Goal: Task Accomplishment & Management: Complete application form

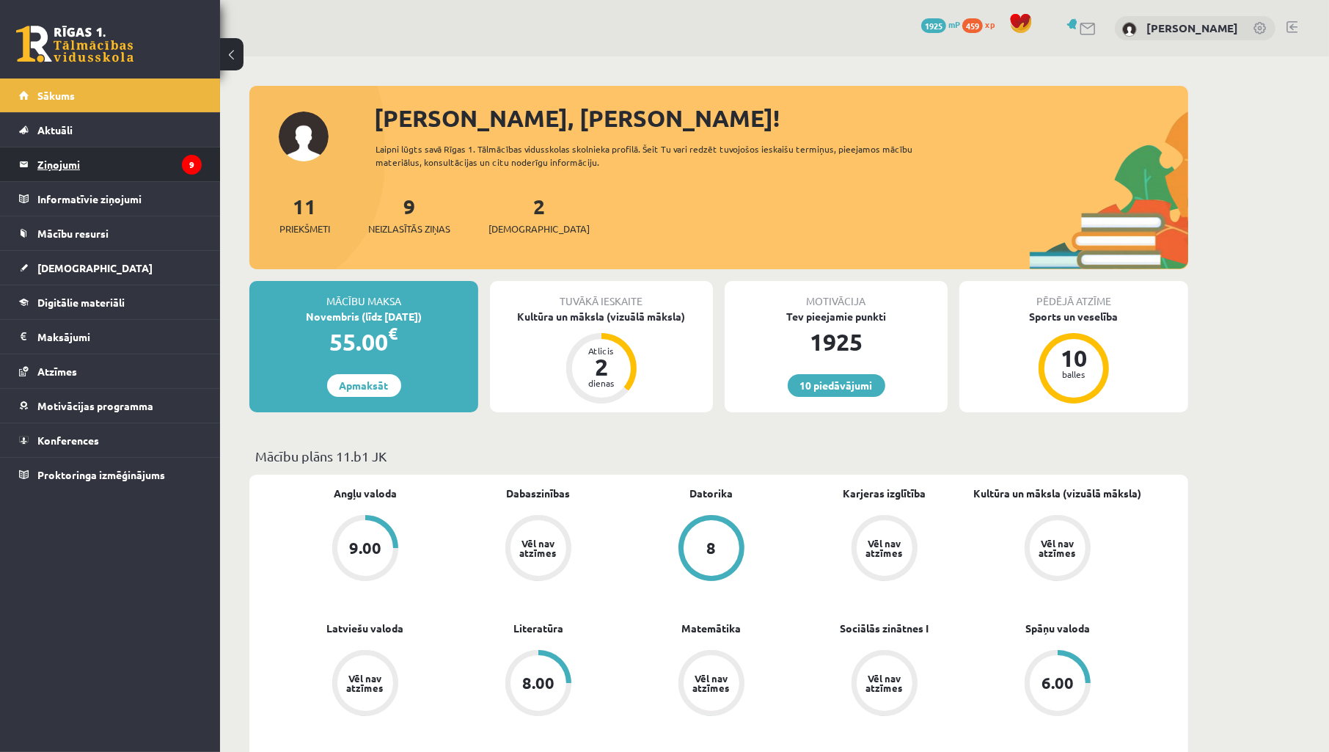
click at [71, 165] on legend "Ziņojumi 9" at bounding box center [119, 164] width 164 height 34
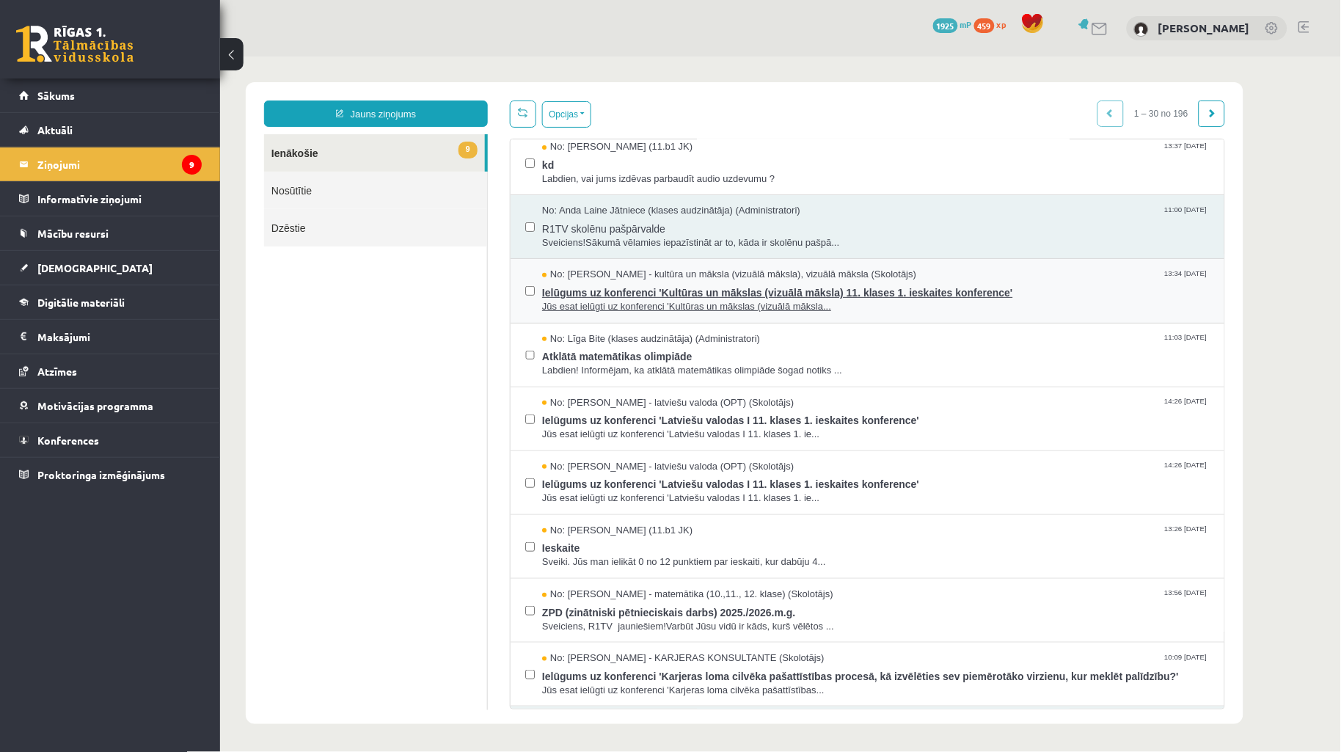
scroll to position [217, 0]
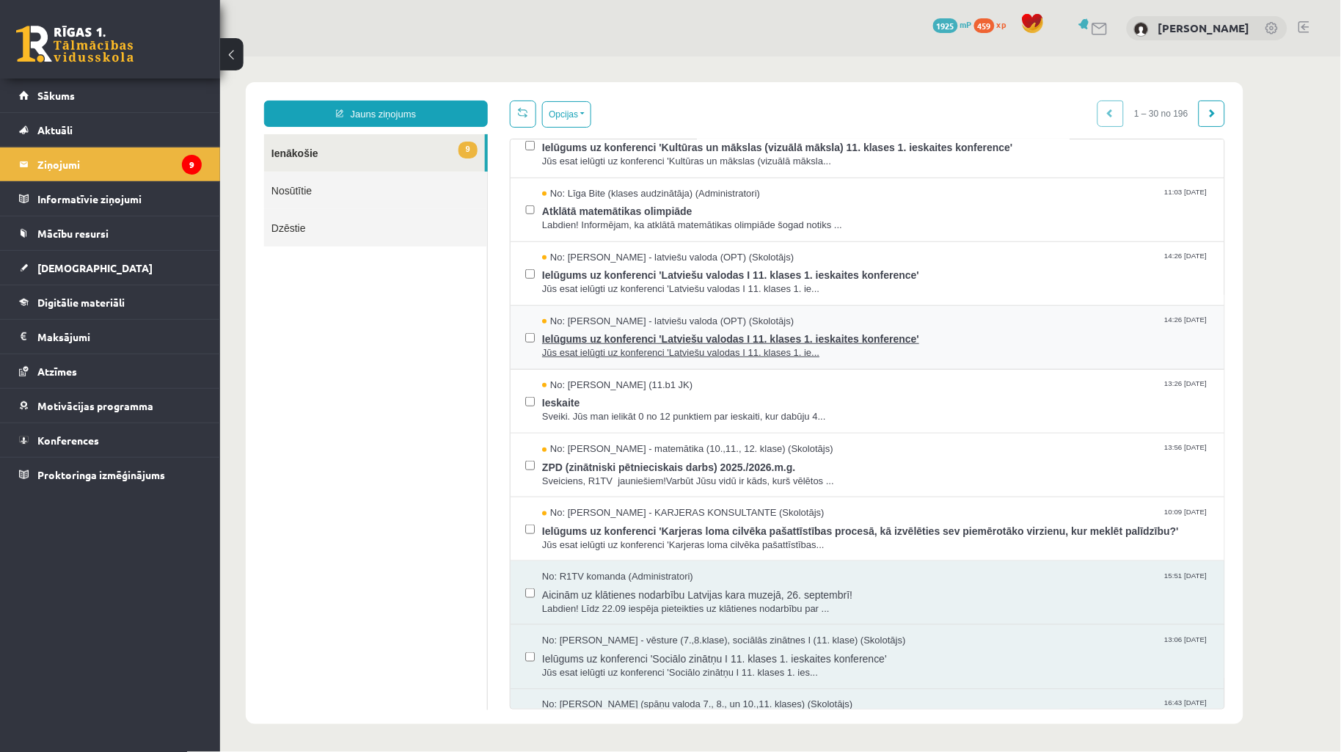
click at [608, 352] on span "Jūs esat ielūgti uz konferenci 'Latviešu valodas I 11. klases 1. ie..." at bounding box center [874, 352] width 667 height 14
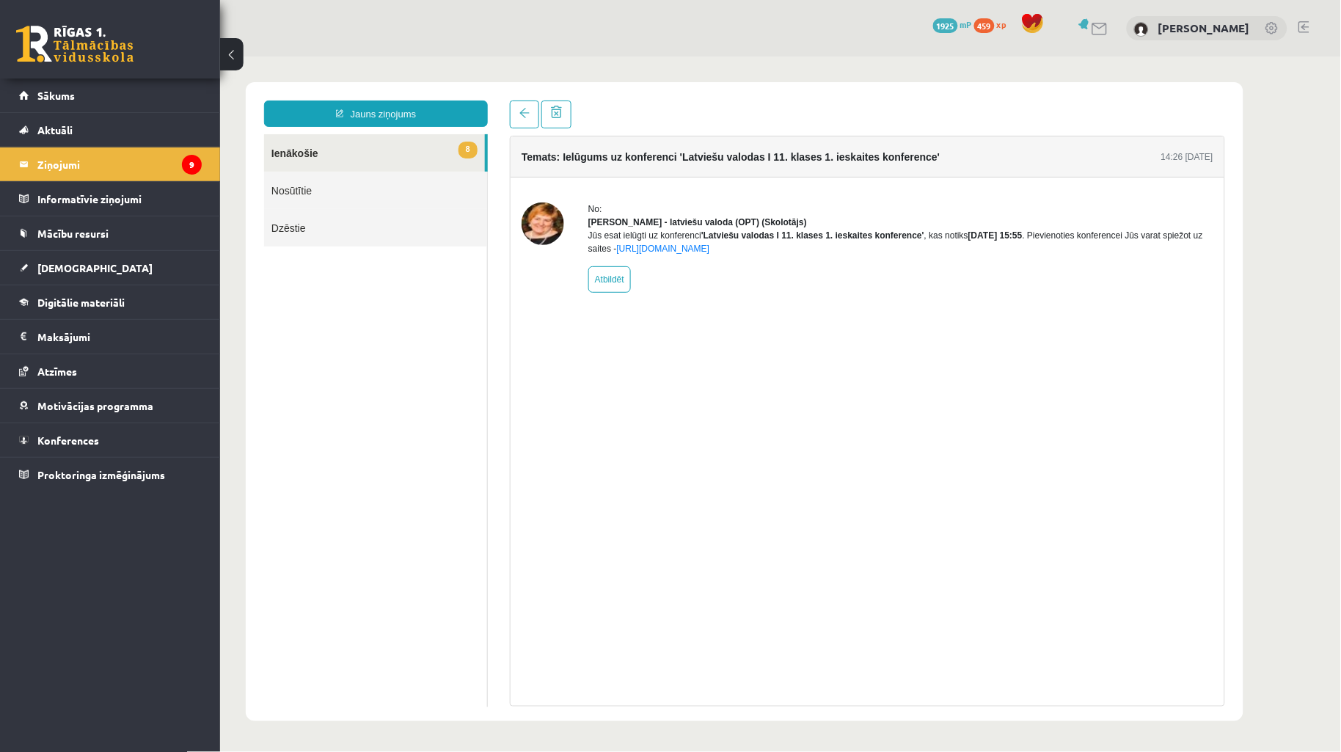
scroll to position [0, 0]
click at [323, 154] on link "8 Ienākošie" at bounding box center [373, 151] width 221 height 37
click at [518, 118] on link at bounding box center [523, 114] width 29 height 28
click at [522, 117] on span at bounding box center [523, 112] width 10 height 10
click at [378, 144] on link "8 Ienākošie" at bounding box center [373, 151] width 221 height 37
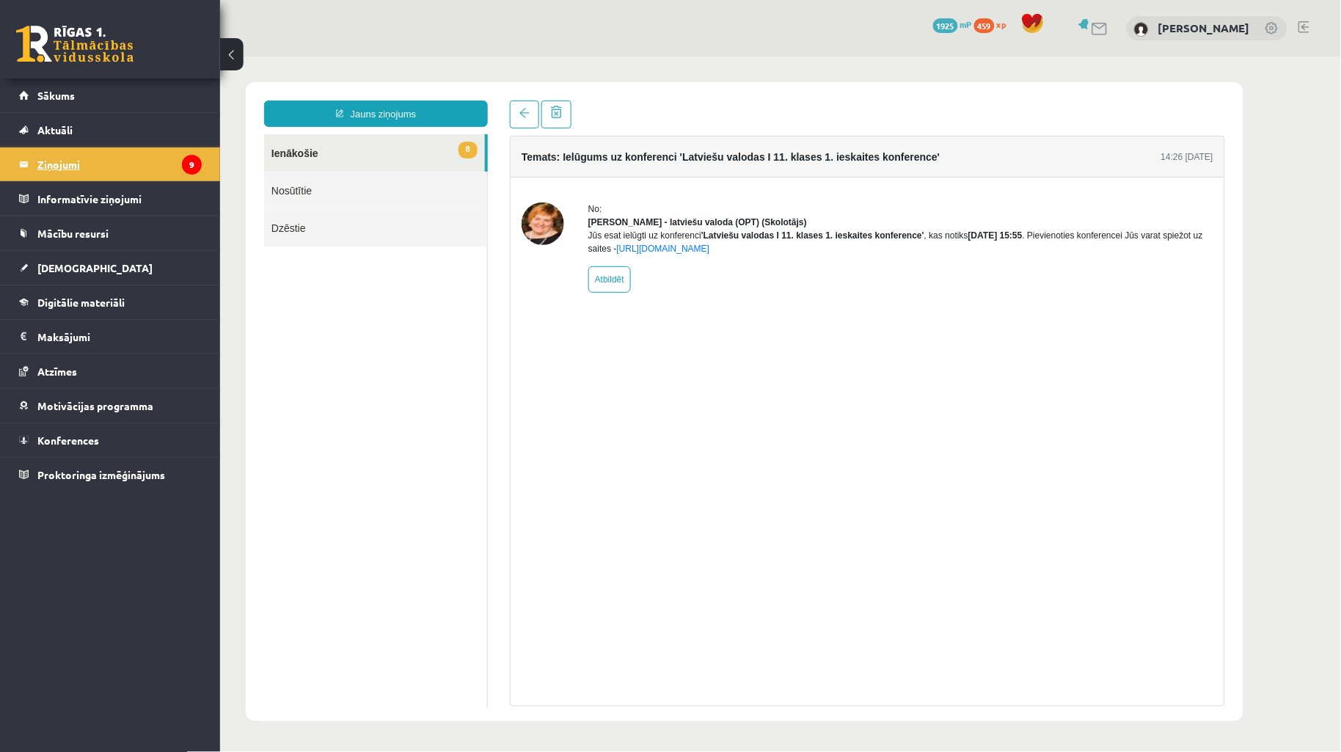
click at [40, 153] on legend "Ziņojumi 9" at bounding box center [119, 164] width 164 height 34
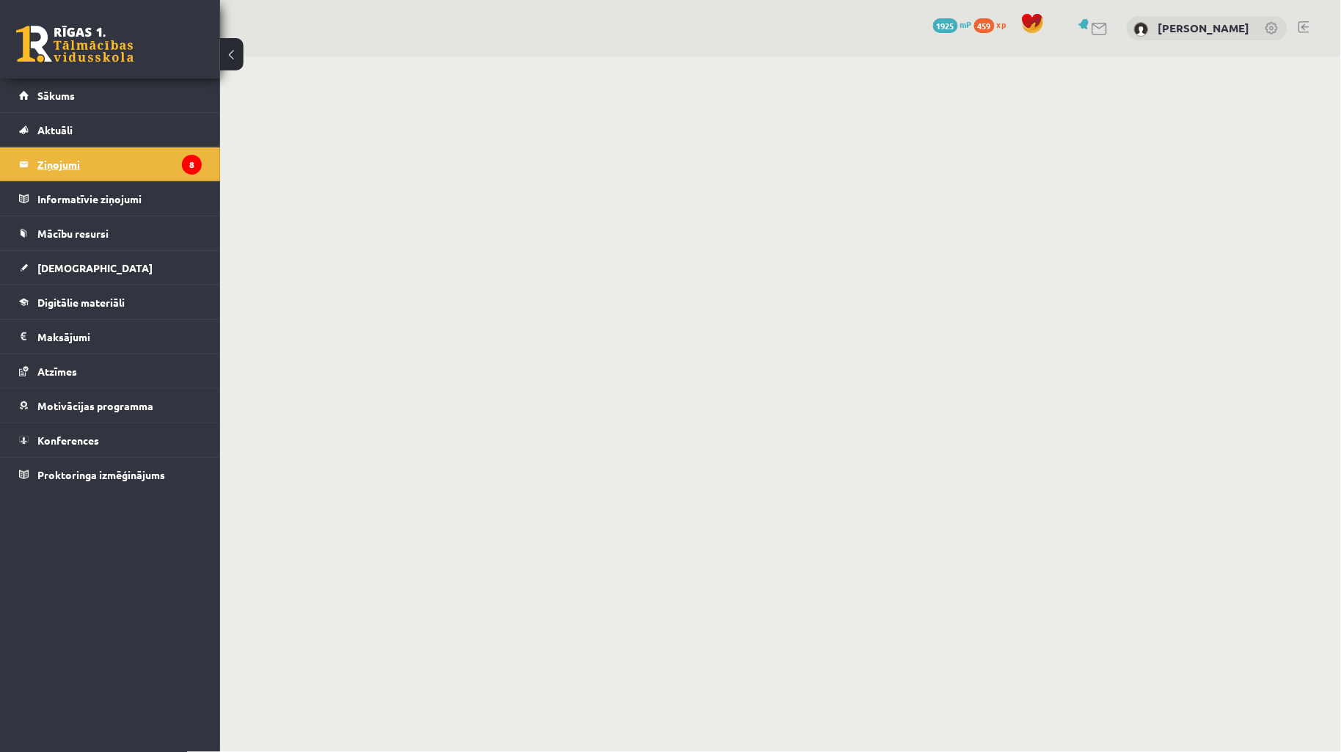
click at [74, 163] on legend "Ziņojumi 8" at bounding box center [119, 164] width 164 height 34
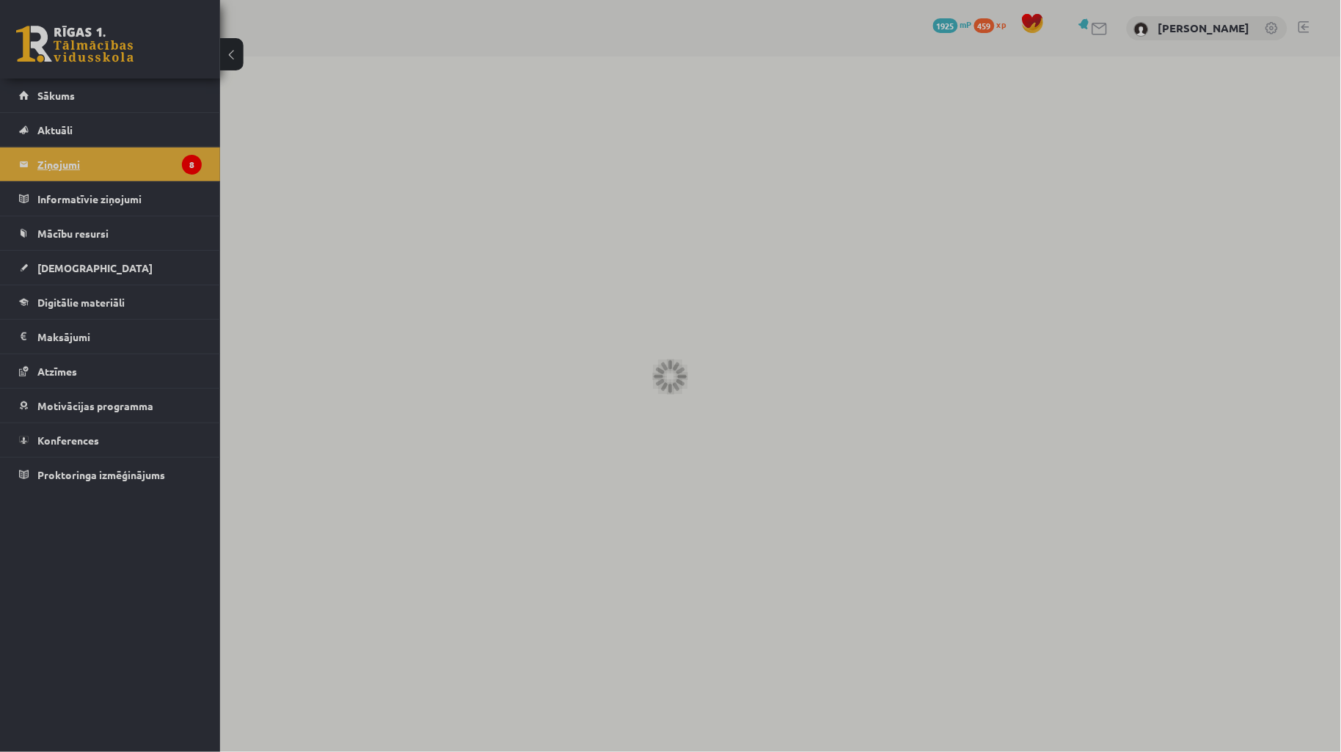
click at [74, 163] on div at bounding box center [670, 376] width 1341 height 752
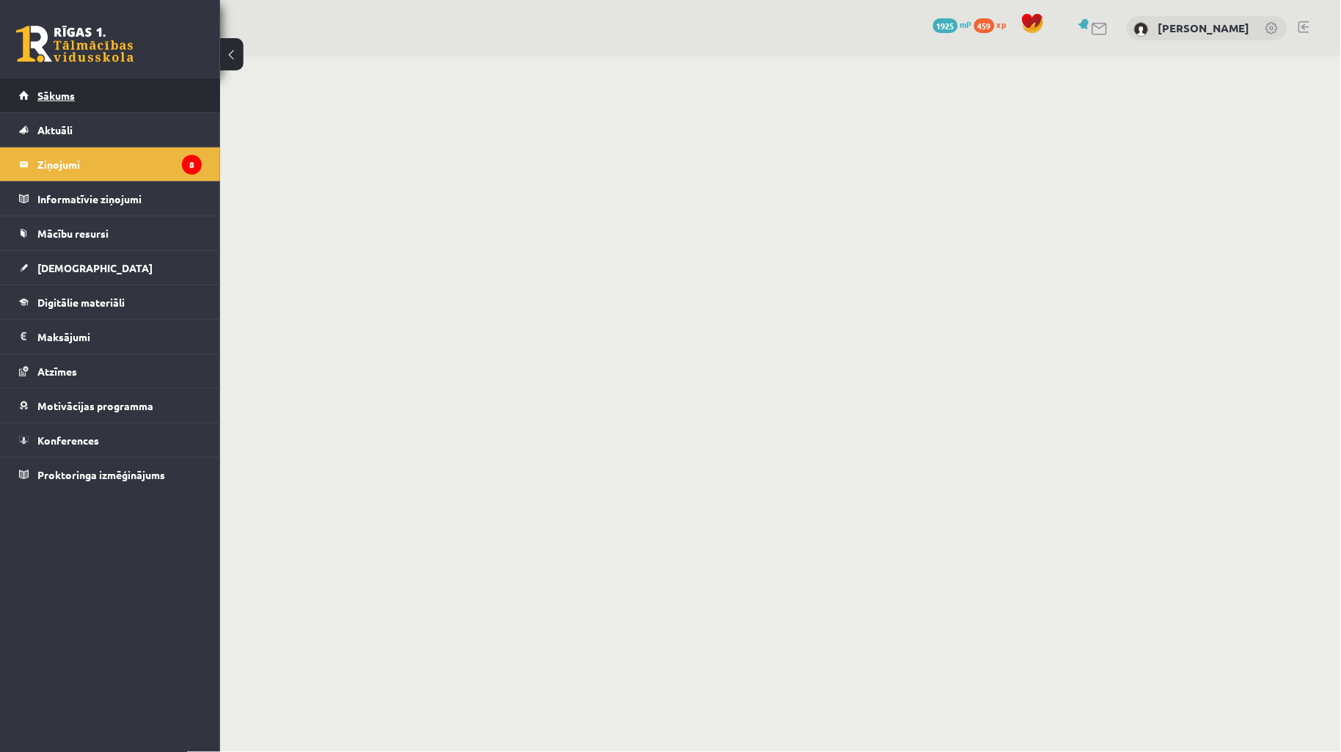
click at [32, 85] on link "Sākums" at bounding box center [110, 95] width 183 height 34
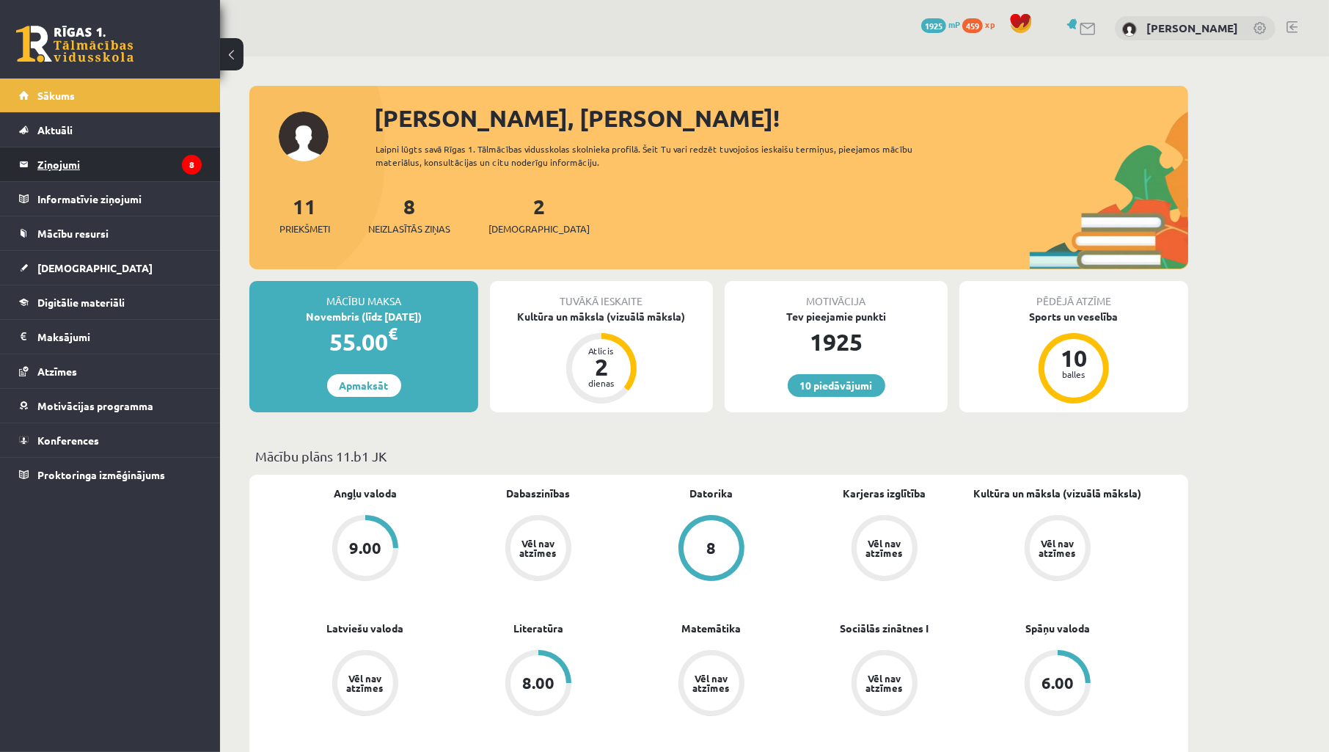
click at [59, 163] on legend "Ziņojumi 8" at bounding box center [119, 164] width 164 height 34
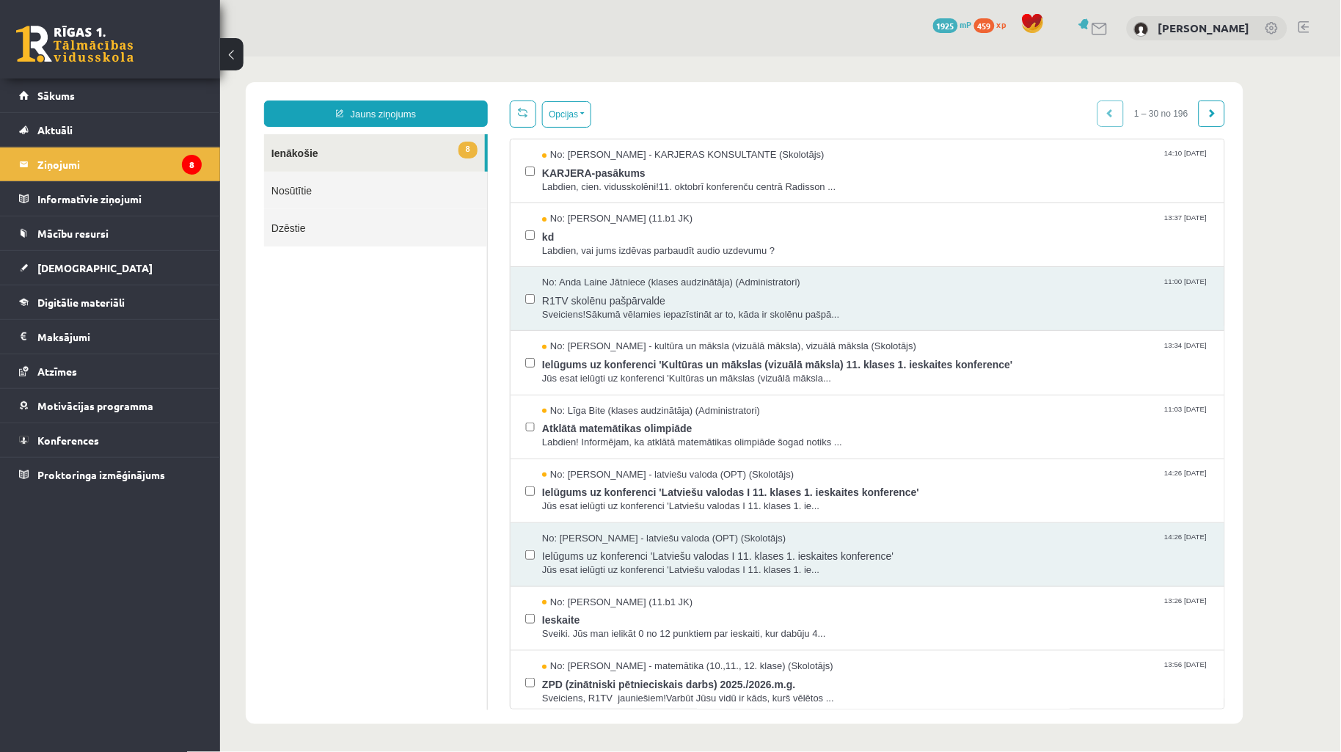
click at [1294, 210] on body "Jauns ziņojums 8 Ienākošie Nosūtītie Dzēstie * ********* ********* ******* Opci…" at bounding box center [779, 402] width 1121 height 693
click at [83, 94] on link "Sākums" at bounding box center [110, 95] width 183 height 34
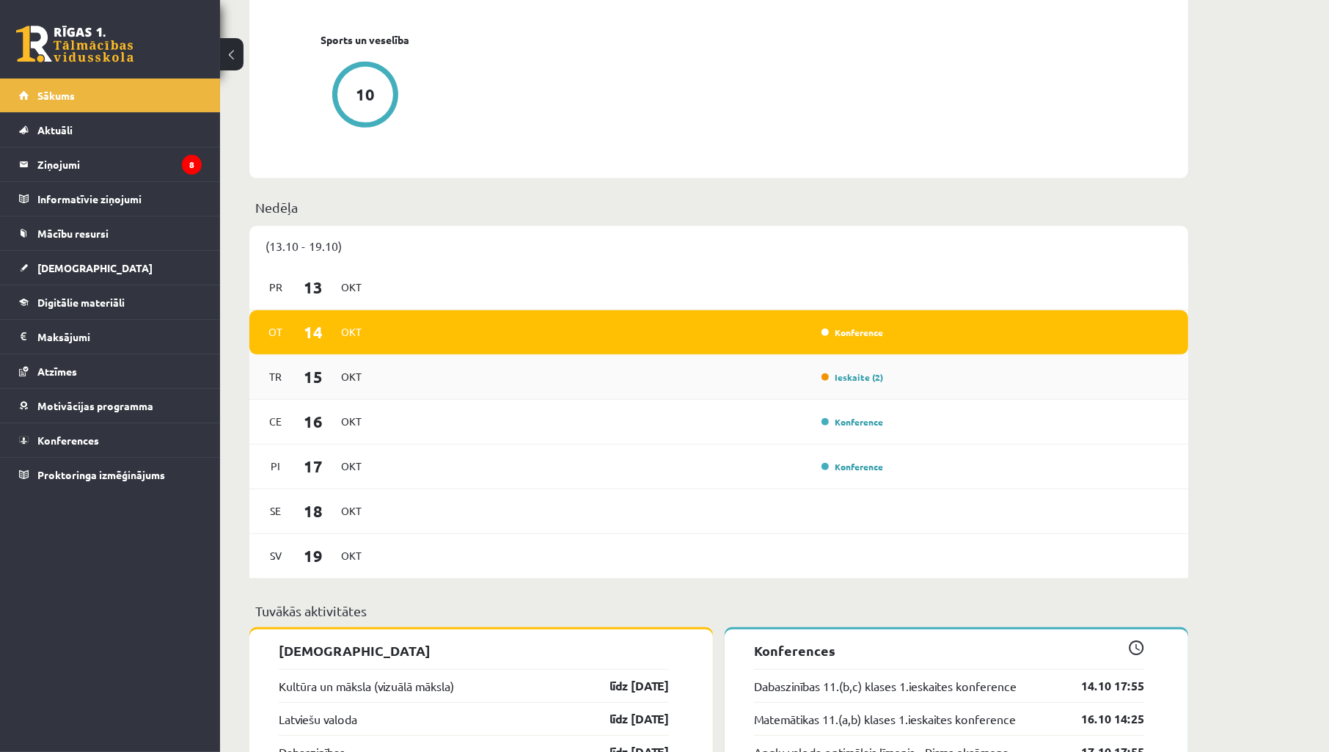
scroll to position [760, 0]
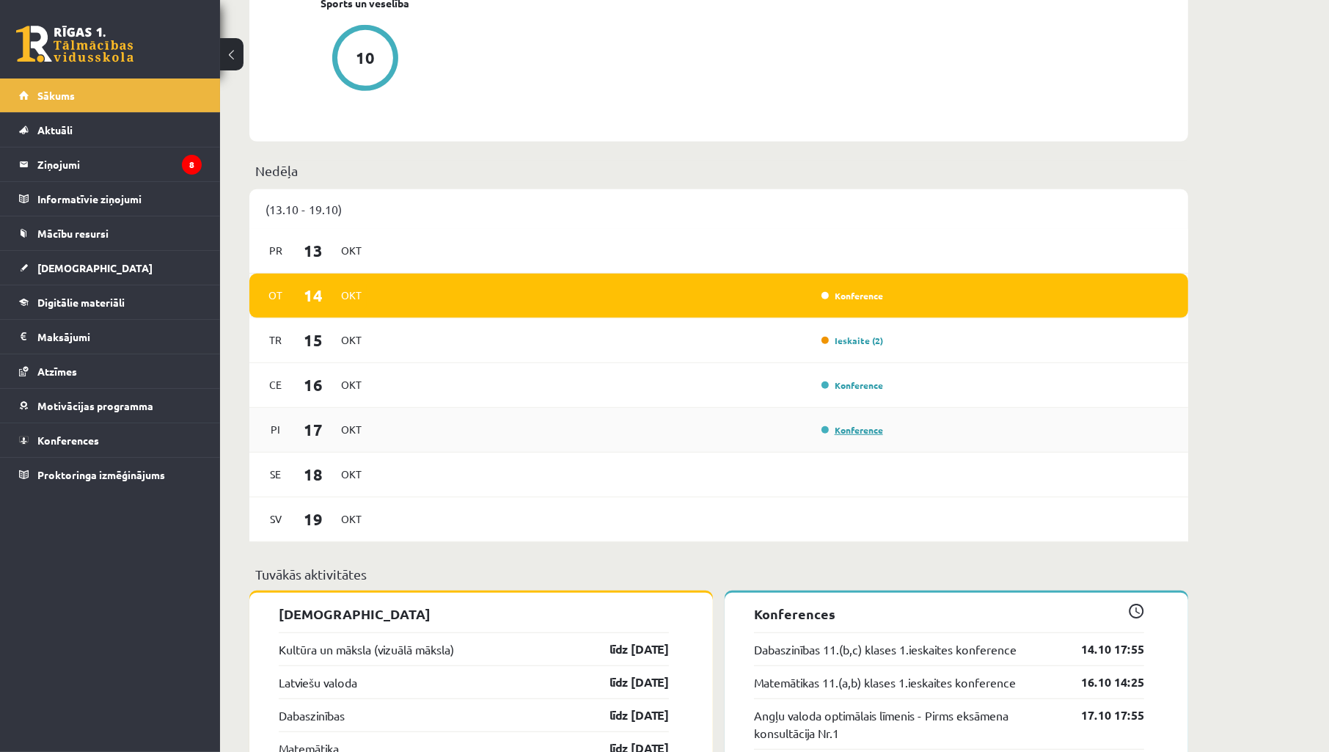
click at [847, 429] on link "Konference" at bounding box center [852, 430] width 62 height 12
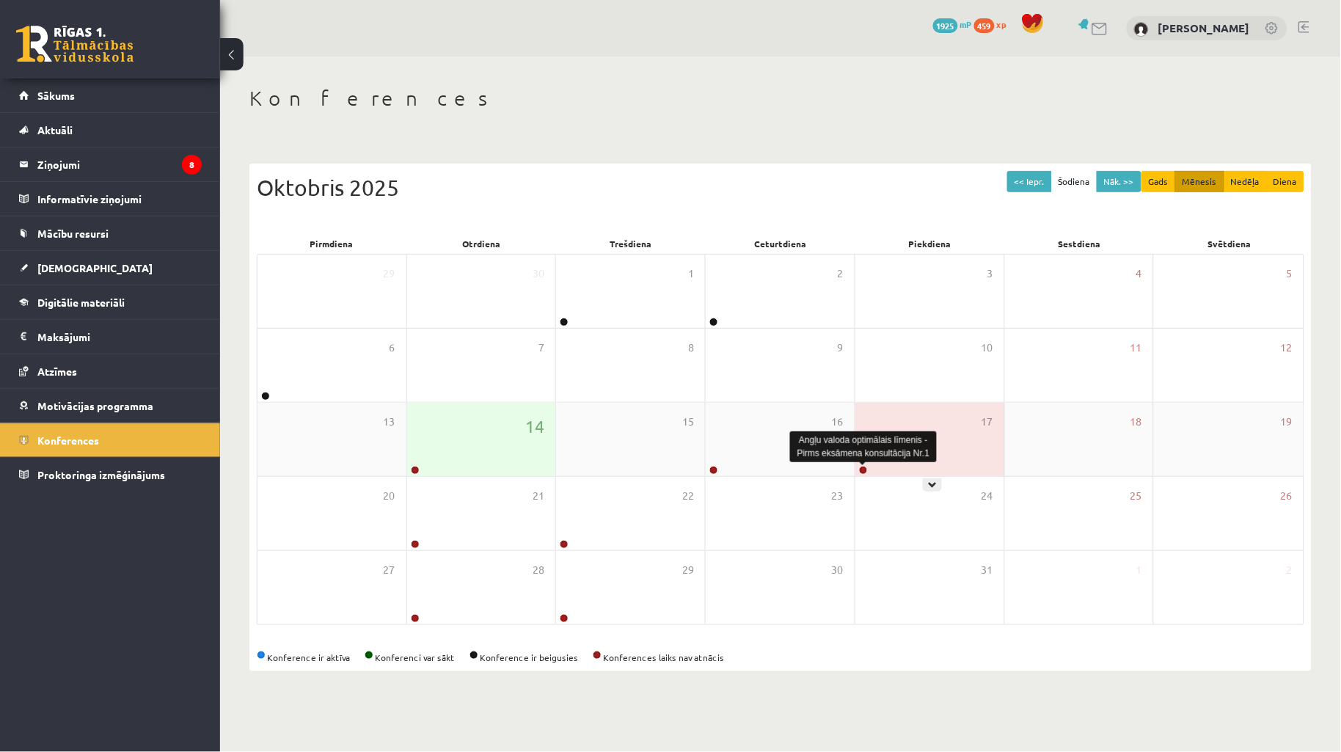
click at [862, 470] on link at bounding box center [863, 470] width 9 height 9
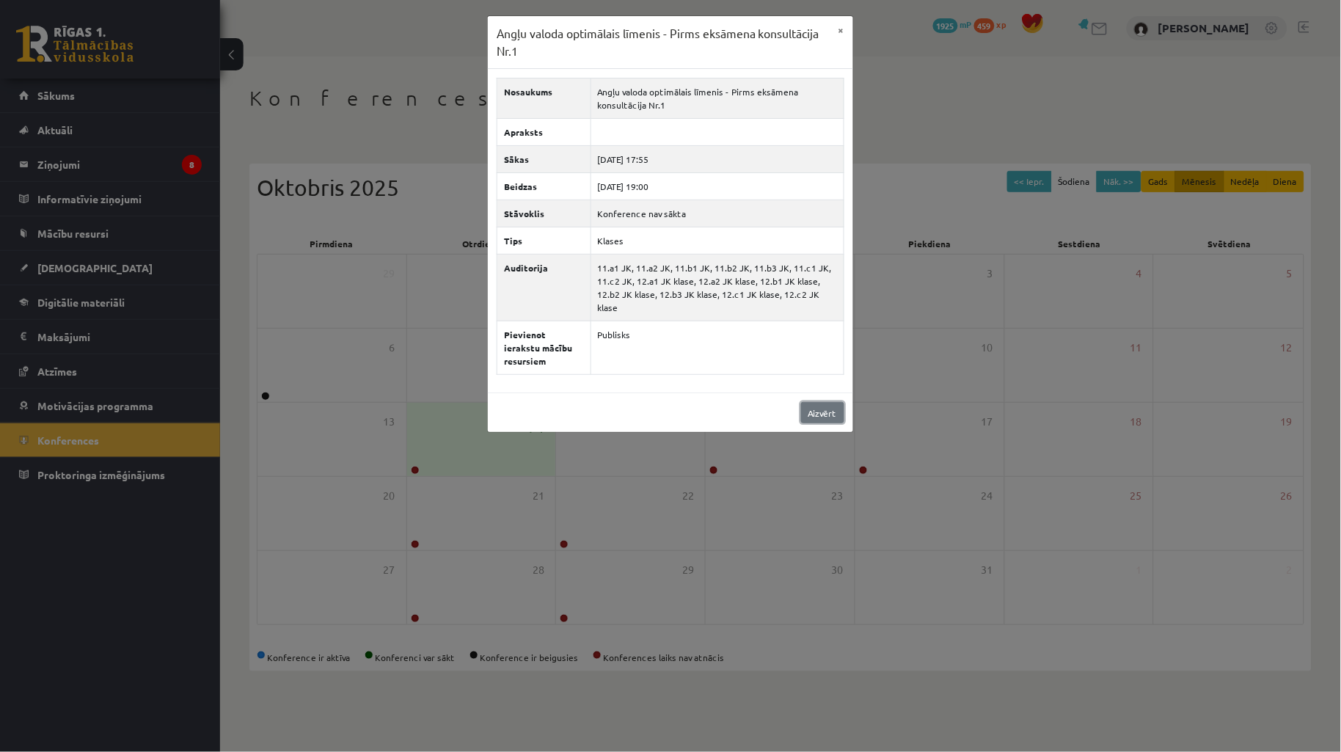
click at [815, 402] on link "Aizvērt" at bounding box center [822, 412] width 43 height 21
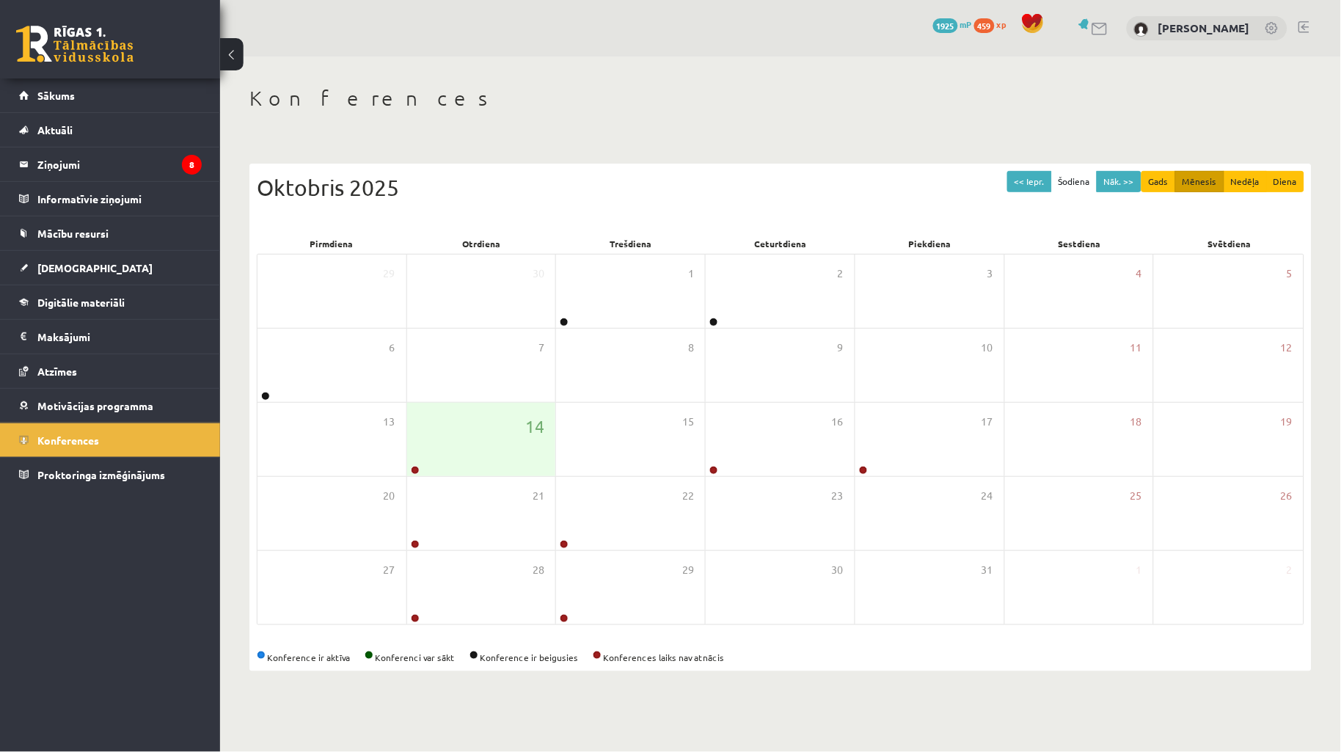
click at [530, 79] on div "Konferences << Iepr. Šodiena Nāk. >> Gads Mēnesis Nedēļa Diena Oktobris 2025 Pi…" at bounding box center [780, 378] width 1121 height 644
click at [519, 69] on div "Konferences << Iepr. Šodiena Nāk. >> Gads Mēnesis Nedēļa Diena Oktobris 2025 Pi…" at bounding box center [780, 378] width 1121 height 644
click at [78, 259] on link "[DEMOGRAPHIC_DATA]" at bounding box center [110, 268] width 183 height 34
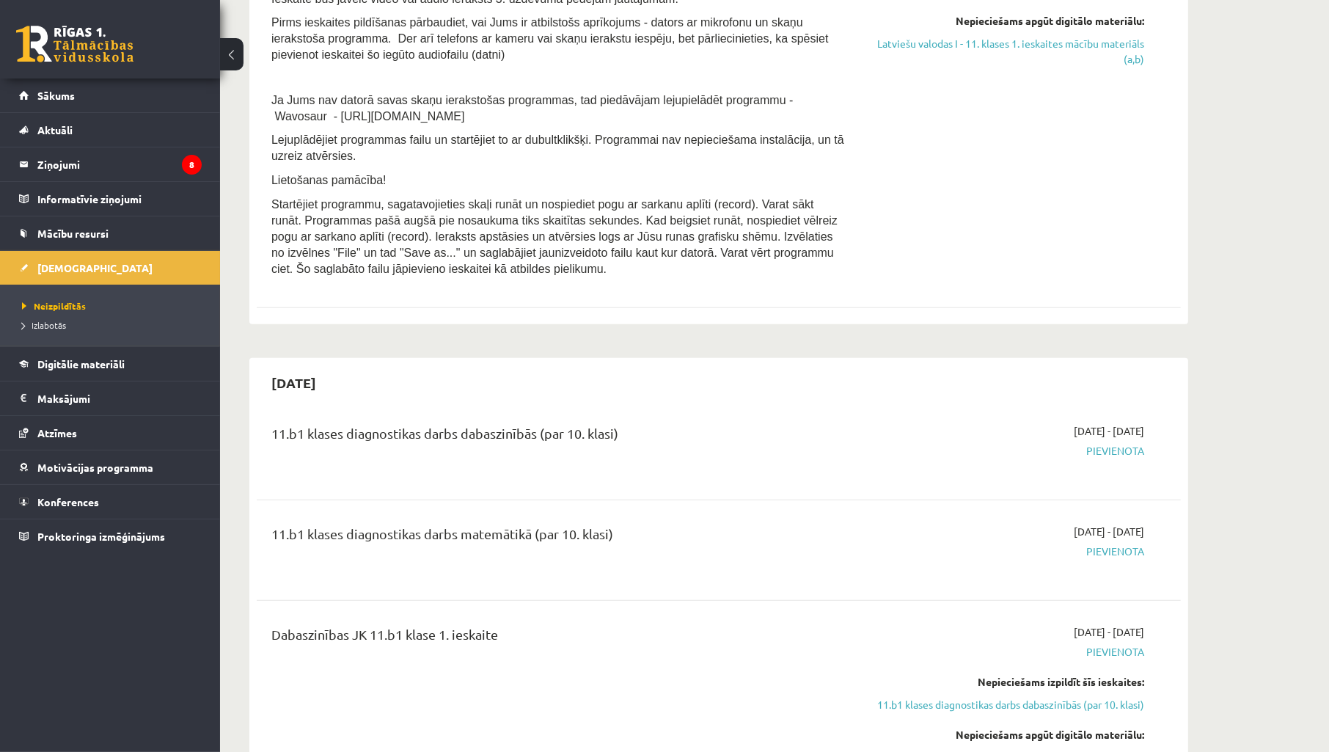
scroll to position [217, 0]
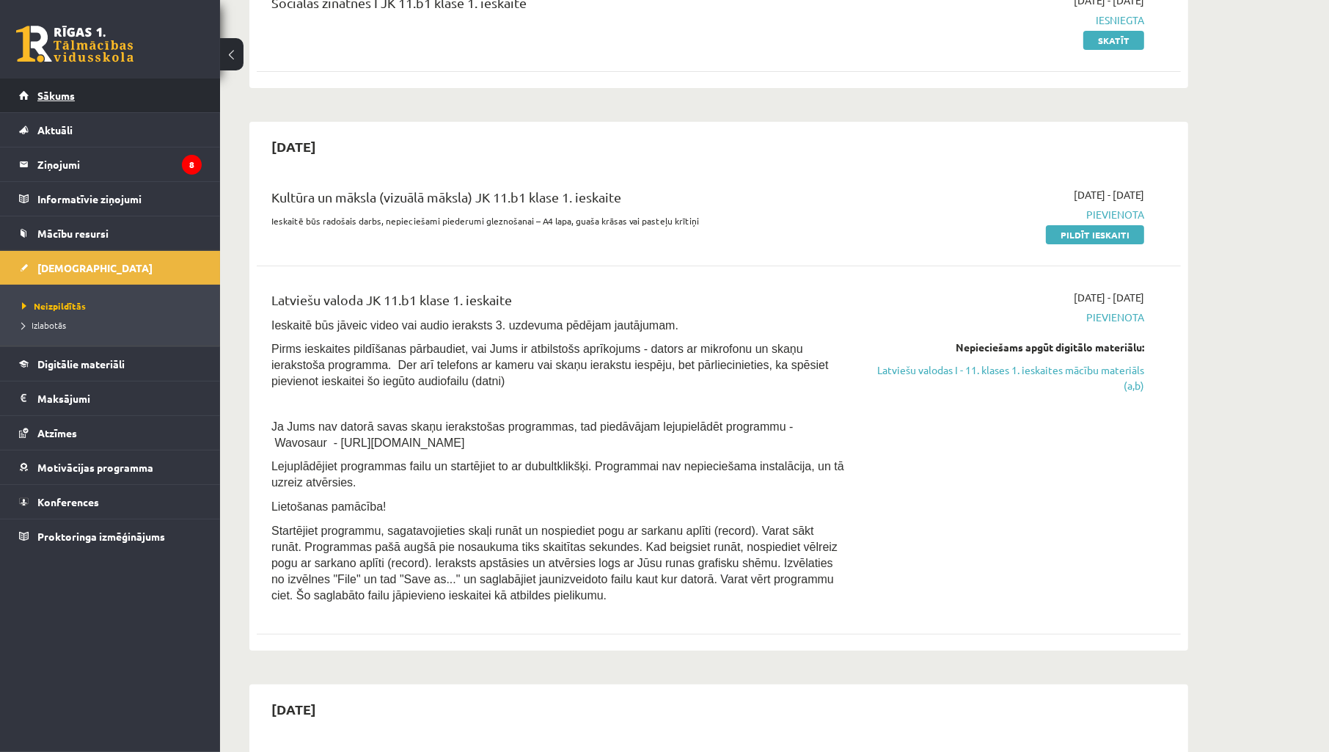
click at [54, 106] on link "Sākums" at bounding box center [110, 95] width 183 height 34
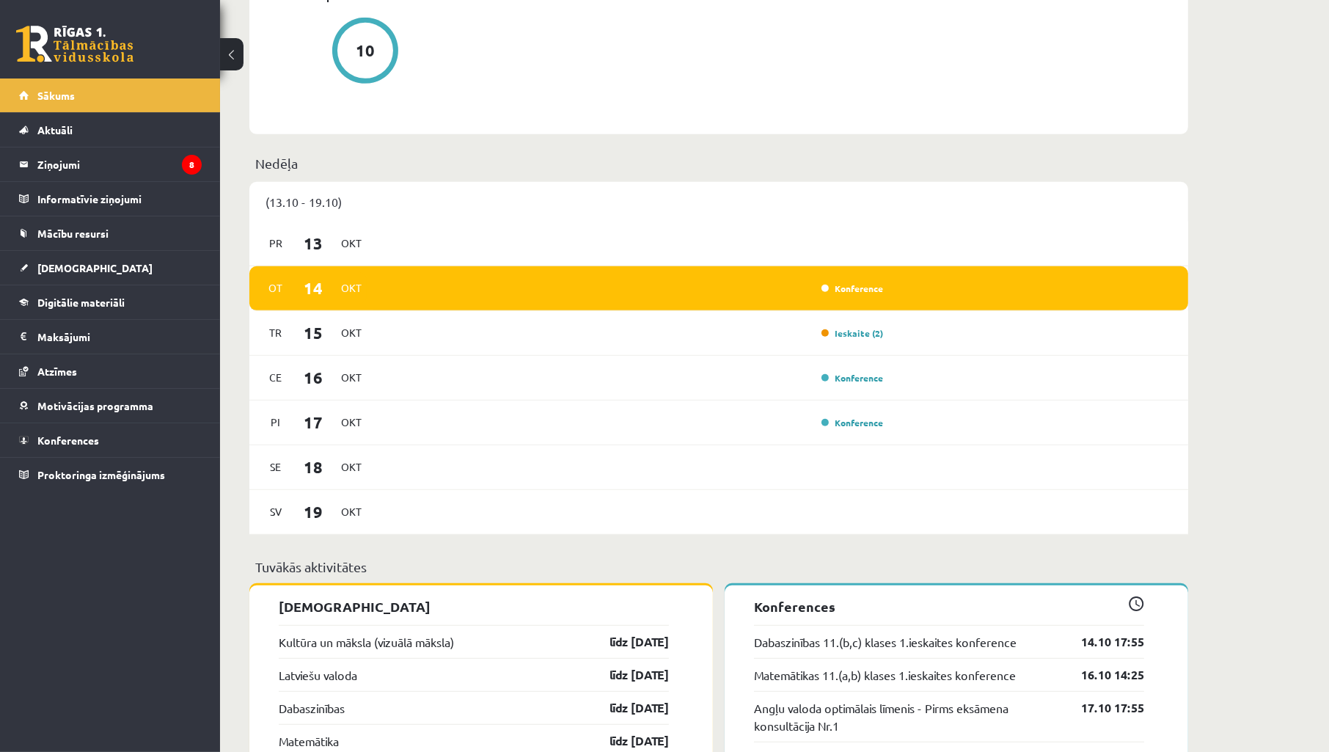
scroll to position [869, 0]
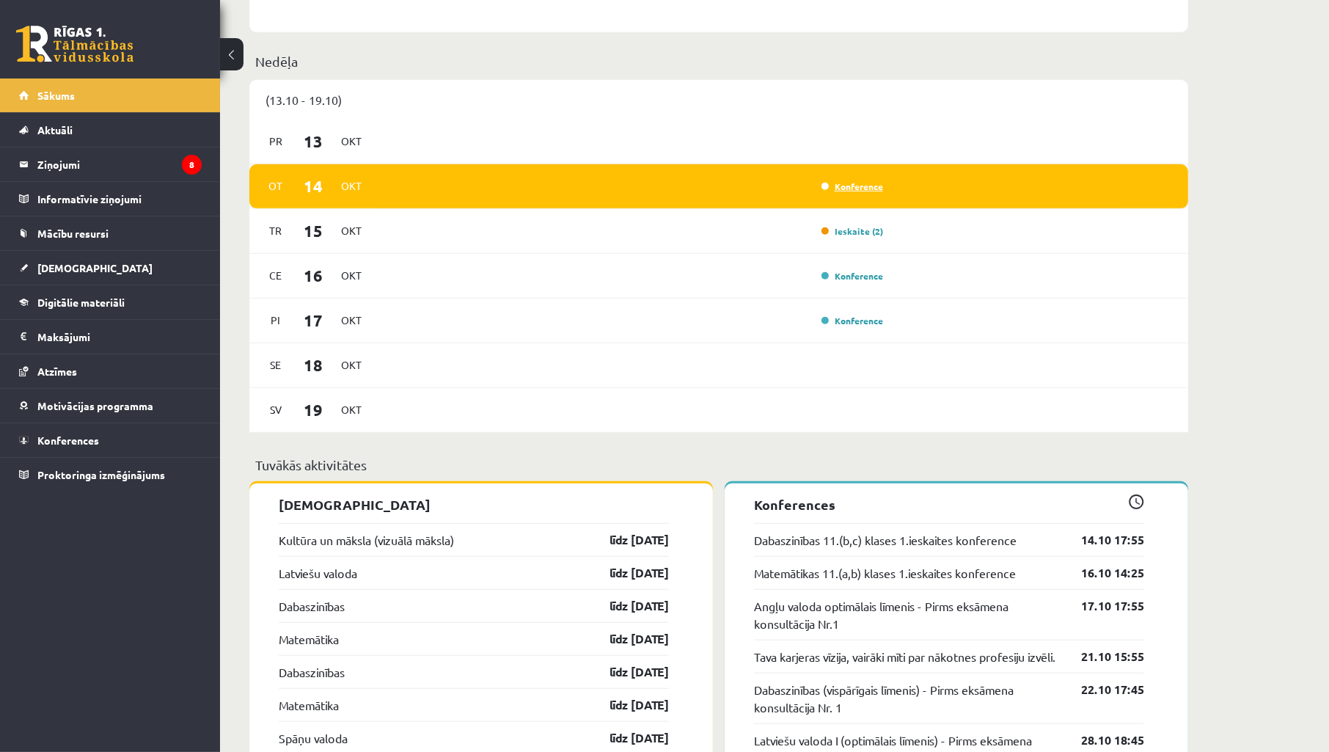
click at [849, 184] on link "Konference" at bounding box center [852, 186] width 62 height 12
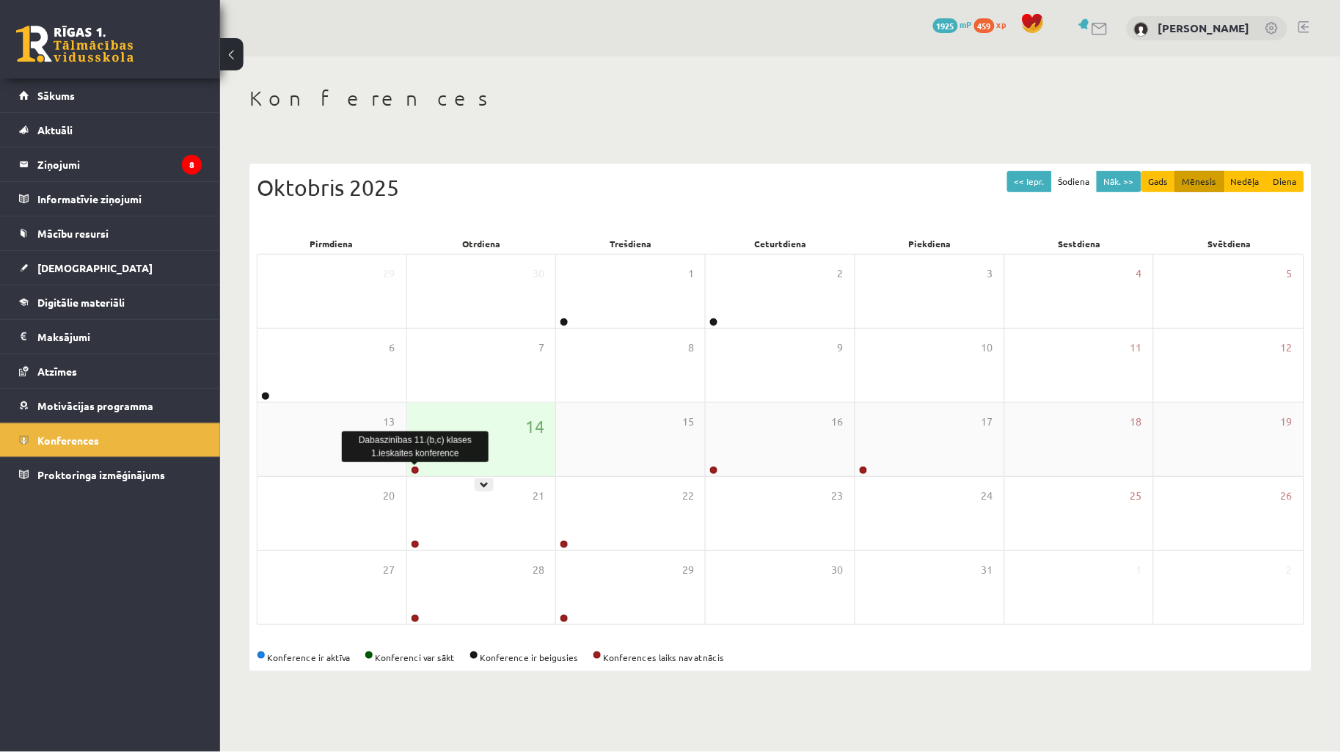
click at [415, 475] on div "13 14 15 16 17 18 19" at bounding box center [780, 440] width 1046 height 74
click at [415, 468] on link at bounding box center [415, 470] width 9 height 9
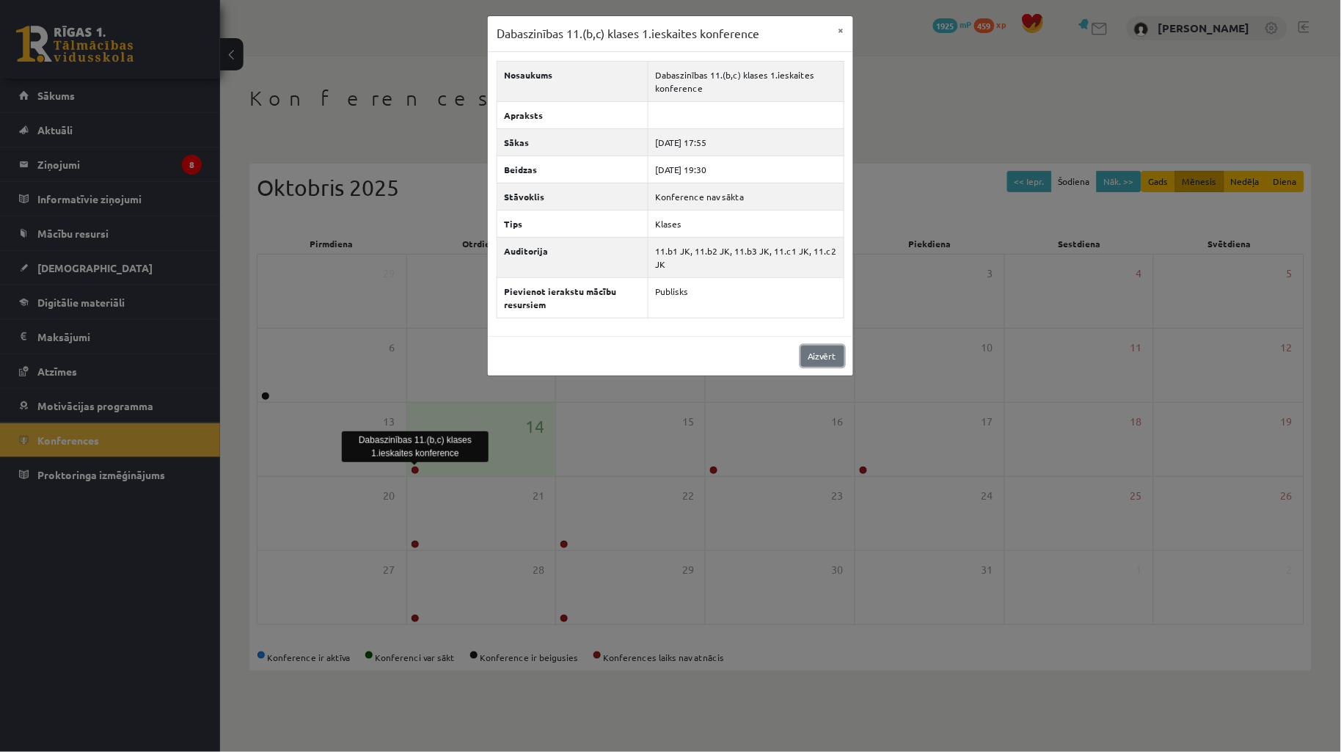
click at [826, 355] on link "Aizvērt" at bounding box center [822, 355] width 43 height 21
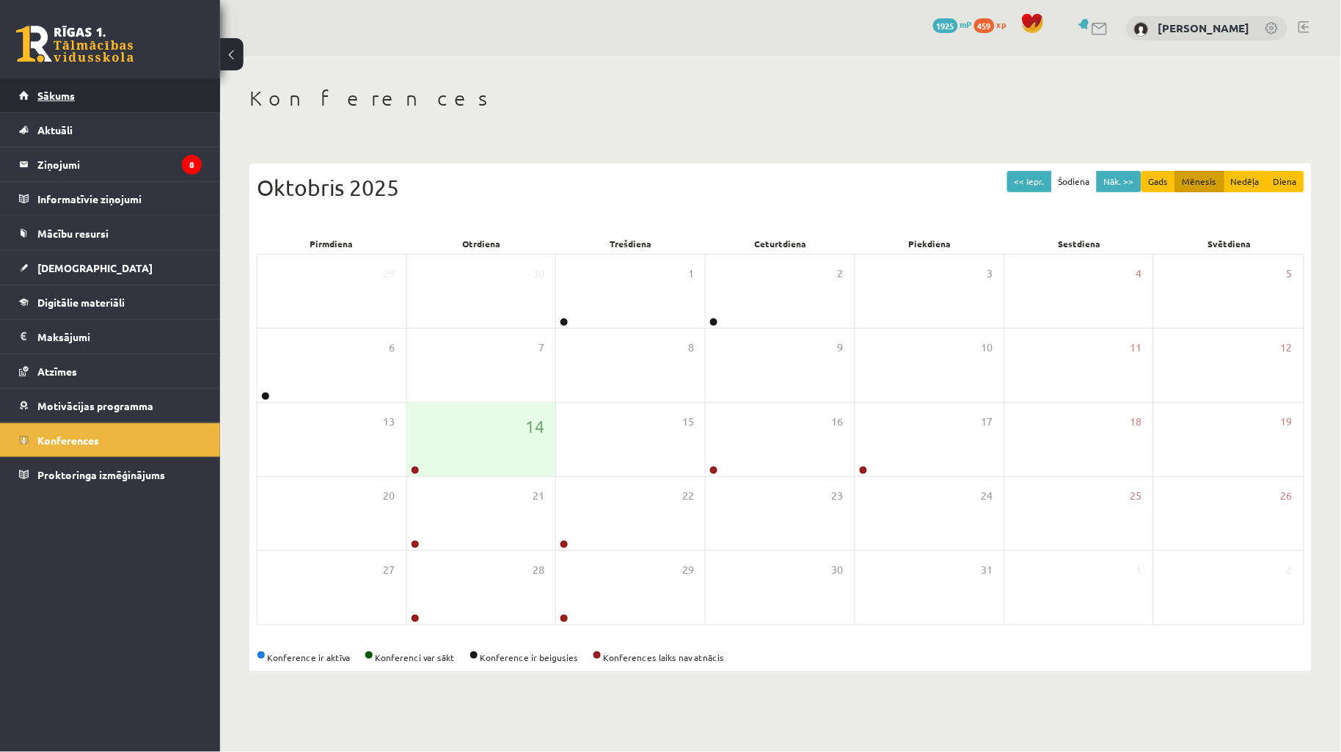
click at [46, 98] on span "Sākums" at bounding box center [55, 95] width 37 height 13
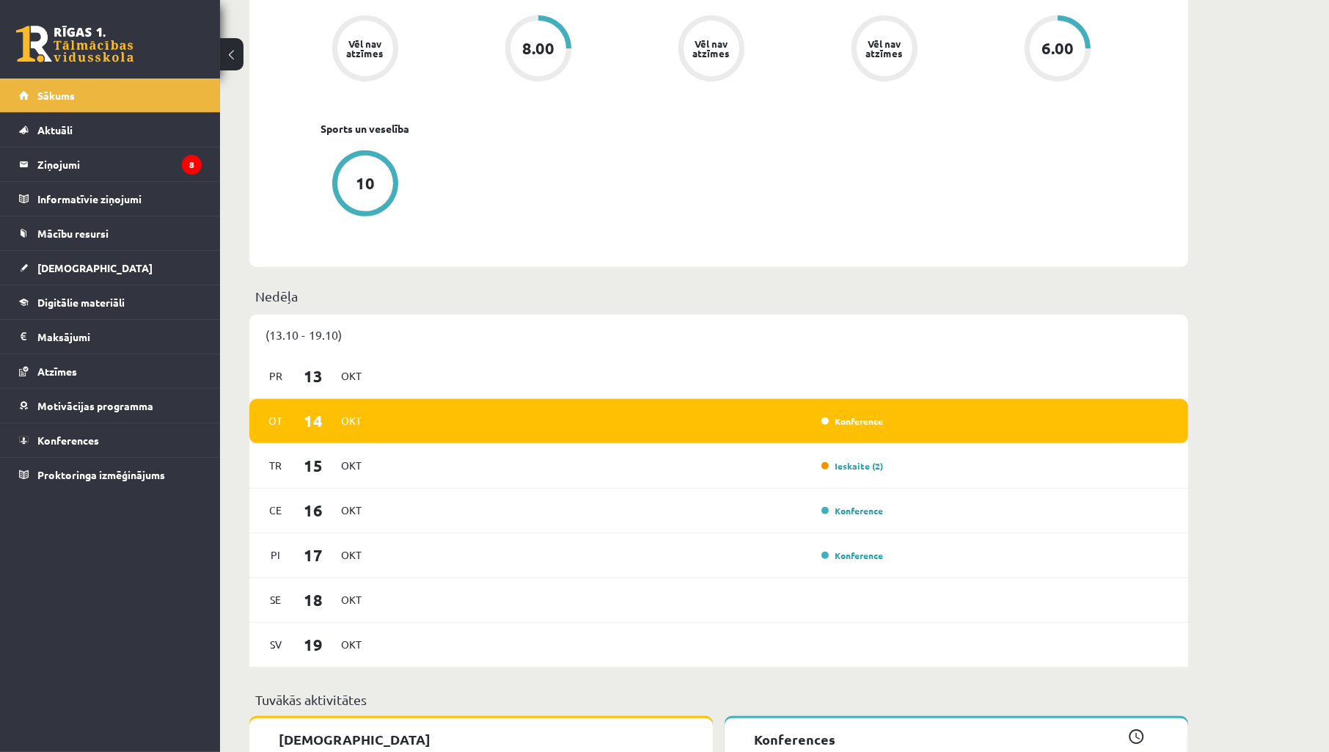
scroll to position [760, 0]
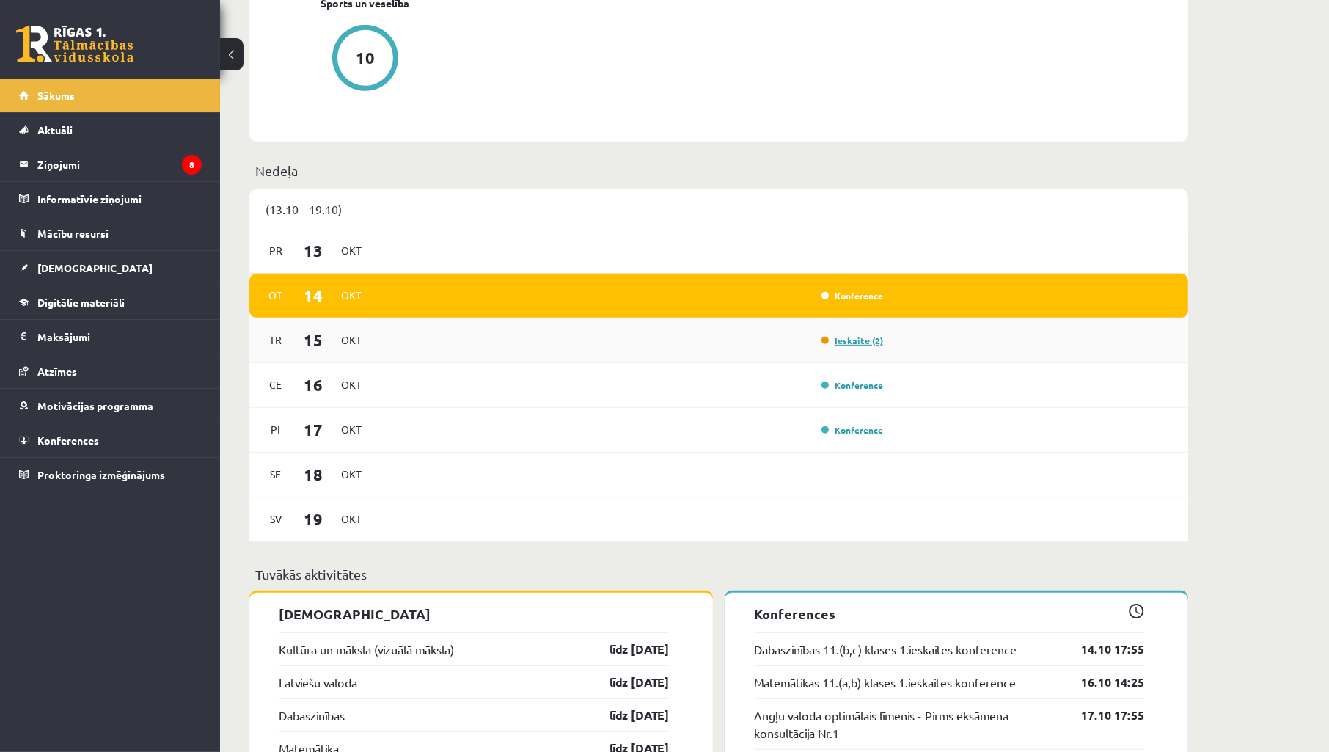
click at [849, 340] on link "Ieskaite (2)" at bounding box center [852, 340] width 62 height 12
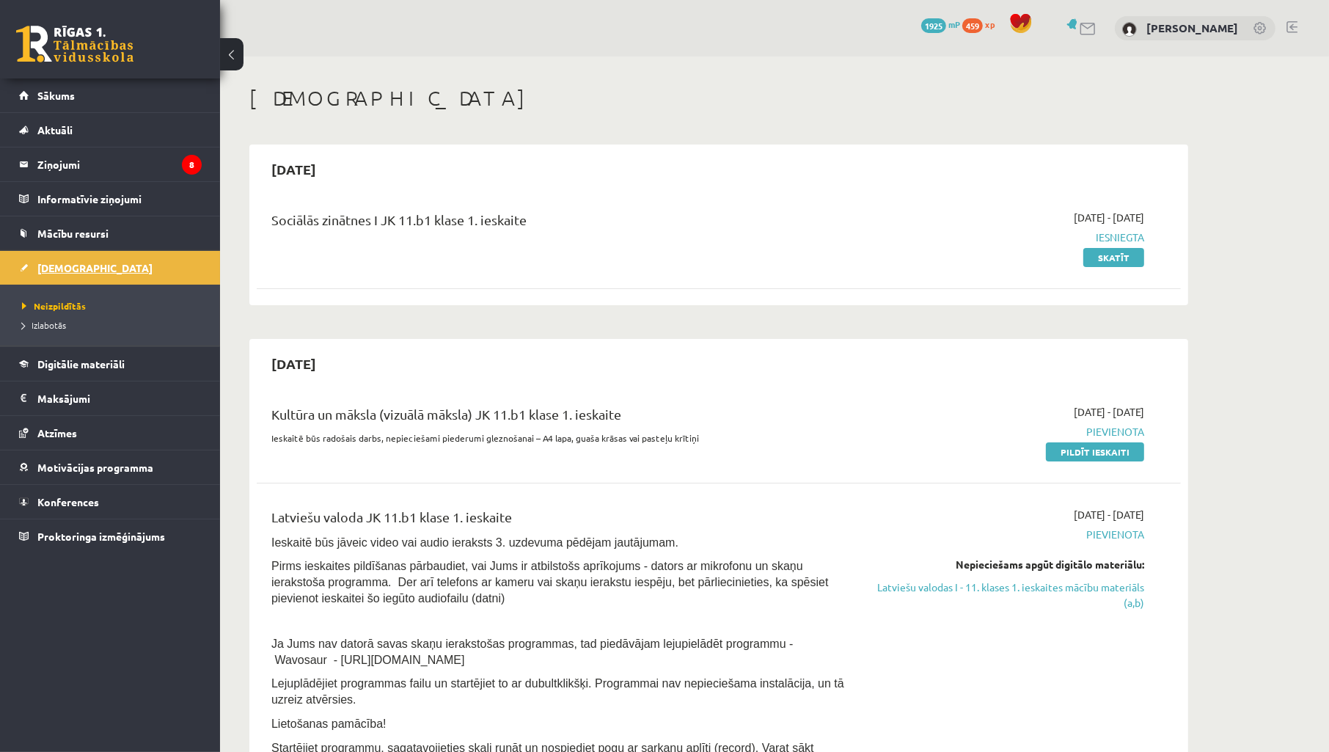
click at [64, 260] on link "[DEMOGRAPHIC_DATA]" at bounding box center [110, 268] width 183 height 34
click at [59, 304] on span "Neizpildītās" at bounding box center [54, 306] width 64 height 12
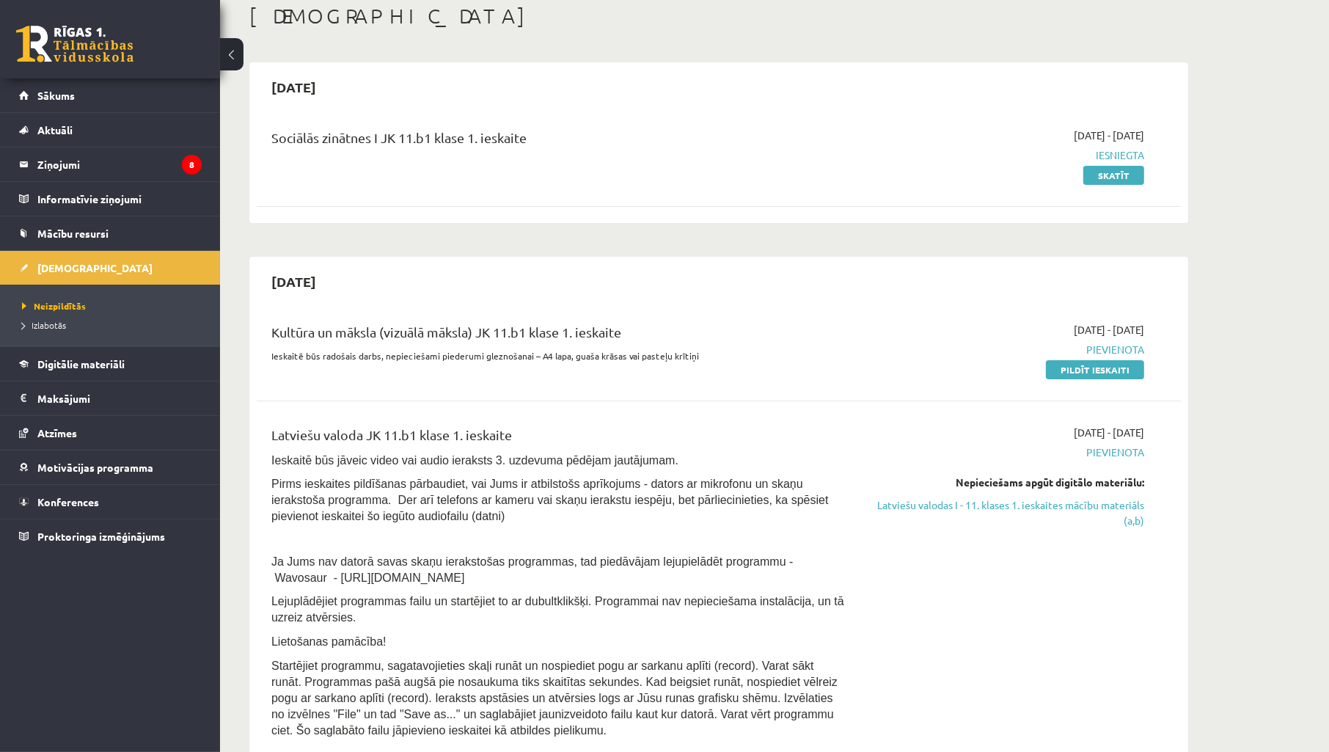
scroll to position [217, 0]
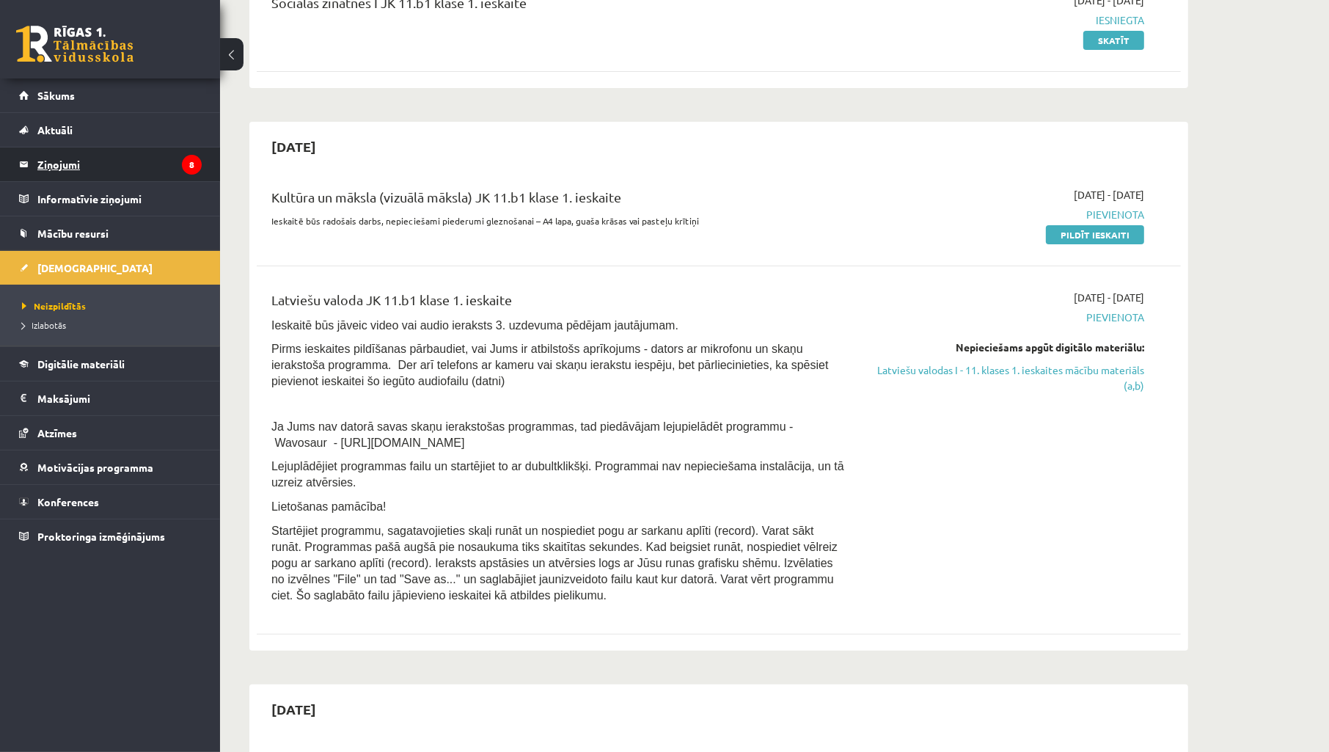
click at [59, 155] on legend "Ziņojumi 8" at bounding box center [119, 164] width 164 height 34
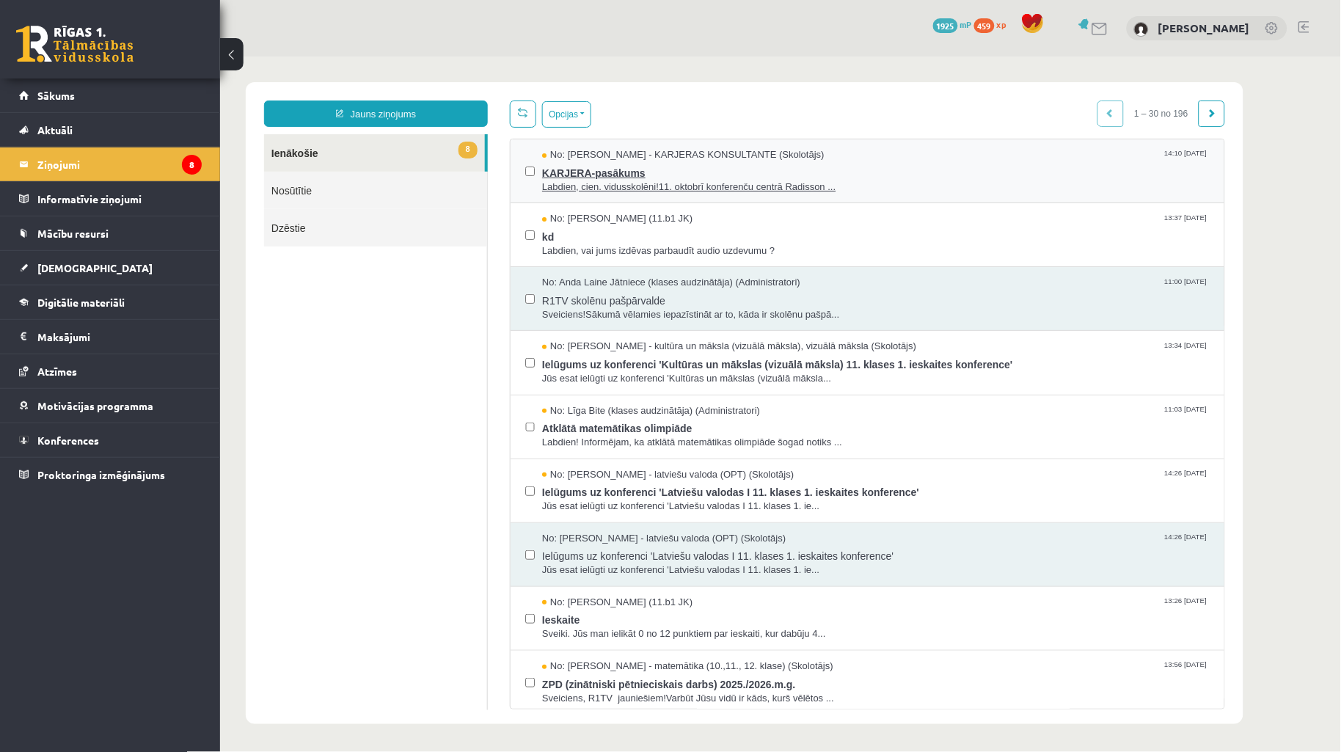
click at [608, 180] on span "Labdien, cien. vidusskolēni!11. oktobrī konferenču centrā Radisson ..." at bounding box center [874, 187] width 667 height 14
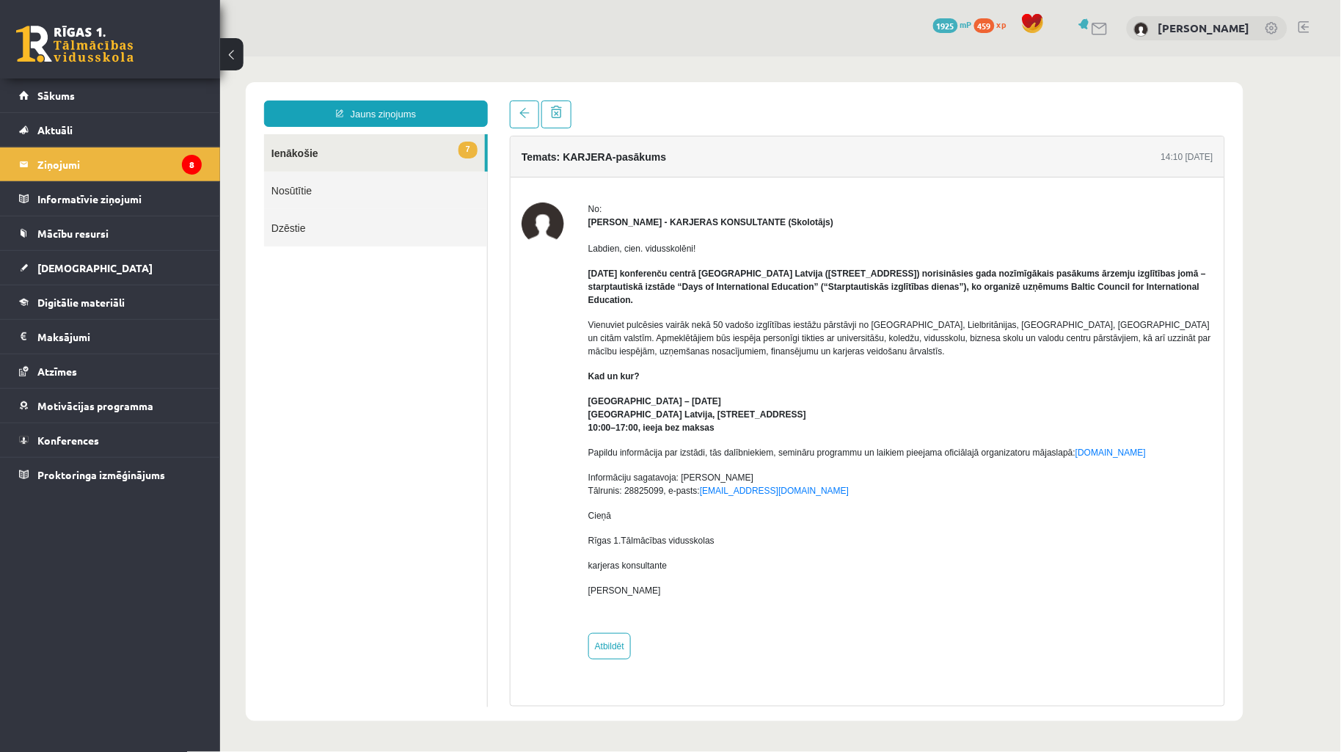
click at [393, 155] on link "7 Ienākošie" at bounding box center [373, 151] width 221 height 37
click at [399, 149] on link "7 Ienākošie" at bounding box center [373, 151] width 221 height 37
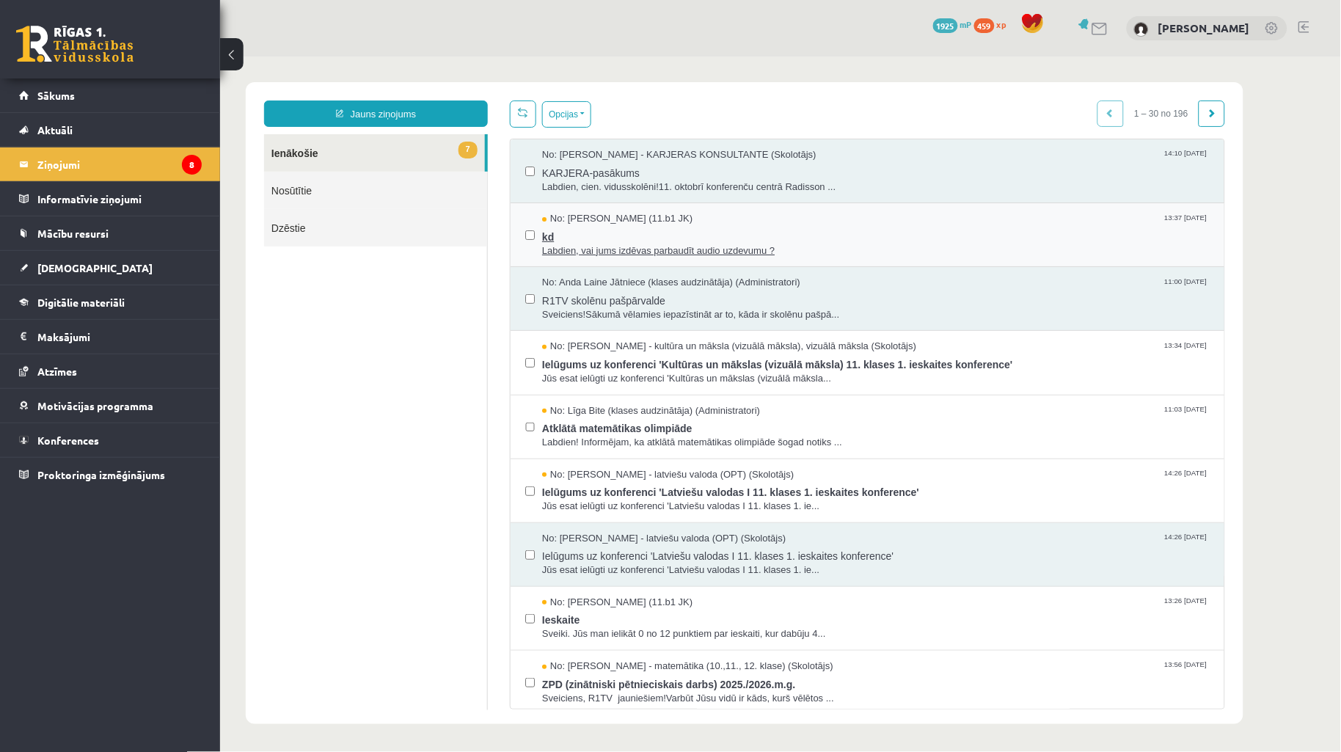
click at [594, 243] on span "Labdien, vai jums izdēvas parbaudīt audio uzdevumu ?" at bounding box center [874, 250] width 667 height 14
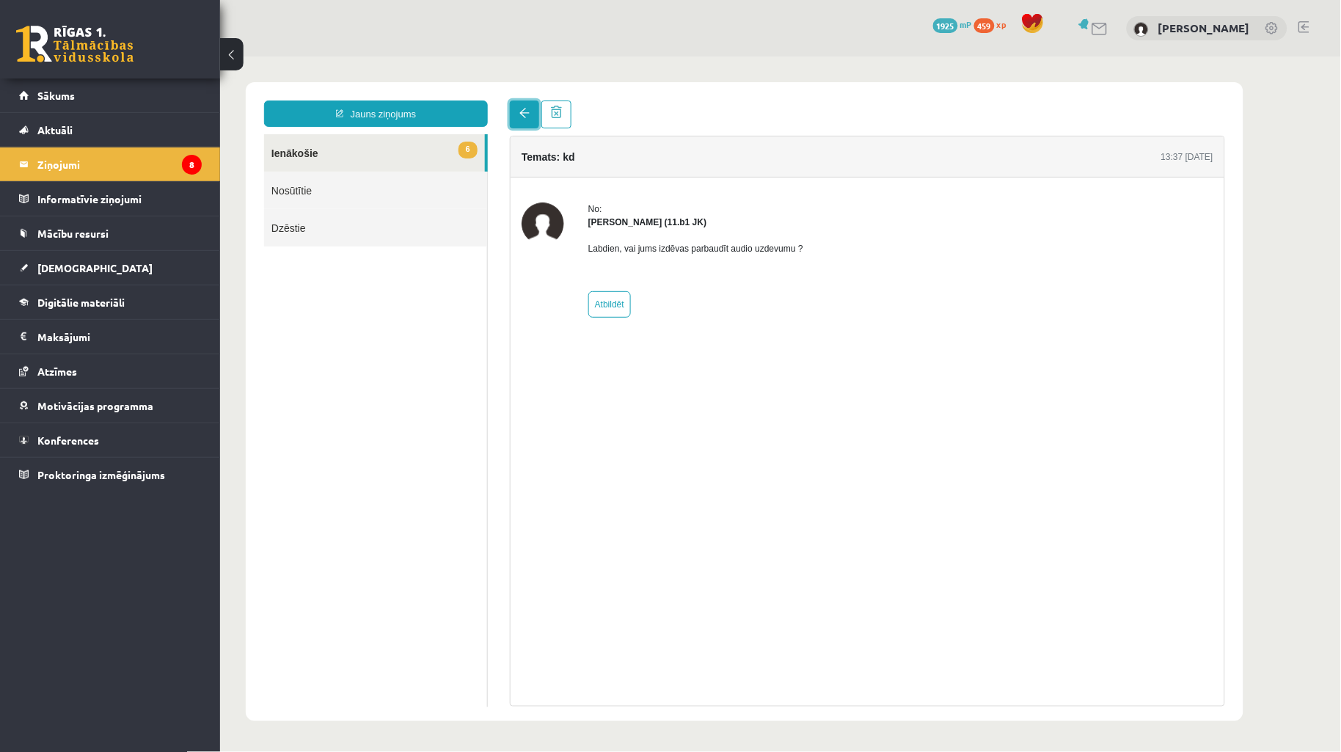
click at [518, 118] on link at bounding box center [523, 114] width 29 height 28
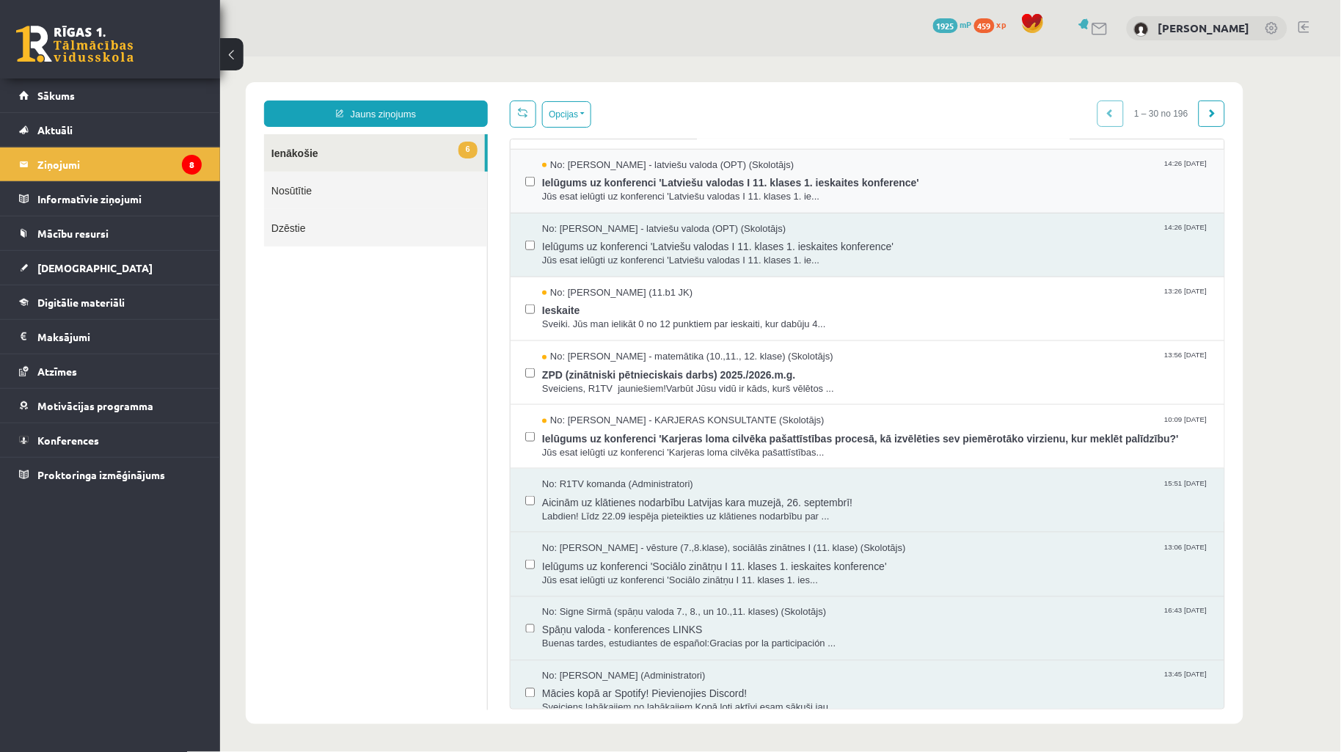
scroll to position [326, 0]
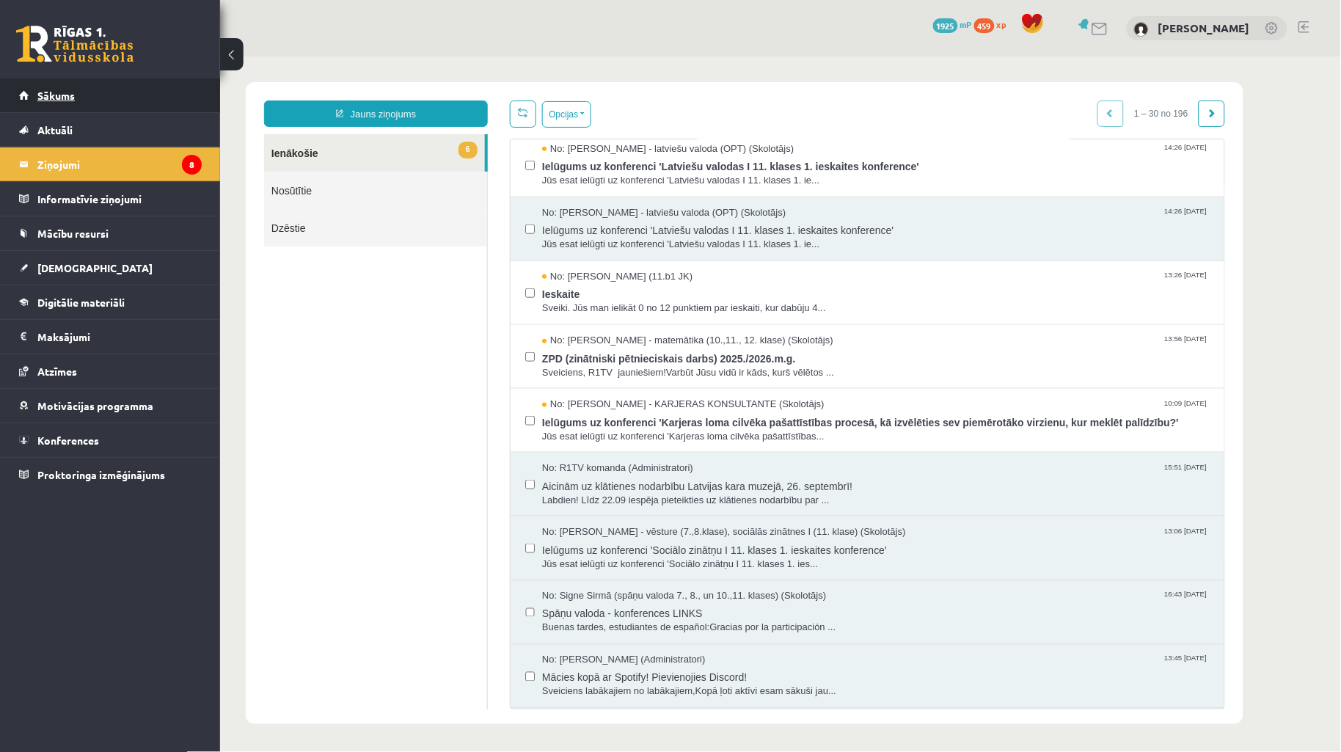
click at [41, 87] on link "Sākums" at bounding box center [110, 95] width 183 height 34
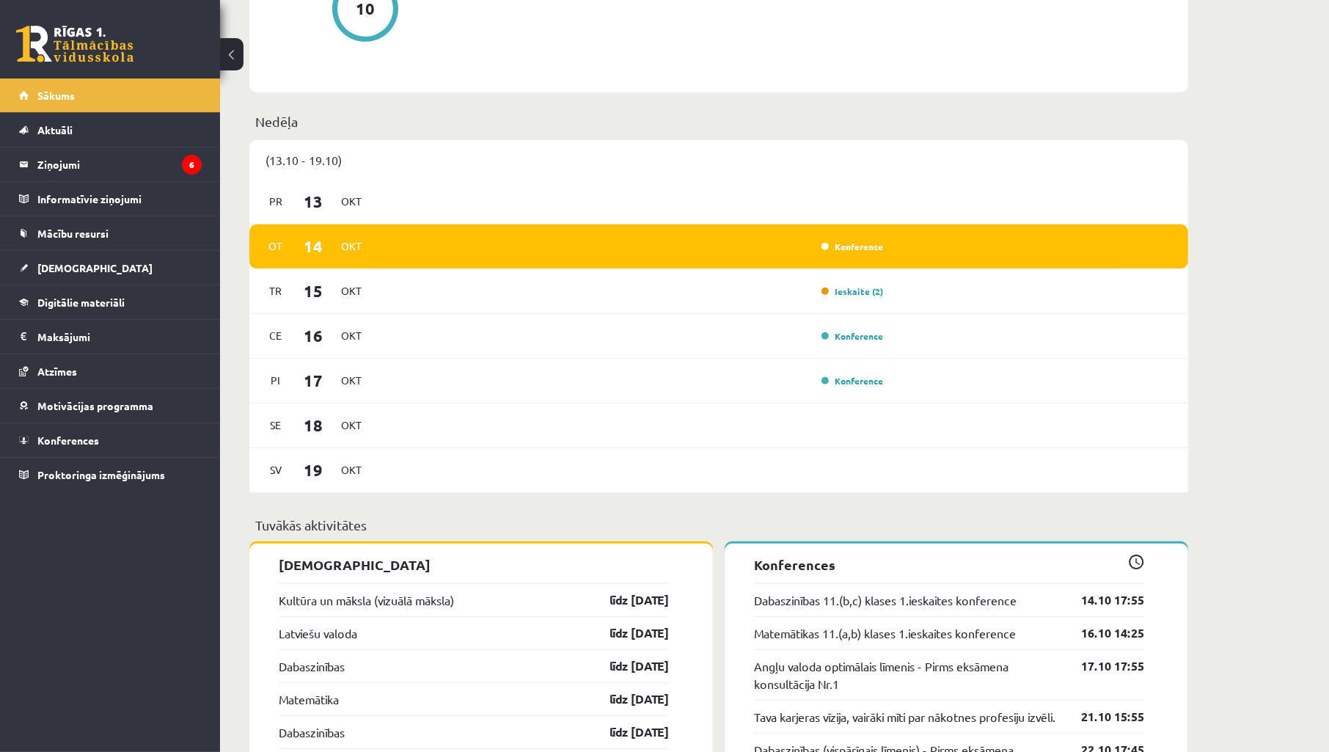
scroll to position [543, 0]
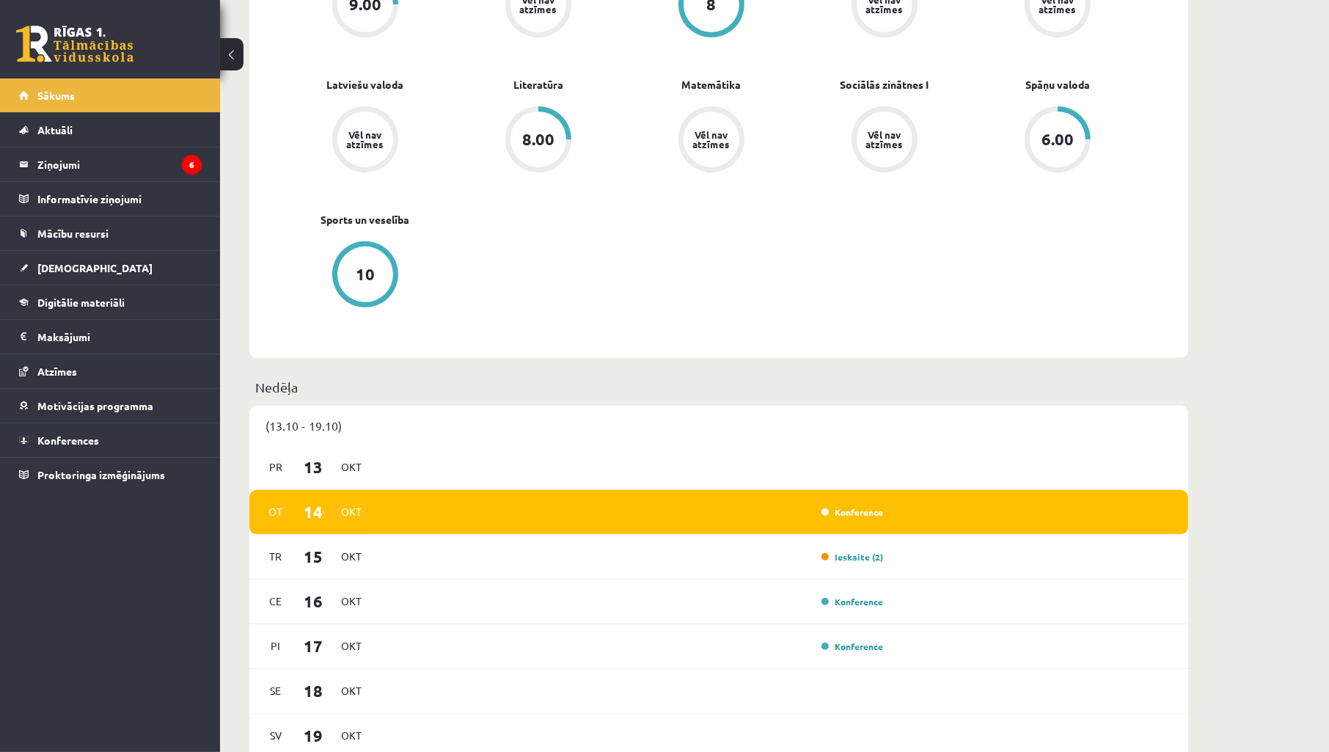
click at [488, 501] on div "[DATE] Konference" at bounding box center [718, 512] width 939 height 45
click at [272, 504] on span "Ot" at bounding box center [275, 511] width 31 height 23
click at [306, 514] on span "14" at bounding box center [313, 511] width 45 height 24
click at [313, 510] on span "14" at bounding box center [313, 511] width 45 height 24
click at [570, 445] on div "Pr 13 Okt" at bounding box center [718, 467] width 939 height 45
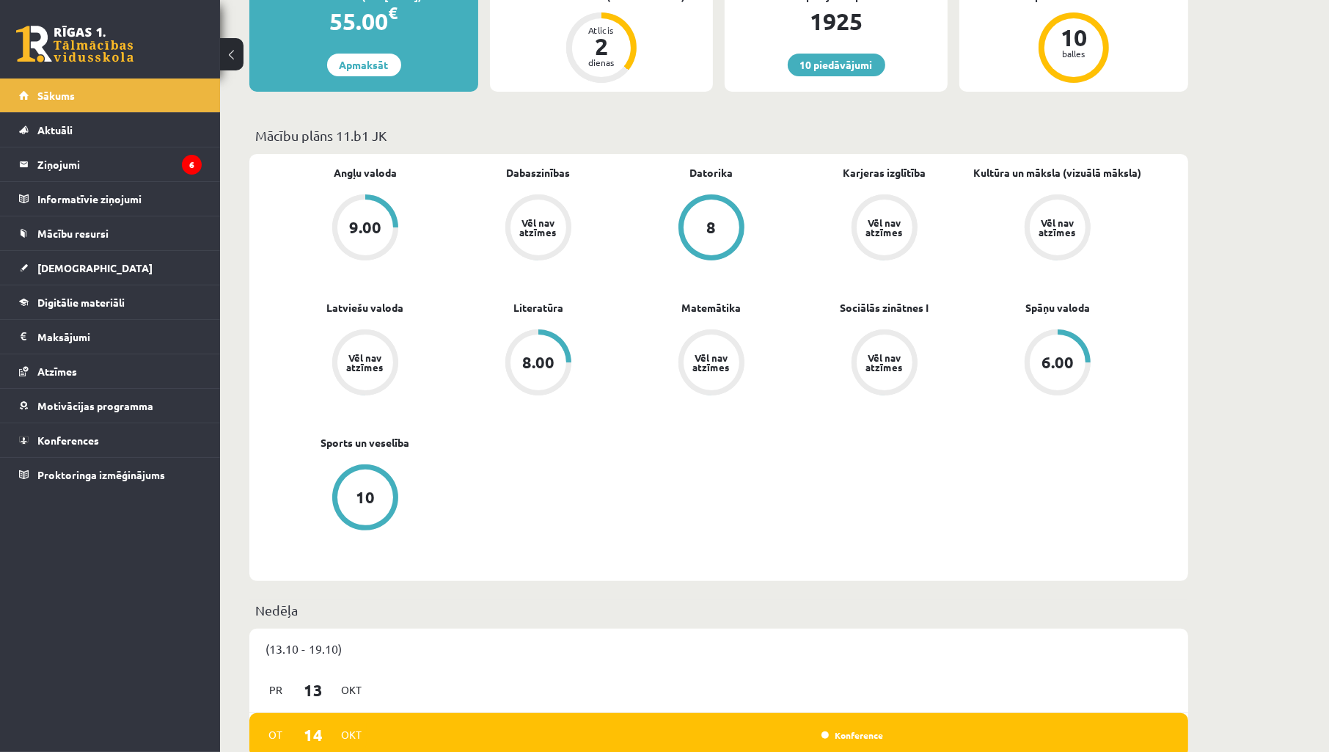
scroll to position [389, 0]
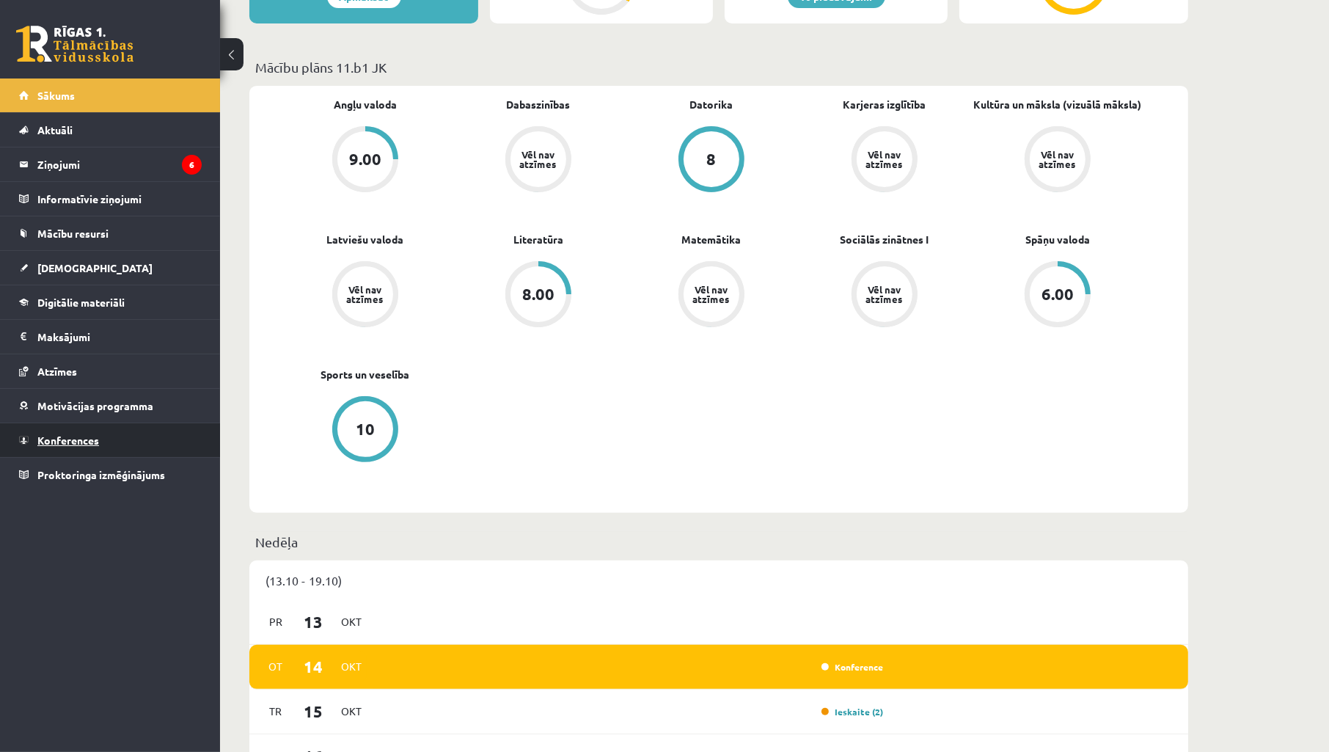
click at [79, 441] on span "Konferences" at bounding box center [68, 439] width 62 height 13
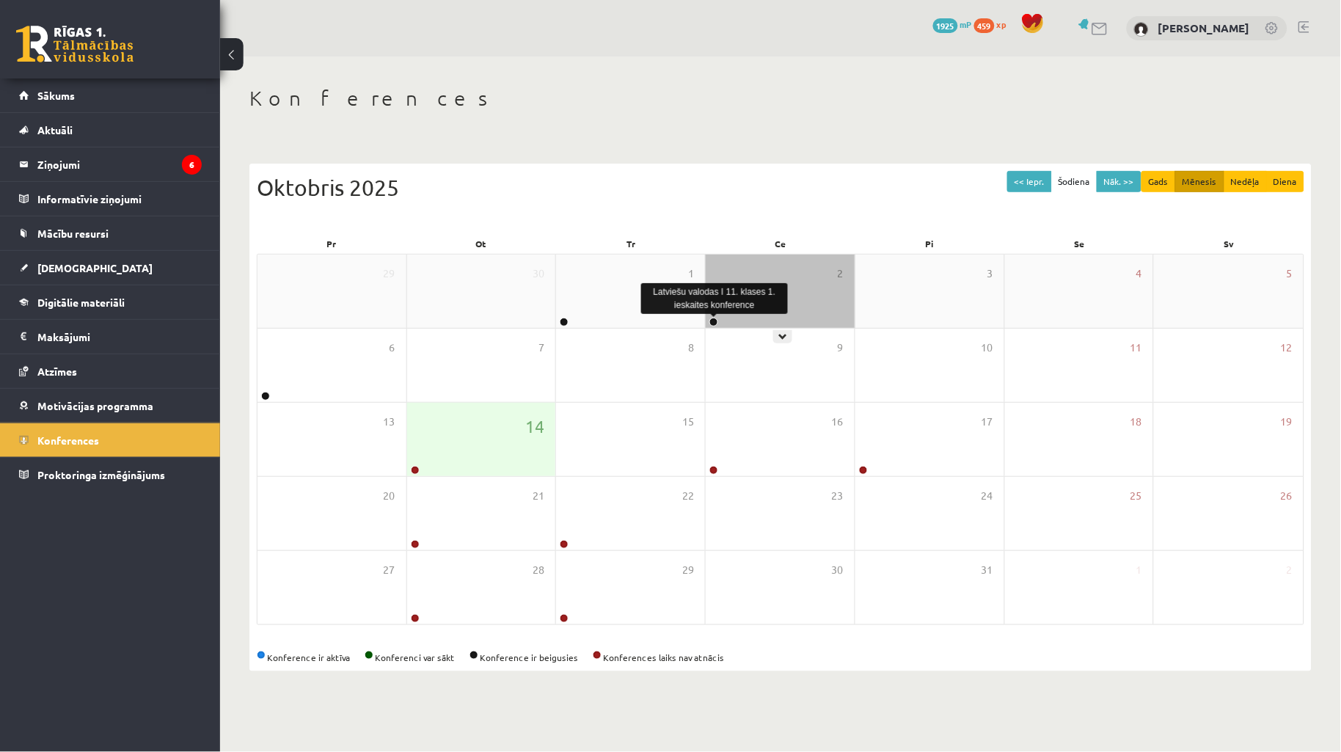
click at [715, 318] on link at bounding box center [713, 322] width 9 height 9
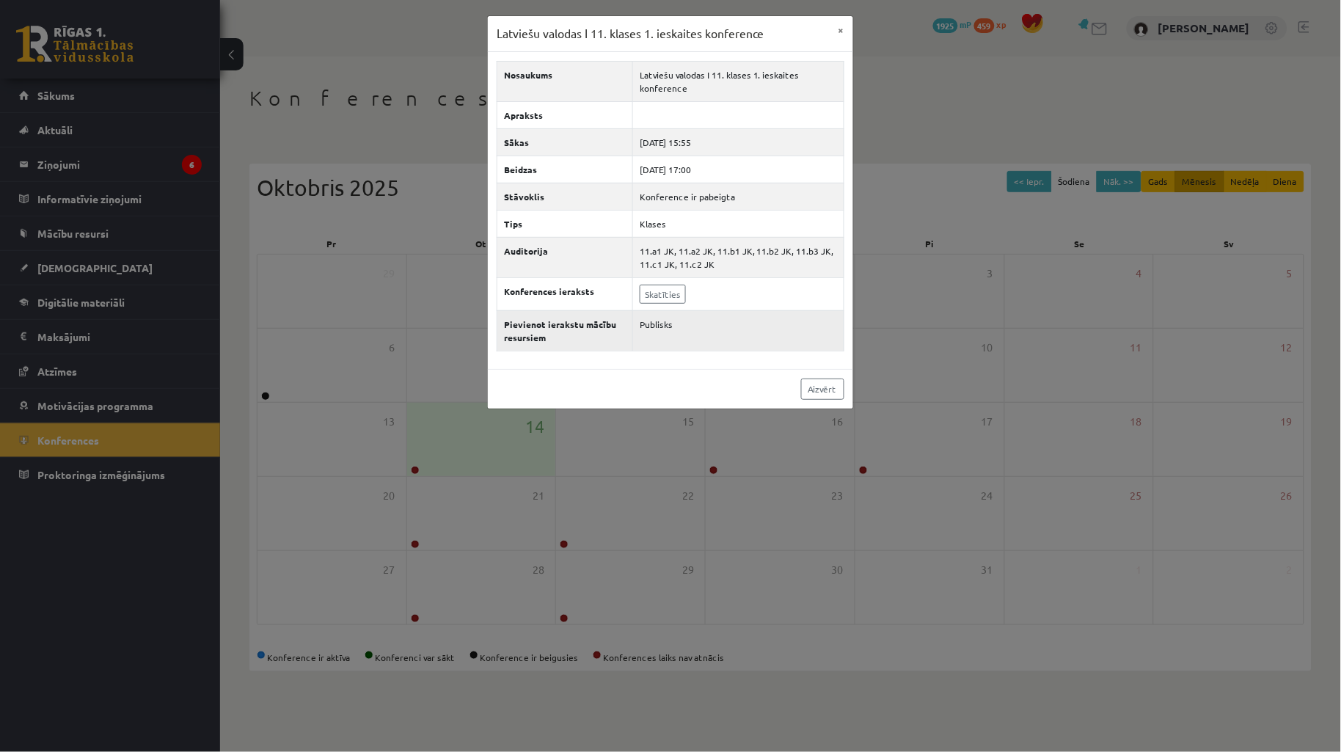
click at [664, 321] on td "Publisks" at bounding box center [738, 330] width 211 height 40
click at [675, 296] on link "Skatīties" at bounding box center [662, 294] width 46 height 19
click at [841, 28] on button "×" at bounding box center [840, 30] width 23 height 28
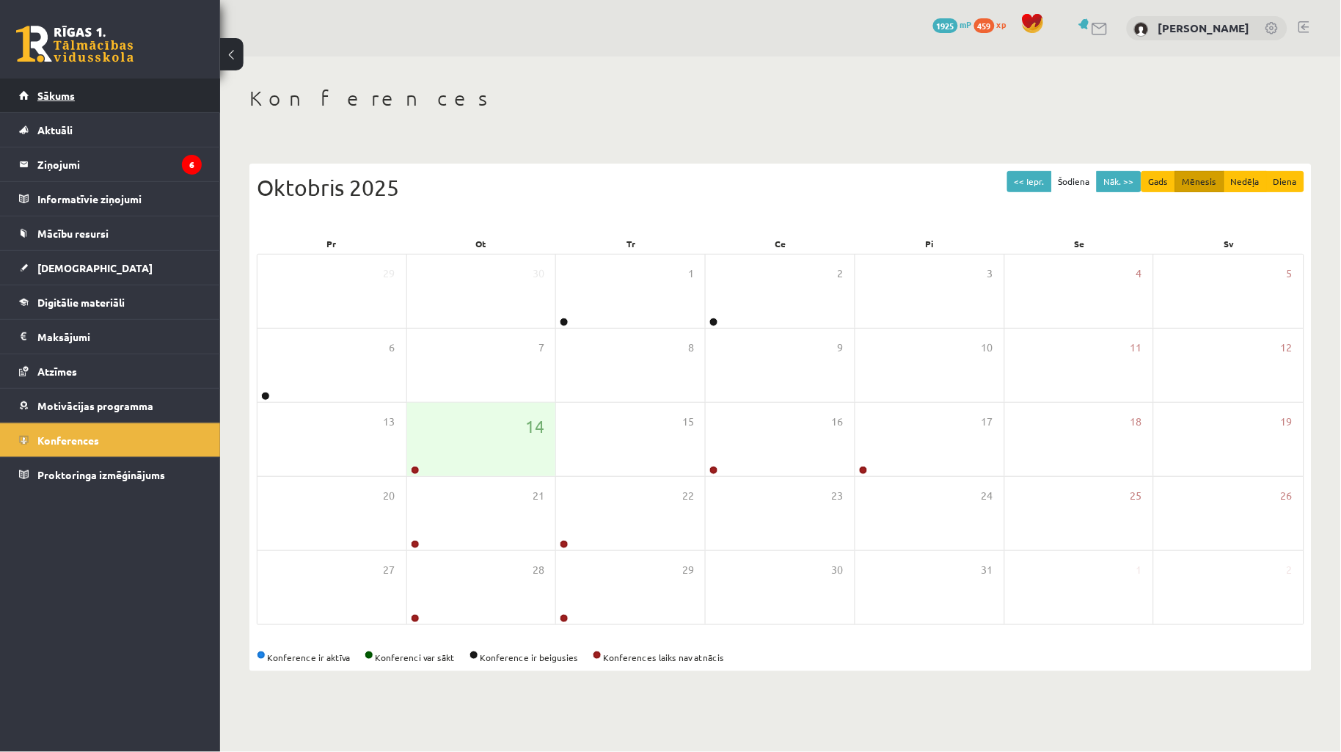
click at [64, 98] on span "Sākums" at bounding box center [55, 95] width 37 height 13
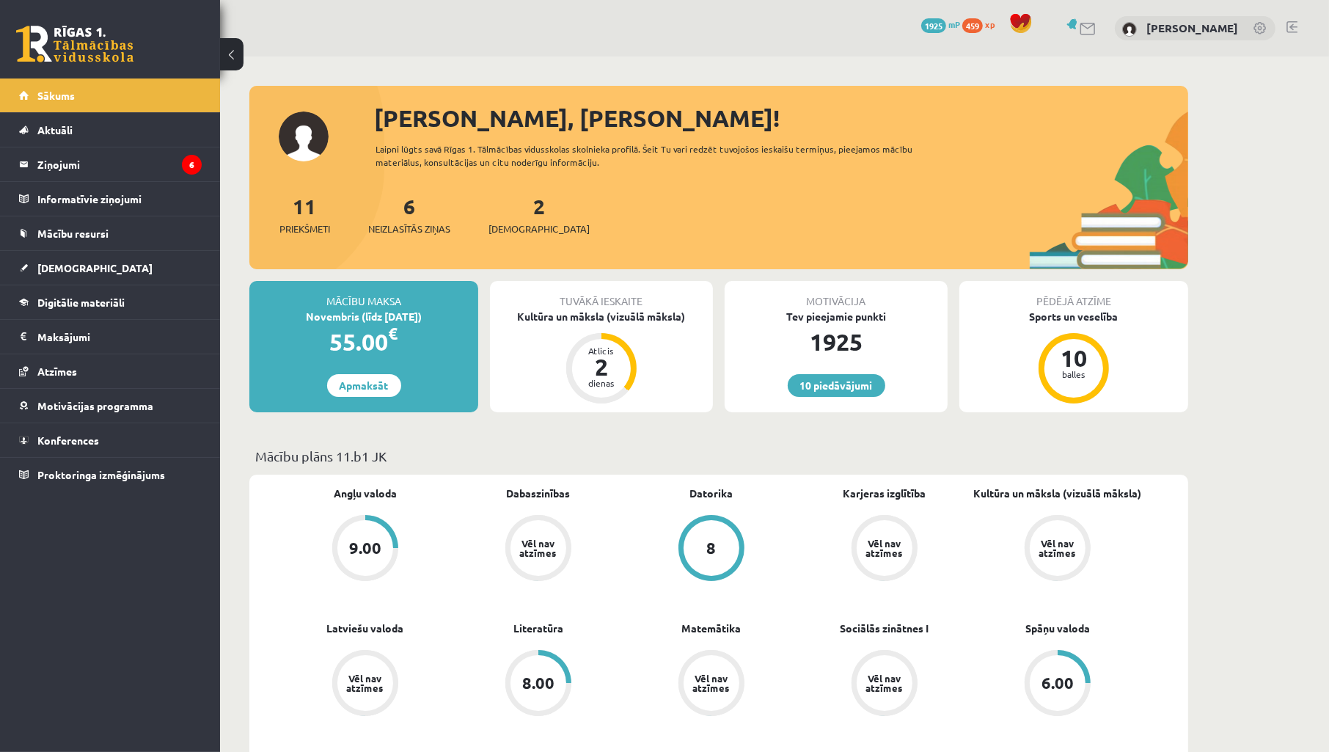
click at [46, 279] on link "[DEMOGRAPHIC_DATA]" at bounding box center [110, 268] width 183 height 34
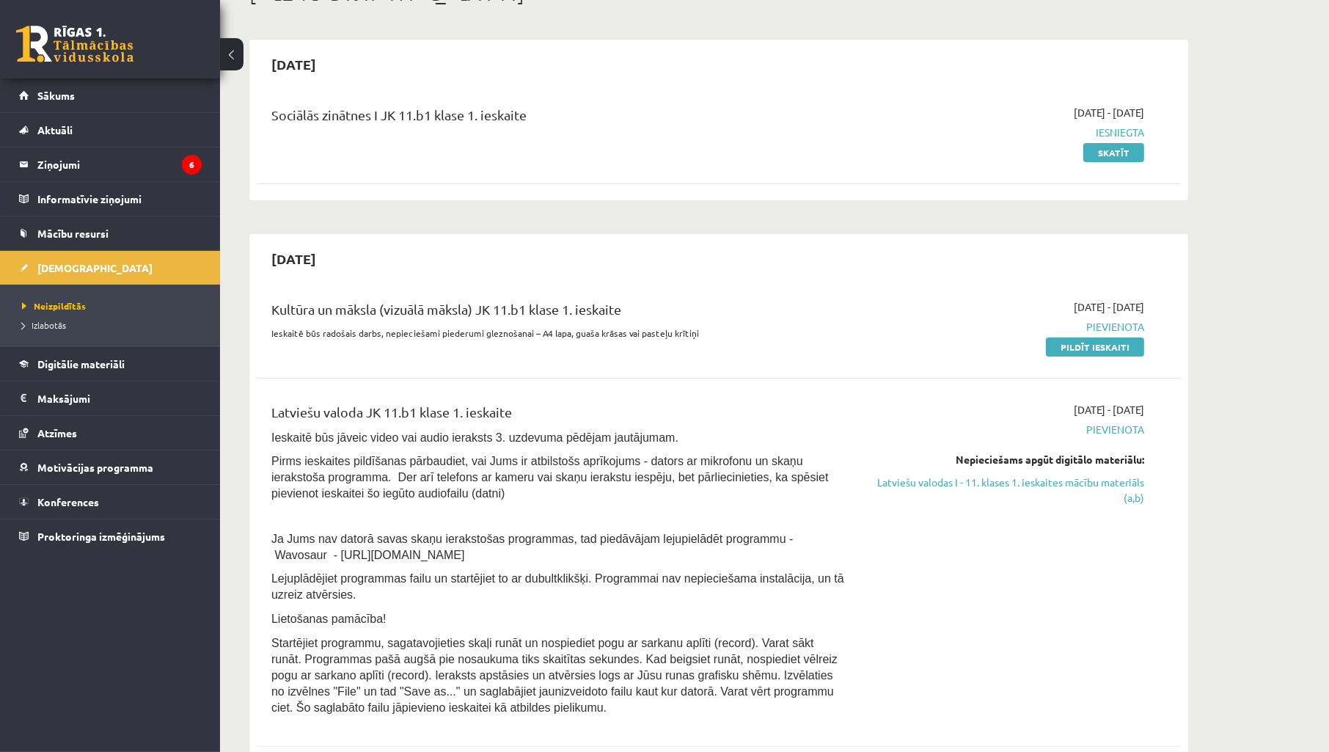
scroll to position [217, 0]
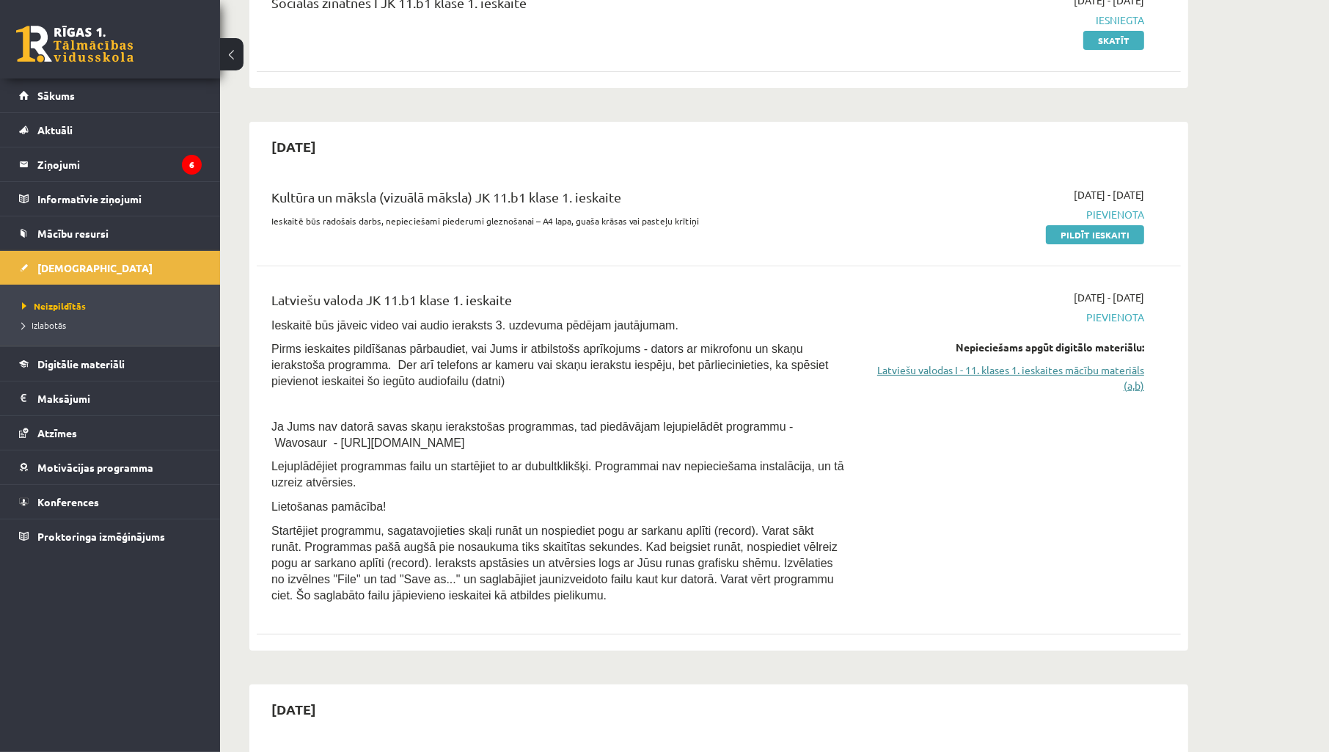
click at [1069, 390] on link "Latviešu valodas I - 11. klases 1. ieskaites mācību materiāls (a,b)" at bounding box center [1006, 377] width 276 height 31
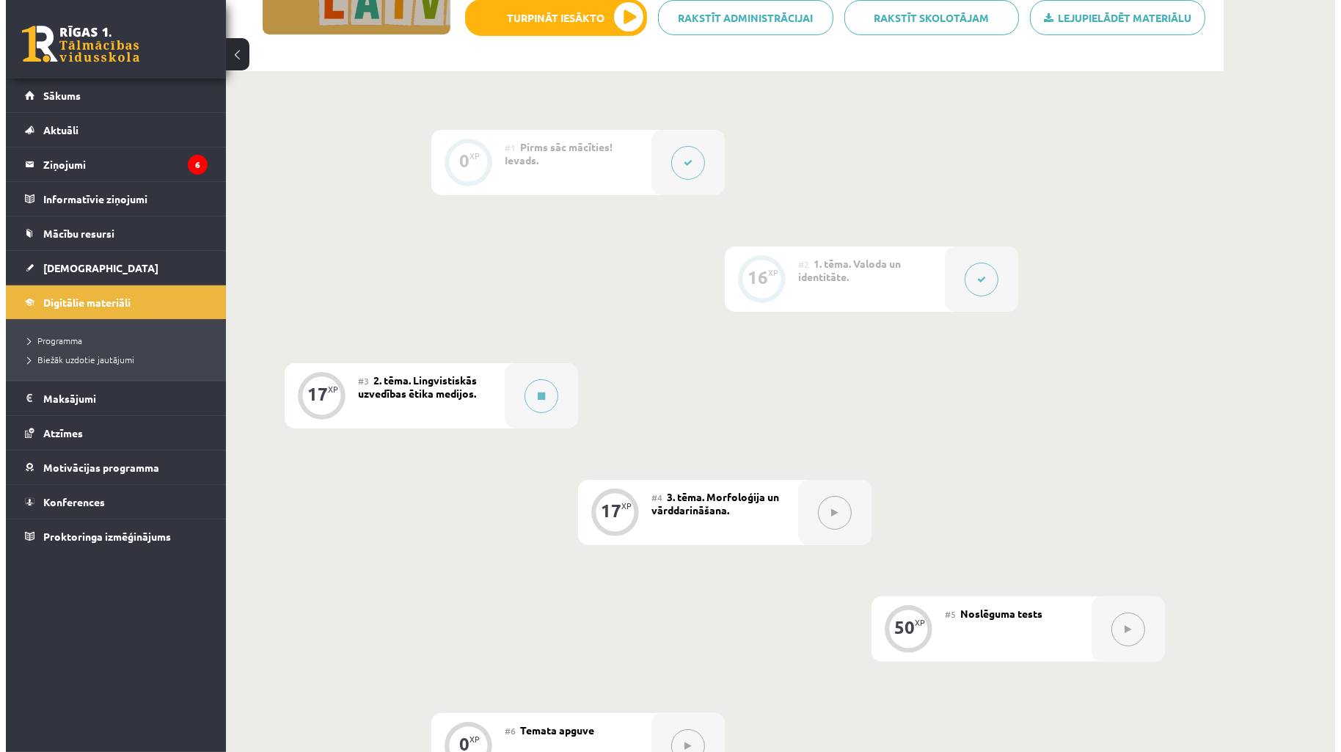
scroll to position [326, 0]
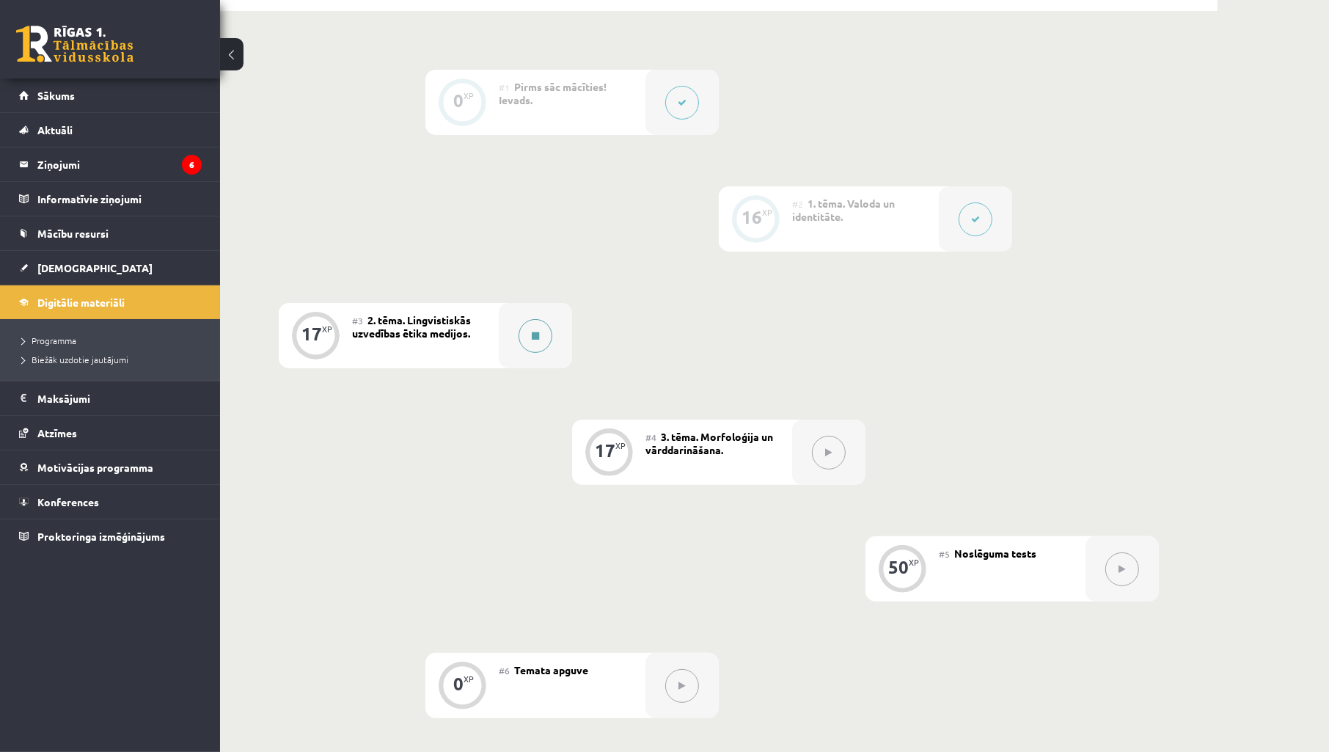
click at [521, 330] on button at bounding box center [535, 336] width 34 height 34
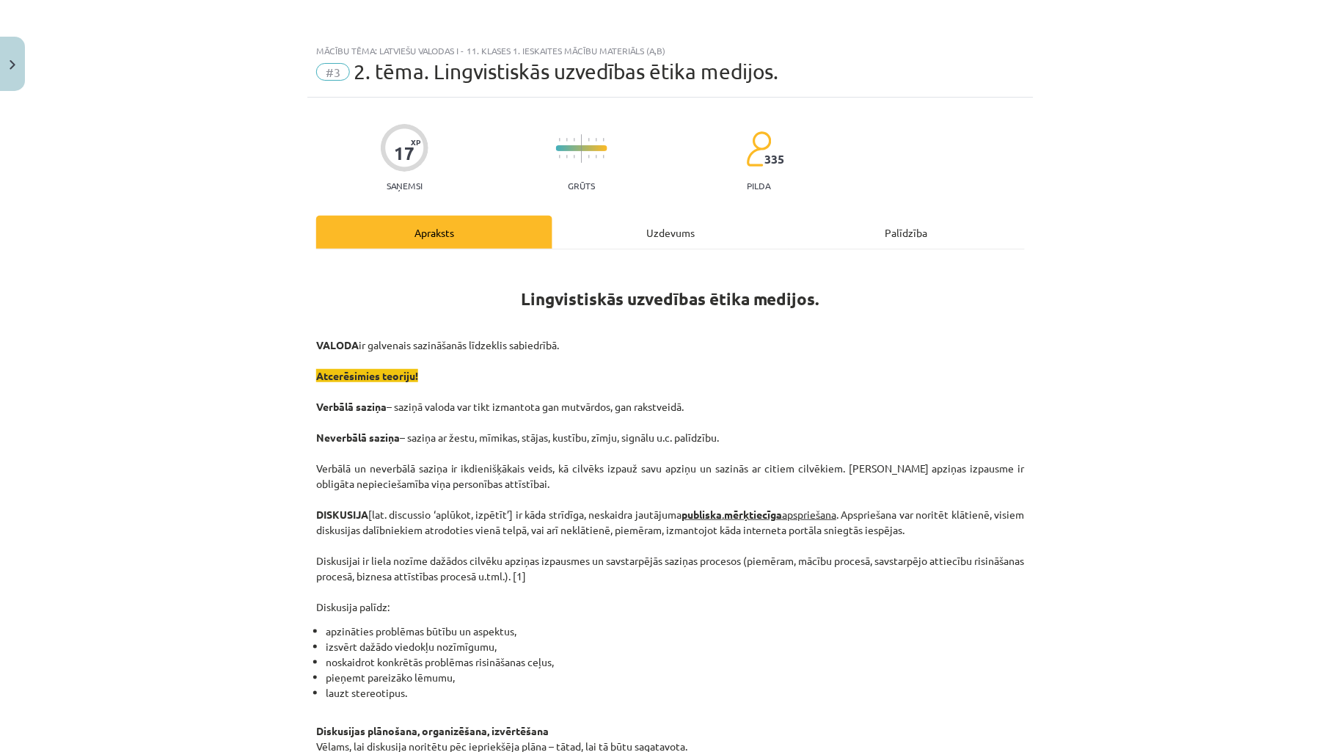
click at [596, 244] on div "Uzdevums" at bounding box center [670, 232] width 236 height 33
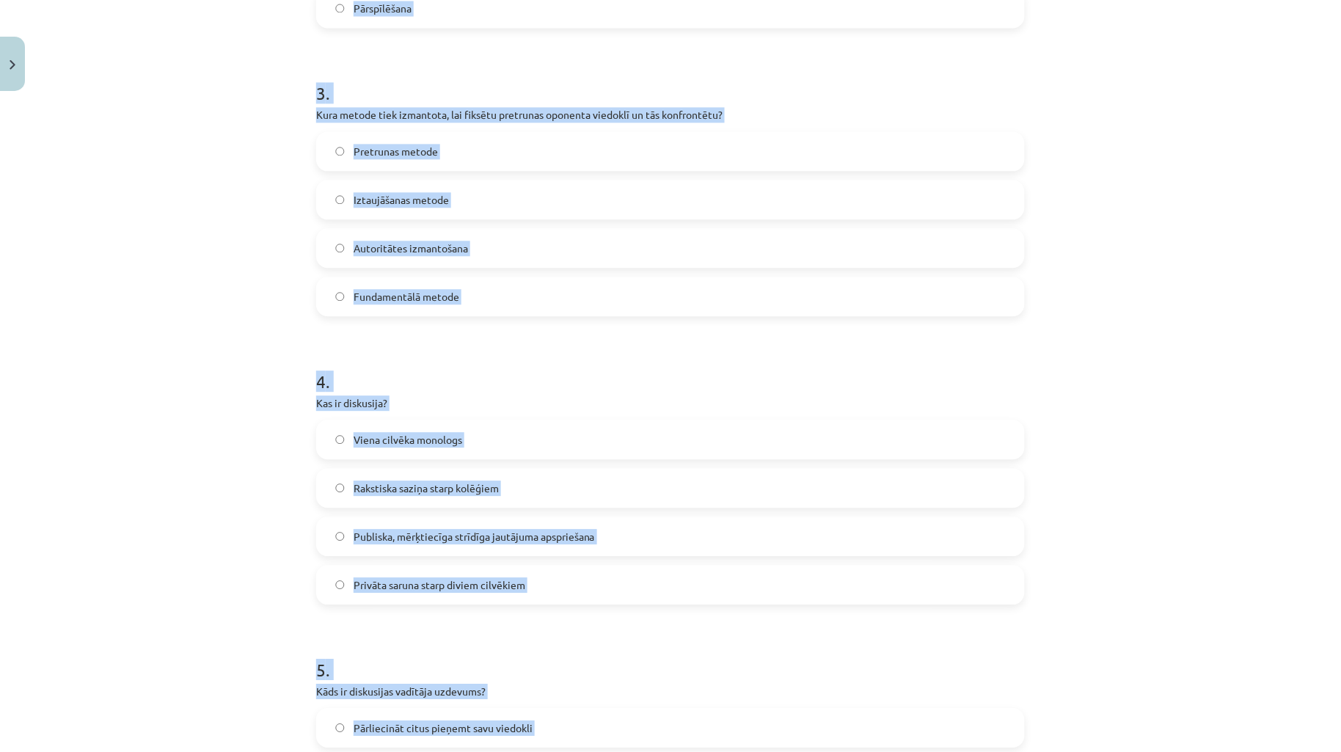
scroll to position [1121, 0]
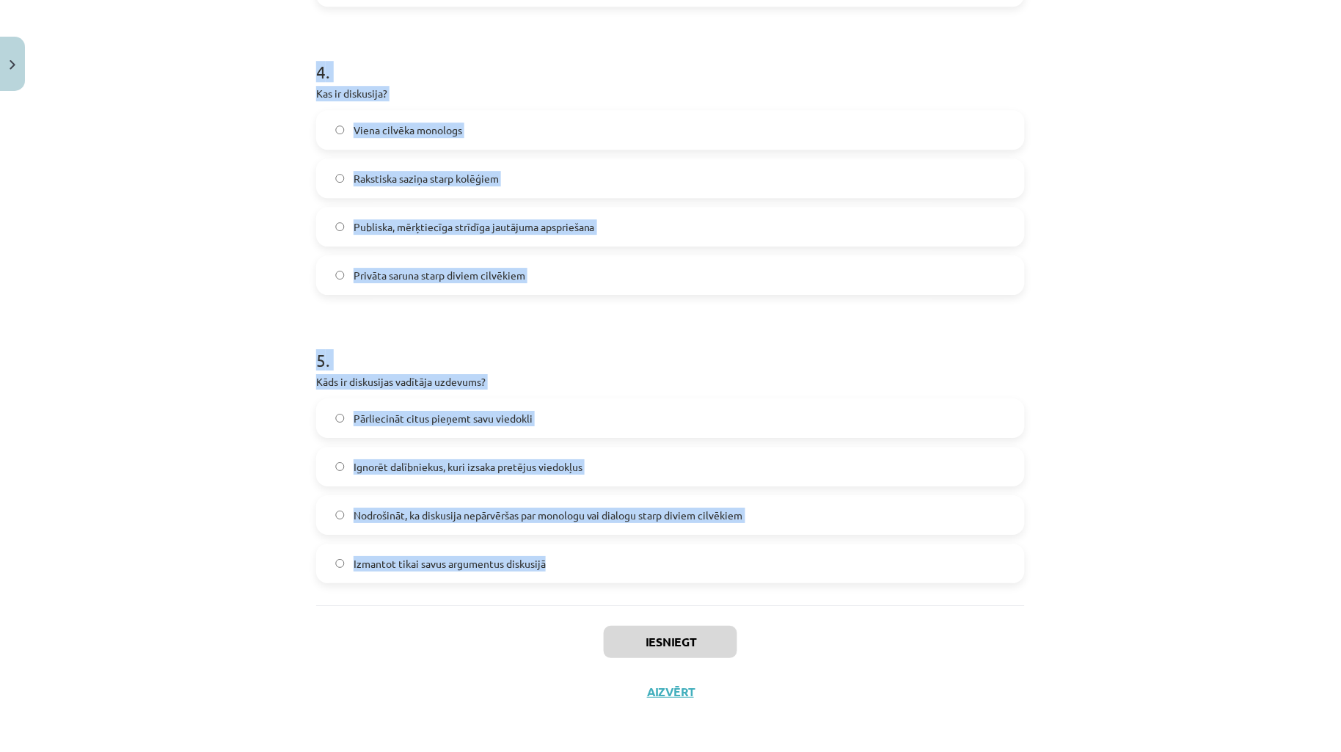
drag, startPoint x: 279, startPoint y: 294, endPoint x: 818, endPoint y: 583, distance: 610.9
click at [818, 583] on div "Mācību tēma: Latviešu valodas i - 11. klases 1. ieskaites mācību materiāls (a,b…" at bounding box center [670, 376] width 1341 height 752
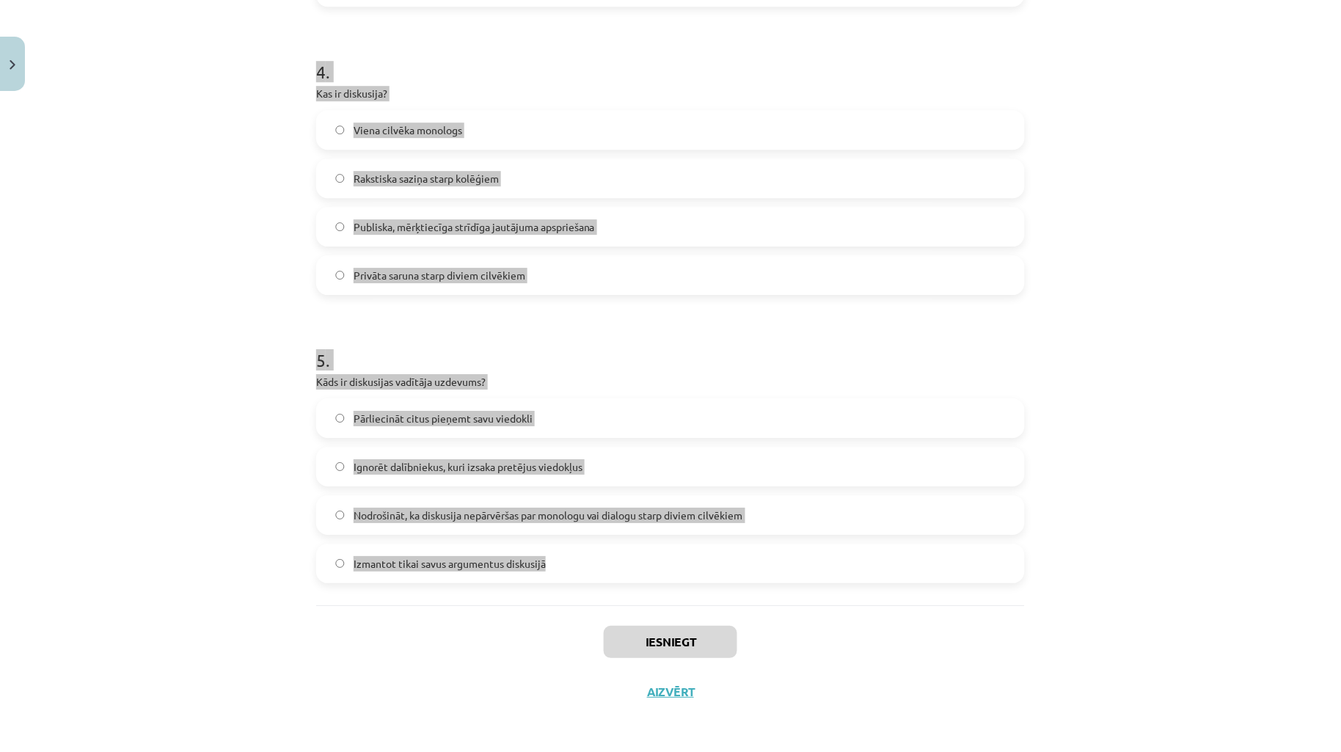
copy form "1 . Kāds ir viens no galvenajiem diskusijas kultūras principiem? Pārtraukt opon…"
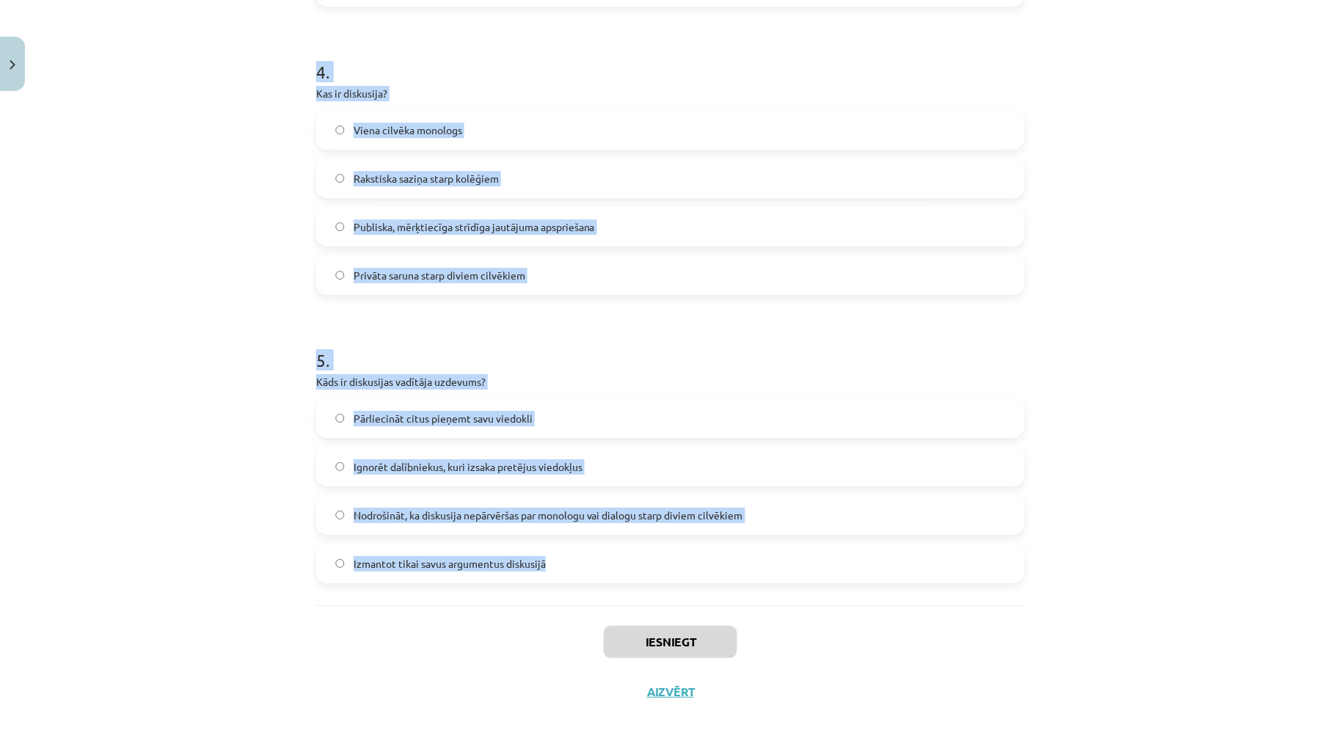
click at [206, 409] on div "Mācību tēma: Latviešu valodas i - 11. klases 1. ieskaites mācību materiāls (a,b…" at bounding box center [670, 376] width 1341 height 752
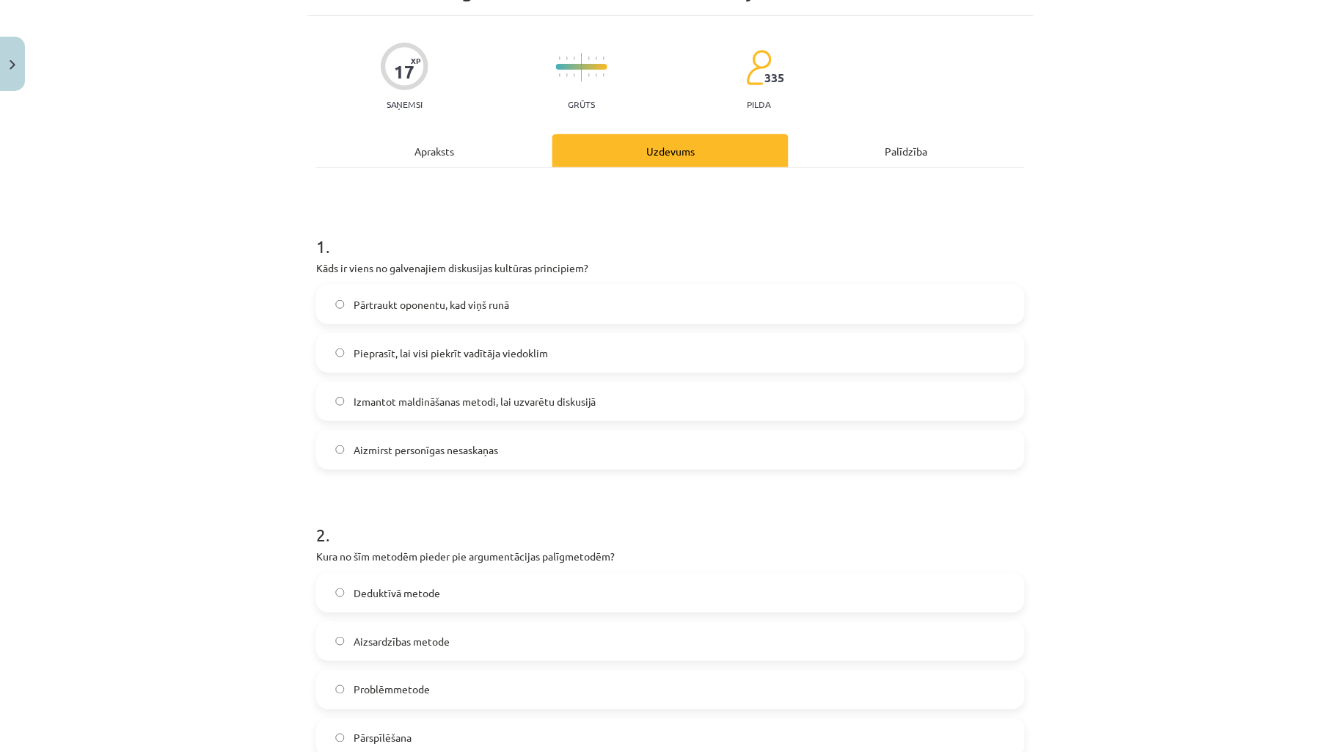
scroll to position [0, 0]
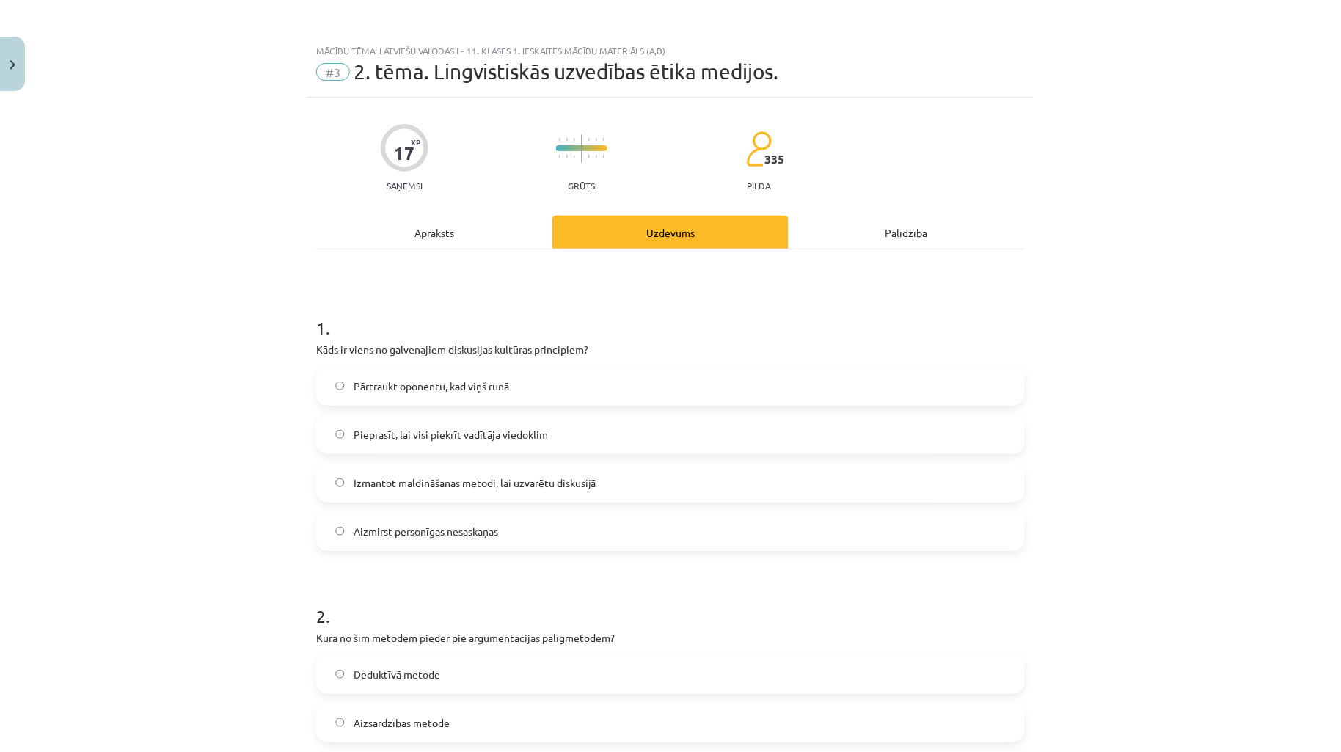
click at [180, 447] on div "Mācību tēma: Latviešu valodas i - 11. klases 1. ieskaites mācību materiāls (a,b…" at bounding box center [670, 376] width 1341 height 752
click at [177, 422] on div "Mācību tēma: Latviešu valodas i - 11. klases 1. ieskaites mācību materiāls (a,b…" at bounding box center [670, 376] width 1341 height 752
click at [510, 535] on label "Aizmirst personīgas nesaskaņas" at bounding box center [670, 531] width 705 height 37
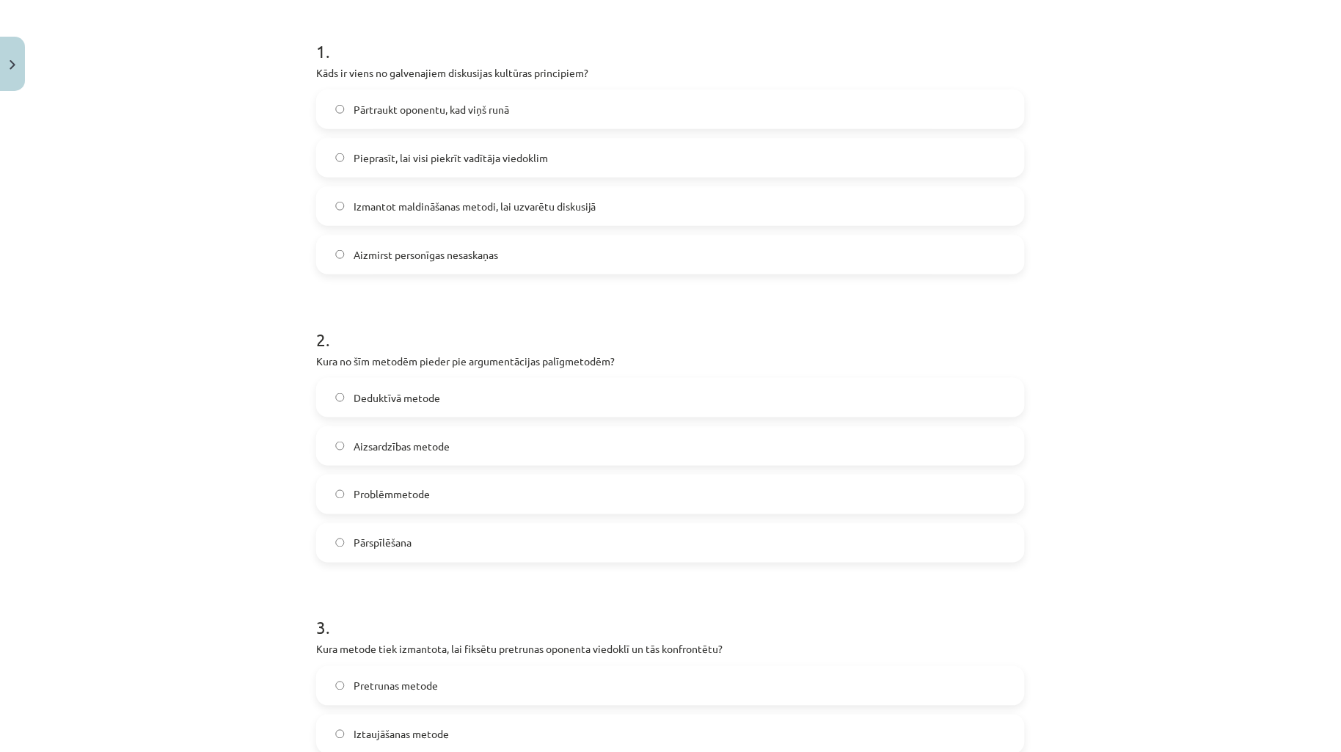
scroll to position [326, 0]
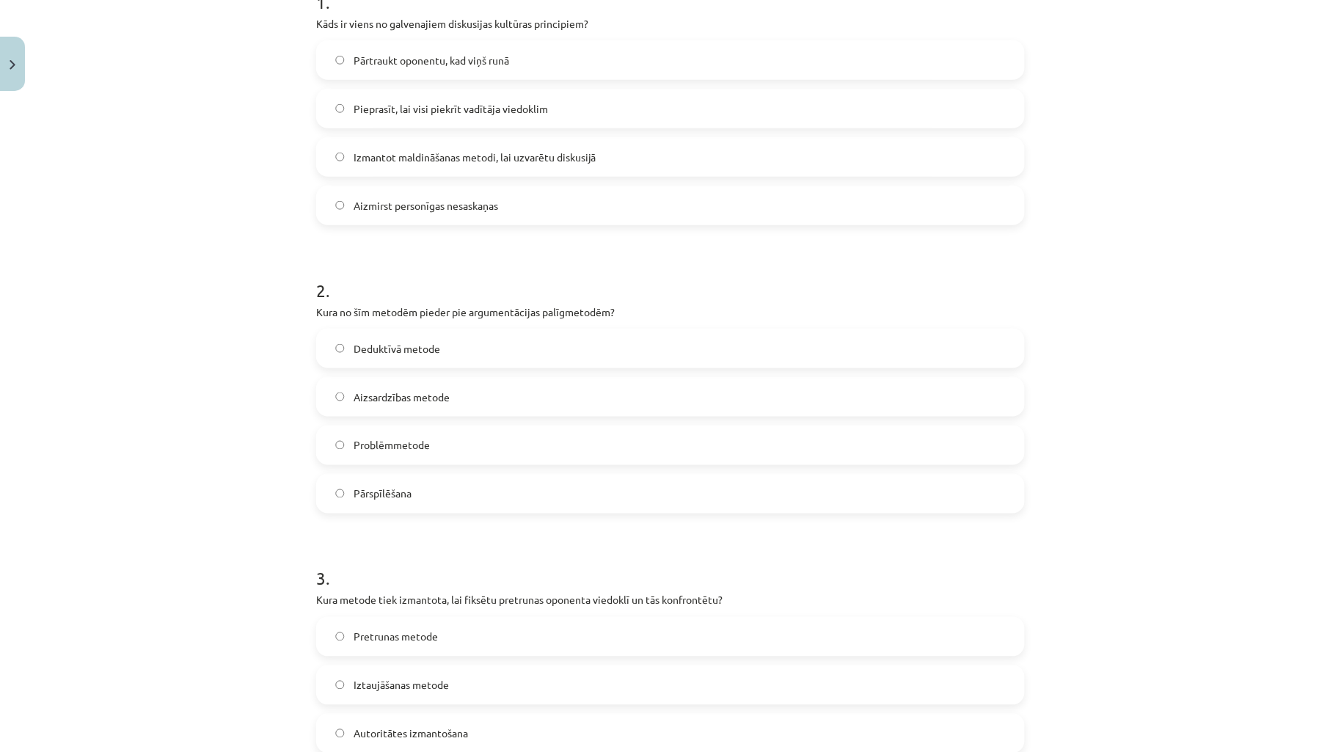
click at [523, 499] on label "Pārspīlēšana" at bounding box center [670, 493] width 705 height 37
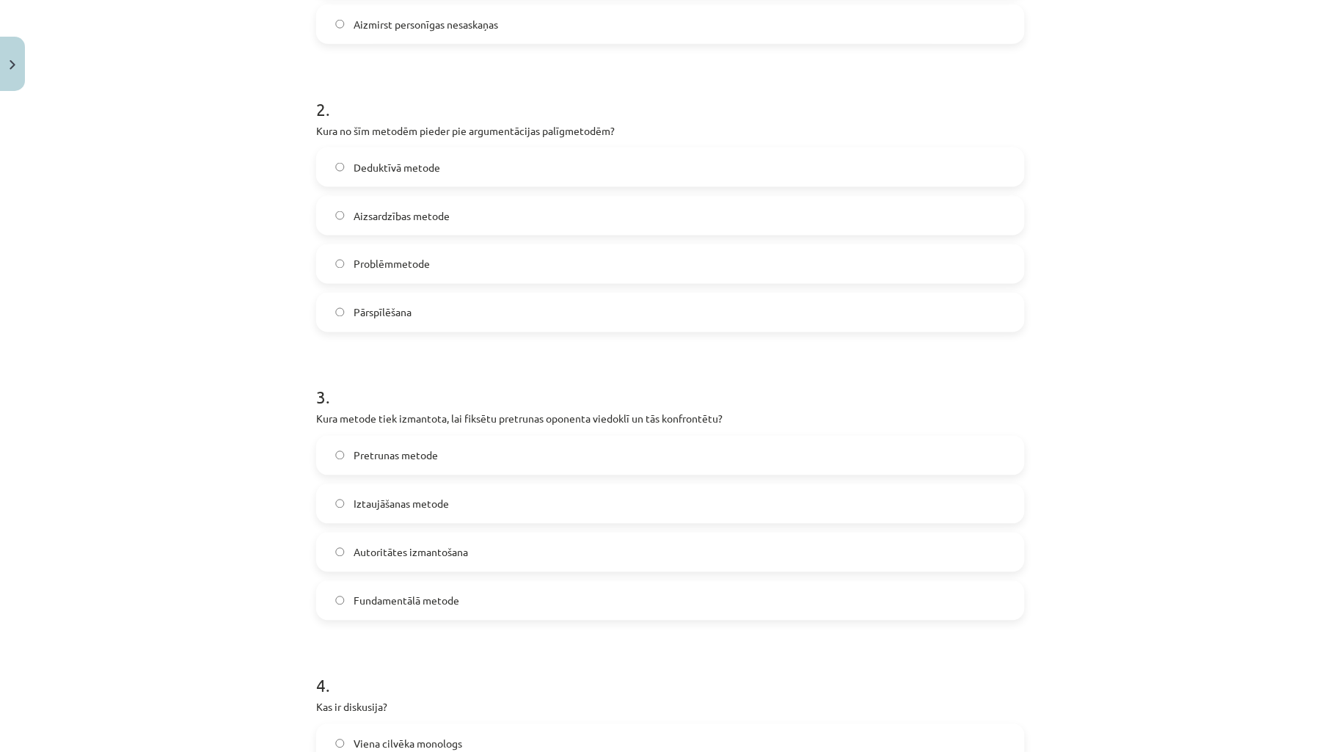
scroll to position [760, 0]
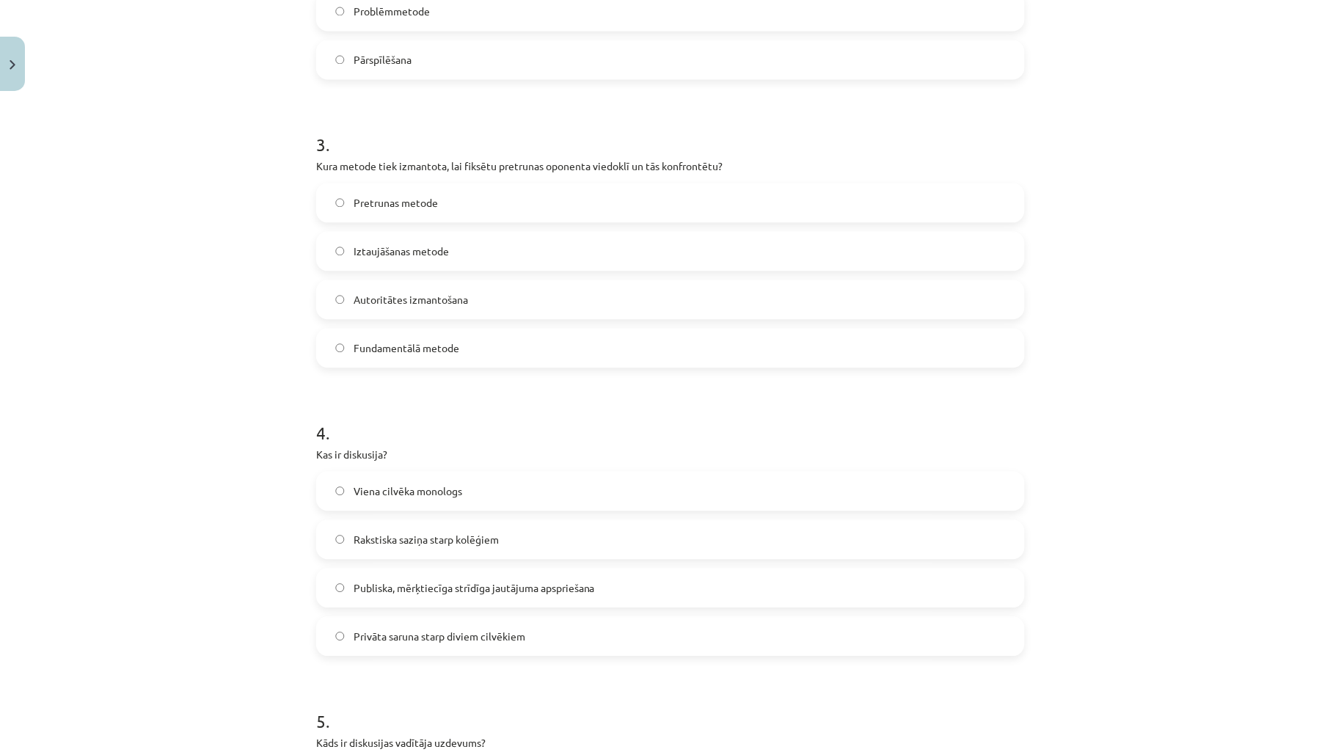
click at [435, 208] on label "Pretrunas metode" at bounding box center [670, 202] width 705 height 37
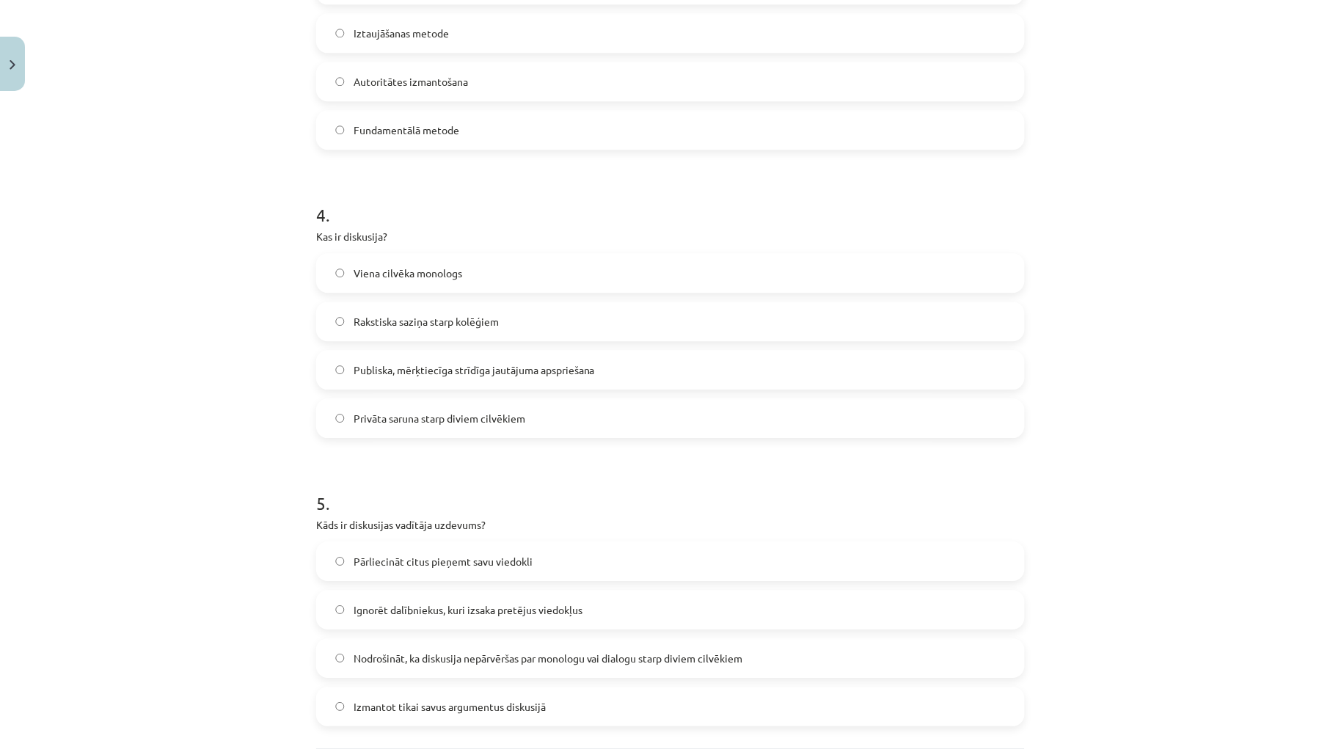
click at [489, 354] on label "Publiska, mērķtiecīga strīdīga jautājuma apspriešana" at bounding box center [670, 369] width 705 height 37
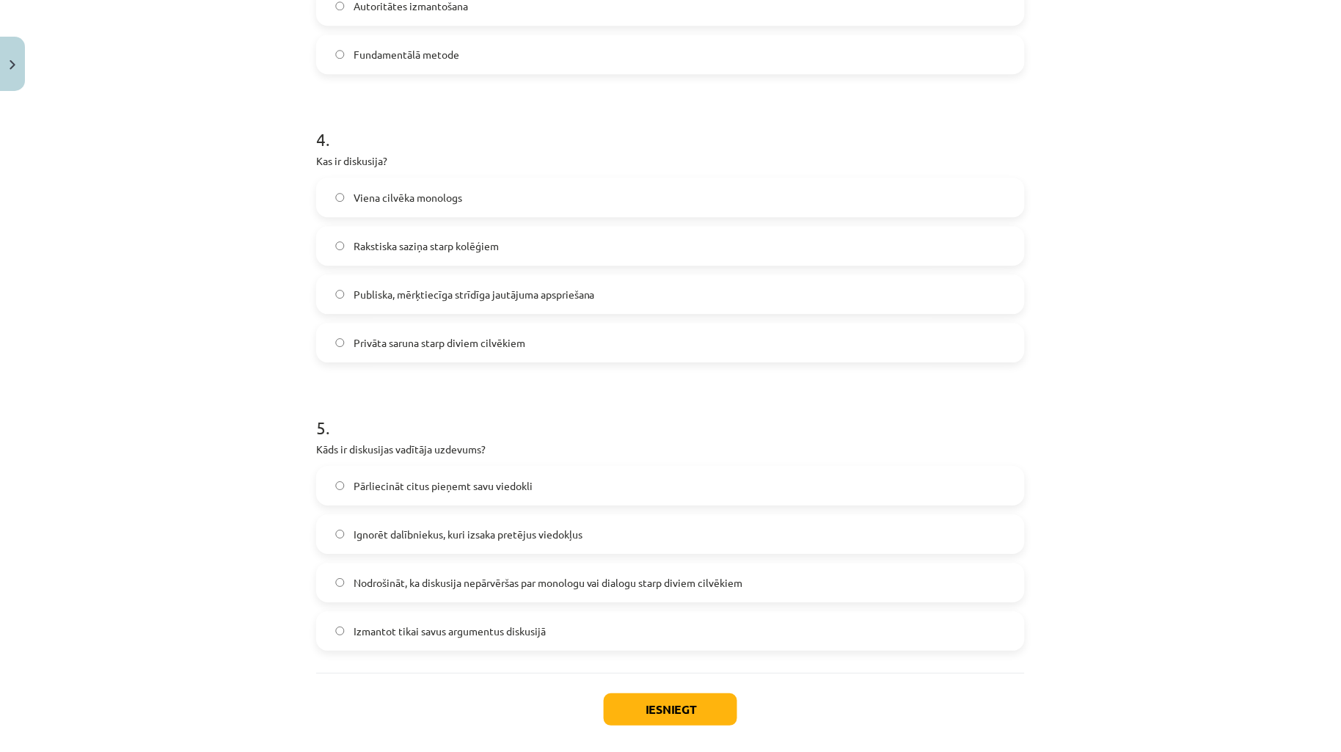
scroll to position [1121, 0]
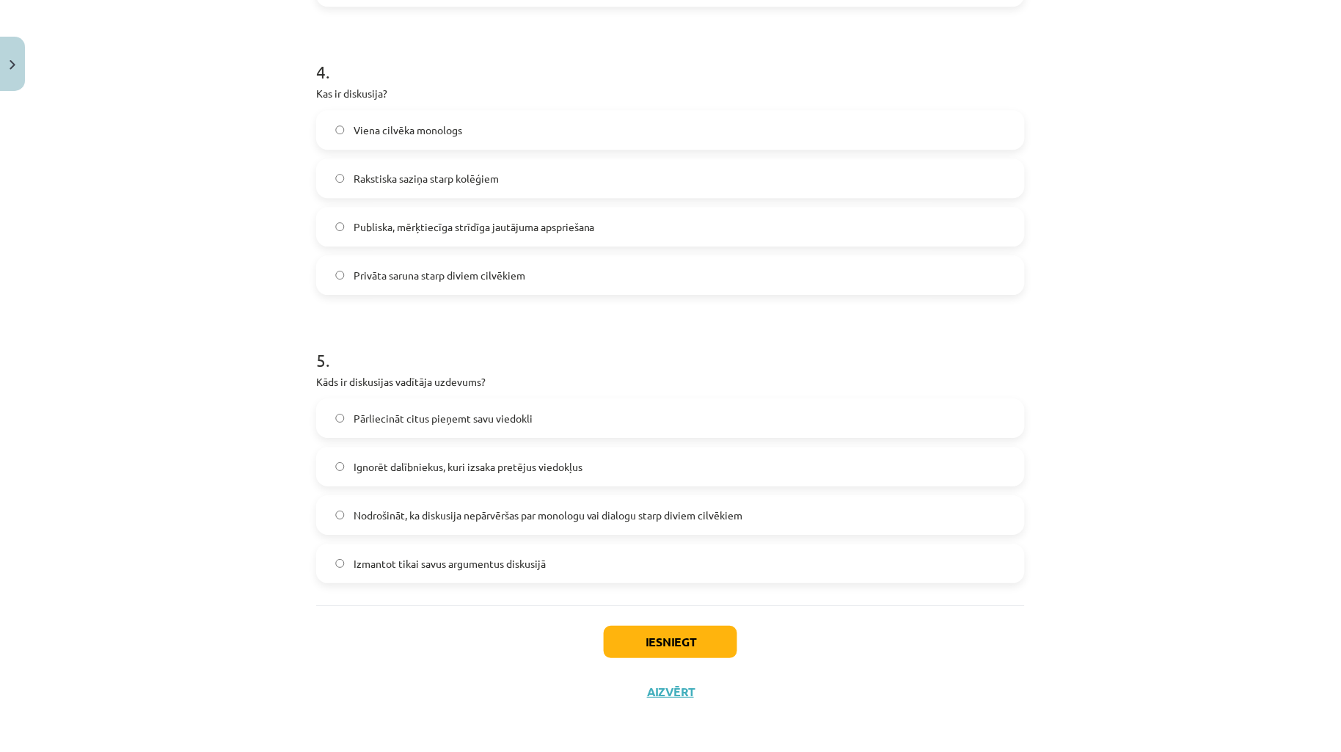
click at [489, 515] on span "Nodrošināt, ka diskusija nepārvēršas par monologu vai dialogu starp diviem cilv…" at bounding box center [547, 514] width 389 height 15
click at [694, 640] on button "Iesniegt" at bounding box center [670, 642] width 133 height 32
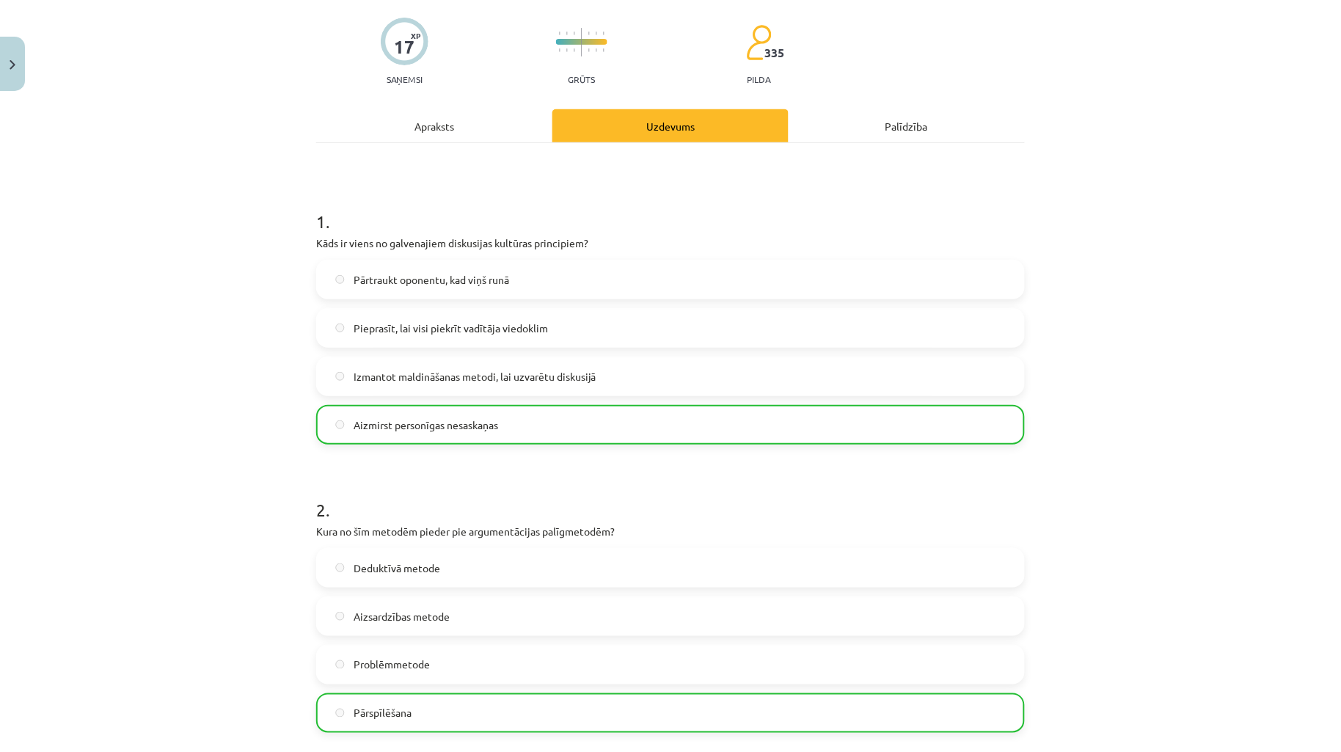
scroll to position [0, 0]
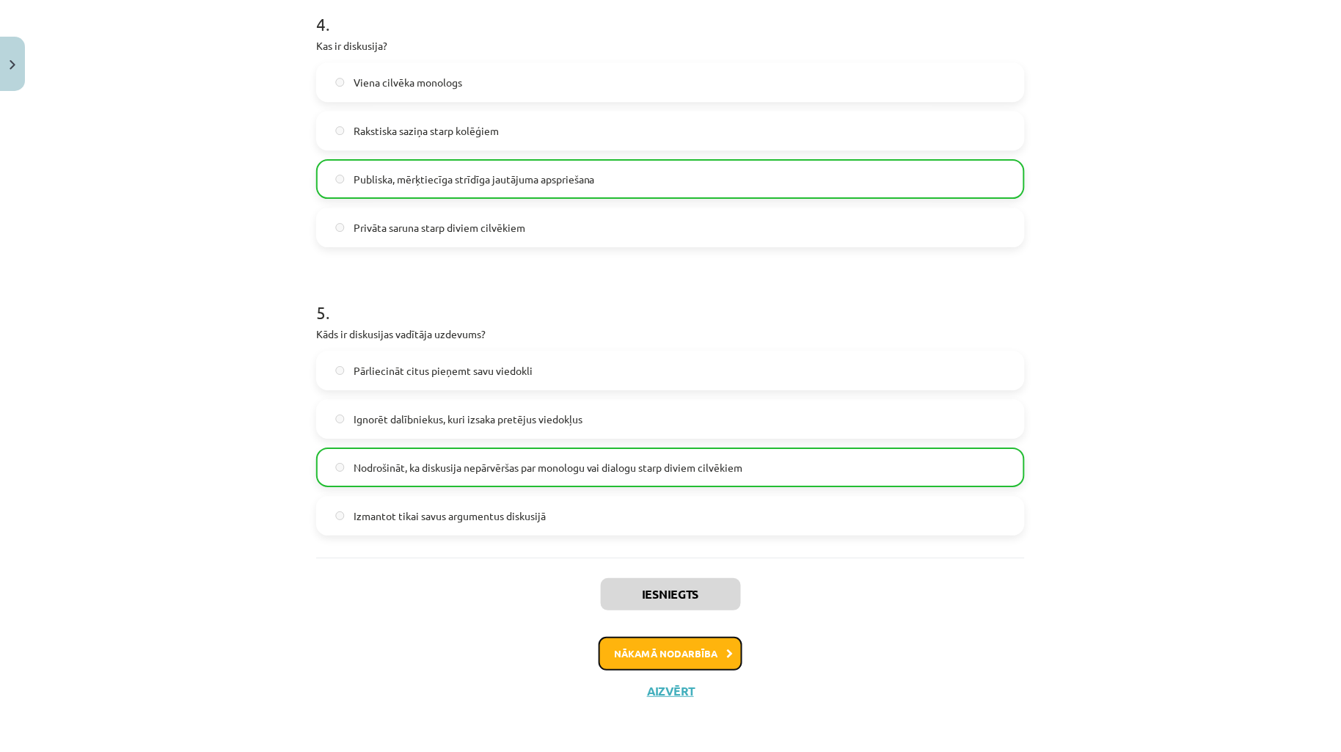
click at [694, 649] on button "Nākamā nodarbība" at bounding box center [670, 654] width 144 height 34
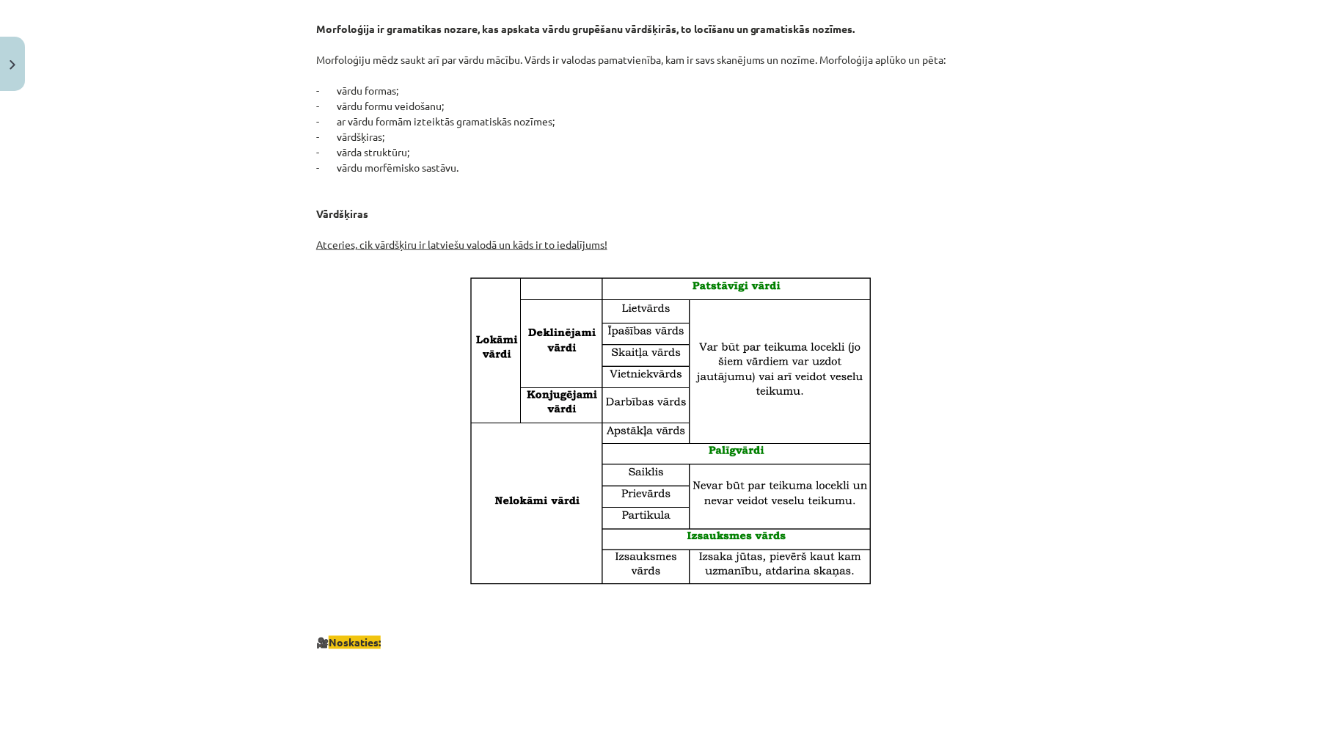
scroll to position [471, 0]
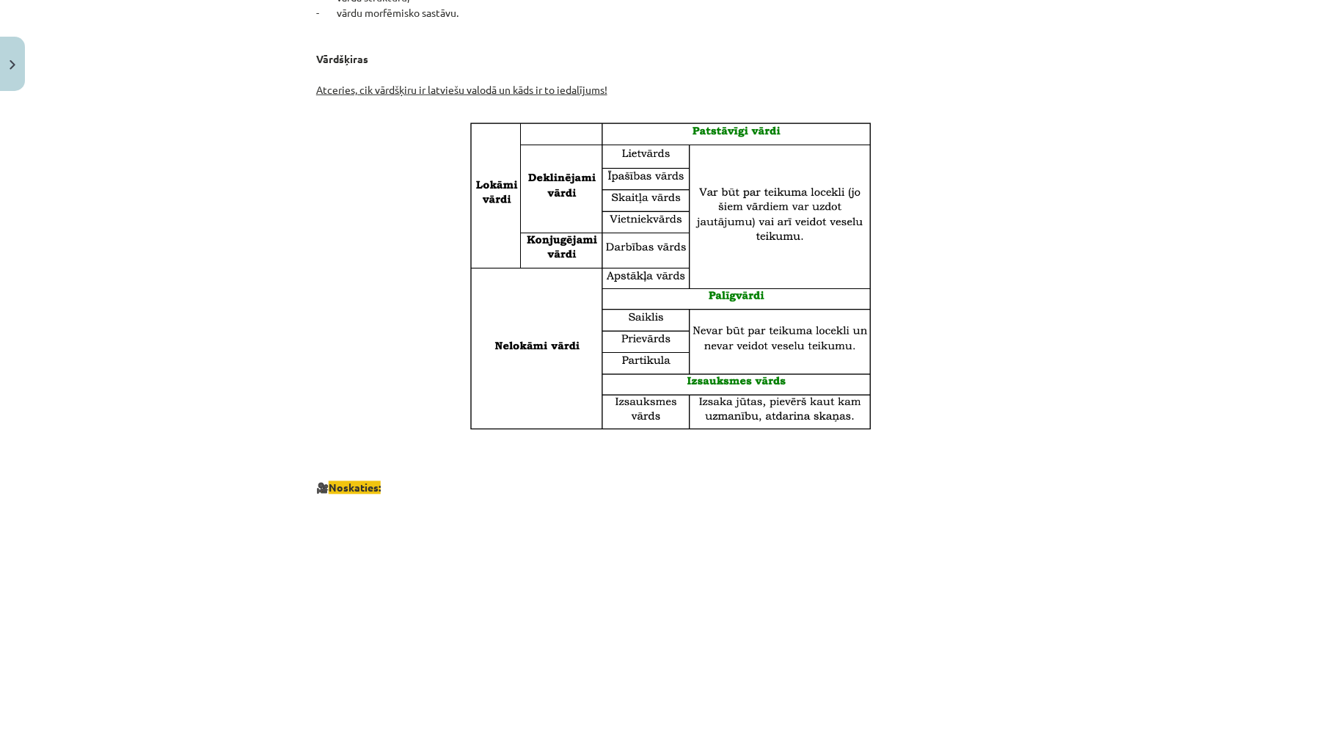
click at [1207, 466] on div "Mācību tēma: Latviešu valodas i - 11. klases 1. ieskaites mācību materiāls (a,b…" at bounding box center [670, 376] width 1341 height 752
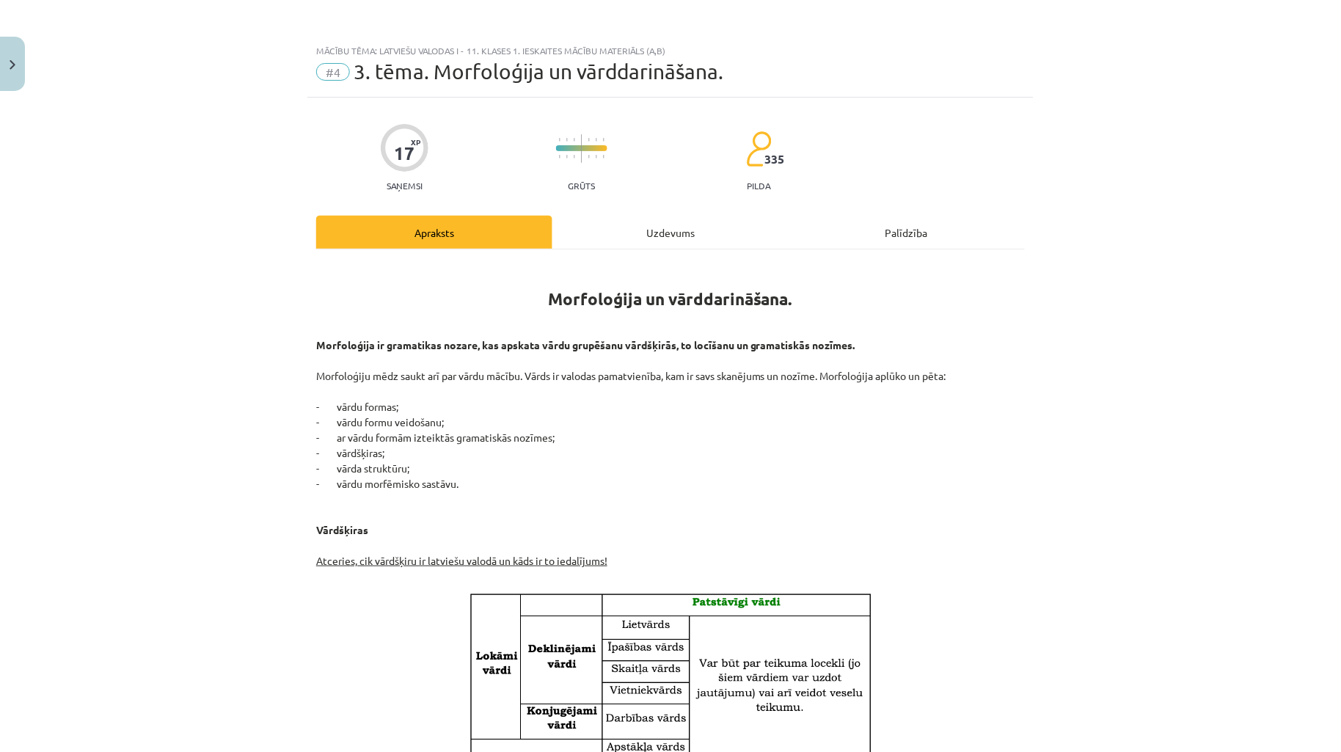
scroll to position [108, 0]
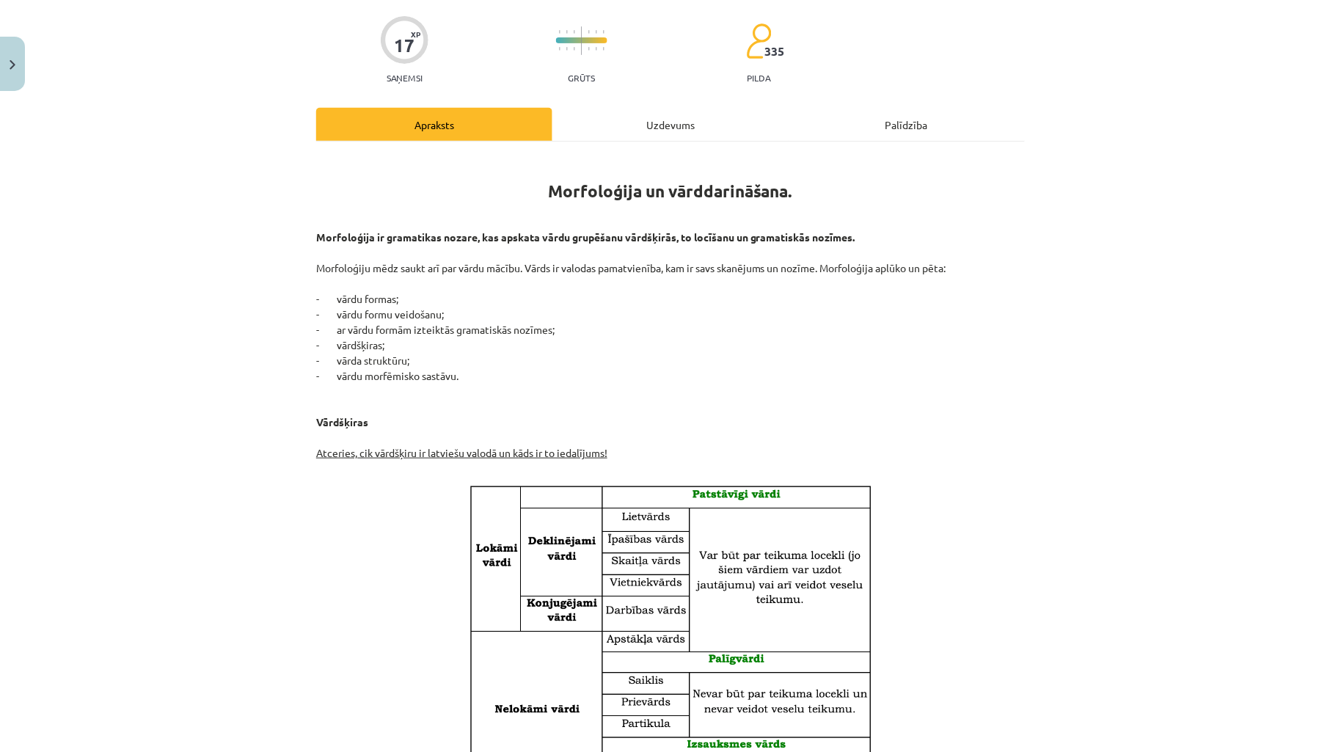
click at [1179, 384] on div "Mācību tēma: Latviešu valodas i - 11. klases 1. ieskaites mācību materiāls (a,b…" at bounding box center [670, 376] width 1341 height 752
click at [1080, 430] on div "Mācību tēma: Latviešu valodas i - 11. klases 1. ieskaites mācību materiāls (a,b…" at bounding box center [670, 376] width 1341 height 752
click at [1068, 494] on div "Mācību tēma: Latviešu valodas i - 11. klases 1. ieskaites mācību materiāls (a,b…" at bounding box center [670, 376] width 1341 height 752
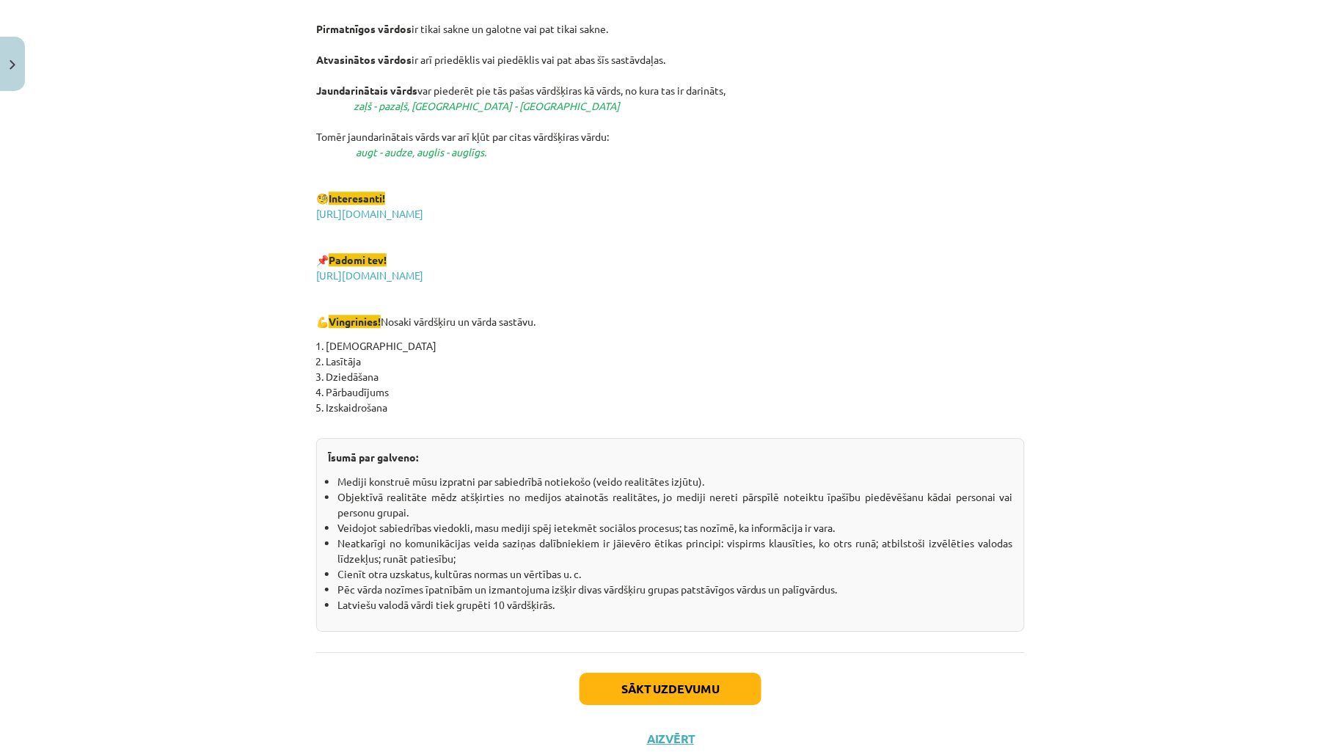
scroll to position [2381, 0]
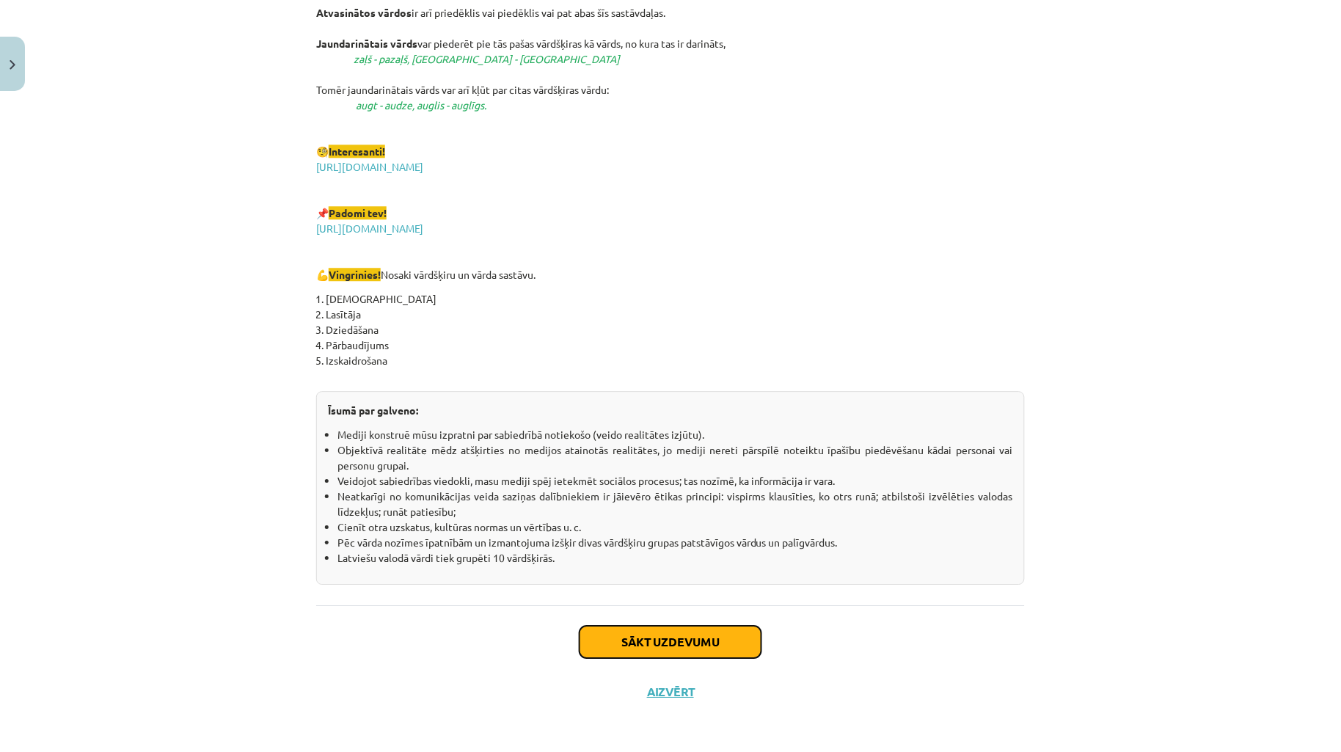
click at [697, 631] on button "Sākt uzdevumu" at bounding box center [670, 642] width 182 height 32
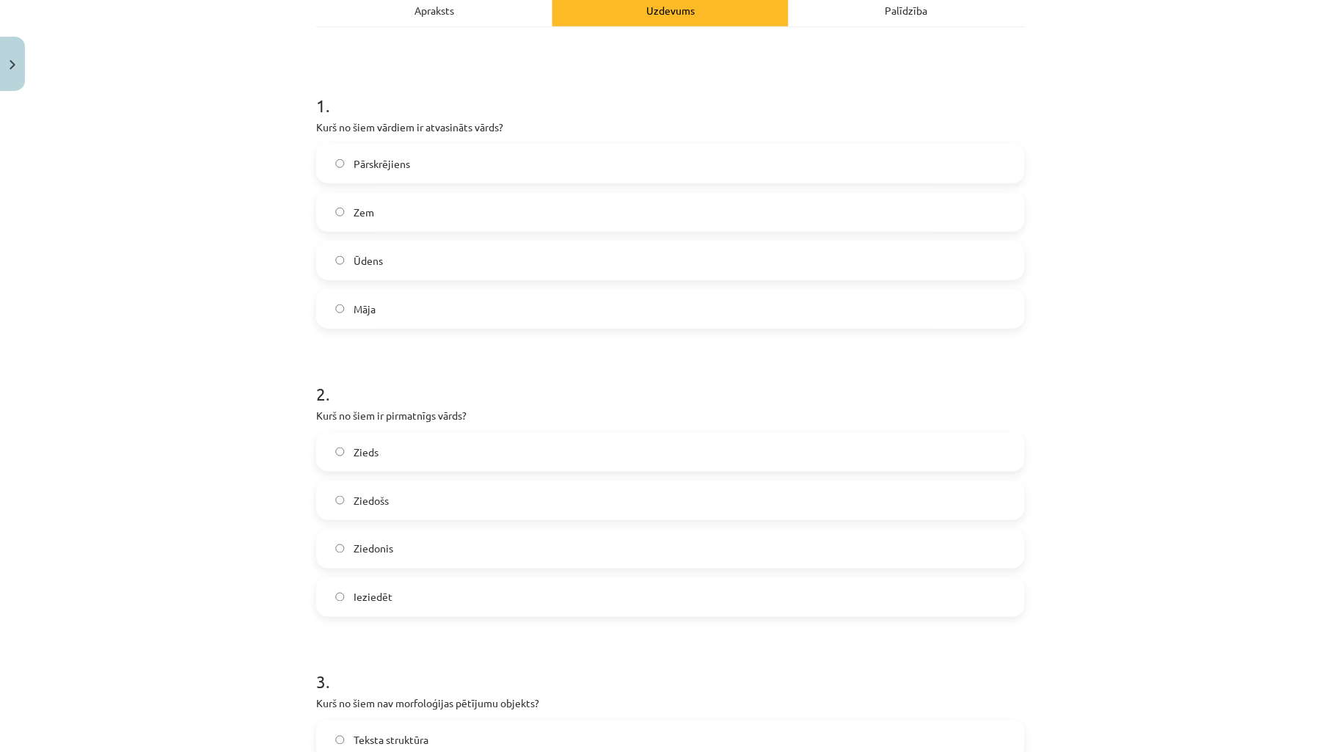
scroll to position [37, 0]
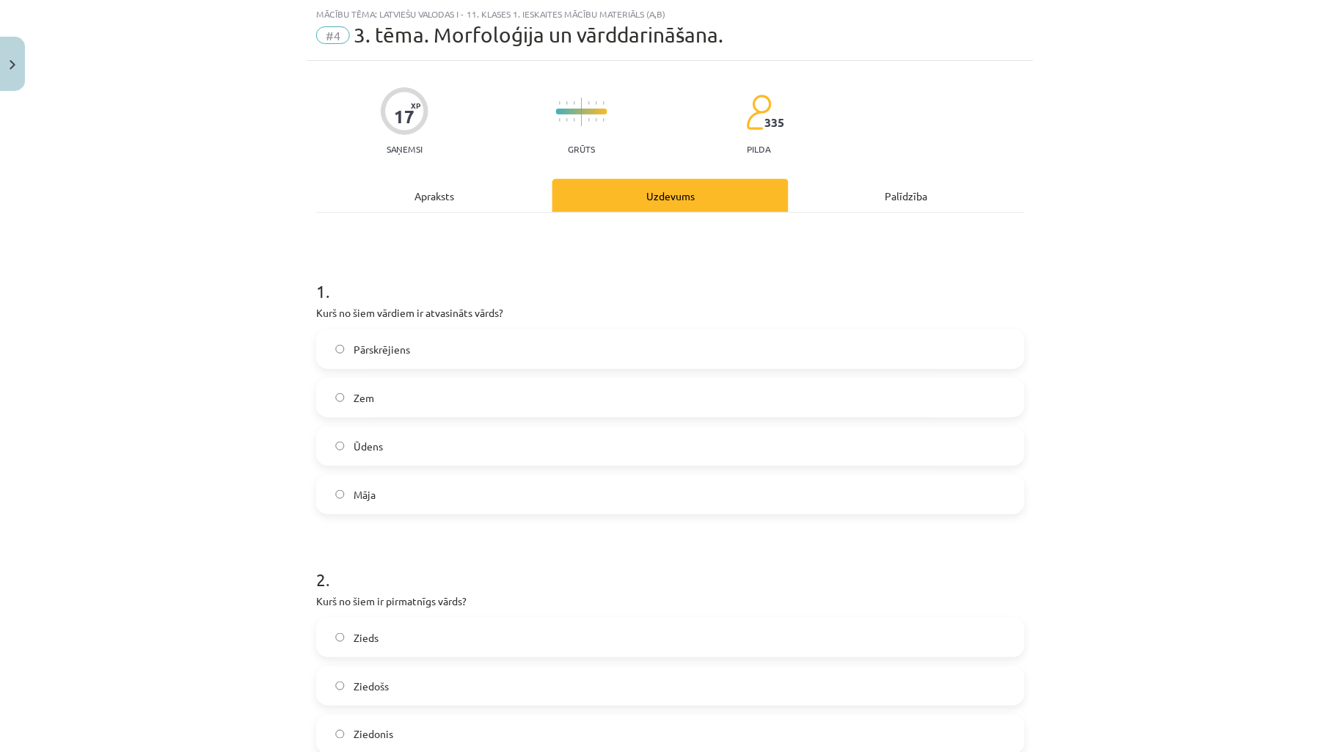
click at [483, 193] on div "Apraksts" at bounding box center [434, 195] width 236 height 33
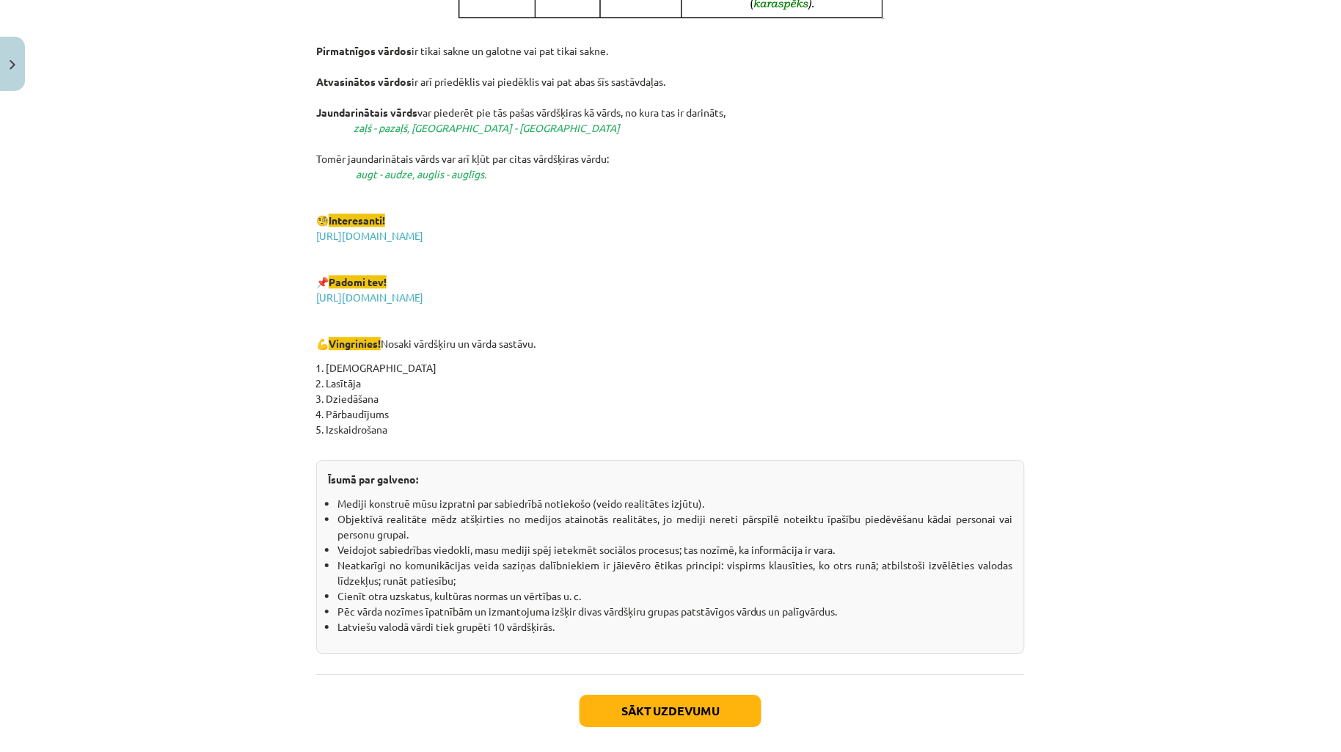
scroll to position [2318, 0]
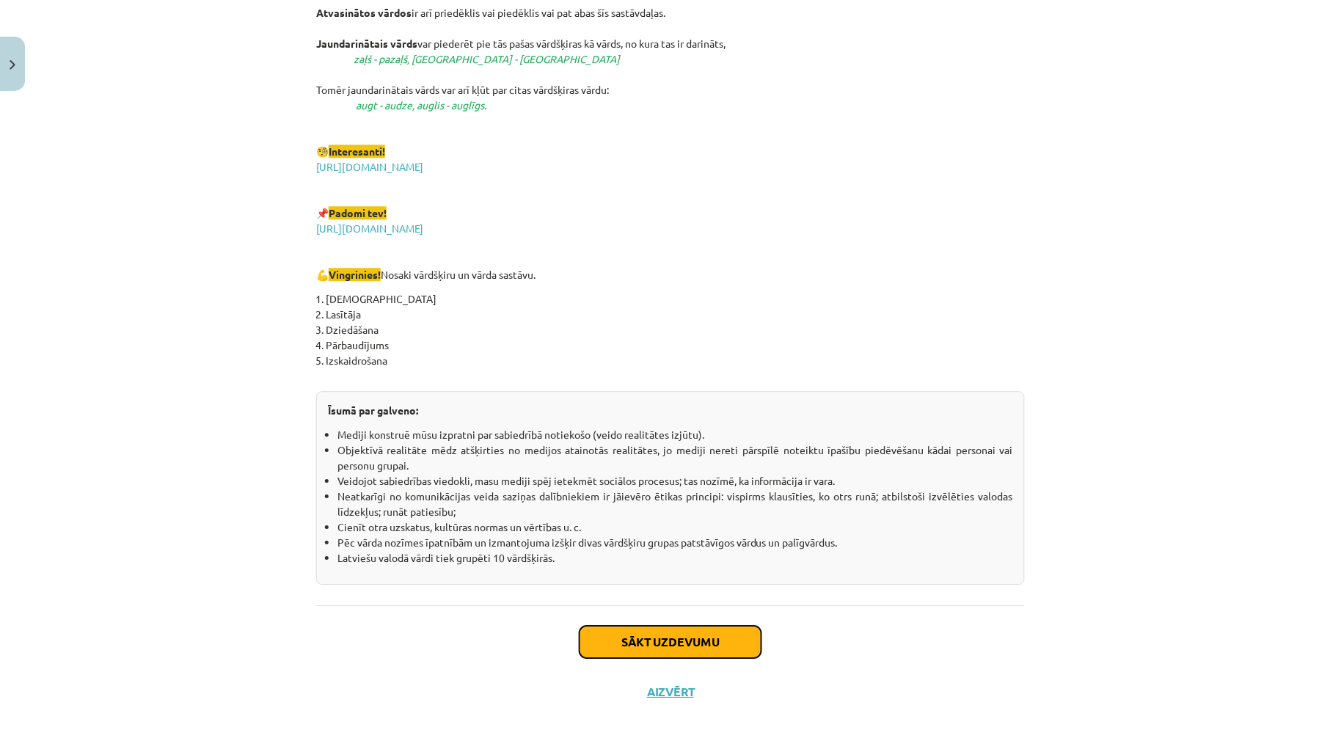
click at [732, 636] on button "Sākt uzdevumu" at bounding box center [670, 642] width 182 height 32
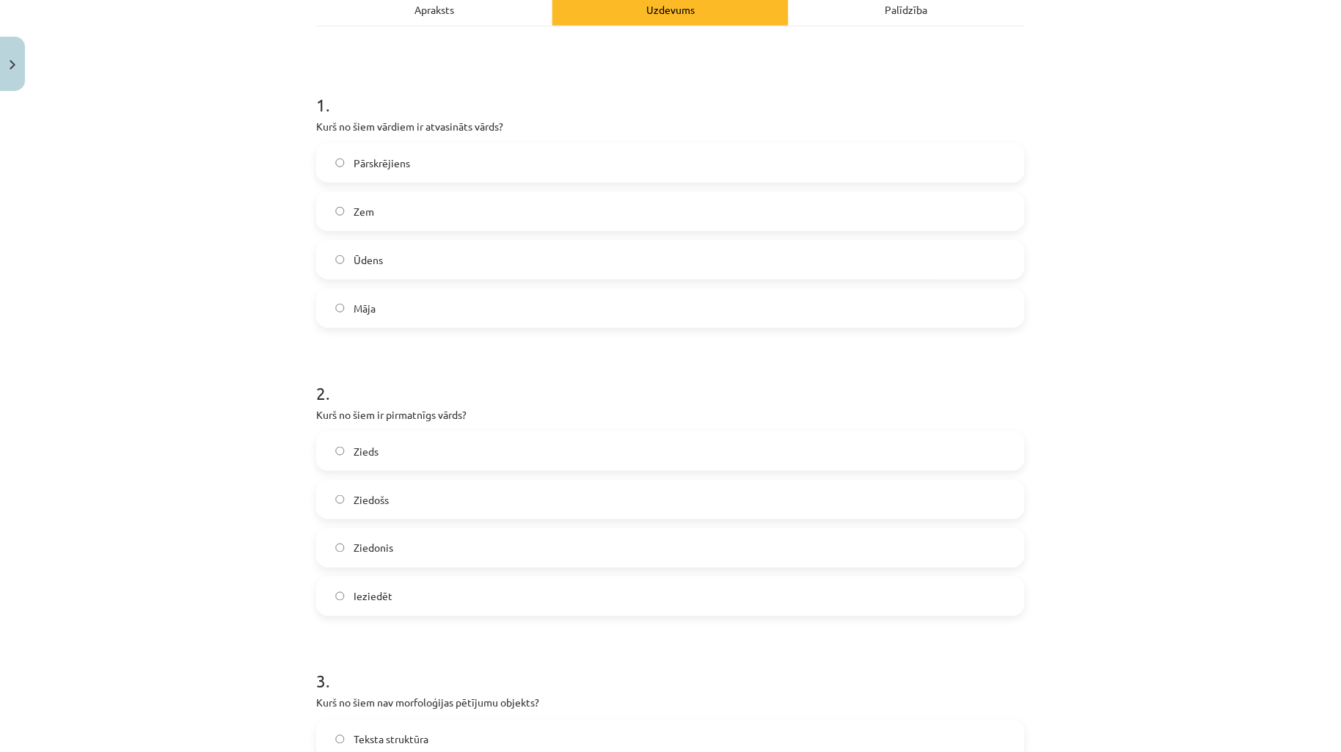
scroll to position [37, 0]
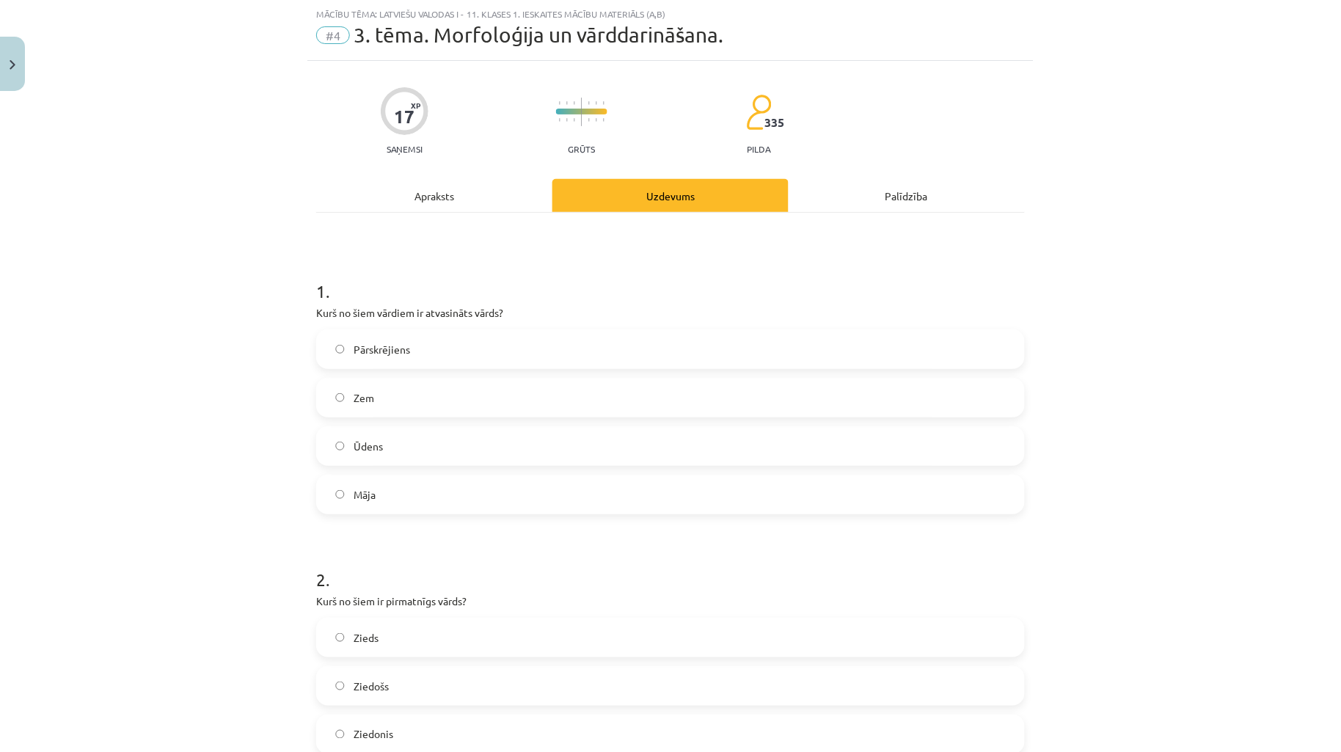
click at [584, 345] on label "Pārskrējiens" at bounding box center [670, 349] width 705 height 37
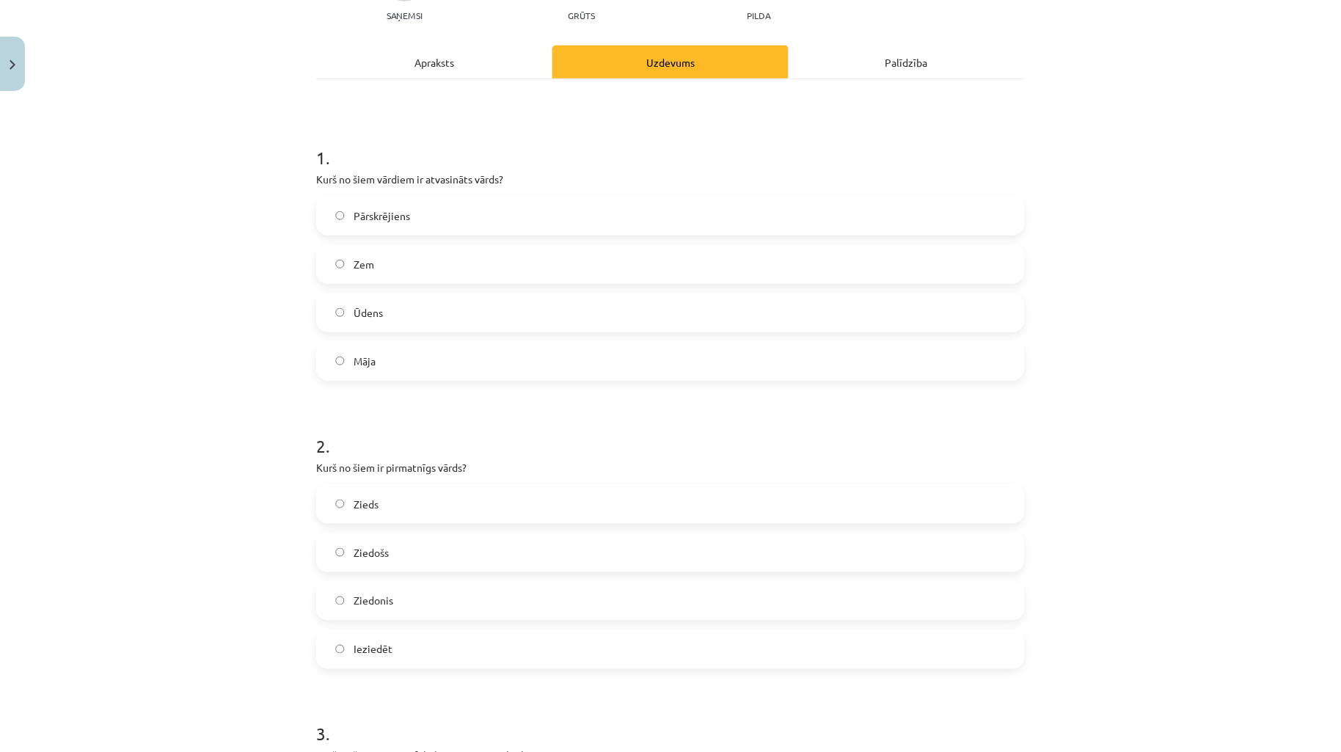
scroll to position [0, 0]
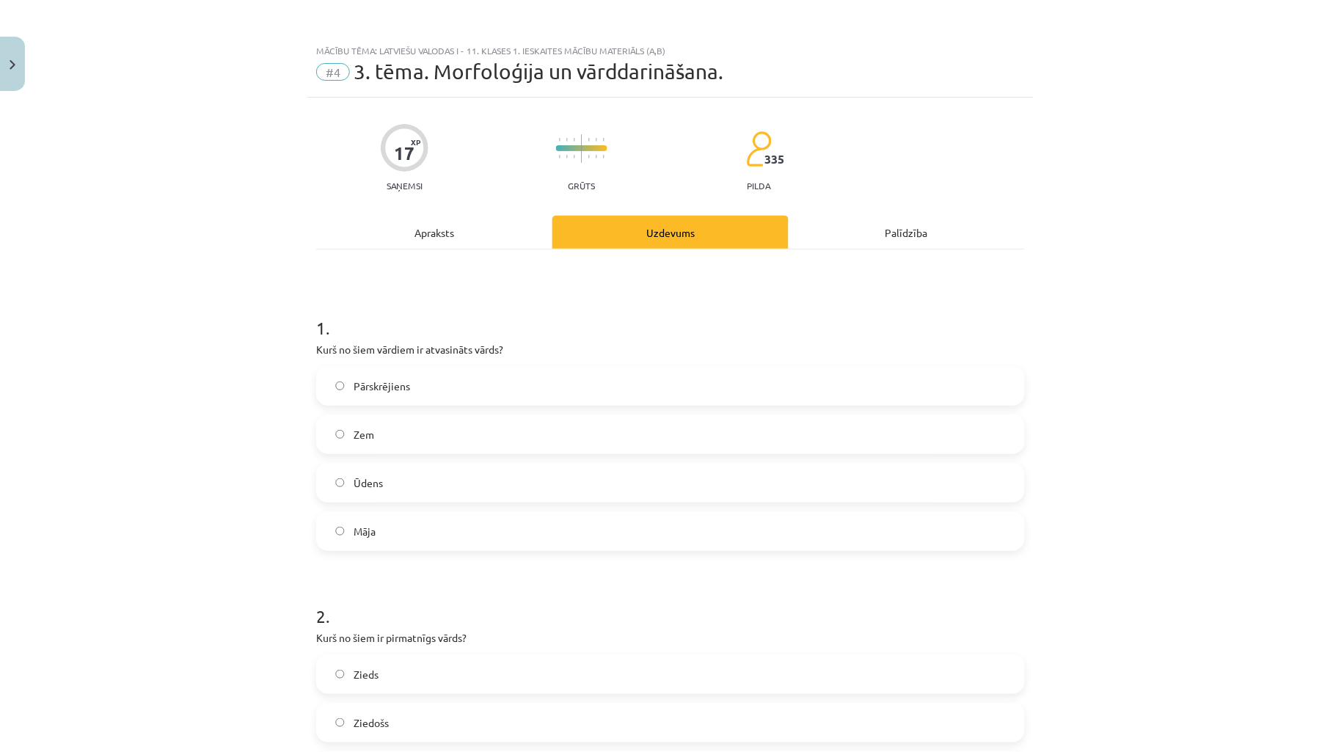
click at [468, 233] on div "Apraksts" at bounding box center [434, 232] width 236 height 33
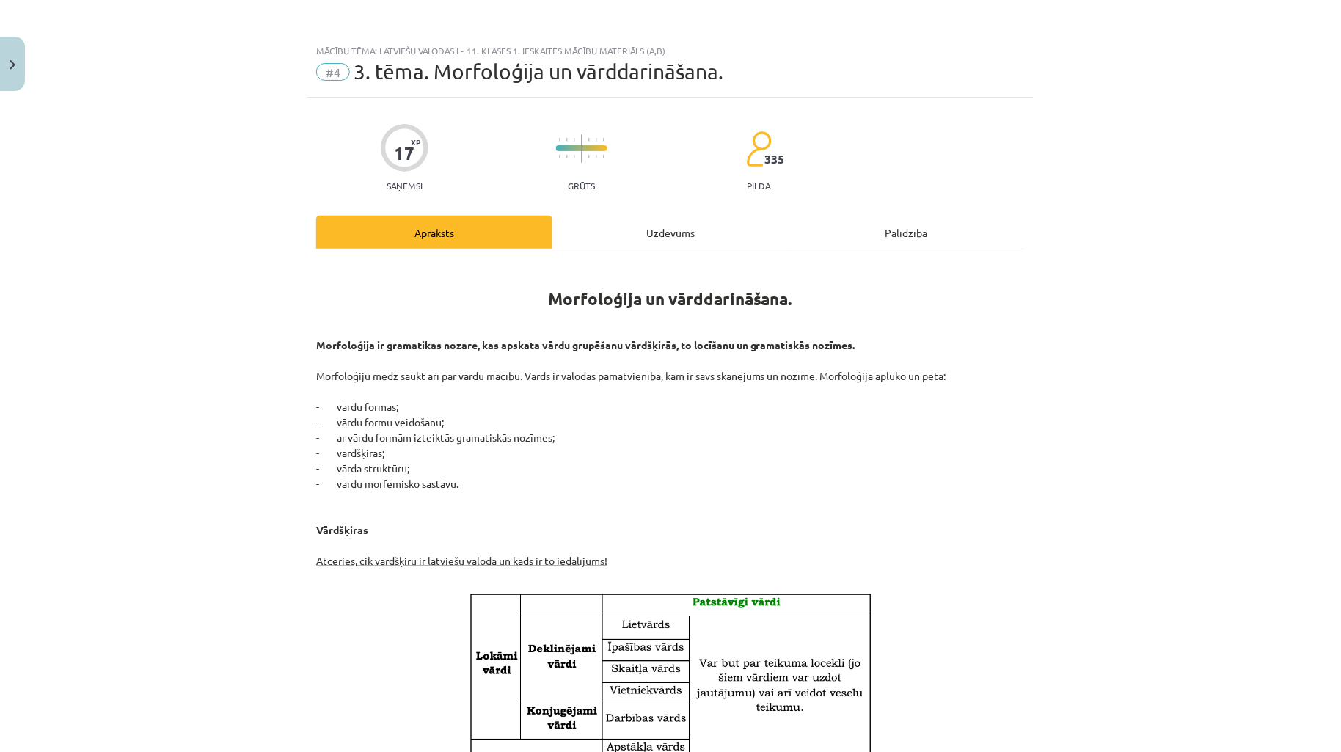
click at [648, 232] on div "Uzdevums" at bounding box center [670, 232] width 236 height 33
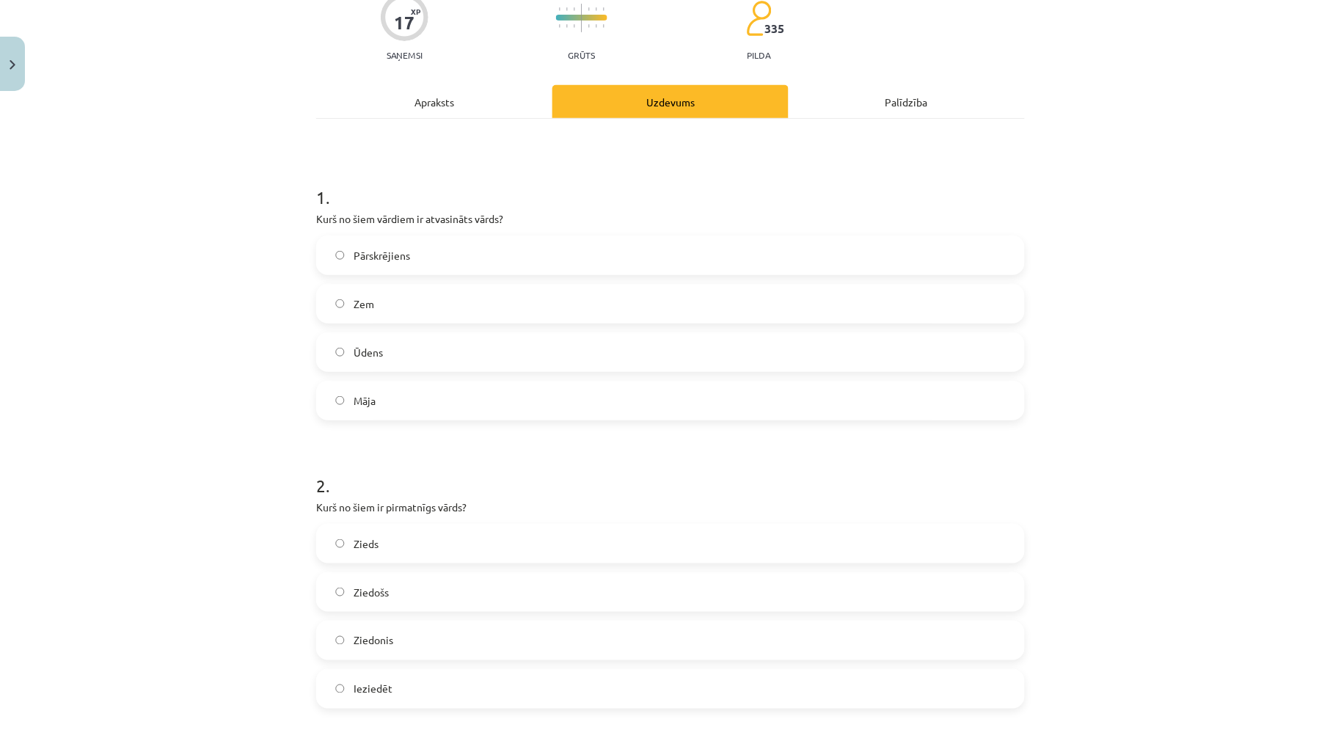
scroll to position [254, 0]
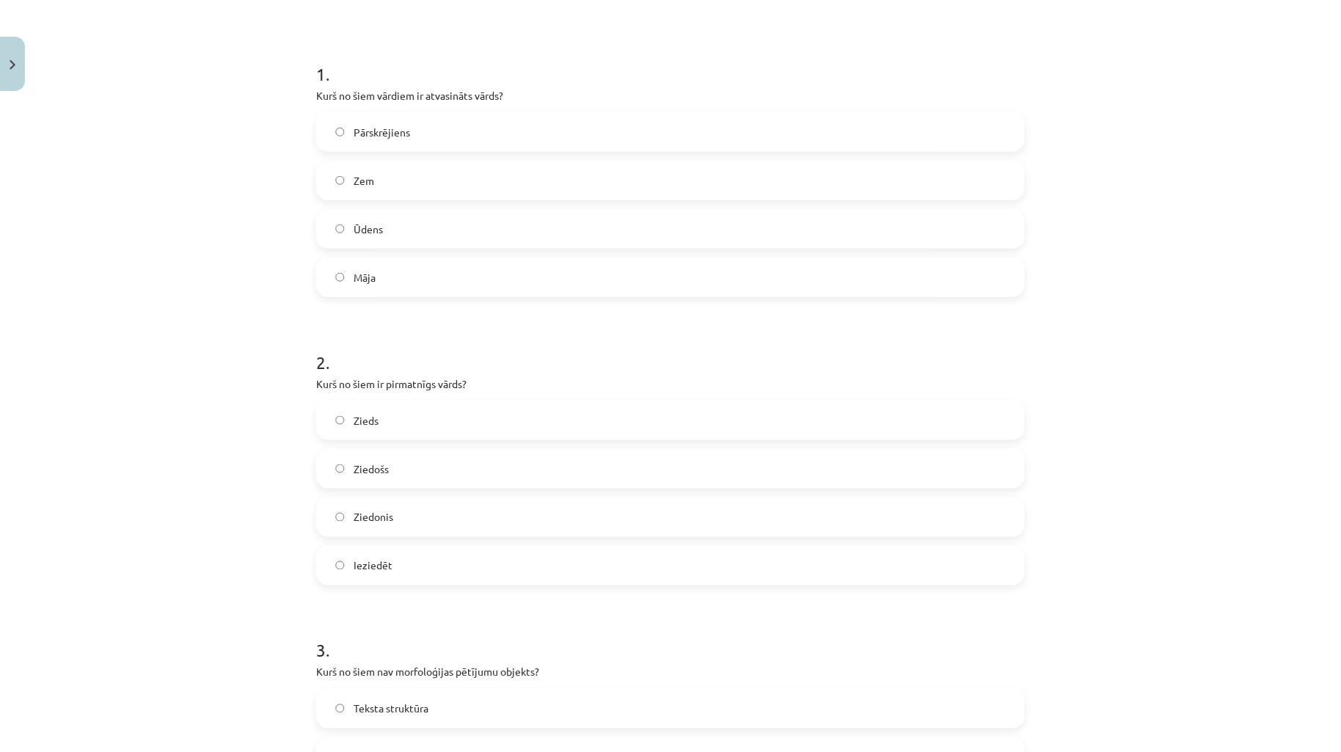
click at [538, 428] on label "Zieds" at bounding box center [670, 420] width 705 height 37
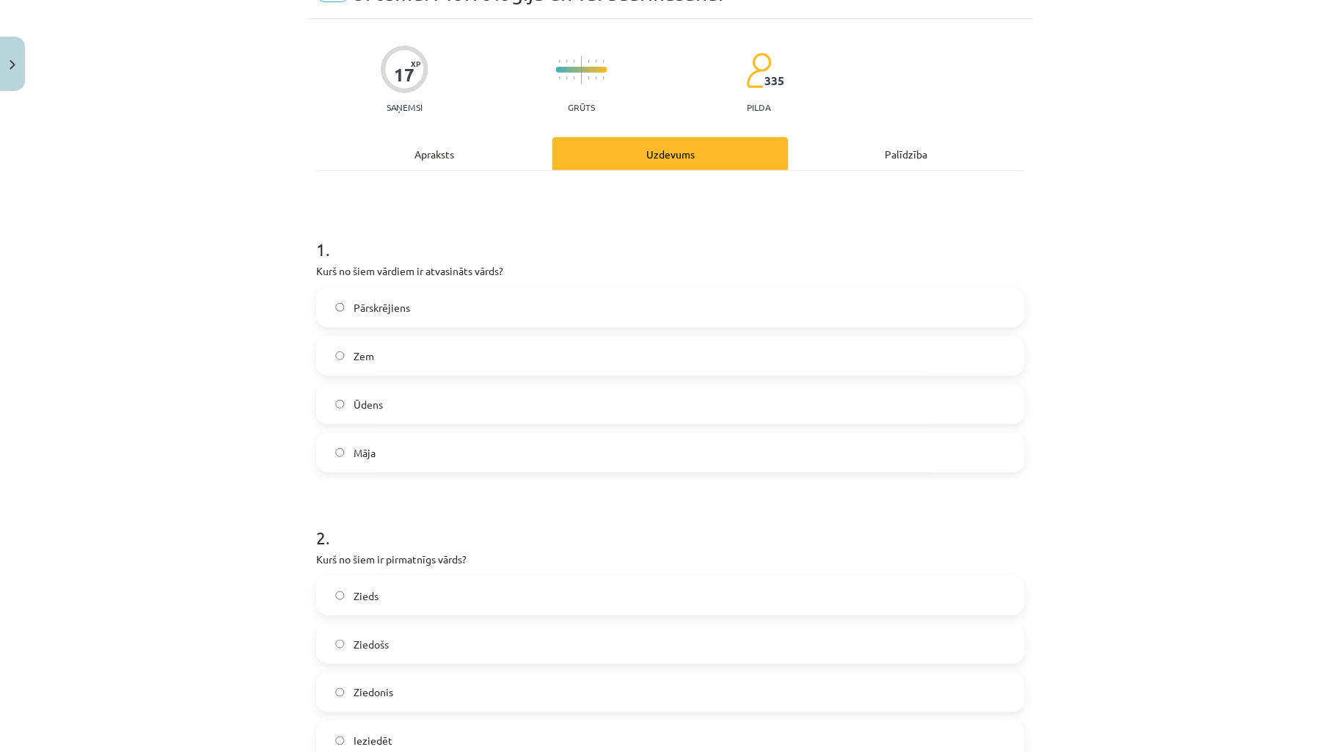
scroll to position [0, 0]
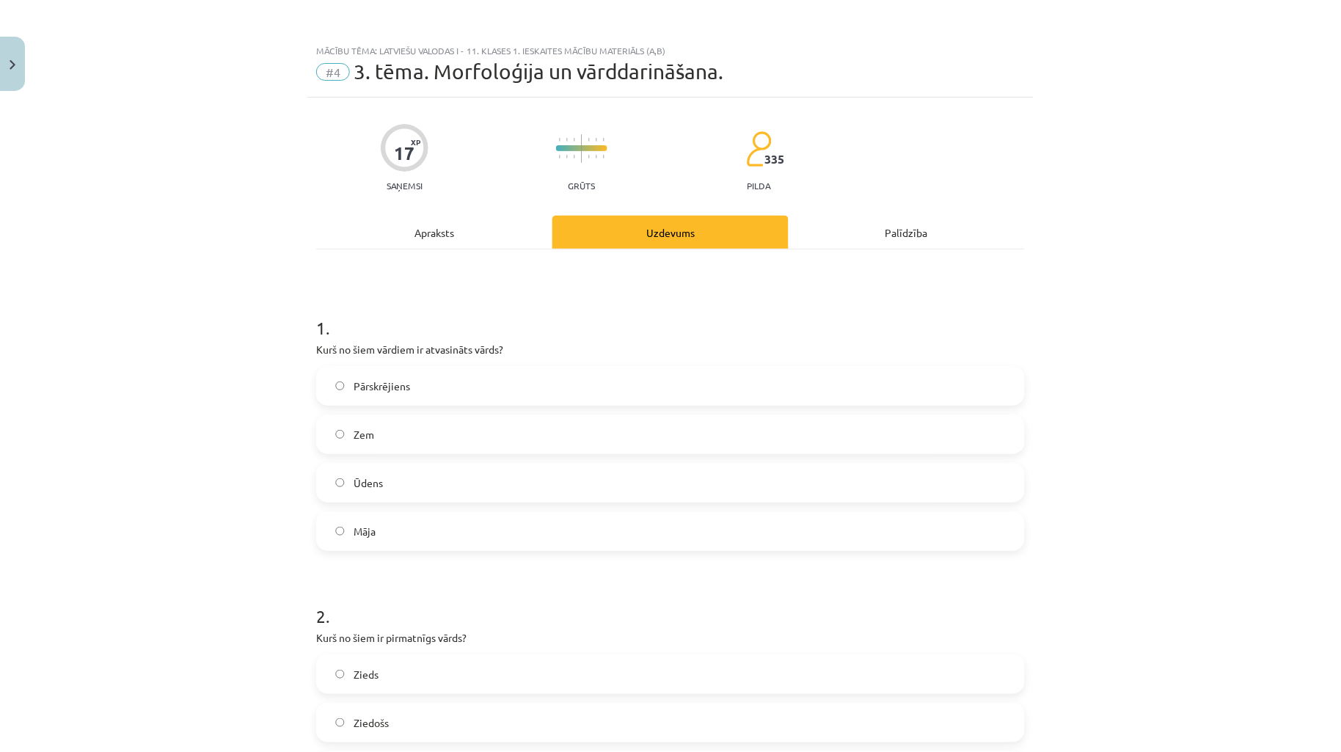
click at [490, 219] on div "Apraksts" at bounding box center [434, 232] width 236 height 33
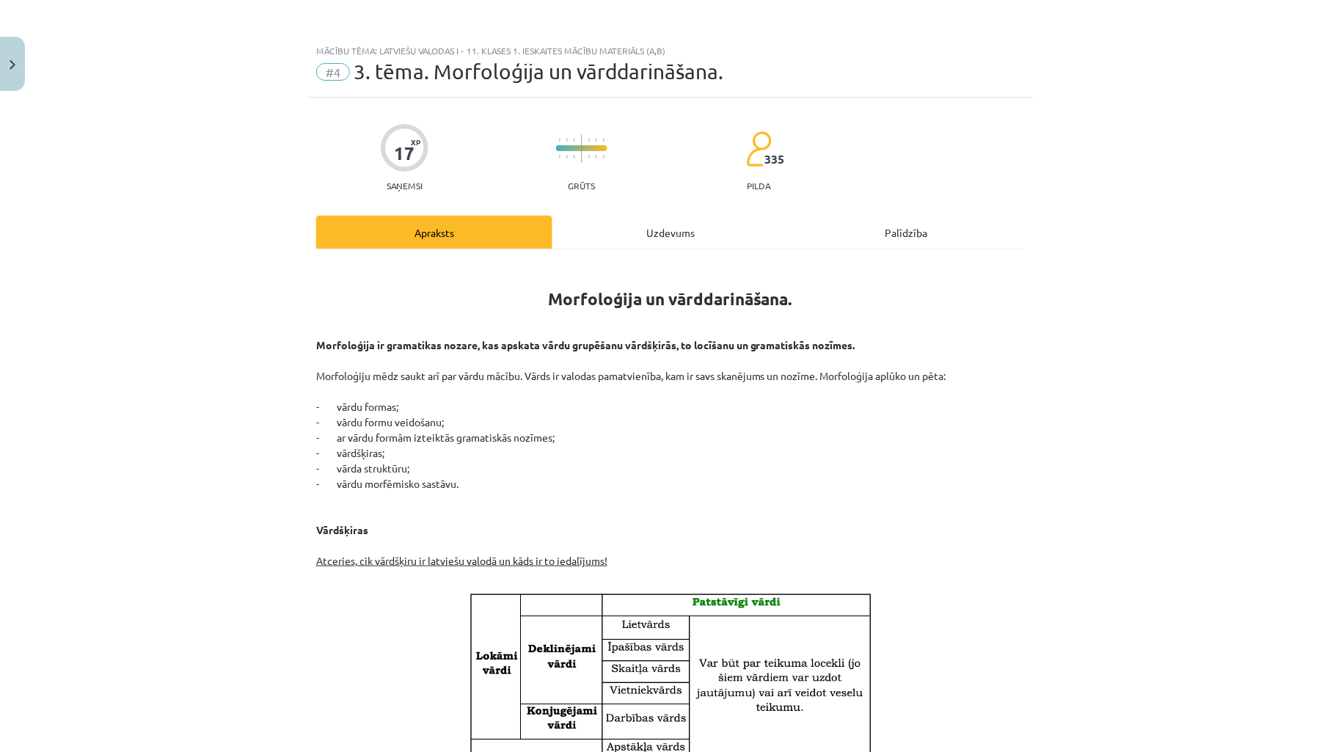
click at [675, 237] on div "Uzdevums" at bounding box center [670, 232] width 236 height 33
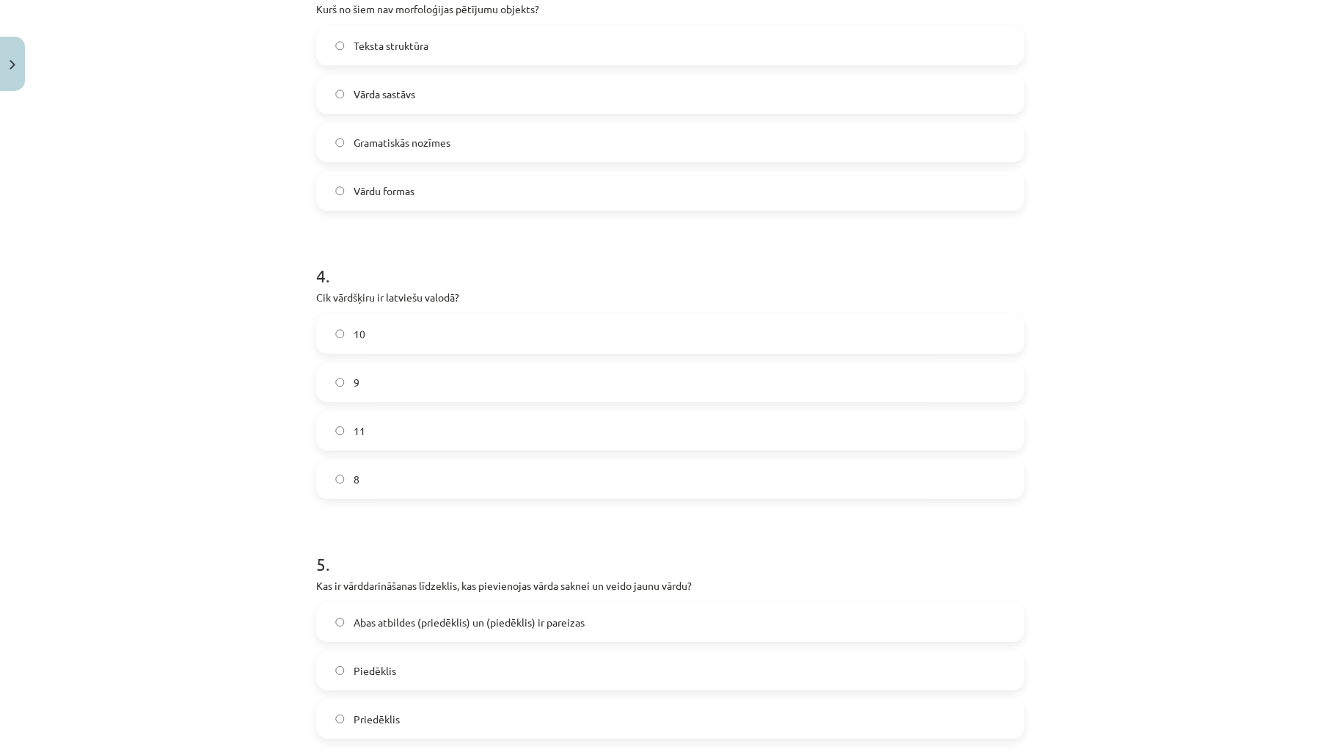
scroll to position [688, 0]
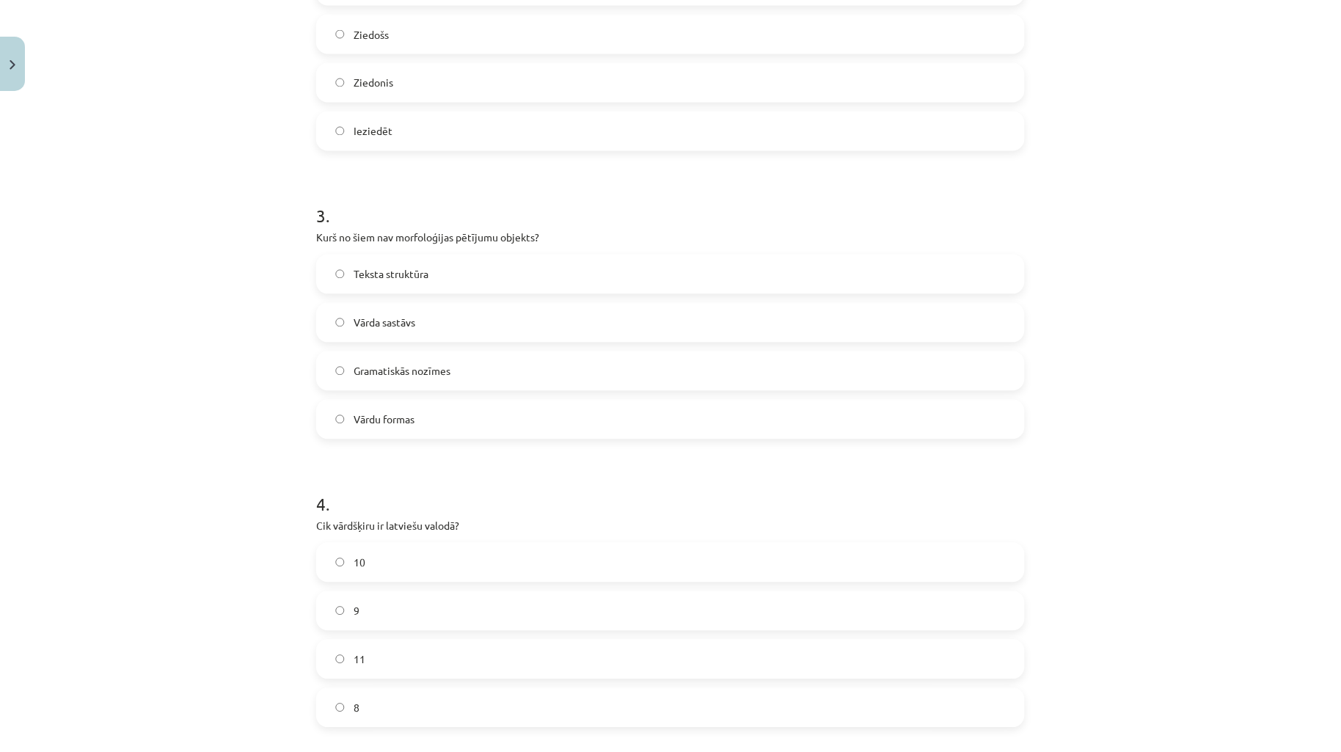
click at [545, 362] on label "Gramatiskās nozīmes" at bounding box center [670, 371] width 705 height 37
click at [232, 334] on div "Mācību tēma: Latviešu valodas i - 11. klases 1. ieskaites mācību materiāls (a,b…" at bounding box center [670, 376] width 1341 height 752
click at [408, 282] on label "Teksta struktūra" at bounding box center [670, 274] width 705 height 37
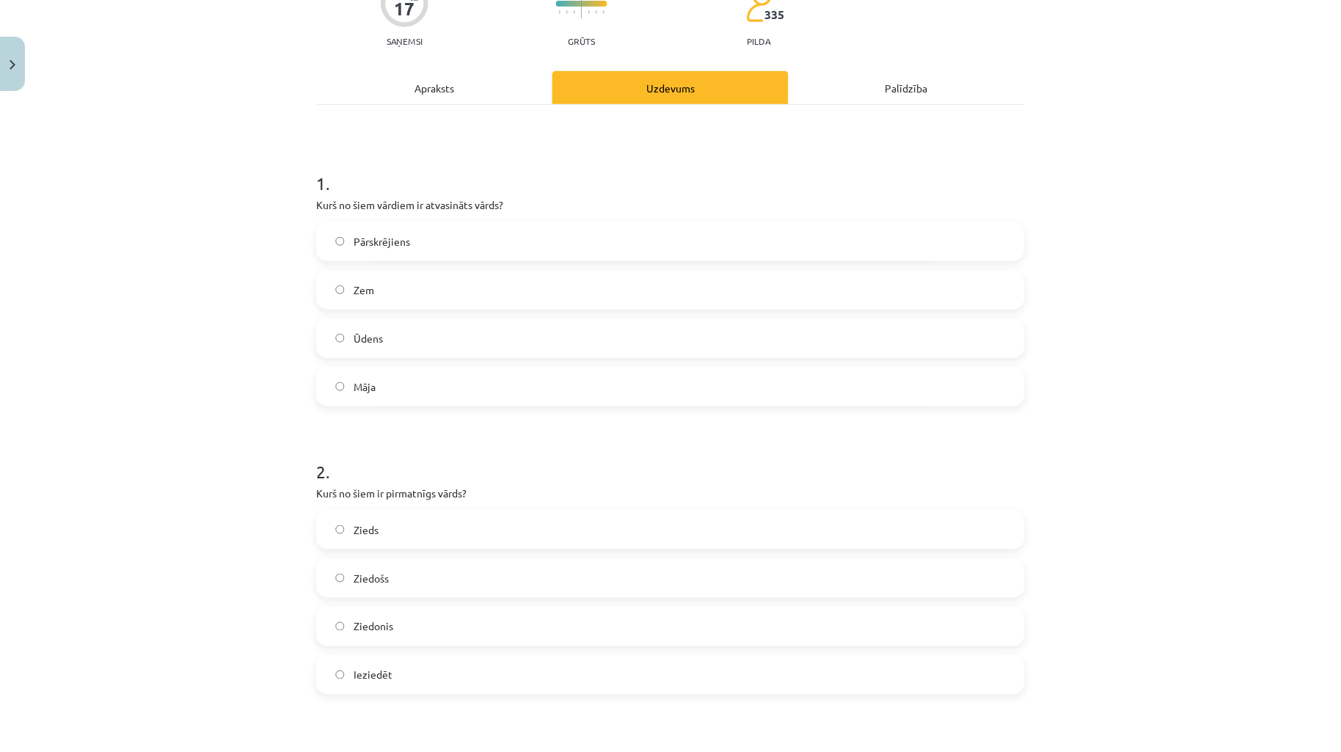
click at [453, 96] on div "Apraksts" at bounding box center [434, 87] width 236 height 33
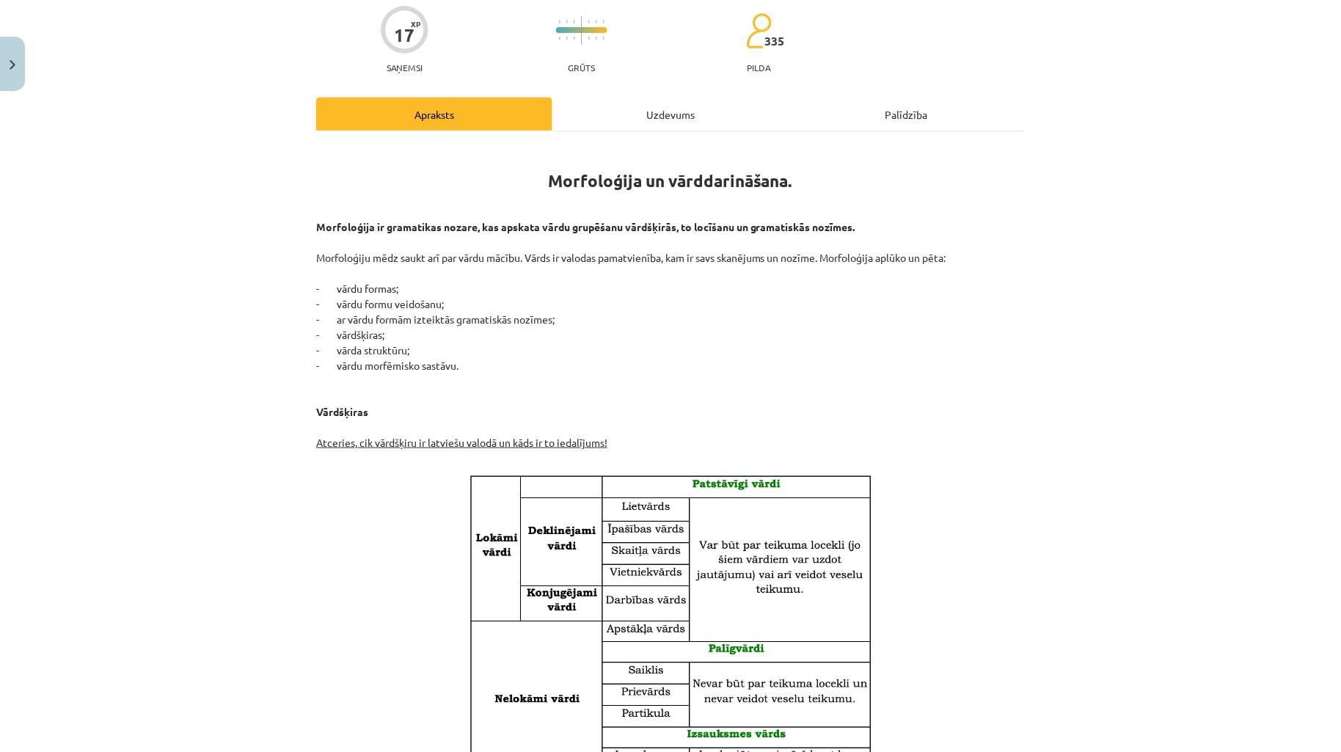
scroll to position [0, 0]
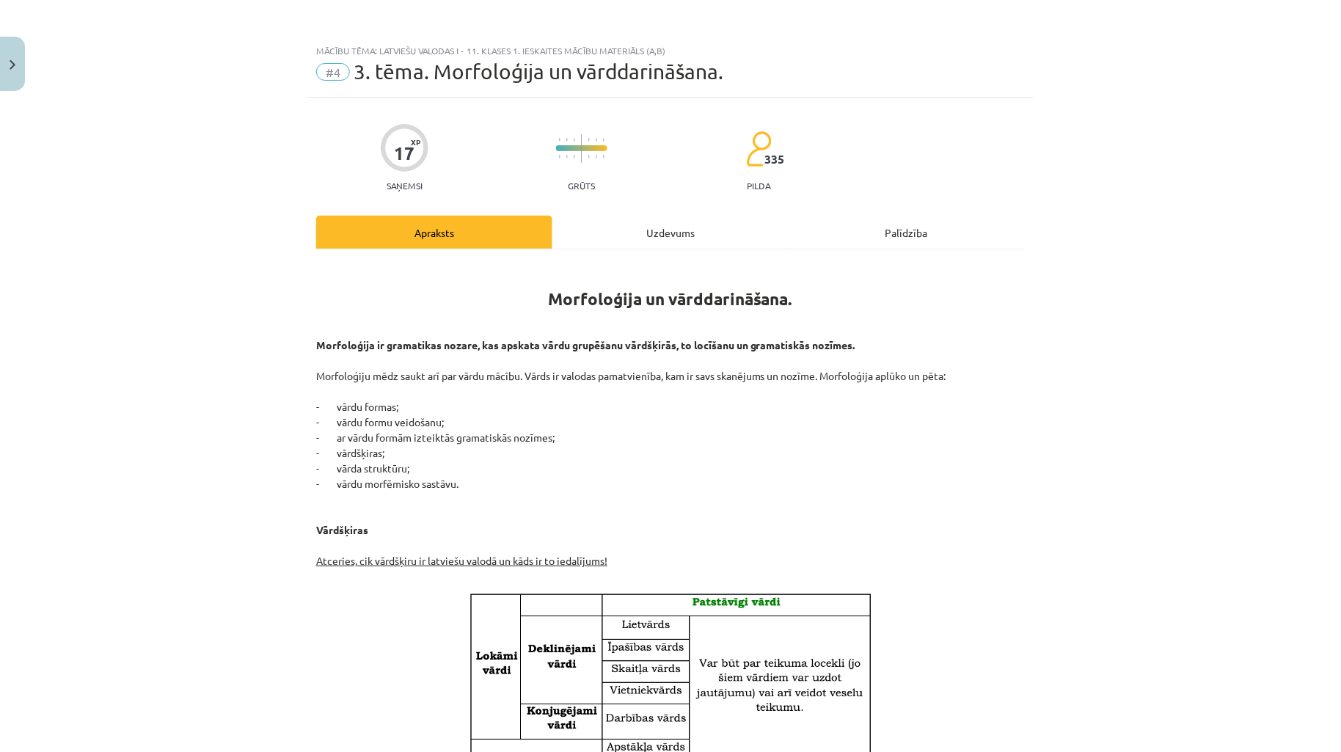
click at [604, 230] on div "Uzdevums" at bounding box center [670, 232] width 236 height 33
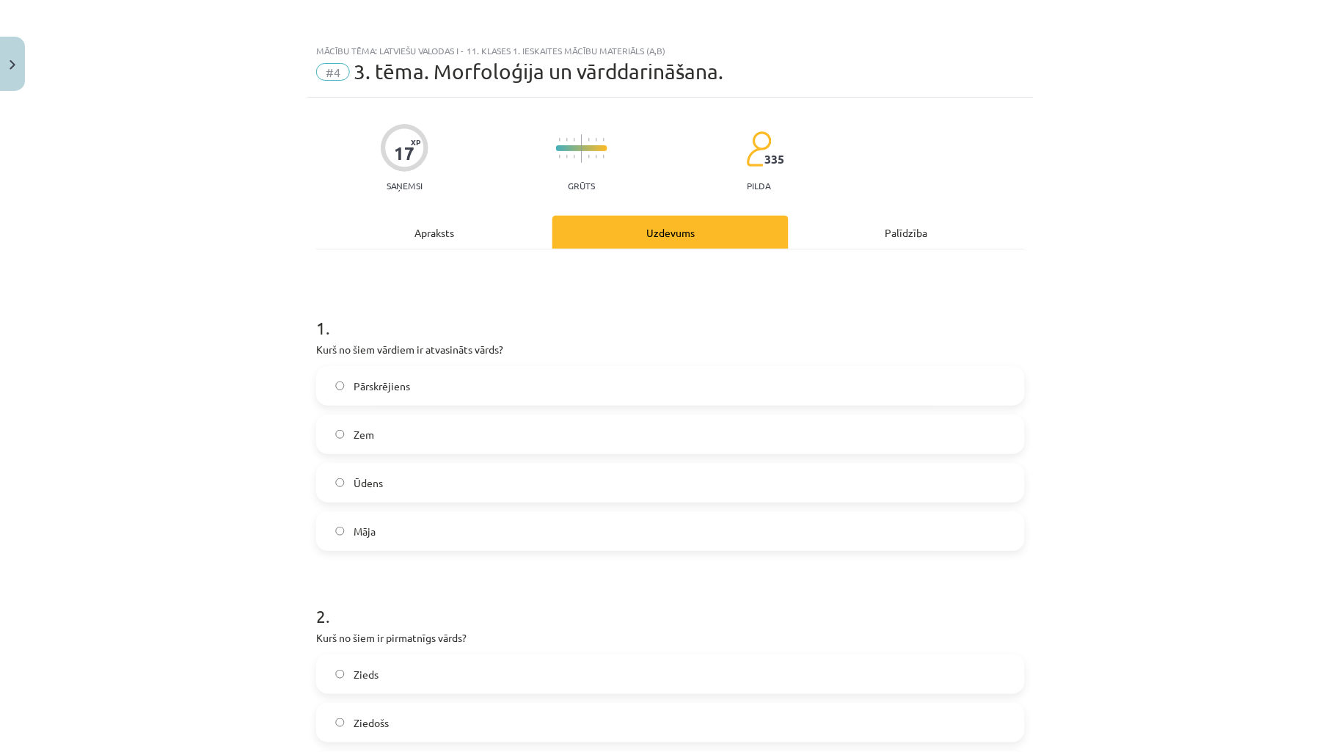
click at [475, 224] on div "Apraksts" at bounding box center [434, 232] width 236 height 33
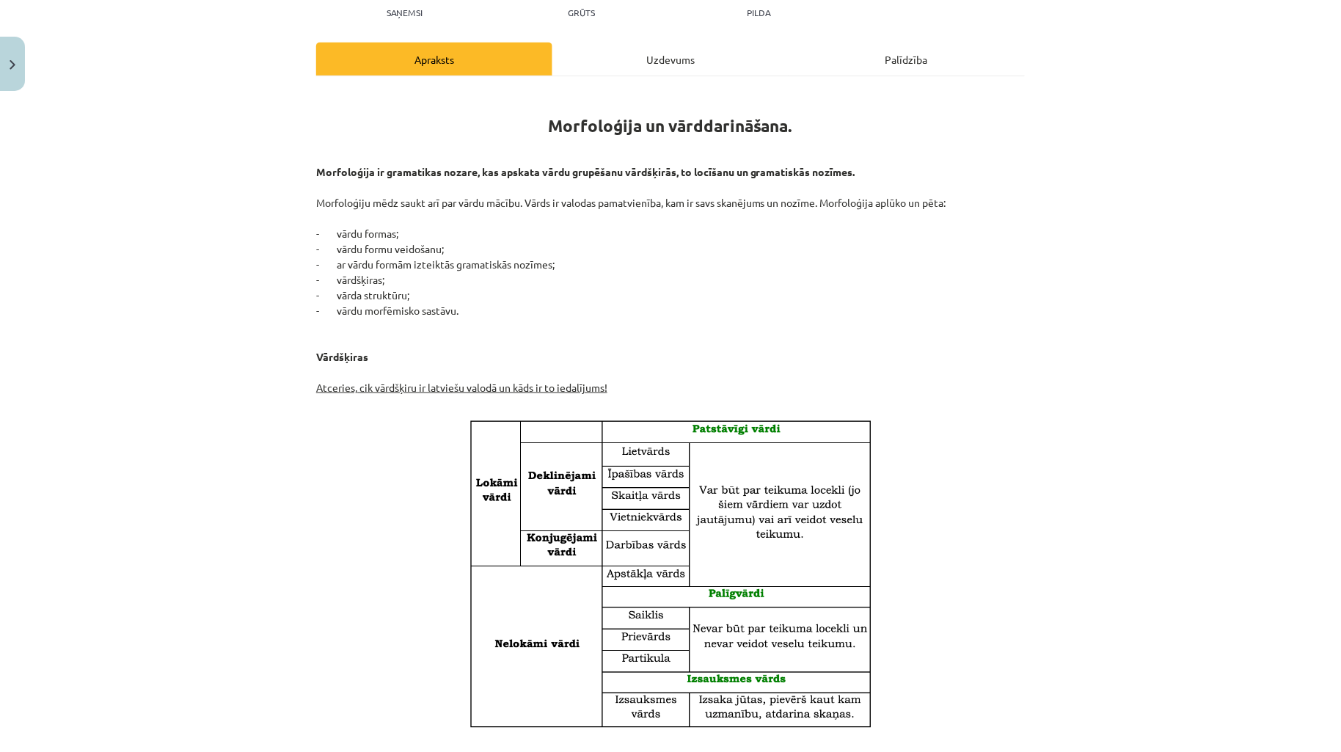
scroll to position [254, 0]
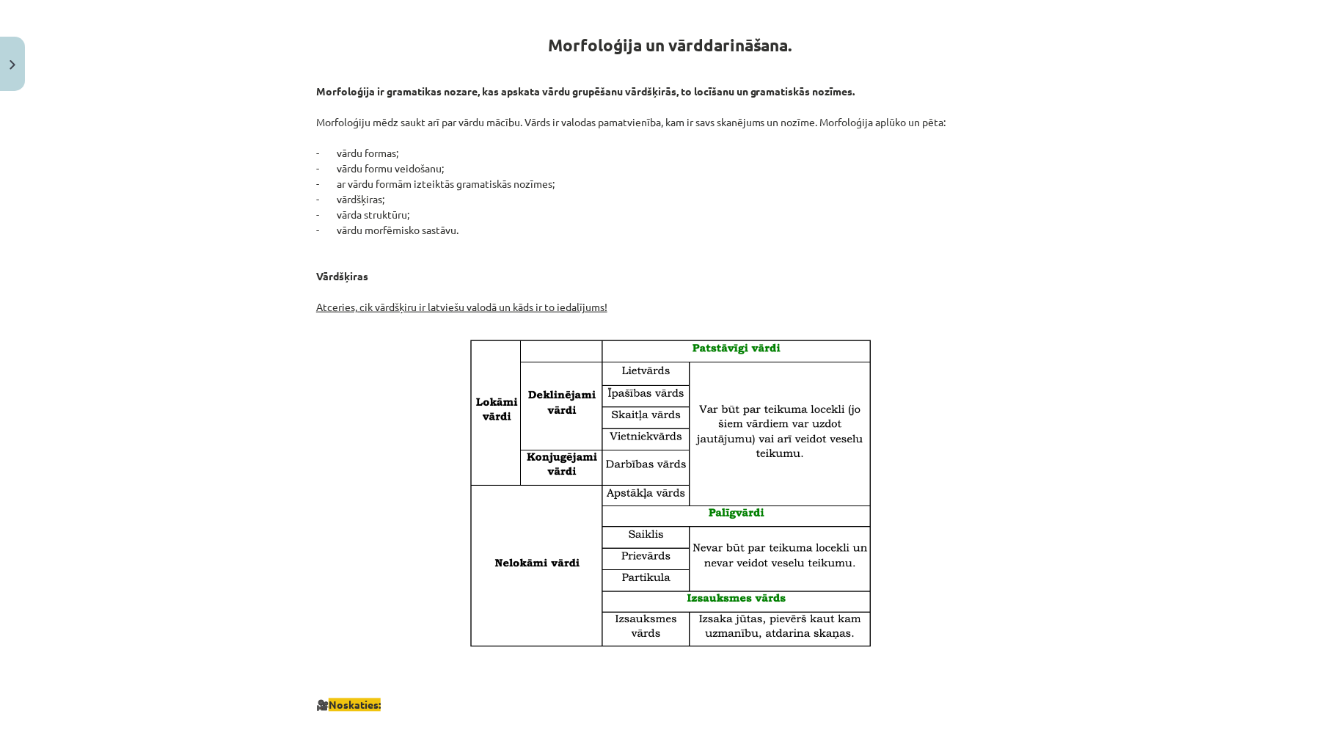
click at [565, 305] on u "Atceries, cik vārdšķiru ir latviešu valodā un kāds ir to iedalījums!" at bounding box center [461, 306] width 291 height 13
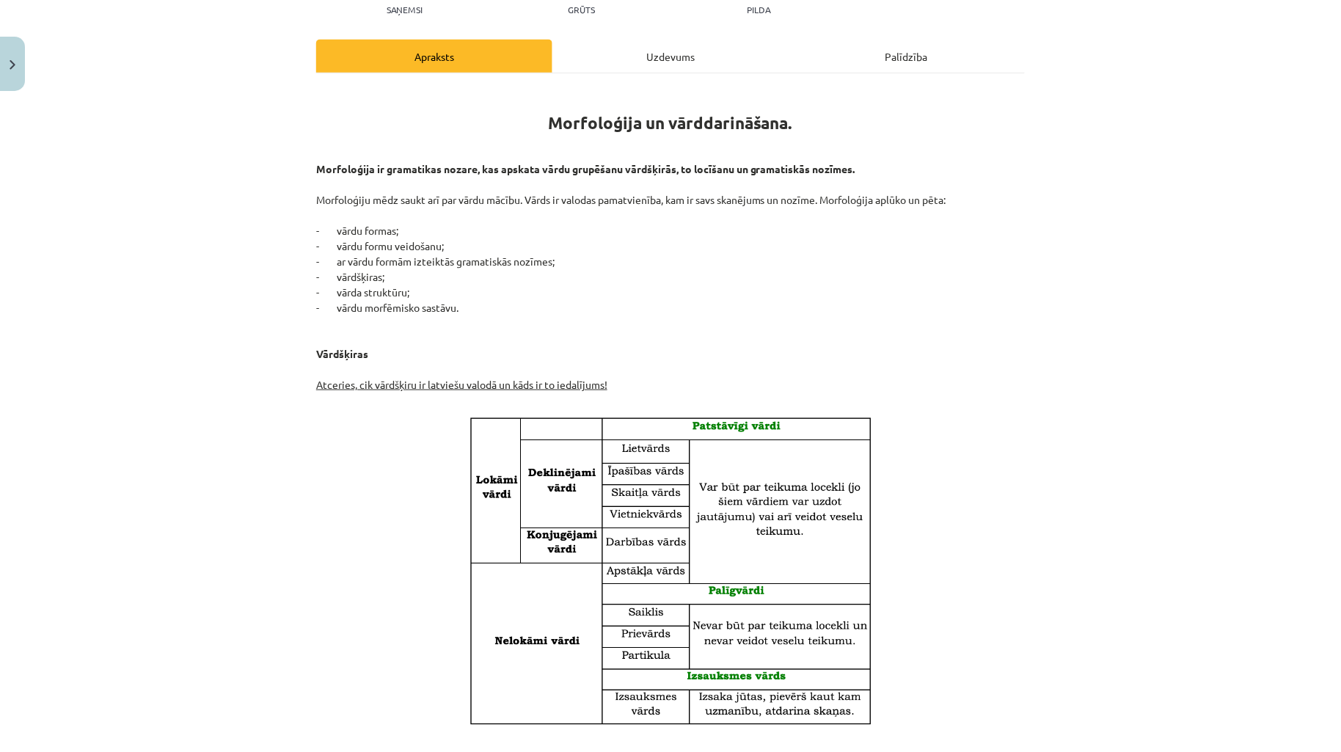
scroll to position [0, 0]
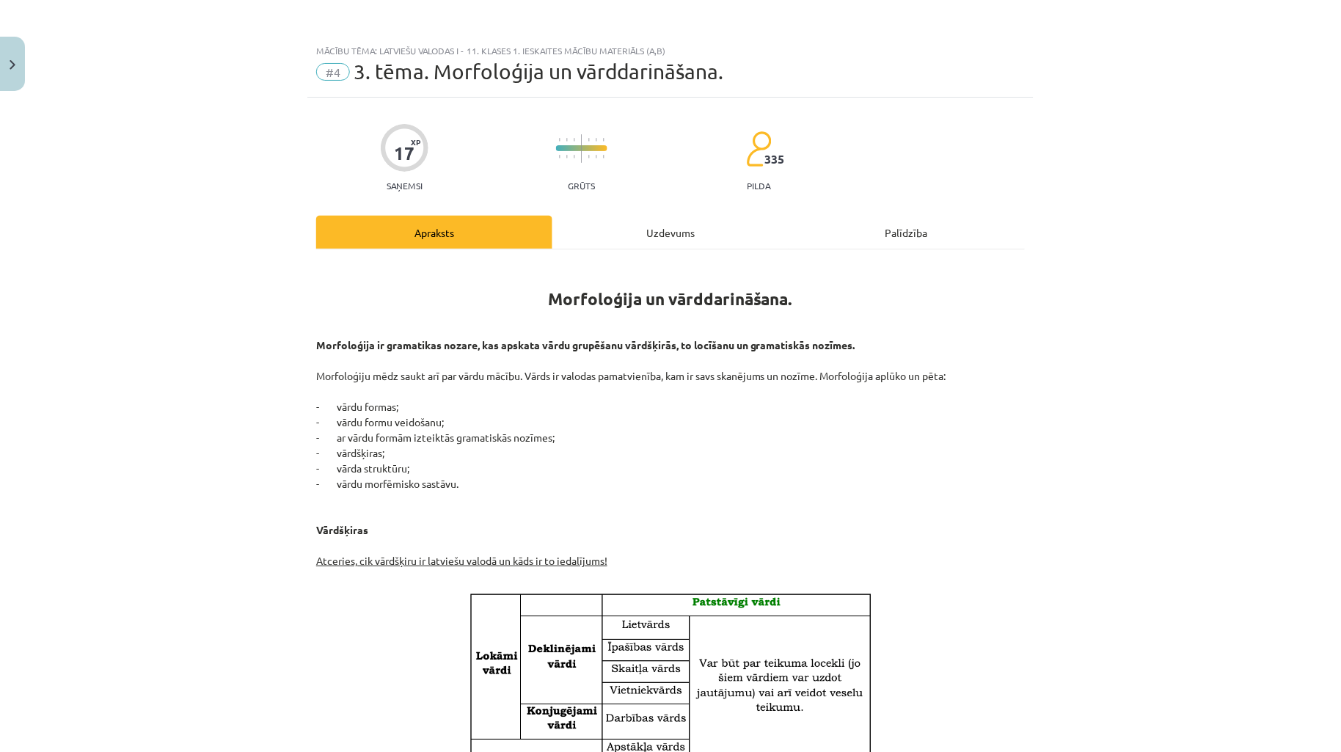
click at [633, 224] on div "Uzdevums" at bounding box center [670, 232] width 236 height 33
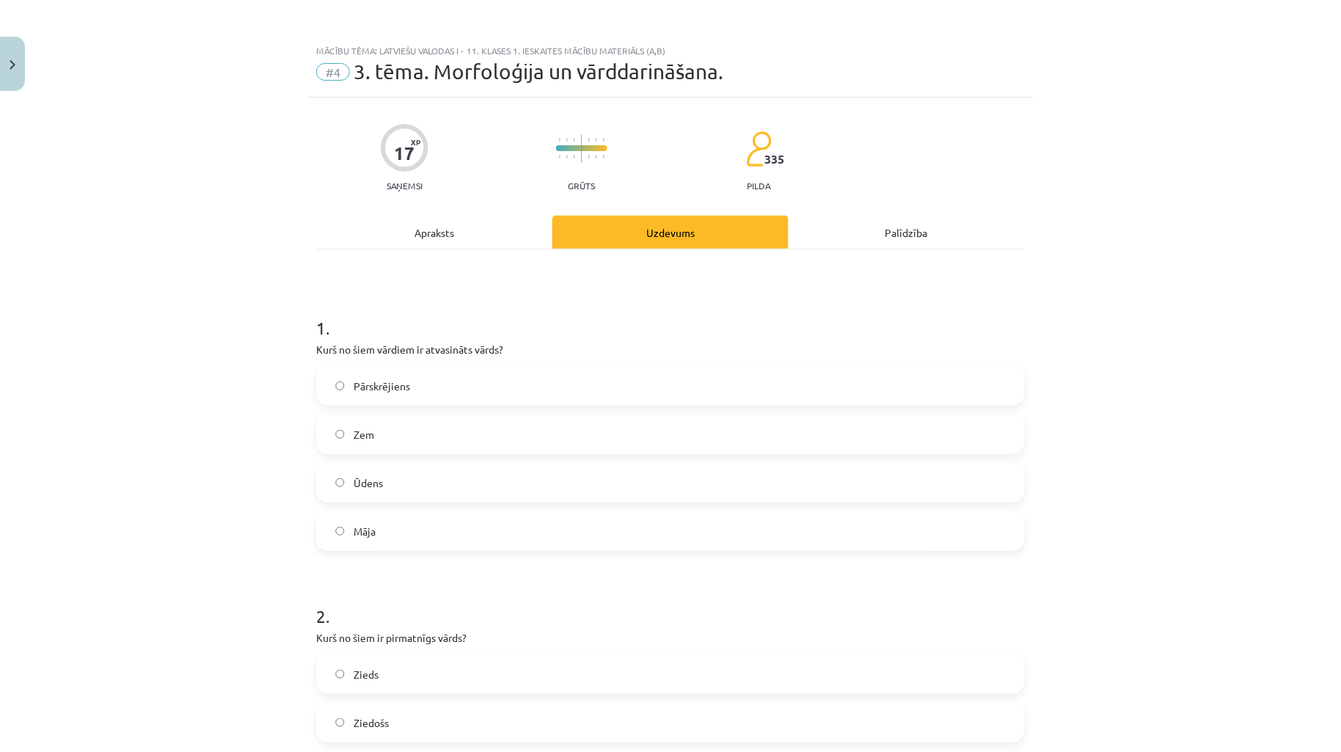
click at [479, 233] on div "Apraksts" at bounding box center [434, 232] width 236 height 33
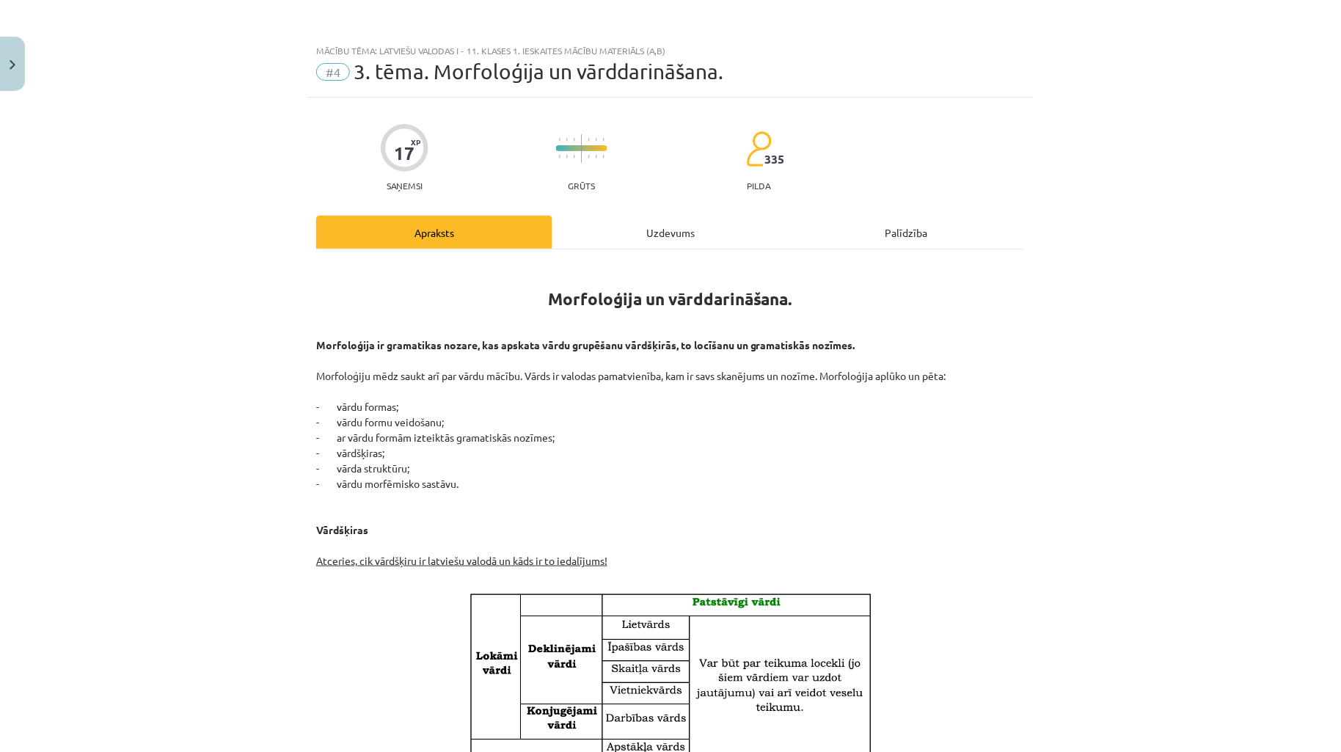
click at [623, 239] on div "Uzdevums" at bounding box center [670, 232] width 236 height 33
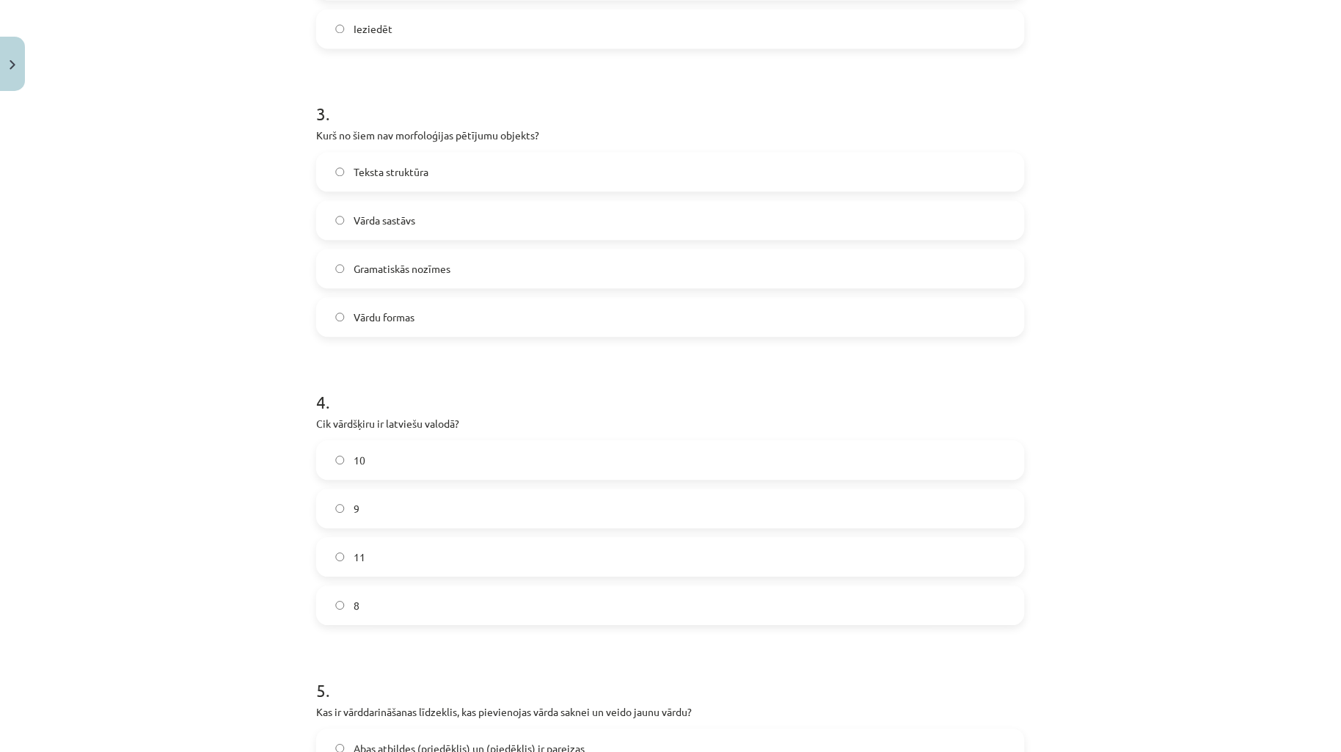
scroll to position [906, 0]
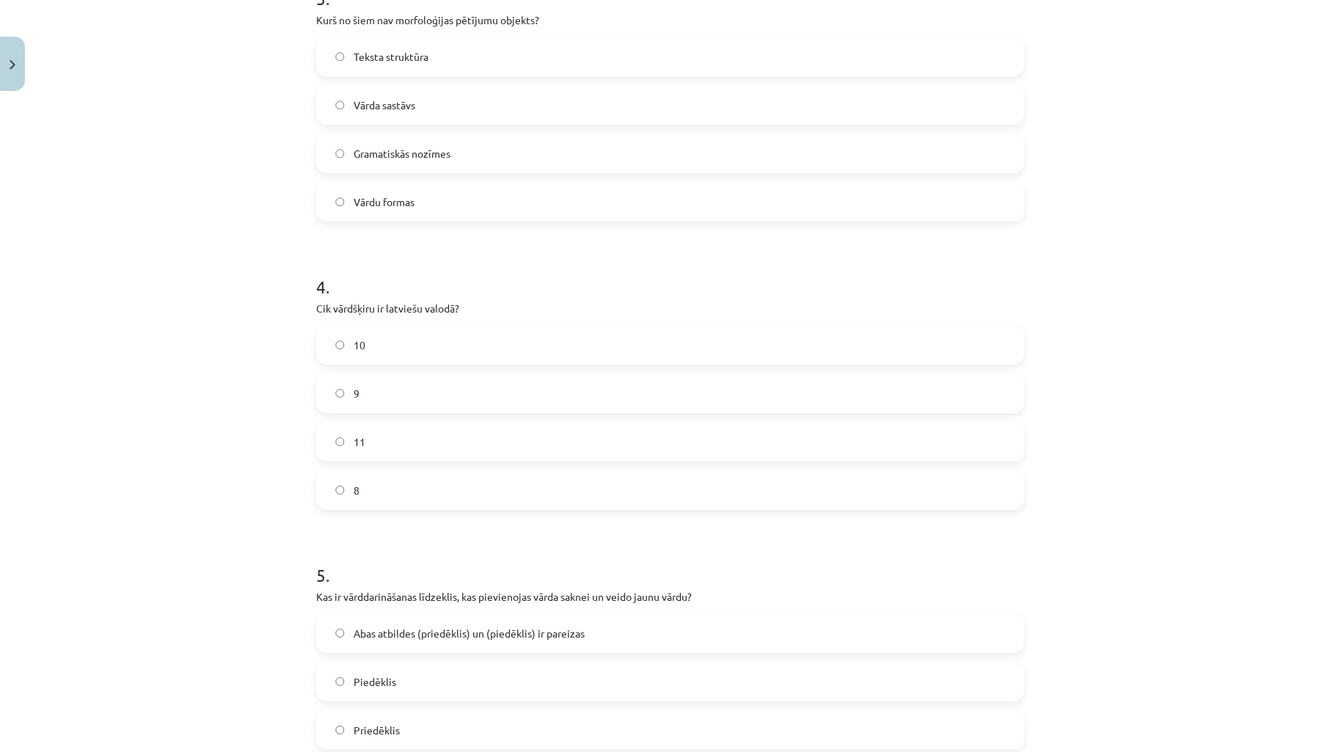
click at [552, 343] on label "10" at bounding box center [670, 344] width 705 height 37
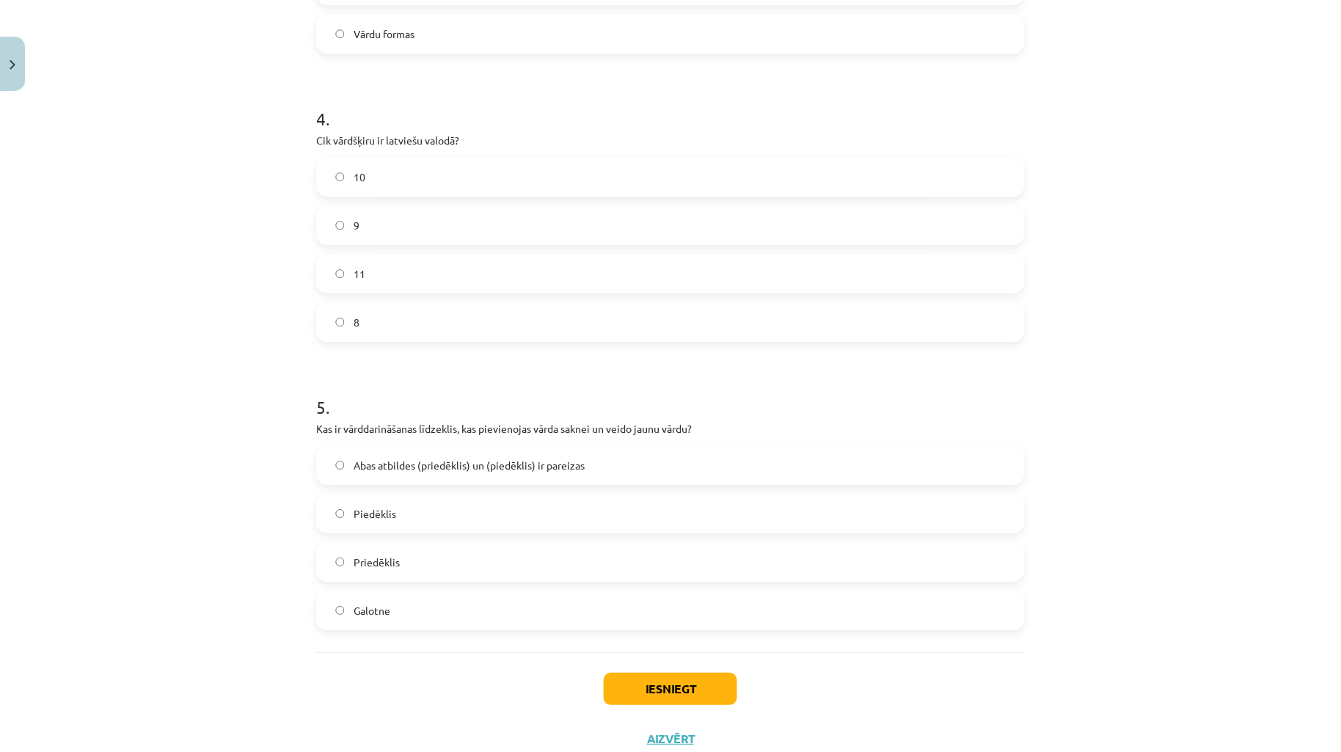
scroll to position [1121, 0]
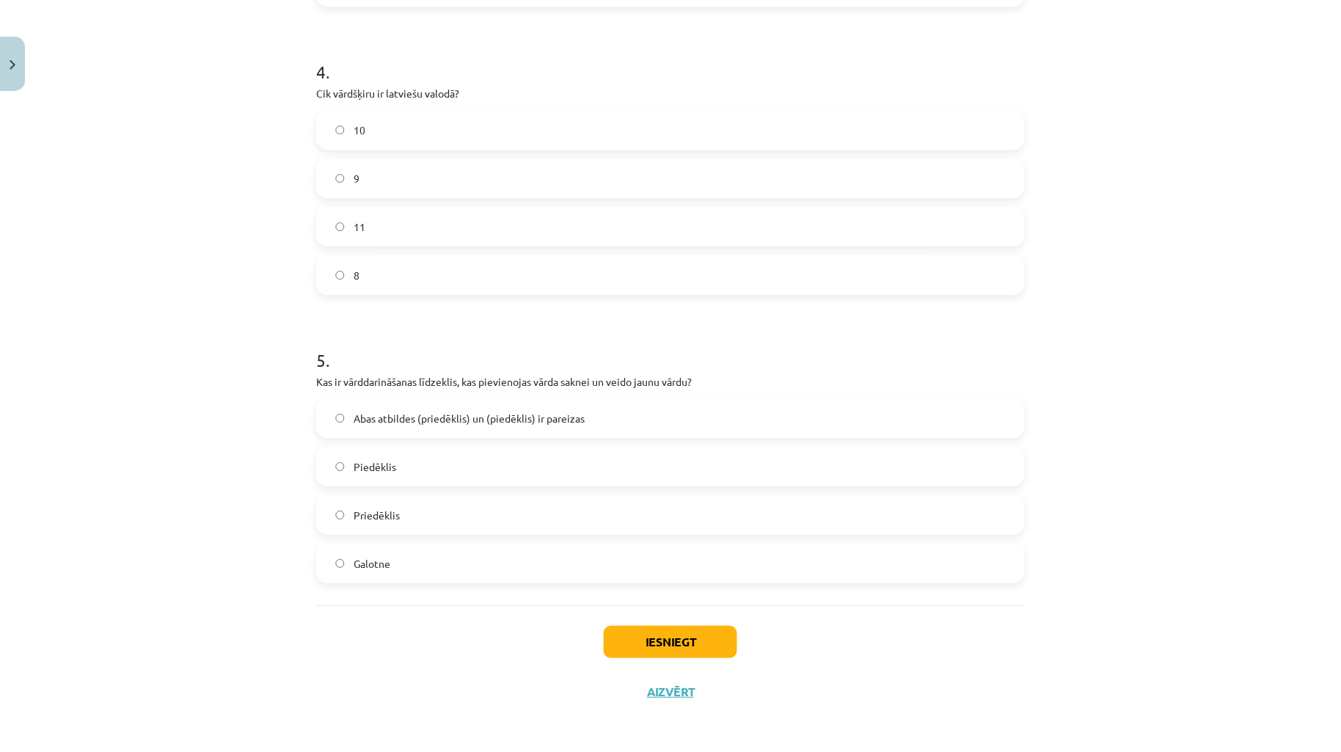
click at [277, 415] on div "Mācību tēma: Latviešu valodas i - 11. klases 1. ieskaites mācību materiāls (a,b…" at bounding box center [670, 376] width 1341 height 752
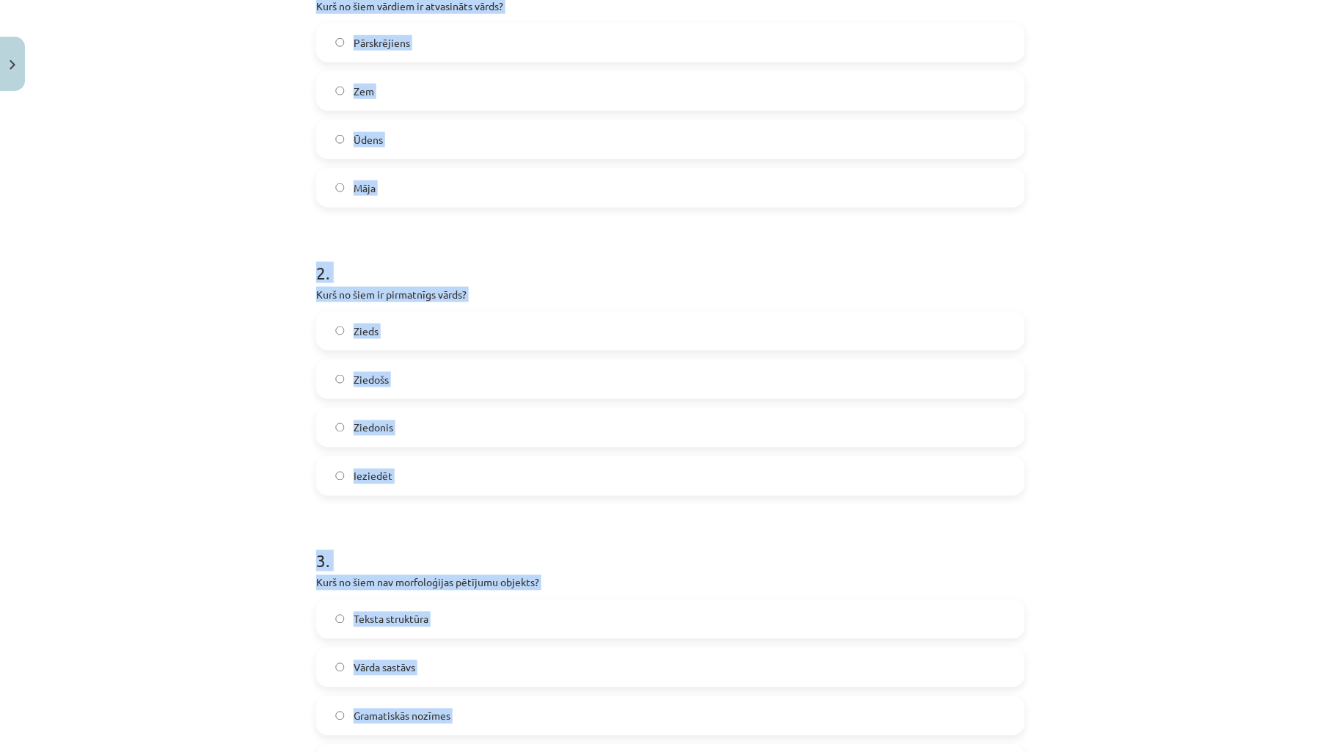
scroll to position [0, 0]
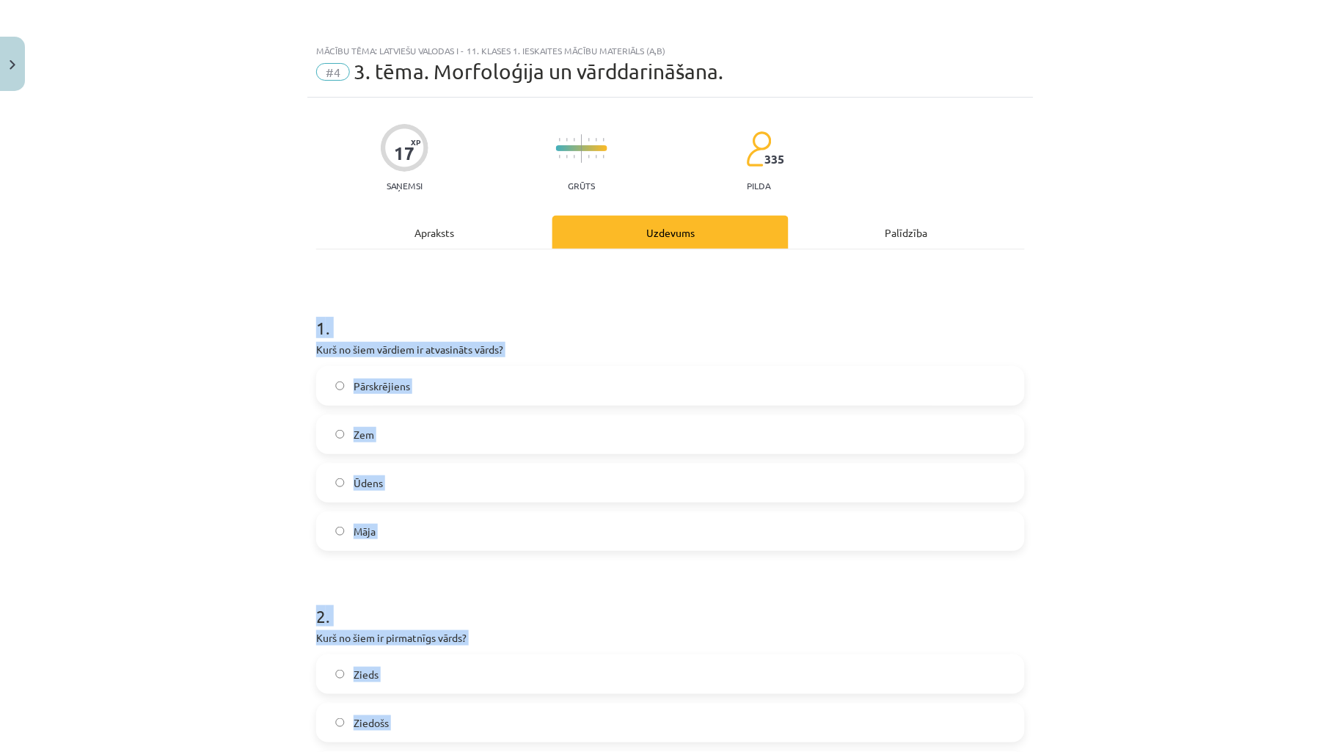
drag, startPoint x: 466, startPoint y: 619, endPoint x: 254, endPoint y: 320, distance: 365.7
click at [254, 320] on div "Mācību tēma: Latviešu valodas i - 11. klases 1. ieskaites mācību materiāls (a,b…" at bounding box center [670, 376] width 1341 height 752
copy form "1 . Kurš no šiem vārdiem ir atvasināts vārds? Pārskrējiens Zem Ūdens Māja 2 . K…"
click at [21, 330] on div "Mācību tēma: Latviešu valodas i - 11. klases 1. ieskaites mācību materiāls (a,b…" at bounding box center [670, 376] width 1341 height 752
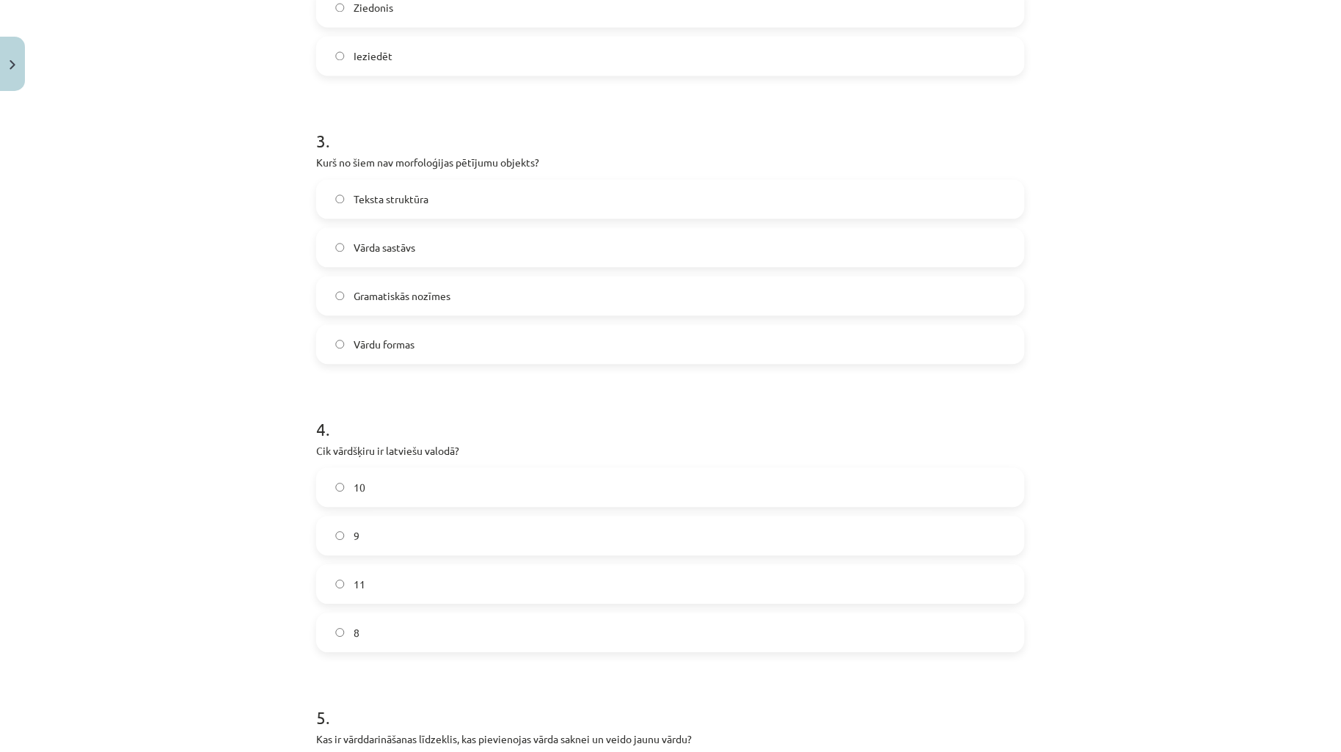
scroll to position [1121, 0]
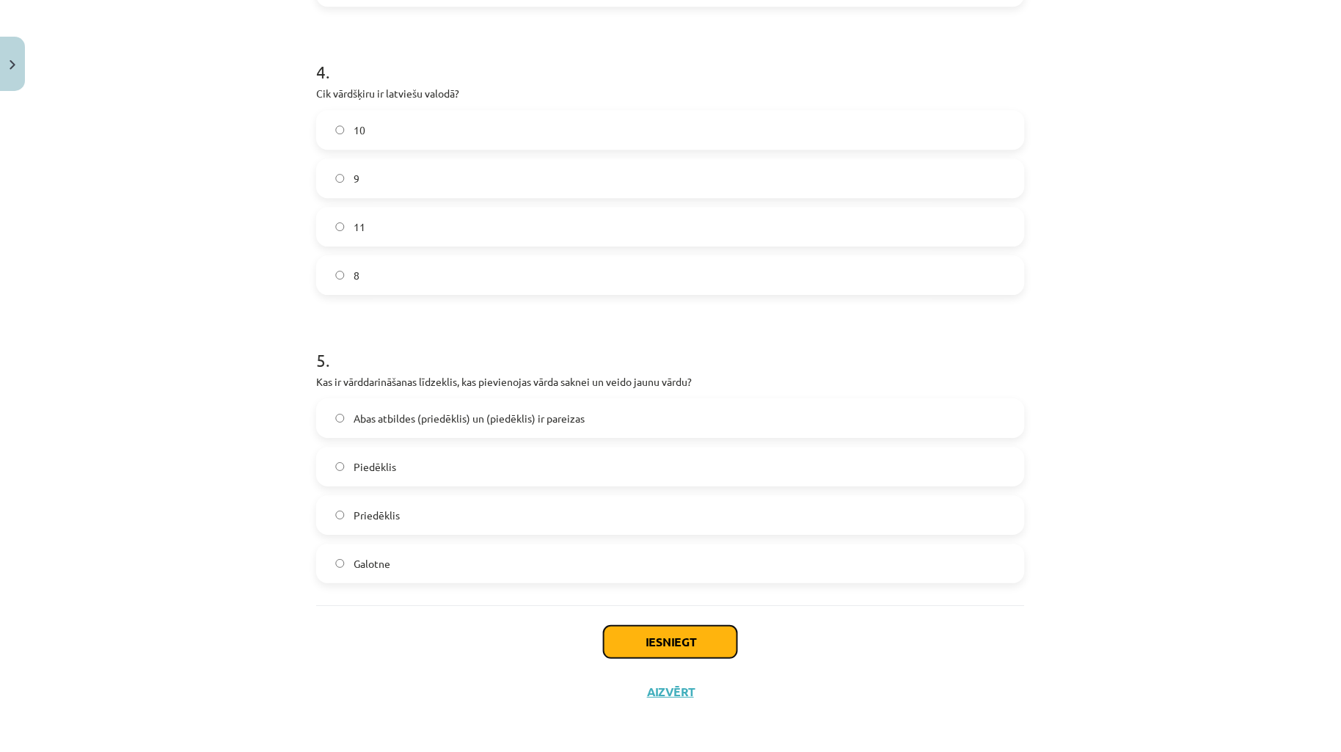
click at [634, 628] on button "Iesniegt" at bounding box center [670, 642] width 133 height 32
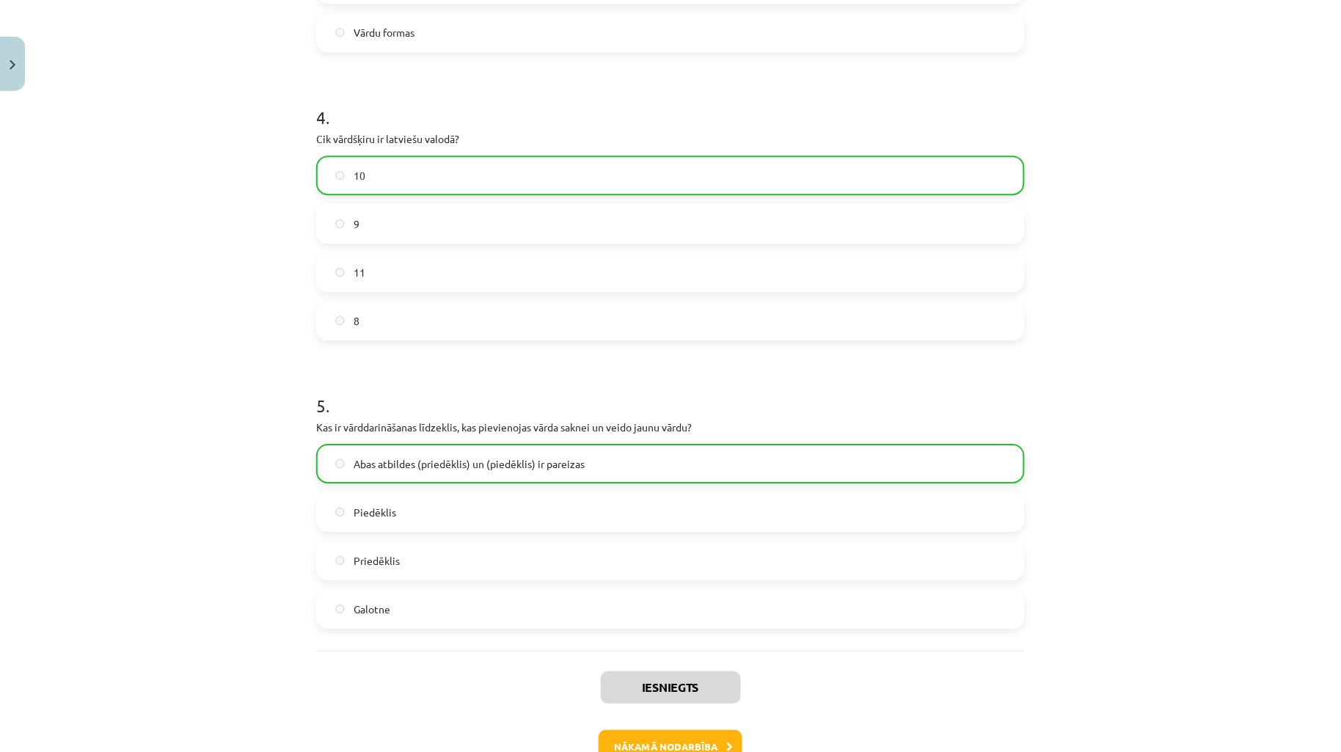
scroll to position [1168, 0]
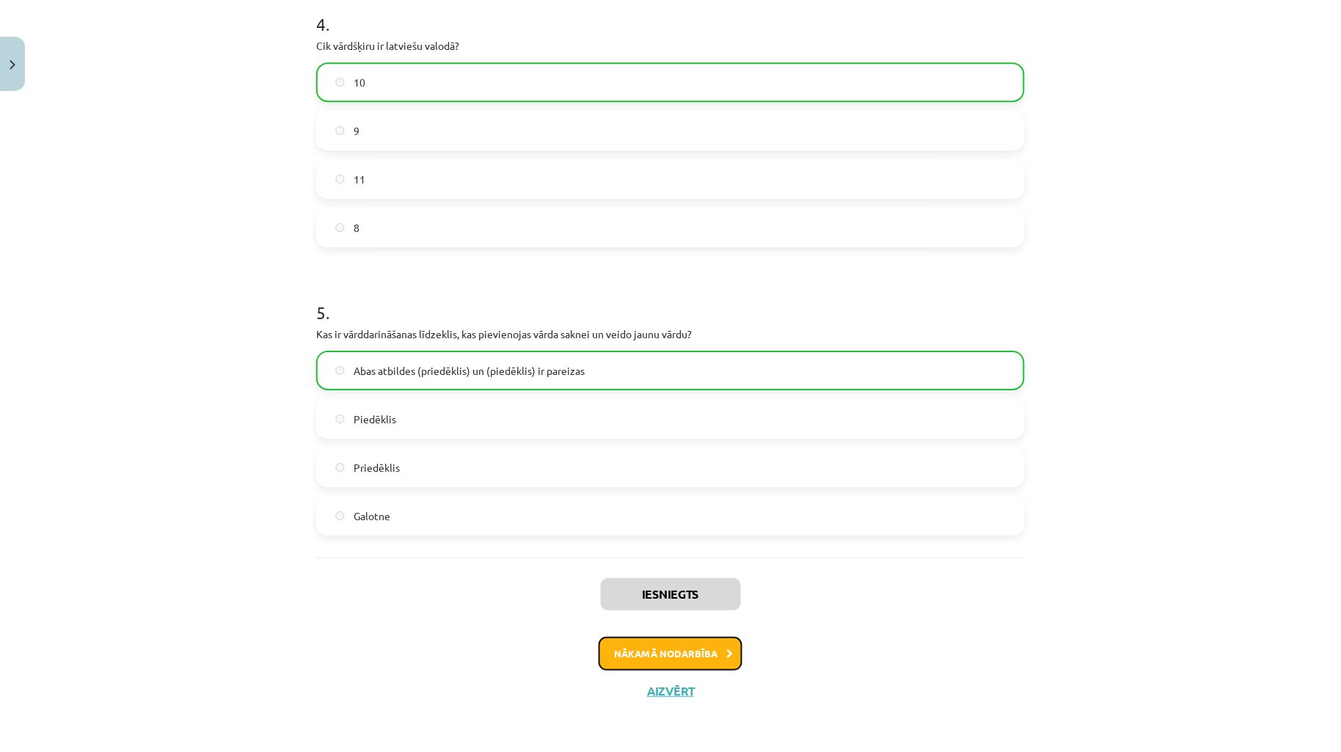
click at [675, 640] on button "Nākamā nodarbība" at bounding box center [670, 654] width 144 height 34
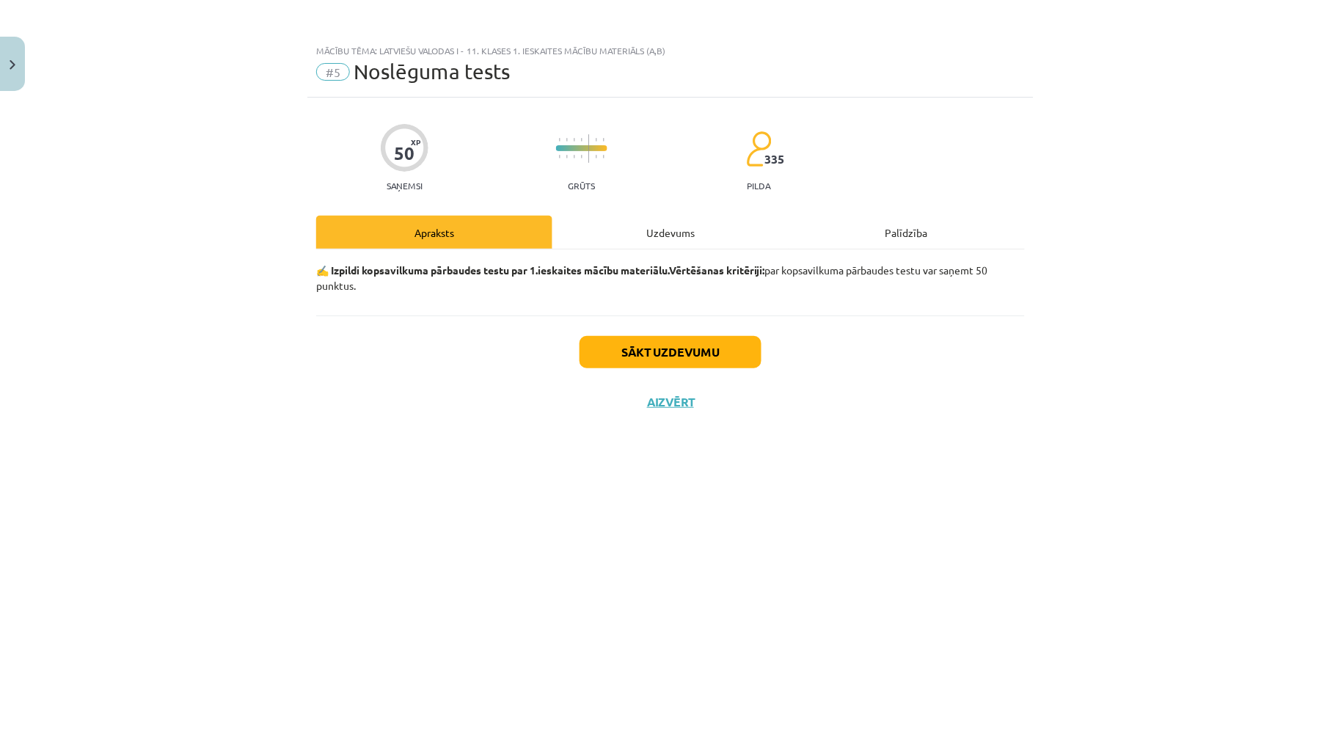
click at [657, 236] on div "Uzdevums" at bounding box center [670, 232] width 236 height 33
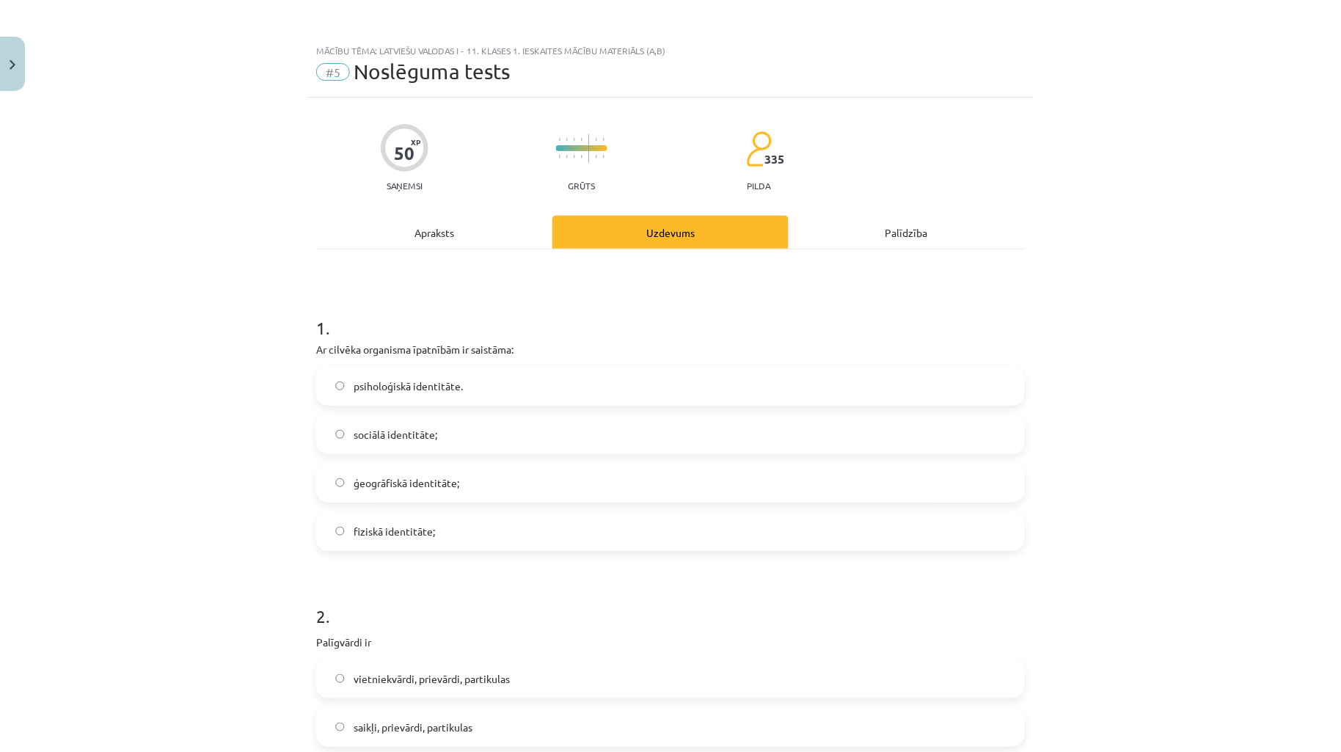
click at [496, 541] on label "fiziskā identitāte;" at bounding box center [670, 531] width 705 height 37
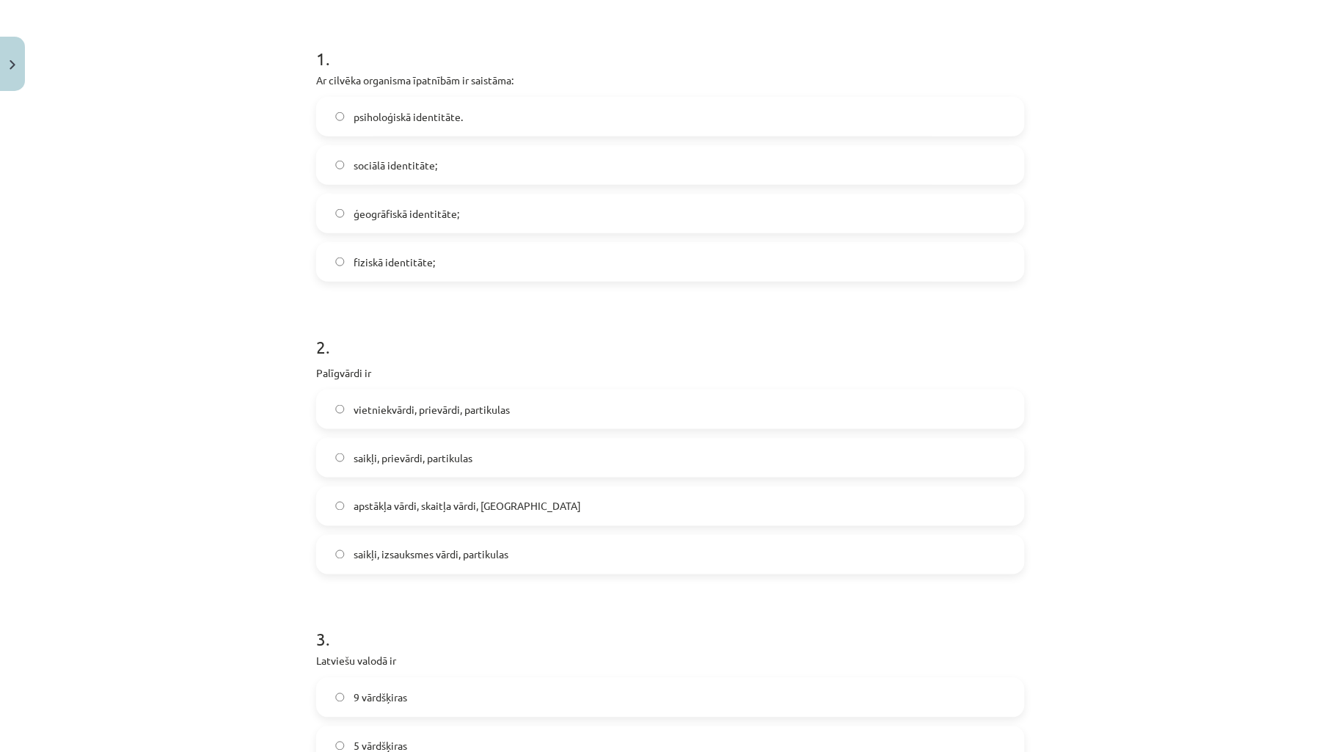
scroll to position [326, 0]
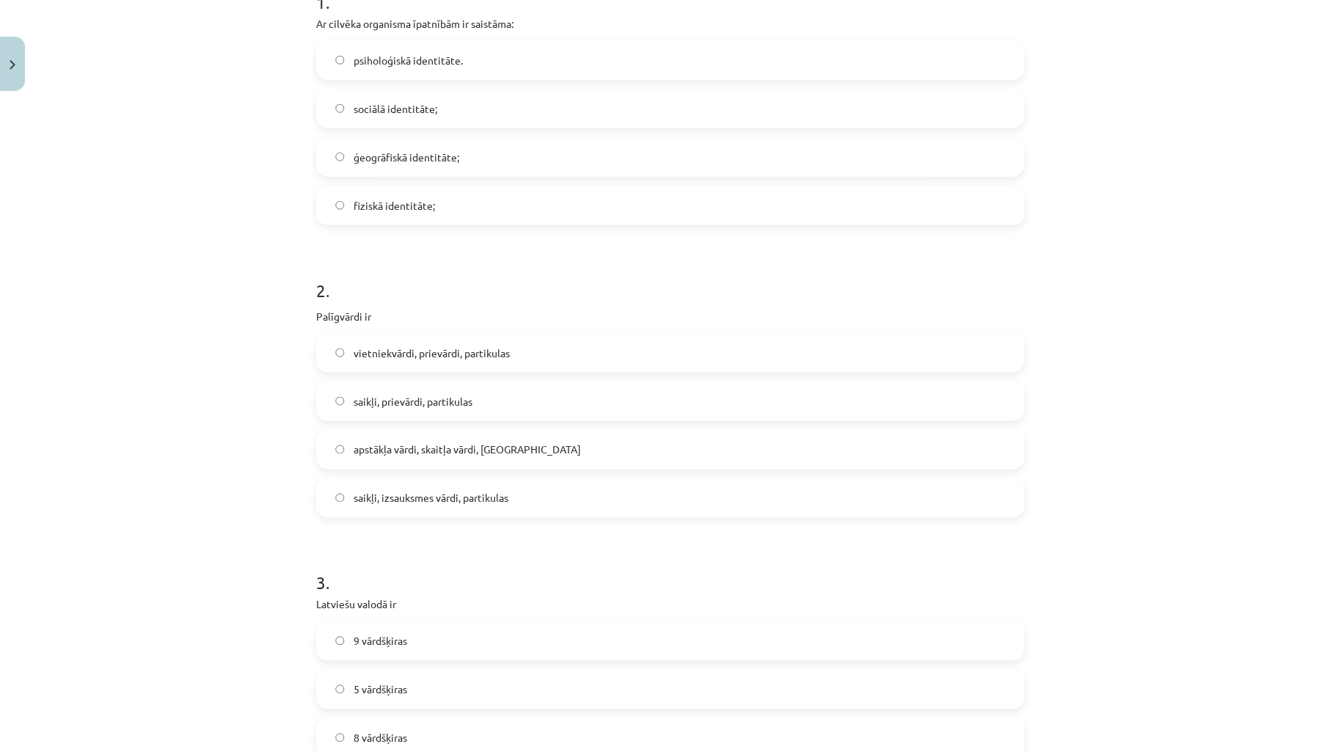
click at [225, 400] on div "Mācību tēma: Latviešu valodas i - 11. klases 1. ieskaites mācību materiāls (a,b…" at bounding box center [670, 376] width 1341 height 752
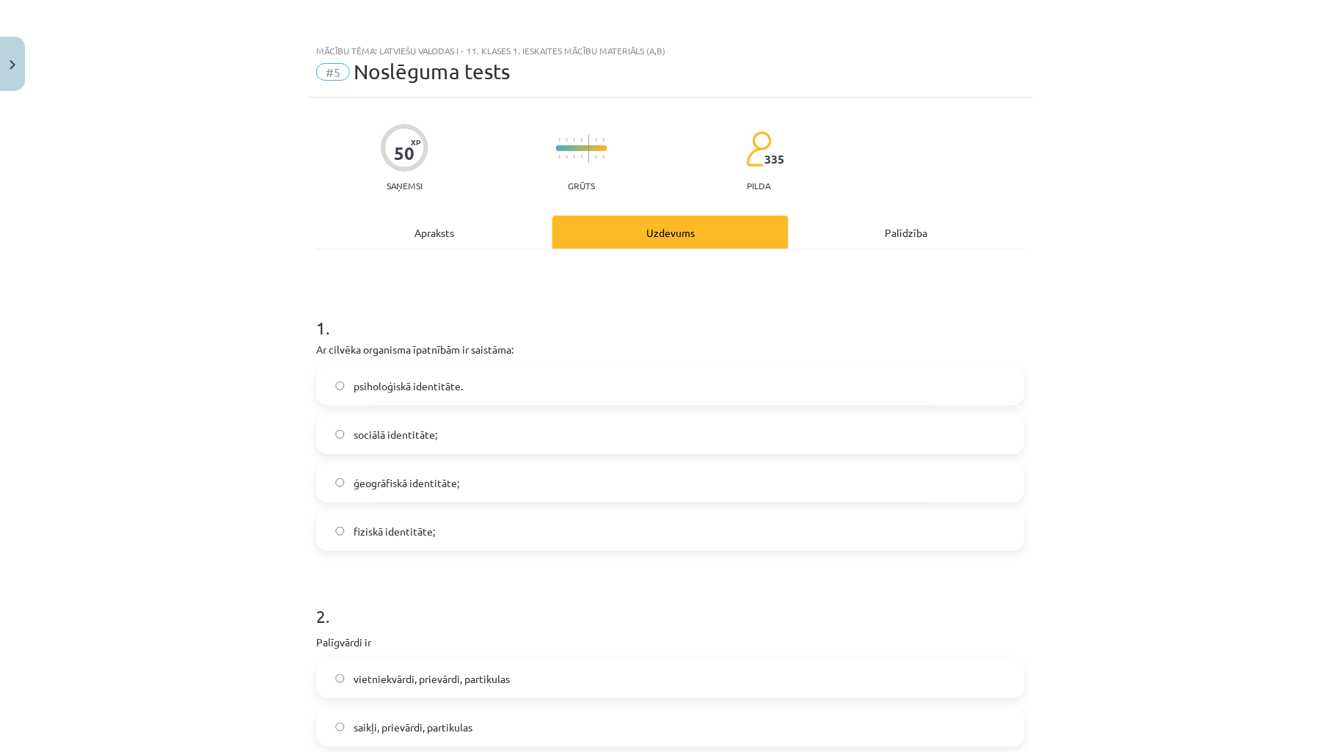
click at [439, 238] on div "Apraksts" at bounding box center [434, 232] width 236 height 33
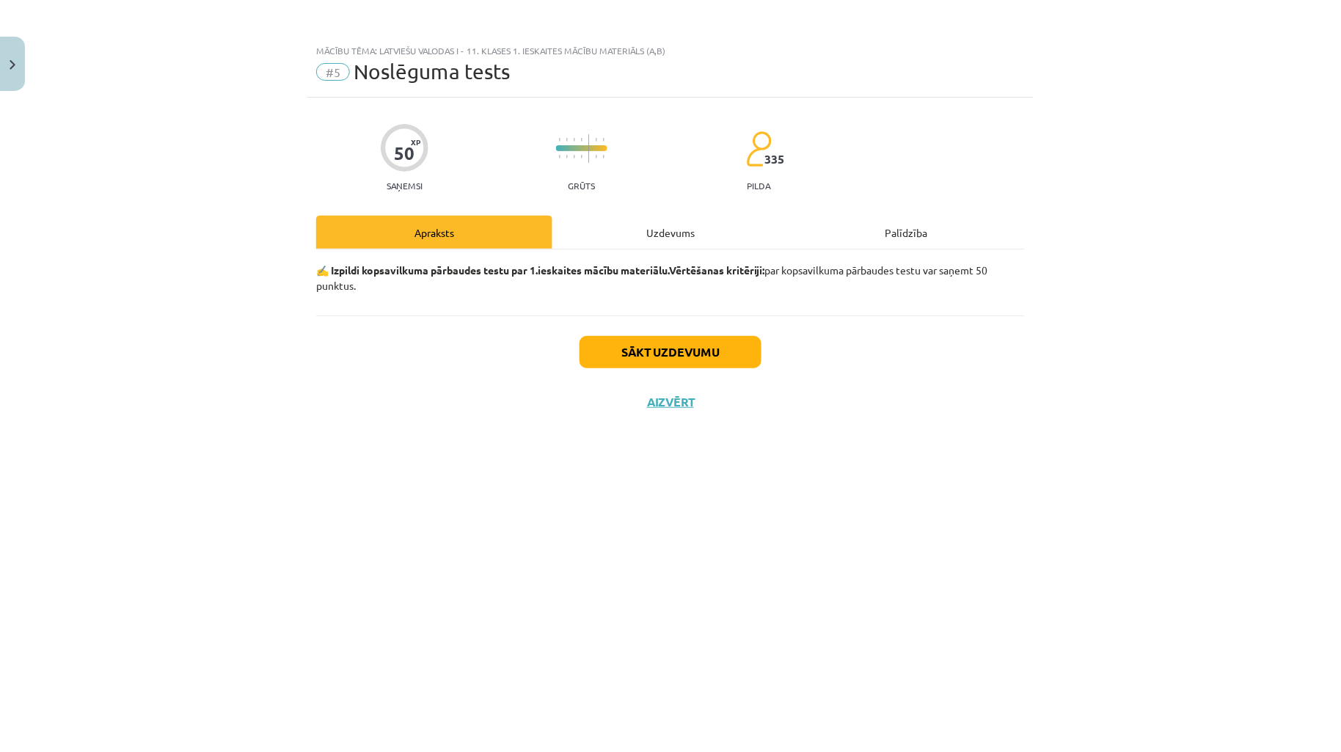
click at [599, 229] on div "Uzdevums" at bounding box center [670, 232] width 236 height 33
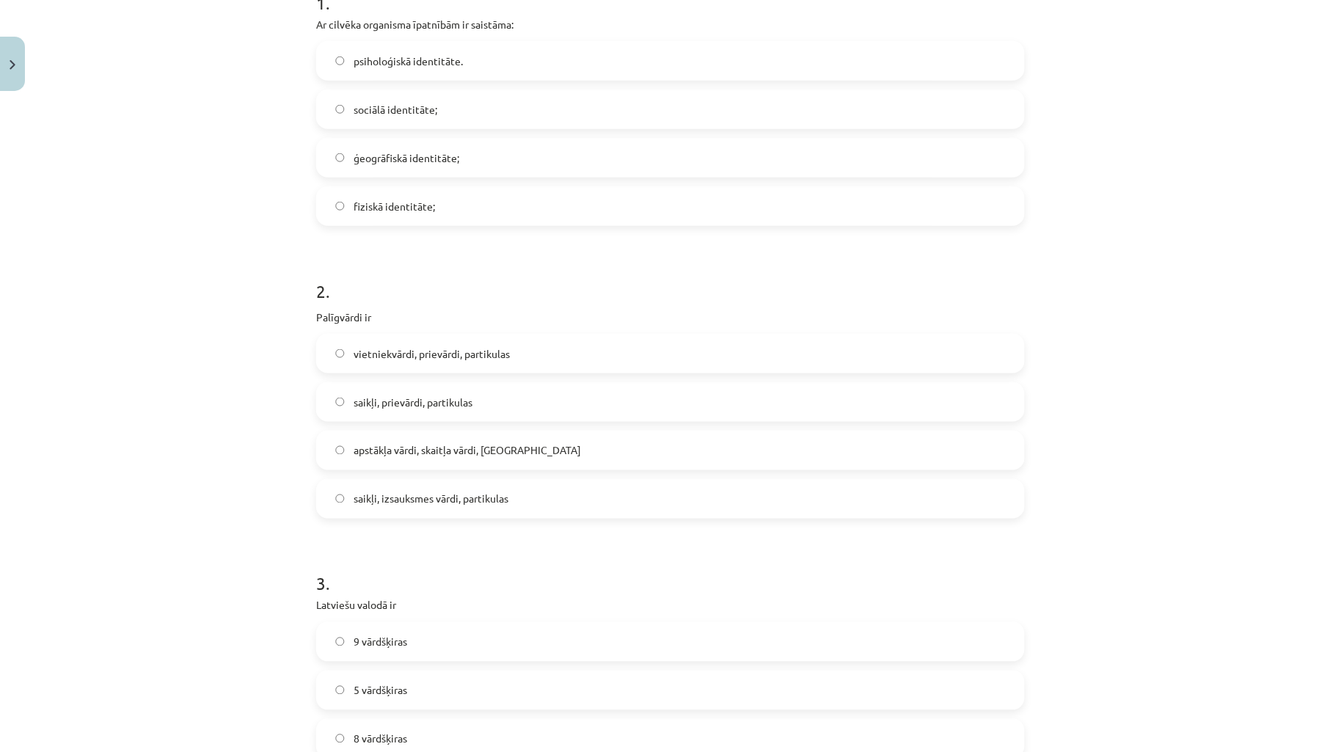
scroll to position [326, 0]
click at [514, 345] on label "vietniekvārdi, prievārdi, partikulas" at bounding box center [670, 352] width 705 height 37
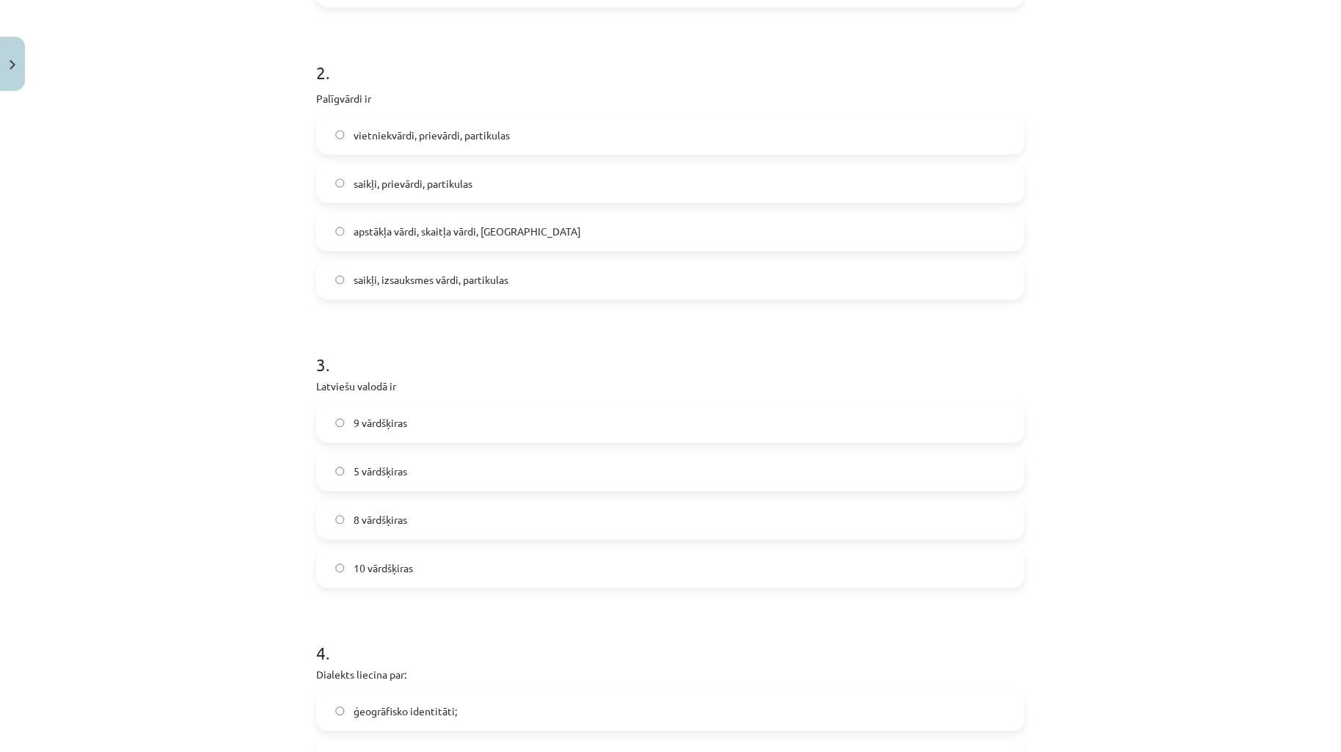
scroll to position [651, 0]
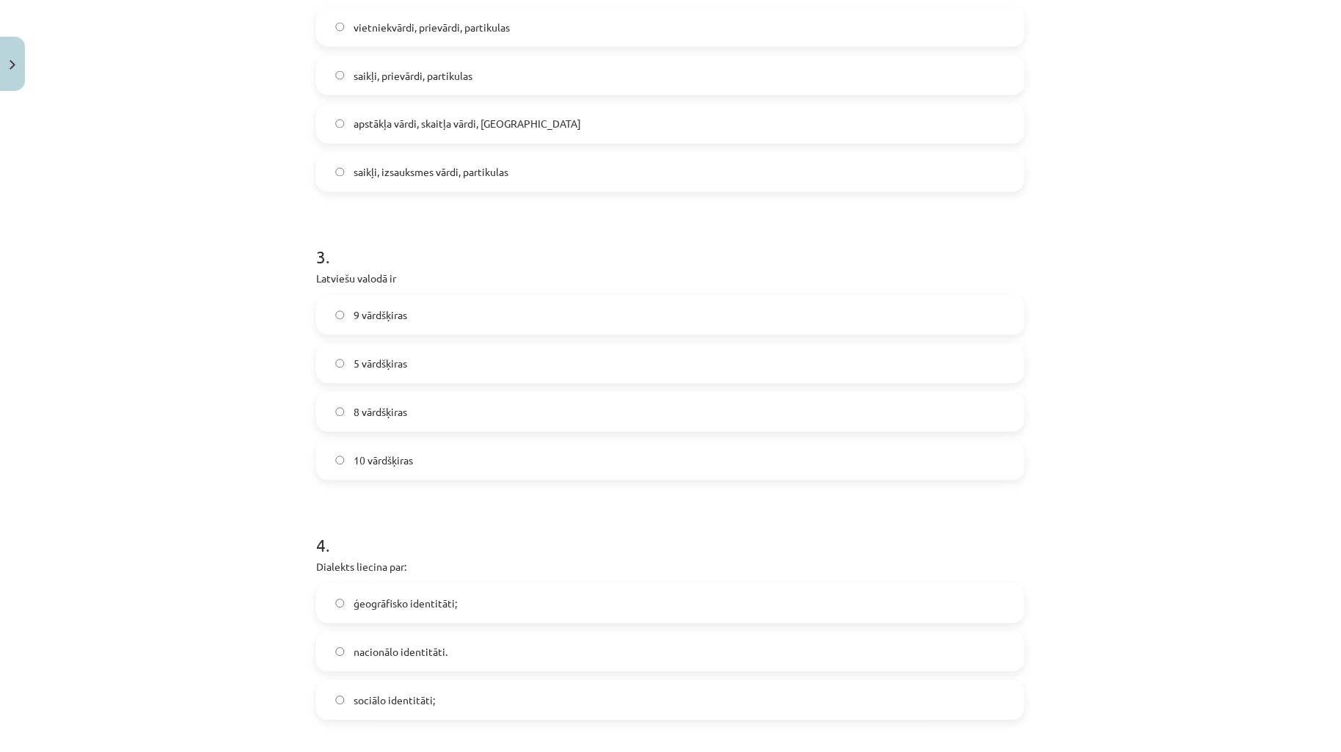
click at [488, 464] on label "10 vārdšķiras" at bounding box center [670, 460] width 705 height 37
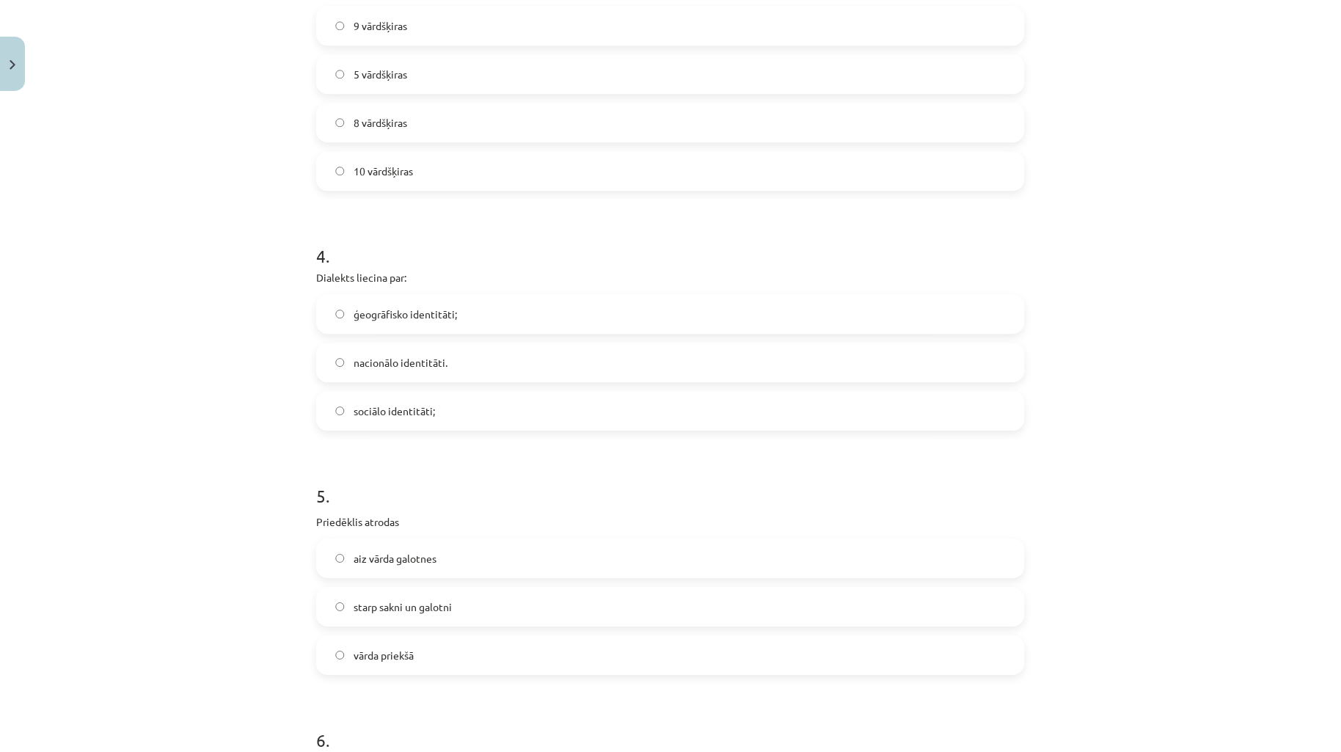
scroll to position [978, 0]
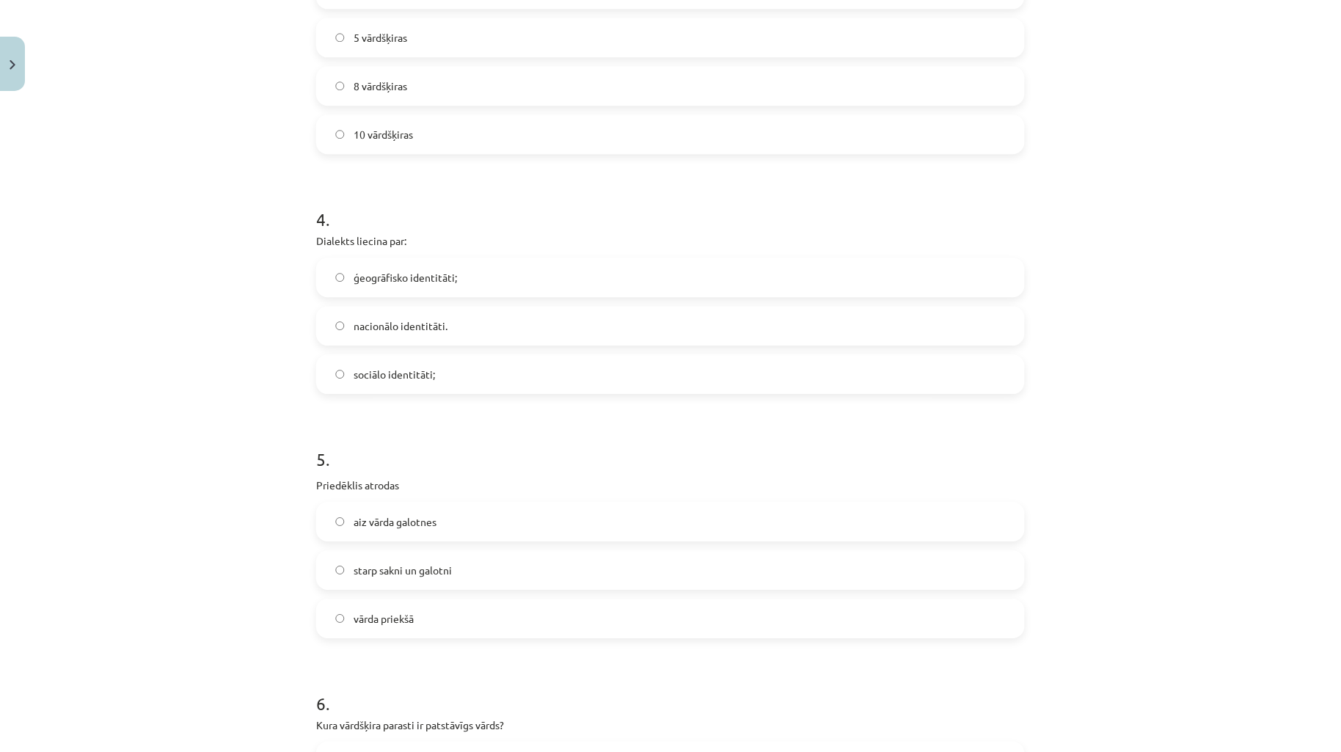
click at [505, 282] on label "ģeogrāfisko identitāti;" at bounding box center [670, 277] width 705 height 37
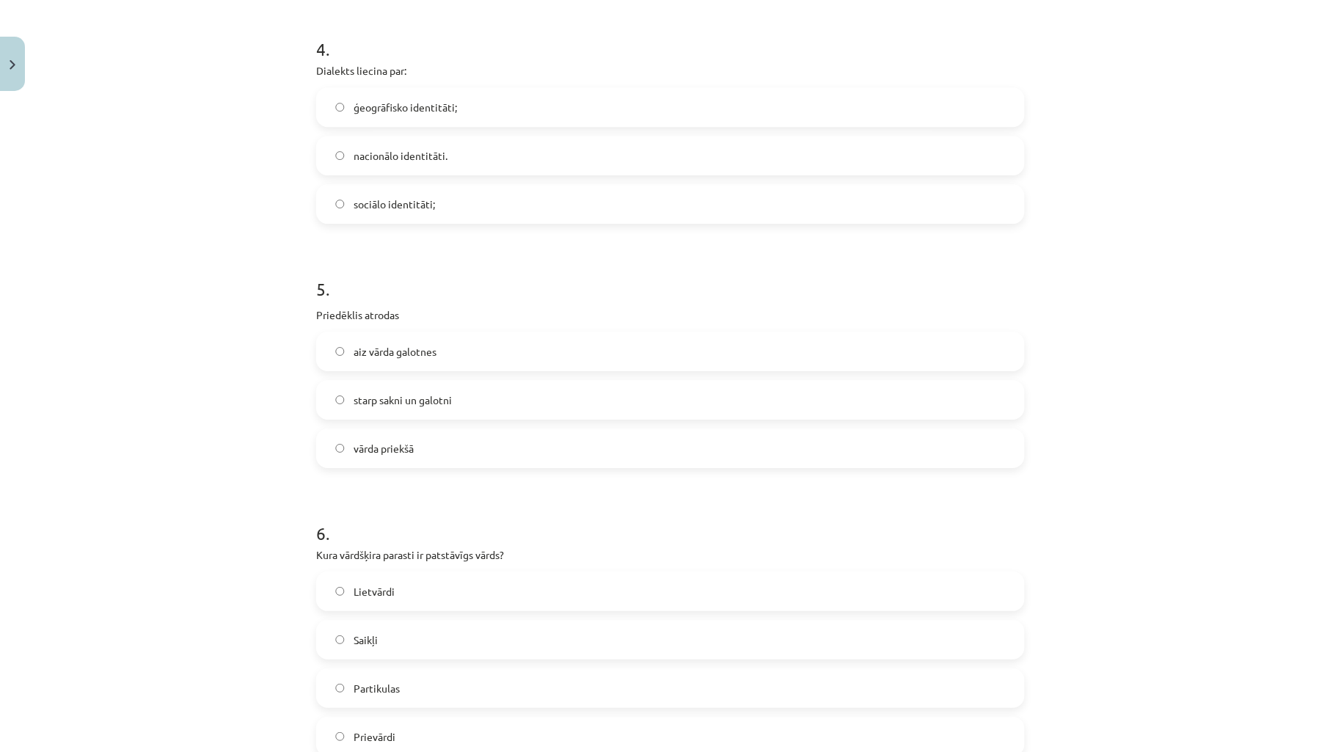
scroll to position [1195, 0]
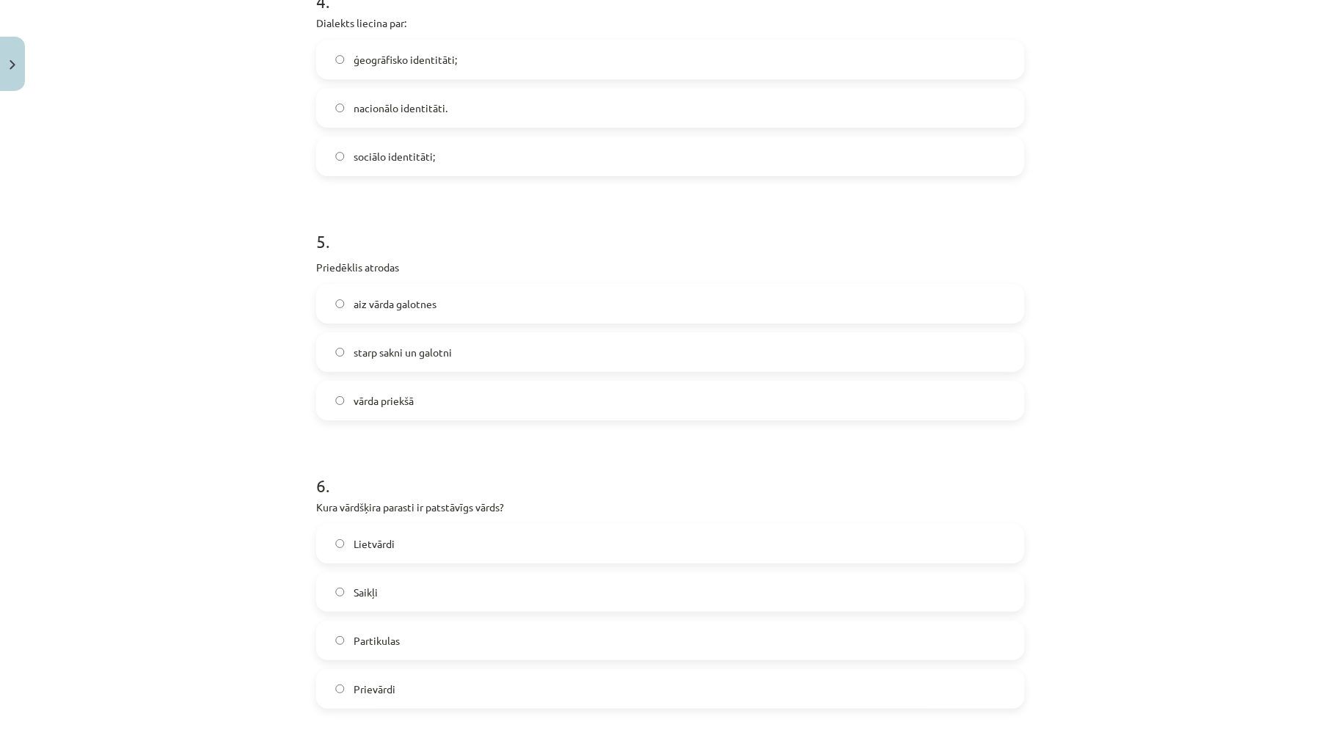
click at [479, 397] on label "vārda priekšā" at bounding box center [670, 400] width 705 height 37
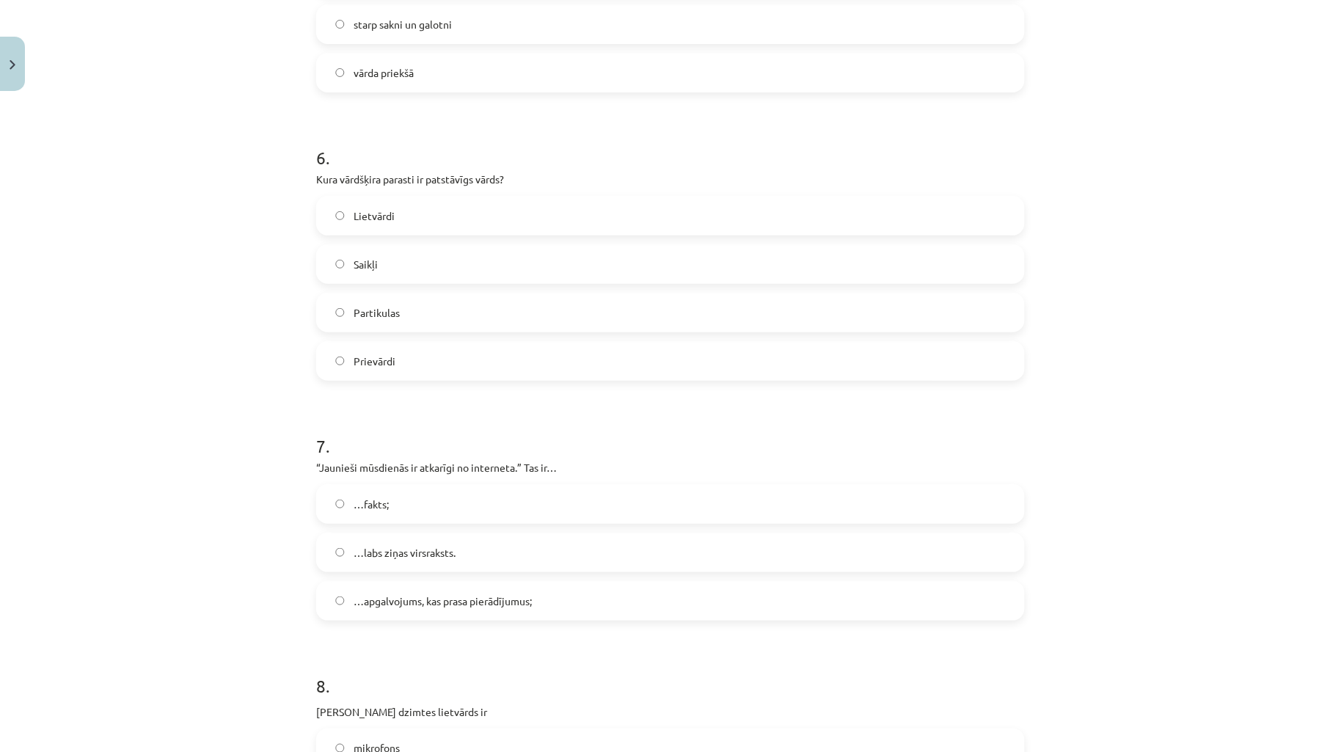
scroll to position [1521, 0]
click at [549, 216] on label "Lietvārdi" at bounding box center [670, 217] width 705 height 37
click at [250, 384] on div "Mācību tēma: Latviešu valodas i - 11. klases 1. ieskaites mācību materiāls (a,b…" at bounding box center [670, 376] width 1341 height 752
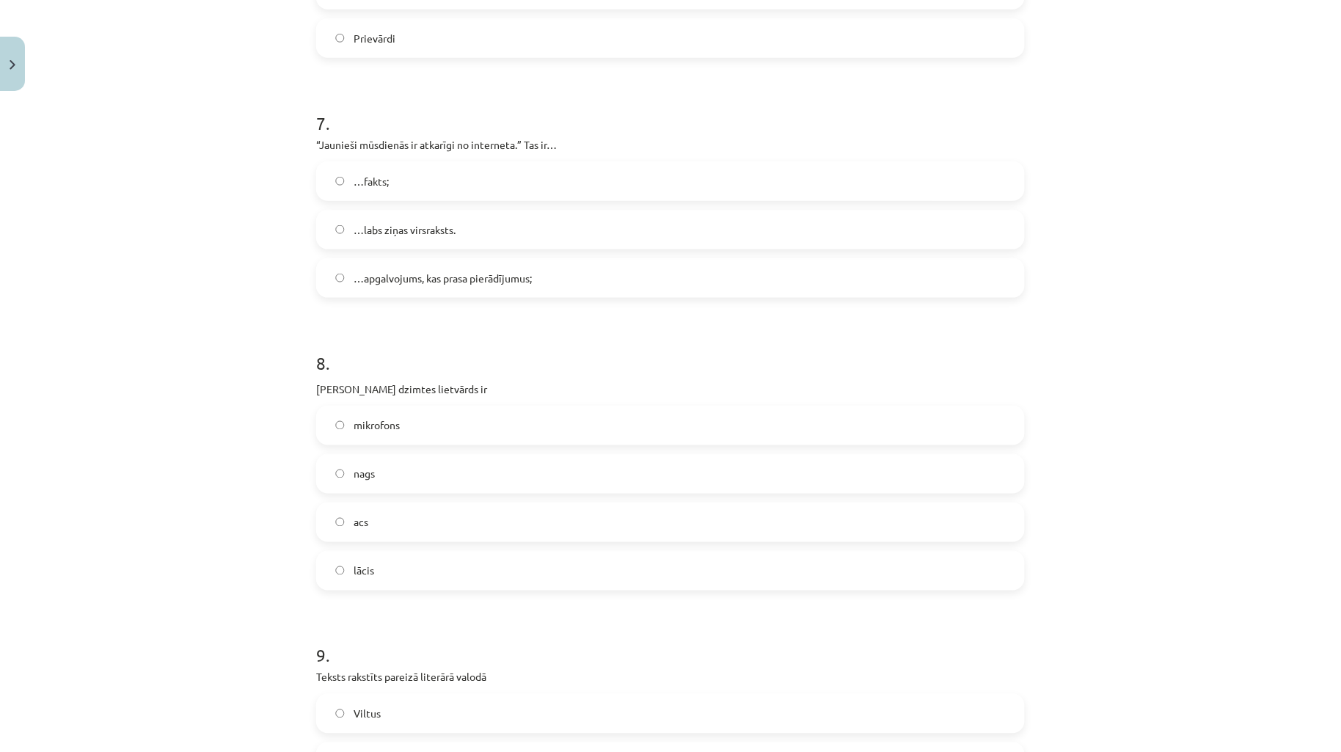
scroll to position [1847, 0]
click at [451, 182] on label "…fakts;" at bounding box center [670, 180] width 705 height 37
click at [249, 213] on div "Mācību tēma: Latviešu valodas i - 11. klases 1. ieskaites mācību materiāls (a,b…" at bounding box center [670, 376] width 1341 height 752
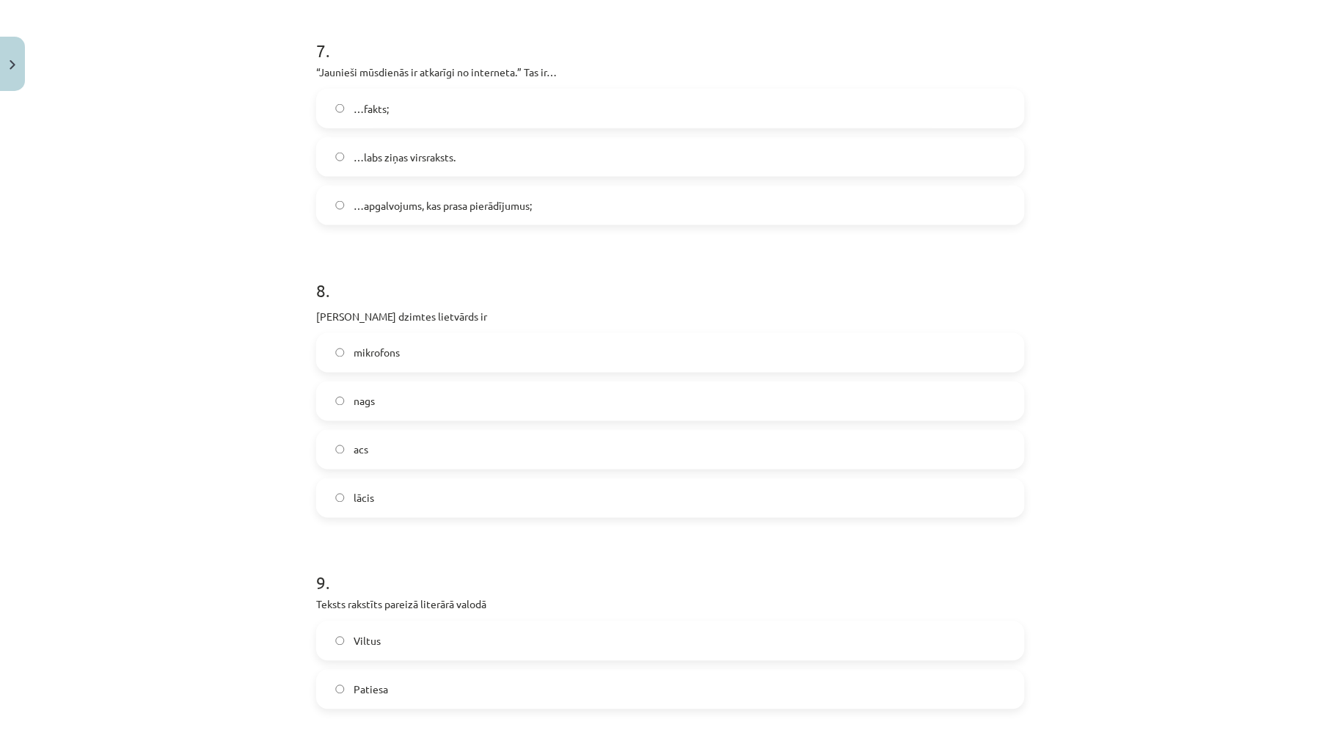
scroll to position [1955, 0]
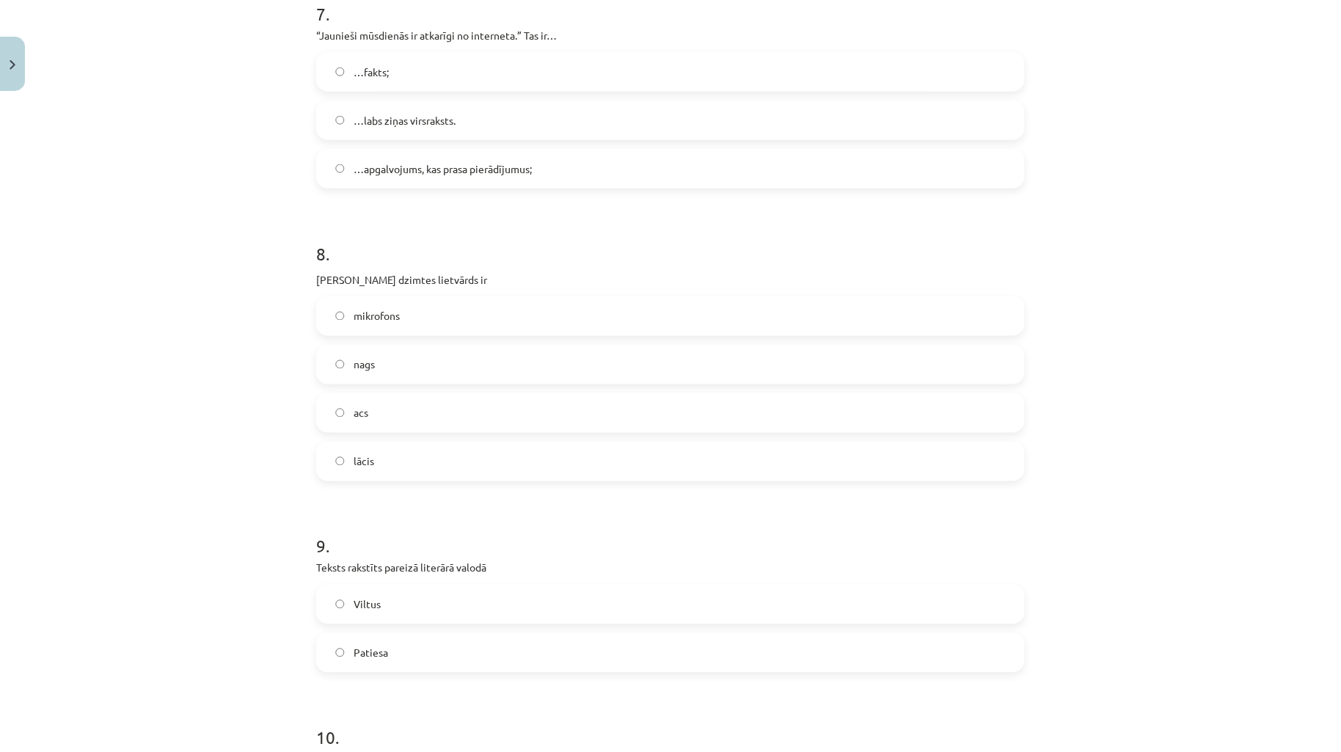
click at [457, 408] on label "acs" at bounding box center [670, 413] width 705 height 37
click at [180, 356] on div "Mācību tēma: Latviešu valodas i - 11. klases 1. ieskaites mācību materiāls (a,b…" at bounding box center [670, 376] width 1341 height 752
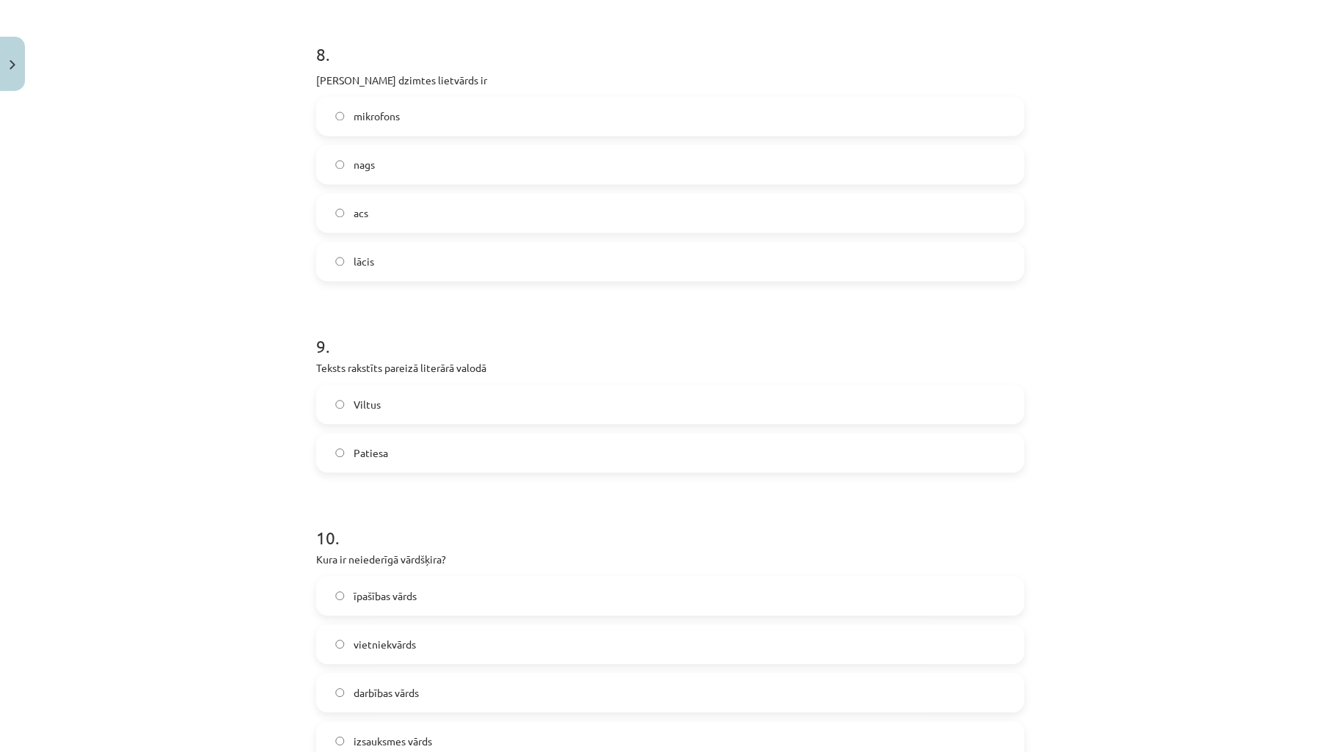
scroll to position [2334, 0]
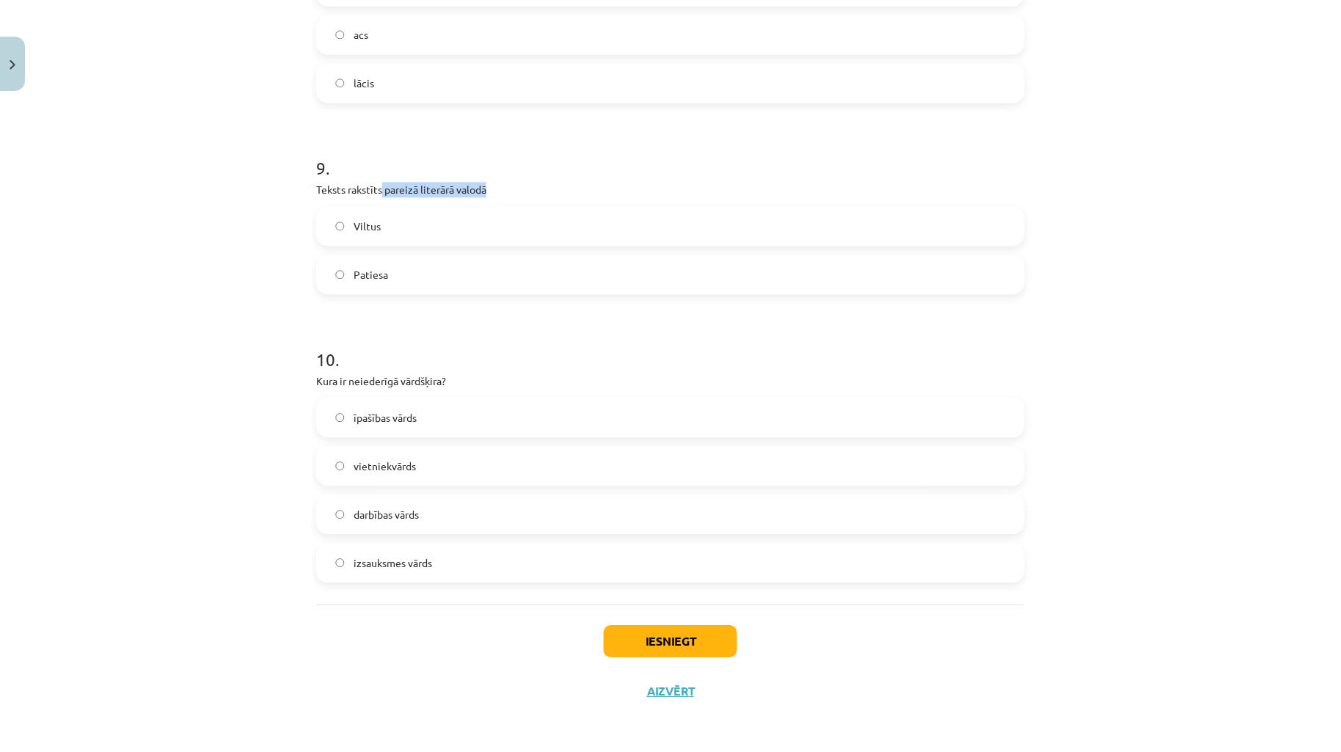
drag, startPoint x: 376, startPoint y: 187, endPoint x: 496, endPoint y: 188, distance: 120.3
click at [500, 188] on p "Teksts rakstīts pareizā literārā valodā" at bounding box center [670, 189] width 708 height 15
click at [436, 187] on p "Teksts rakstīts pareizā literārā valodā" at bounding box center [670, 189] width 708 height 15
click at [420, 216] on label "Viltus" at bounding box center [670, 226] width 705 height 37
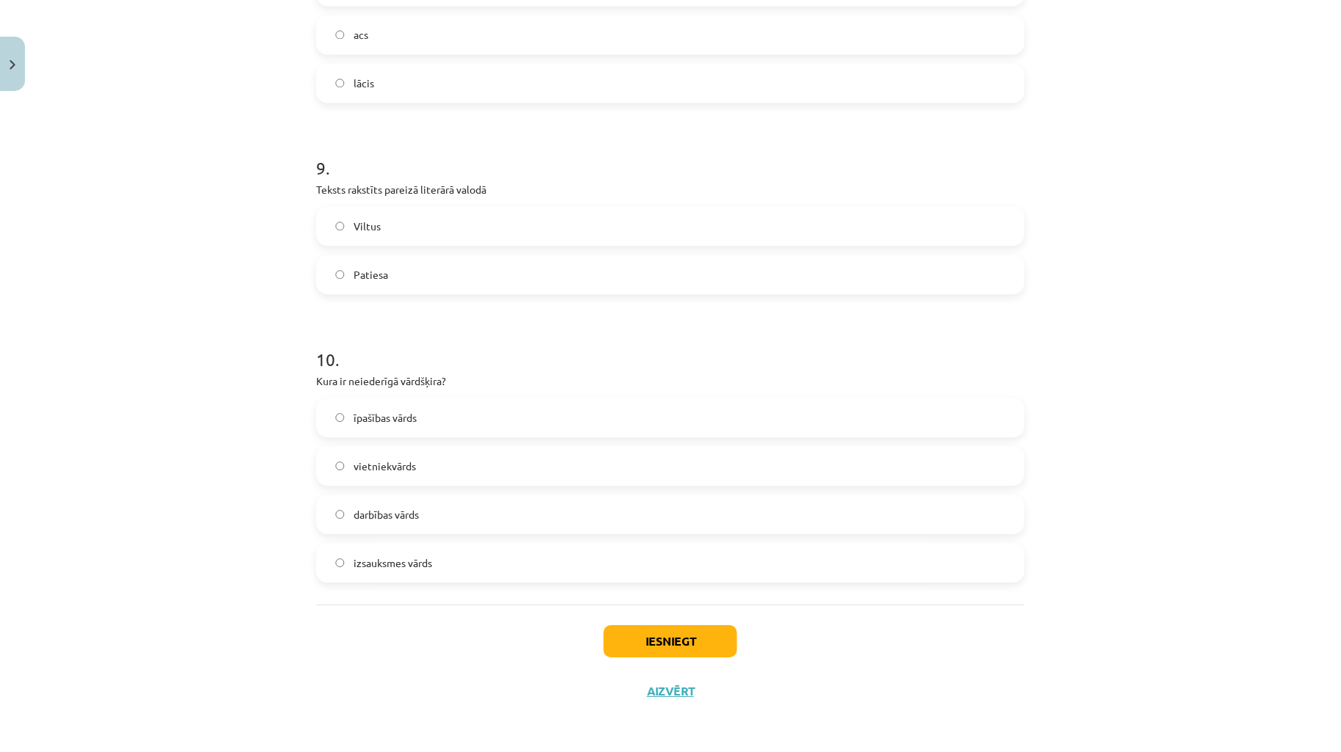
click at [335, 568] on label "izsauksmes vārds" at bounding box center [670, 562] width 705 height 37
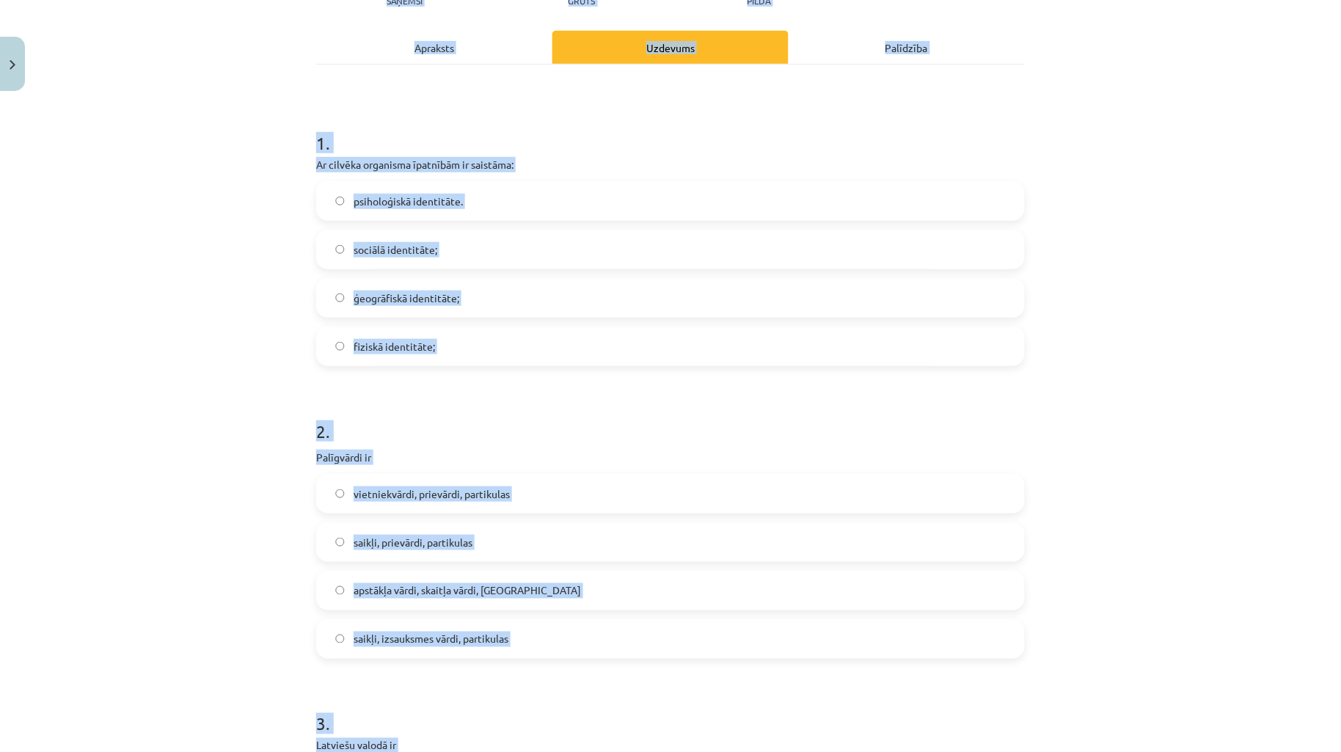
scroll to position [0, 0]
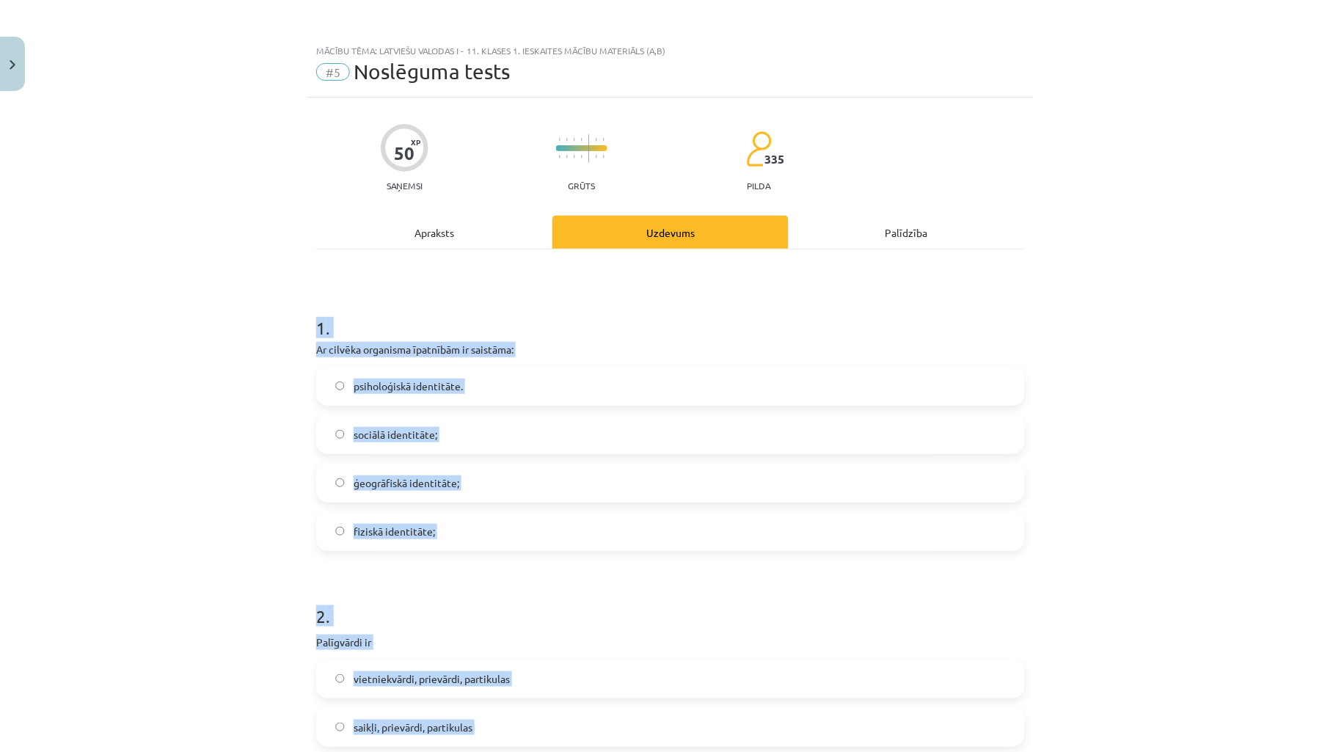
drag, startPoint x: 538, startPoint y: 600, endPoint x: 257, endPoint y: 309, distance: 404.0
click at [257, 309] on div "Mācību tēma: Latviešu valodas i - 11. klases 1. ieskaites mācību materiāls (a,b…" at bounding box center [670, 376] width 1341 height 752
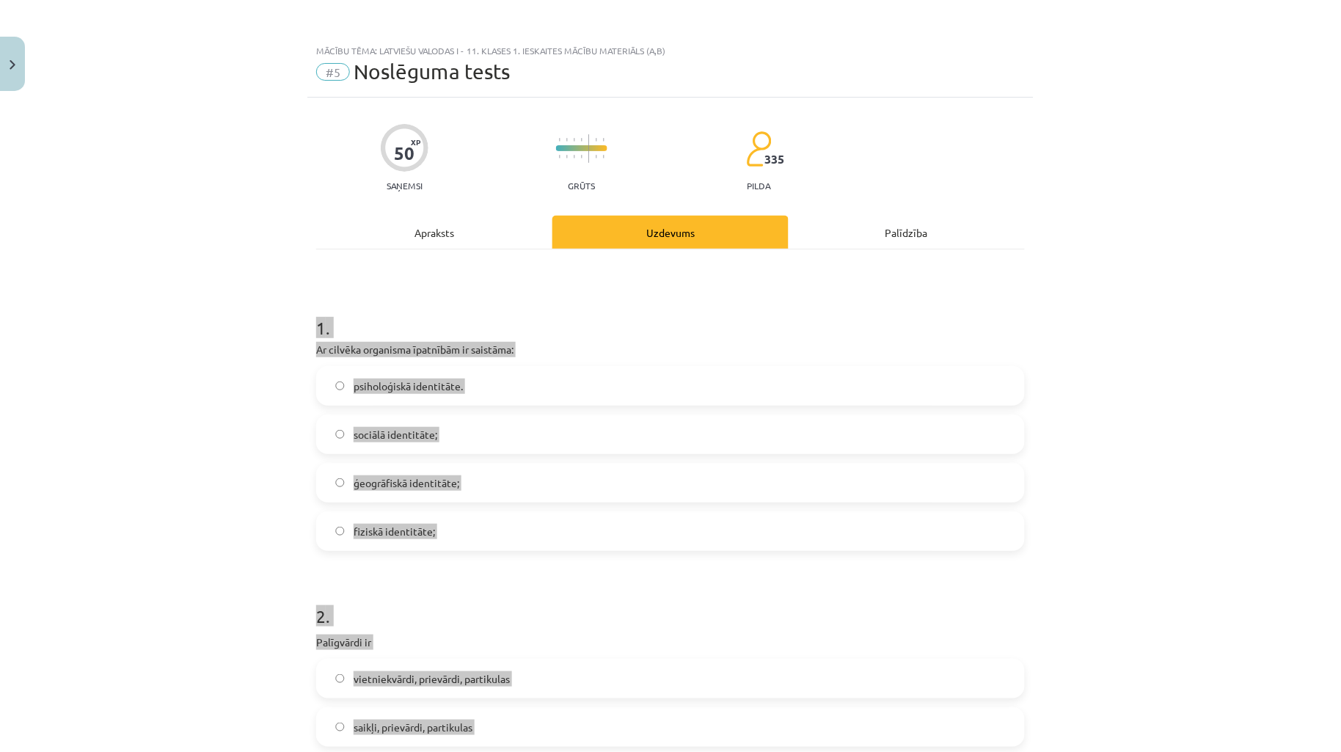
copy form "1 . Ar cilvēka organisma īpatnībām ir saistāma: psiholoģiskā identitāte. sociāl…"
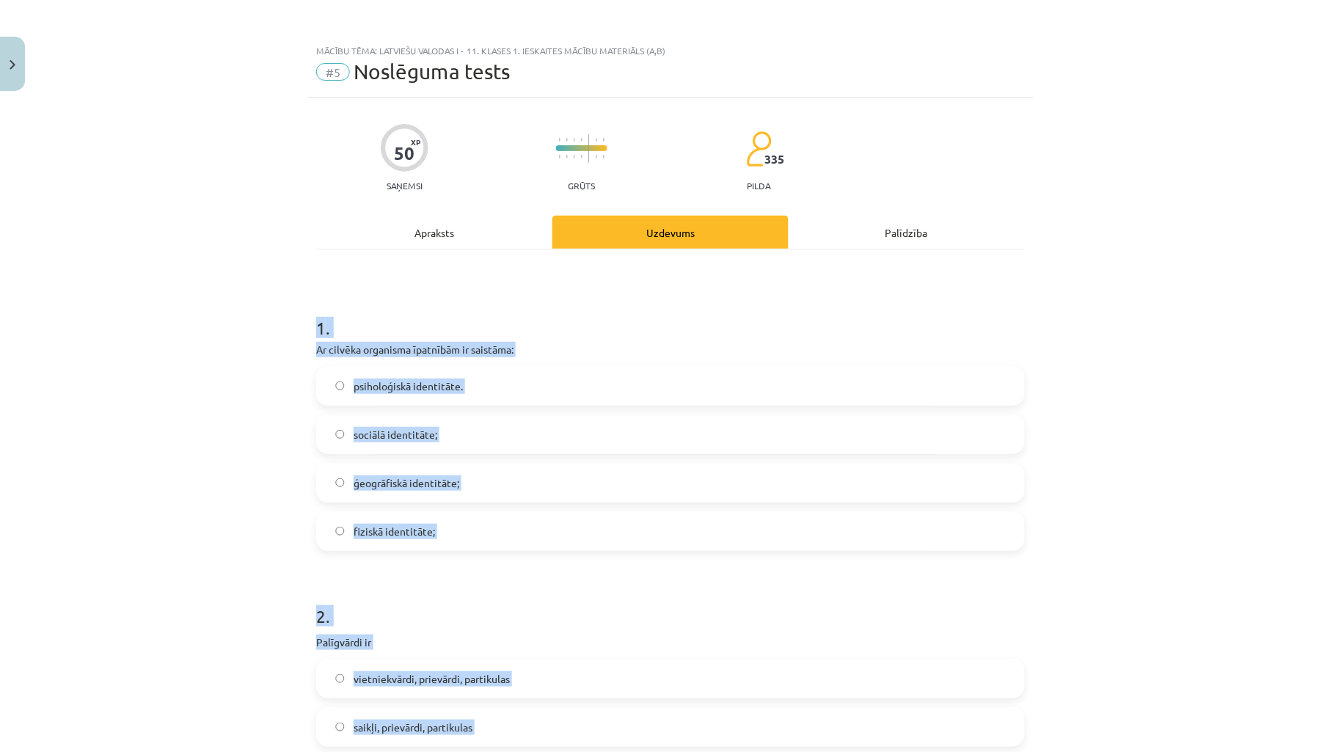
click at [165, 294] on div "Mācību tēma: Latviešu valodas i - 11. klases 1. ieskaites mācību materiāls (a,b…" at bounding box center [670, 376] width 1341 height 752
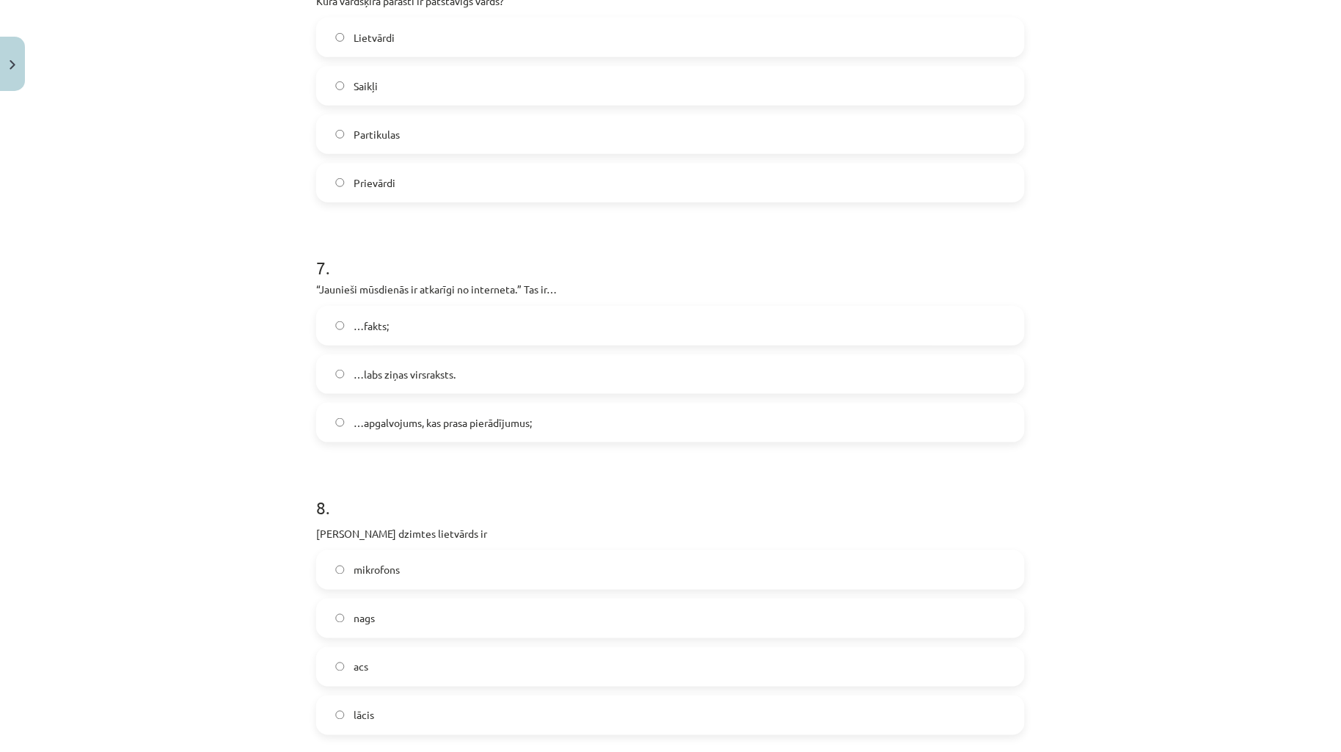
scroll to position [1738, 0]
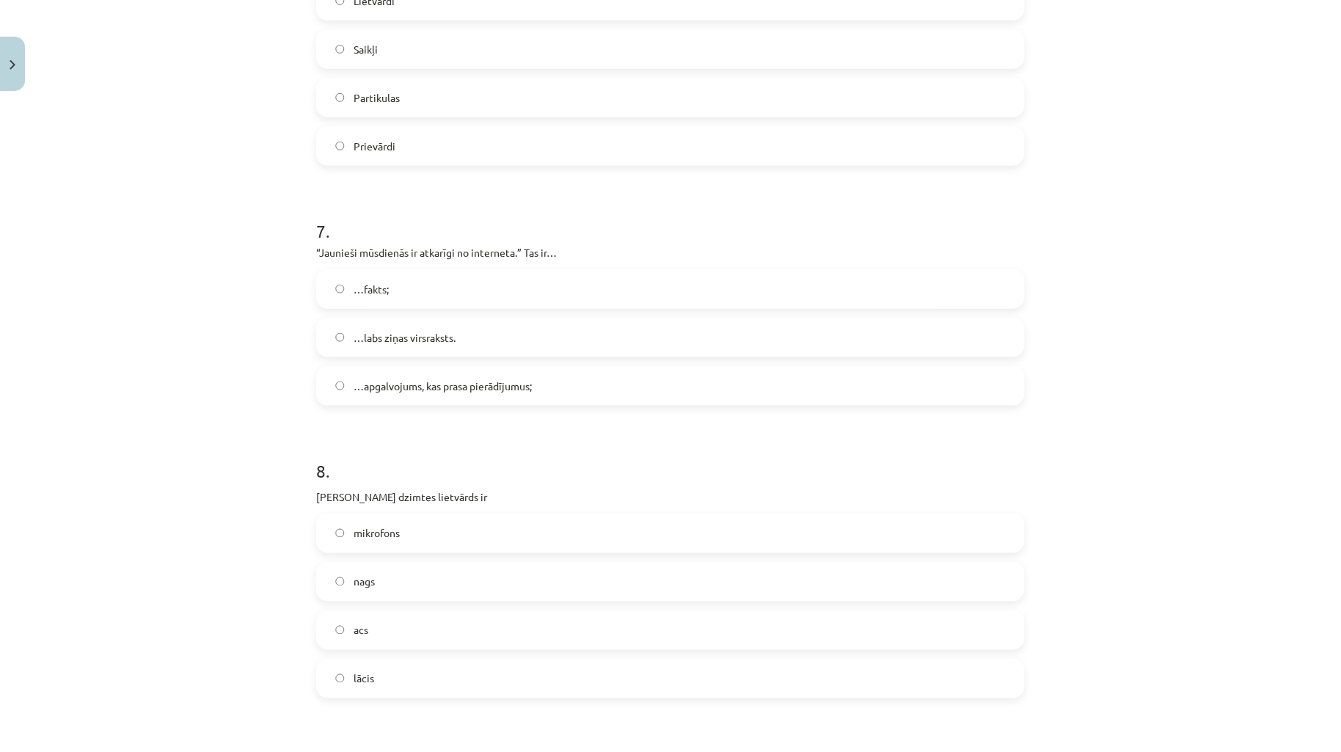
click at [576, 392] on label "…apgalvojums, kas prasa pierādījumus;" at bounding box center [670, 385] width 705 height 37
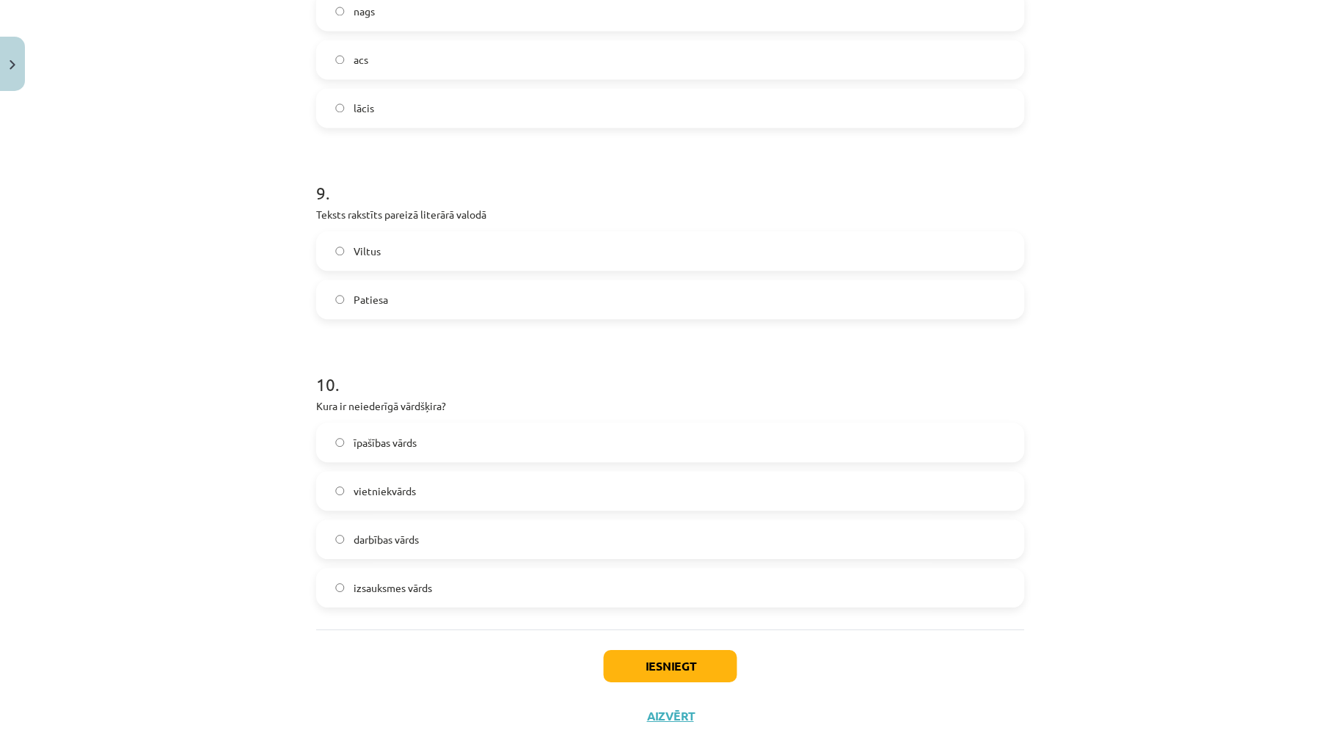
scroll to position [2334, 0]
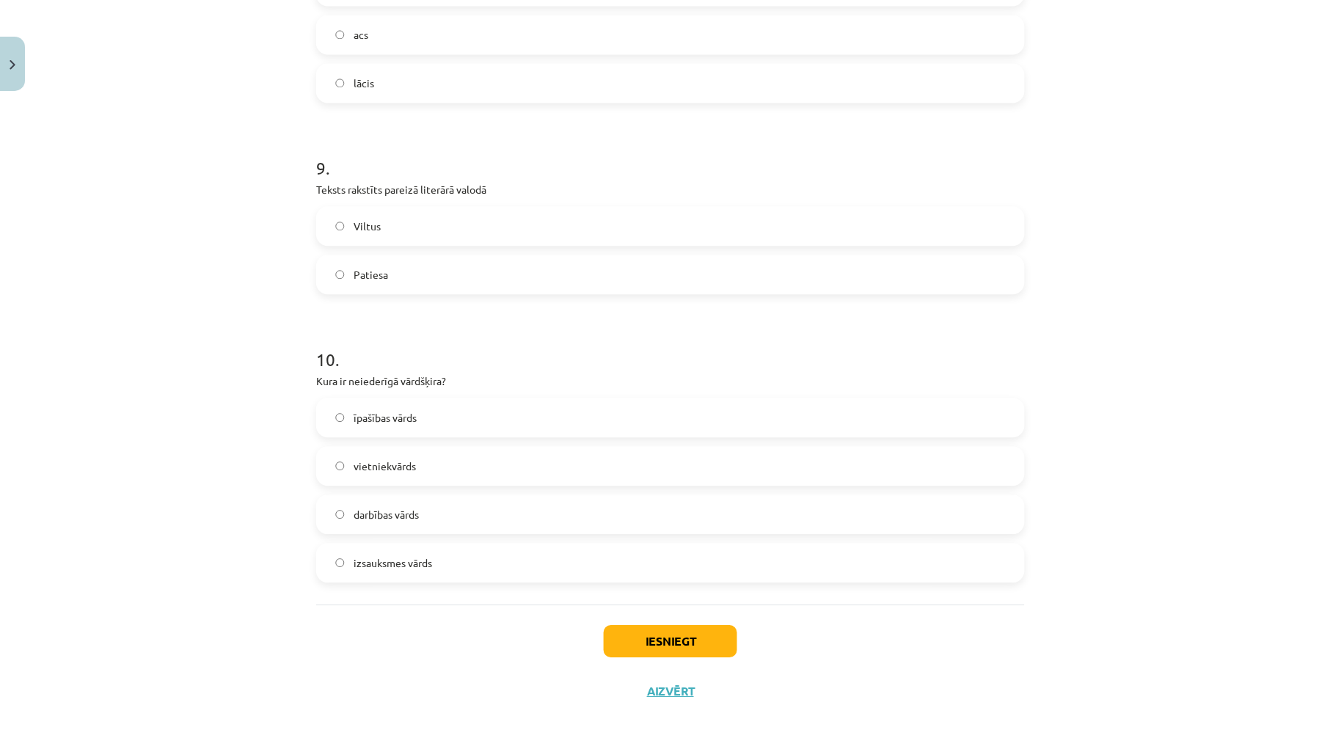
click at [420, 267] on label "Patiesa" at bounding box center [670, 274] width 705 height 37
click at [647, 629] on button "Iesniegt" at bounding box center [670, 641] width 133 height 32
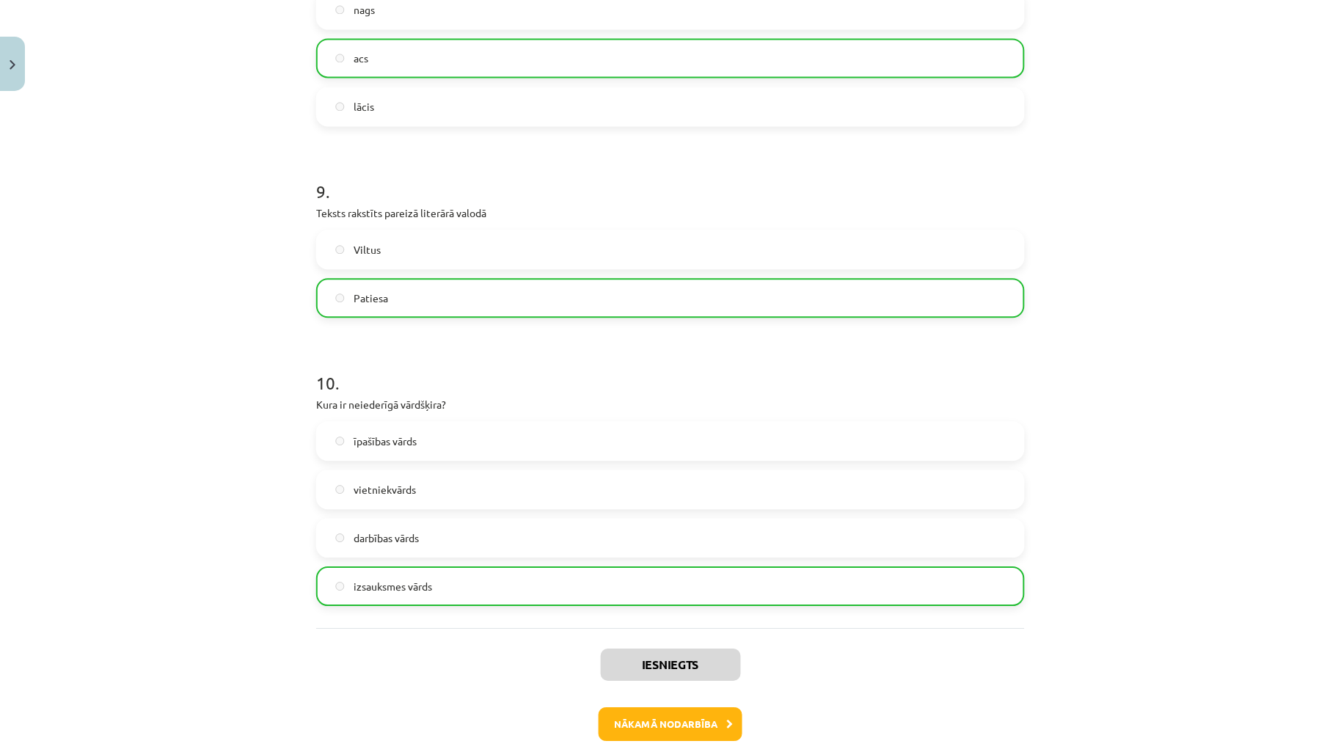
scroll to position [2380, 0]
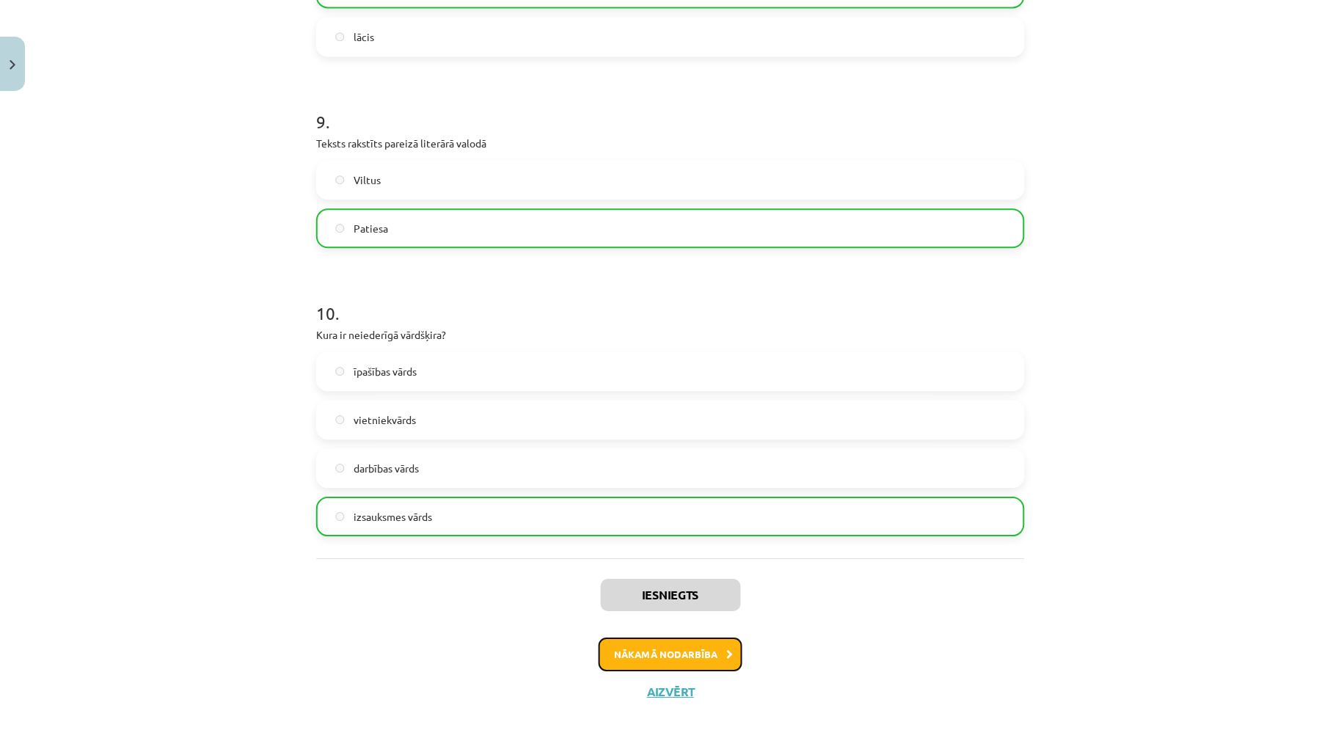
click at [700, 658] on button "Nākamā nodarbība" at bounding box center [670, 654] width 144 height 34
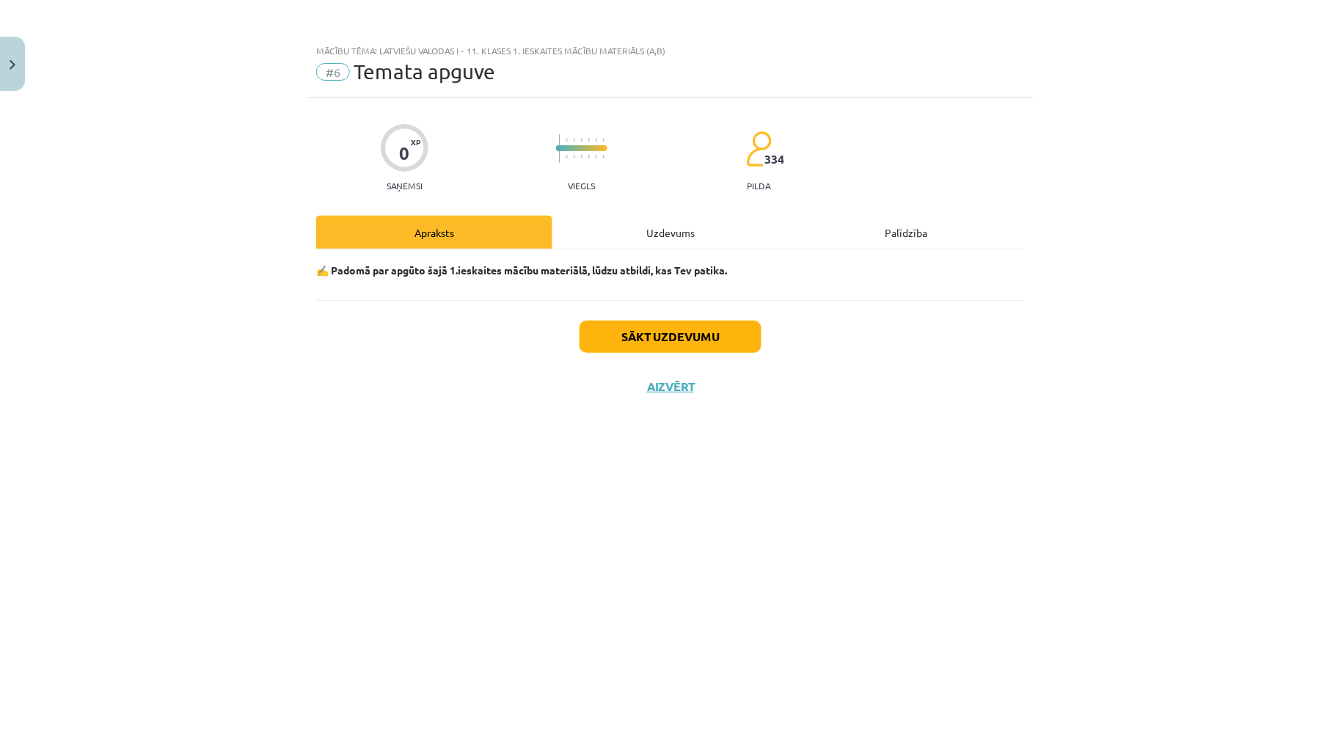
click at [689, 230] on div "Uzdevums" at bounding box center [670, 232] width 236 height 33
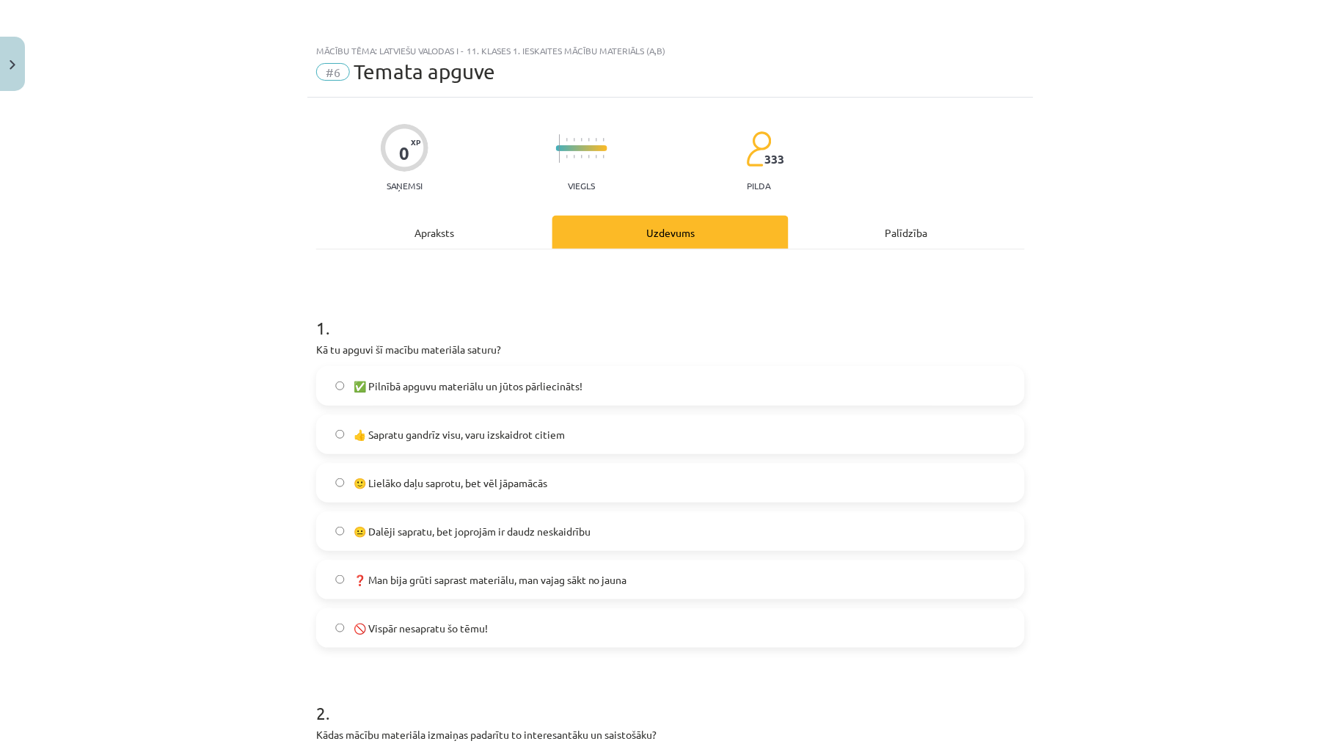
click at [616, 488] on label "🙂 Lielāko daļu saprotu, bet vēl jāpamācās" at bounding box center [670, 482] width 705 height 37
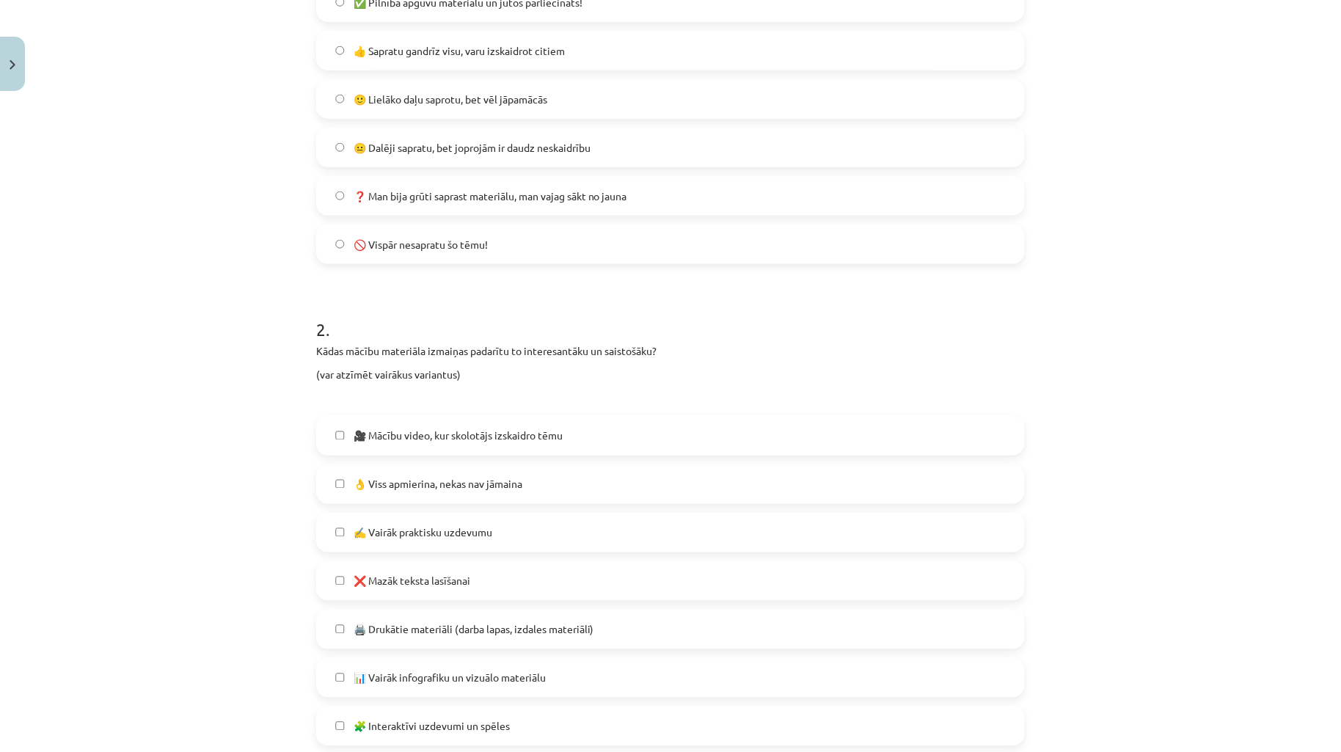
scroll to position [434, 0]
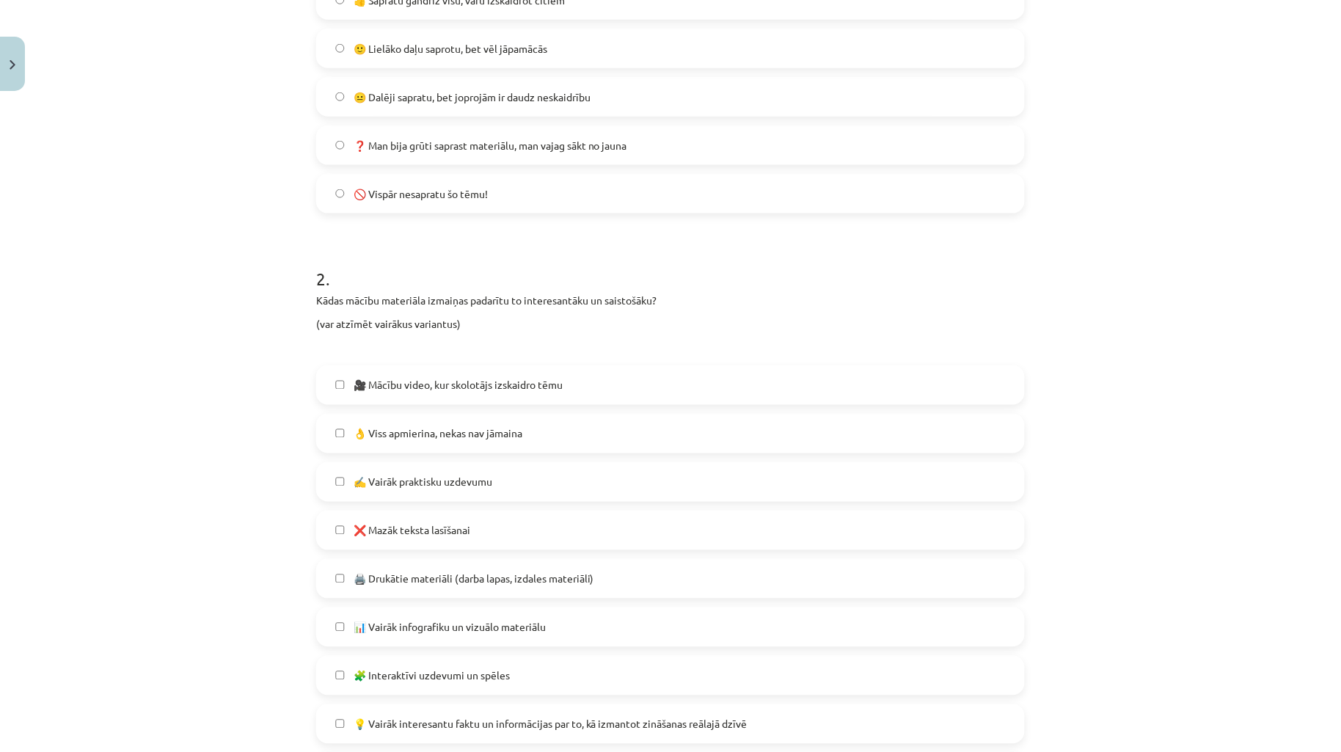
click at [559, 430] on label "👌 Viss apmierina, nekas nav jāmaina" at bounding box center [670, 433] width 705 height 37
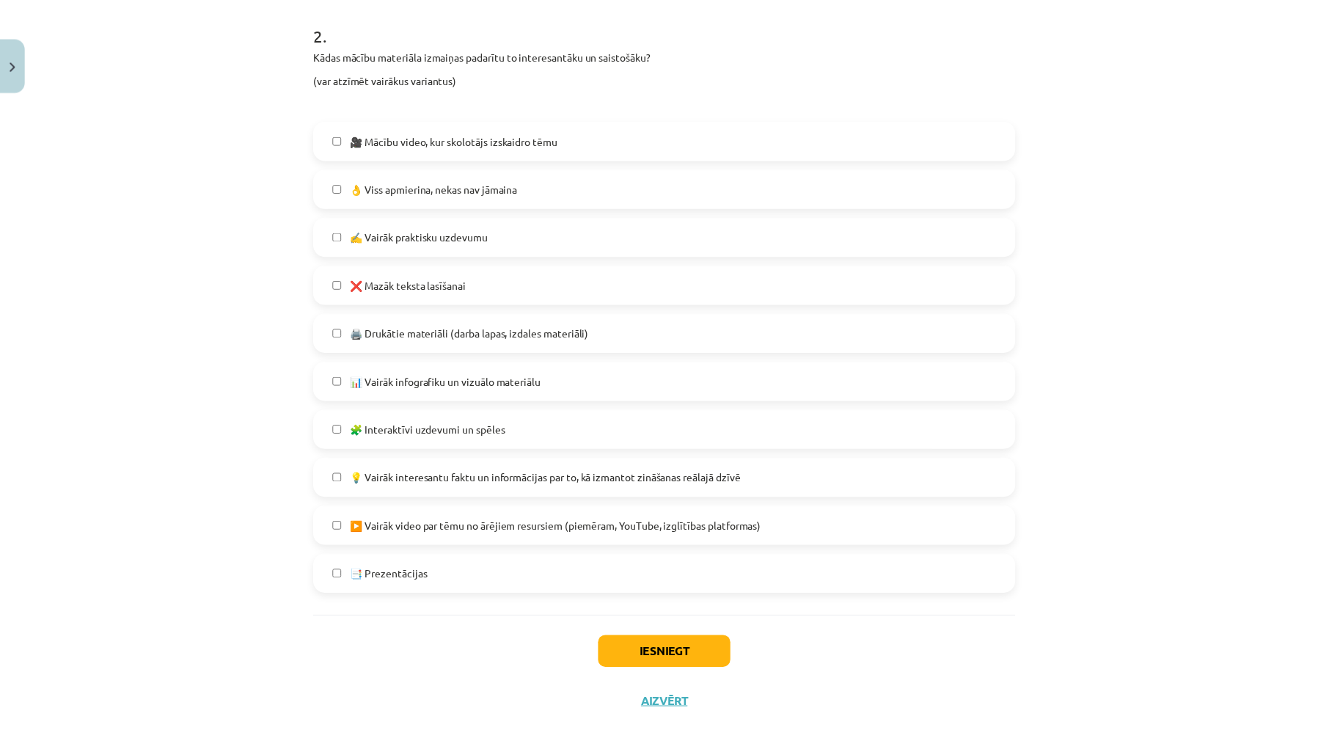
scroll to position [692, 0]
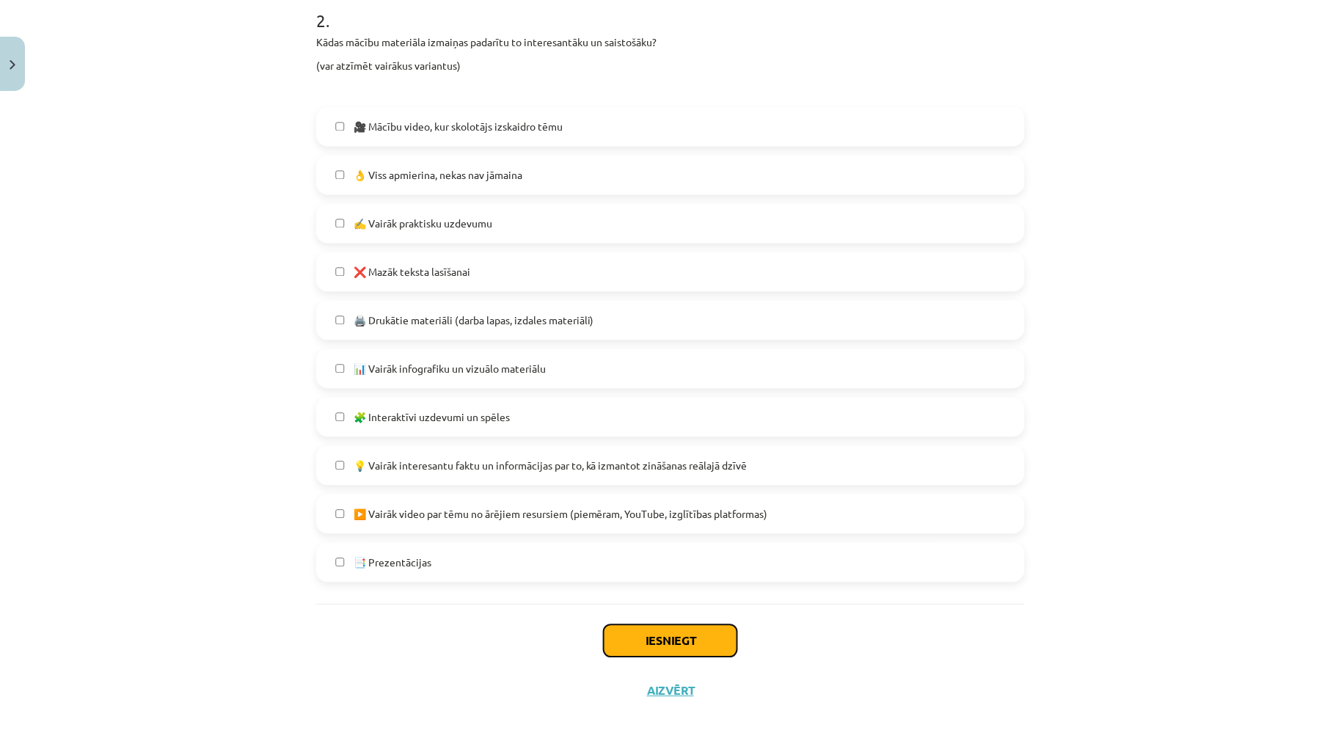
click at [667, 638] on button "Iesniegt" at bounding box center [670, 641] width 133 height 32
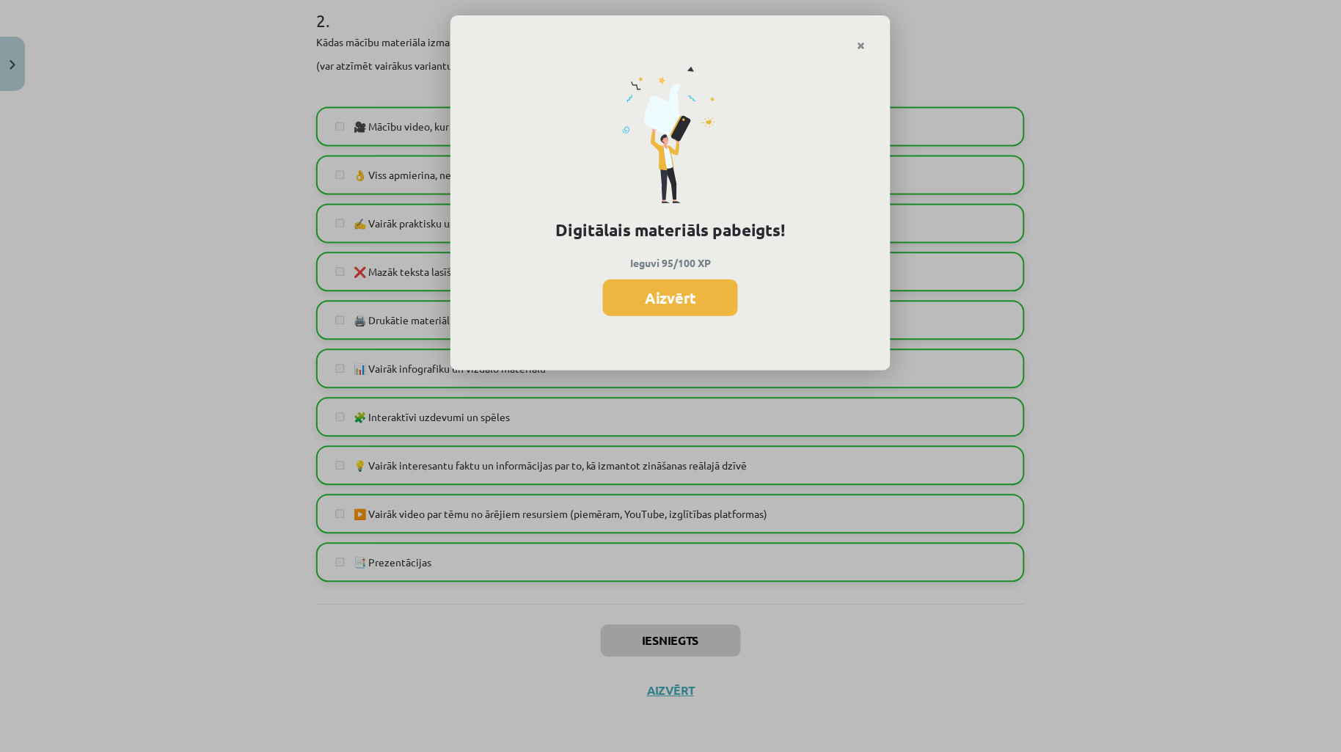
click at [650, 277] on div "Digitālais materiāls pabeigts! Ieguvi 95/100 XP Aizvērt" at bounding box center [670, 211] width 440 height 320
click at [653, 293] on button "Aizvērt" at bounding box center [670, 297] width 135 height 37
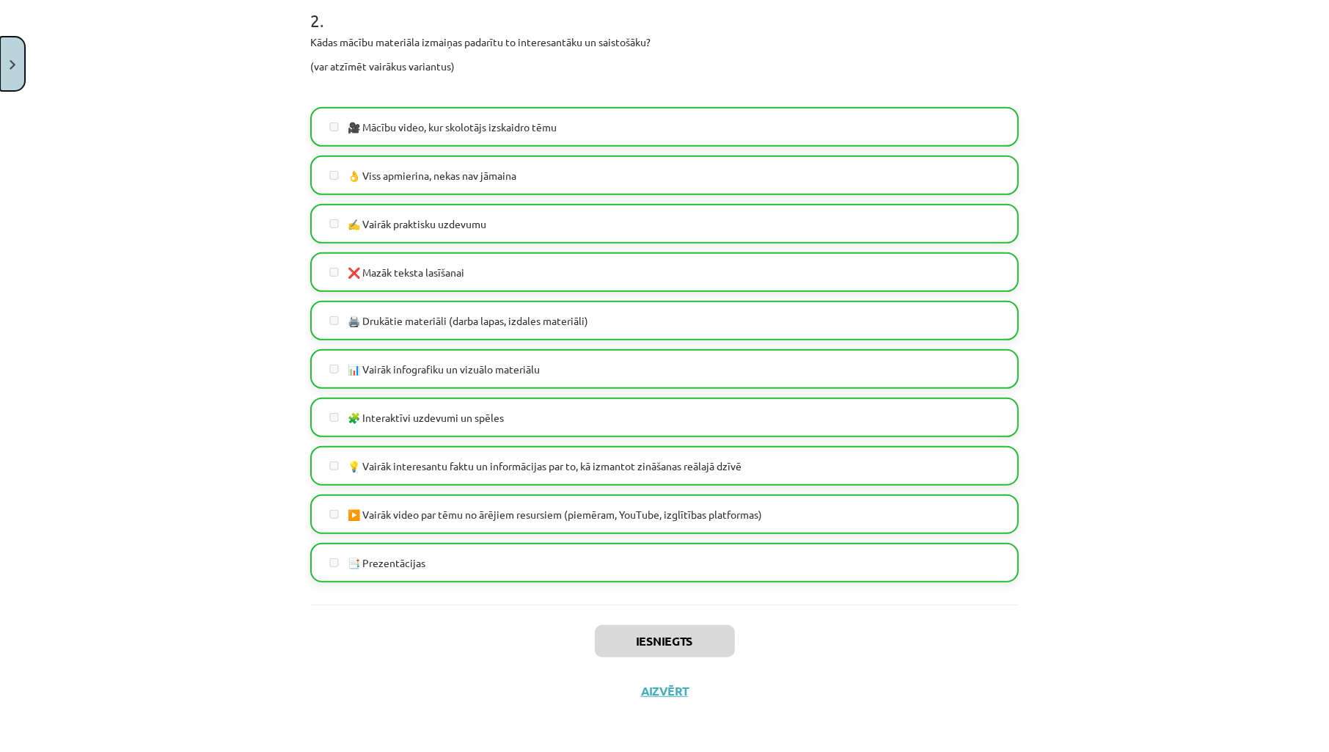
click at [20, 64] on button "Close" at bounding box center [12, 64] width 25 height 54
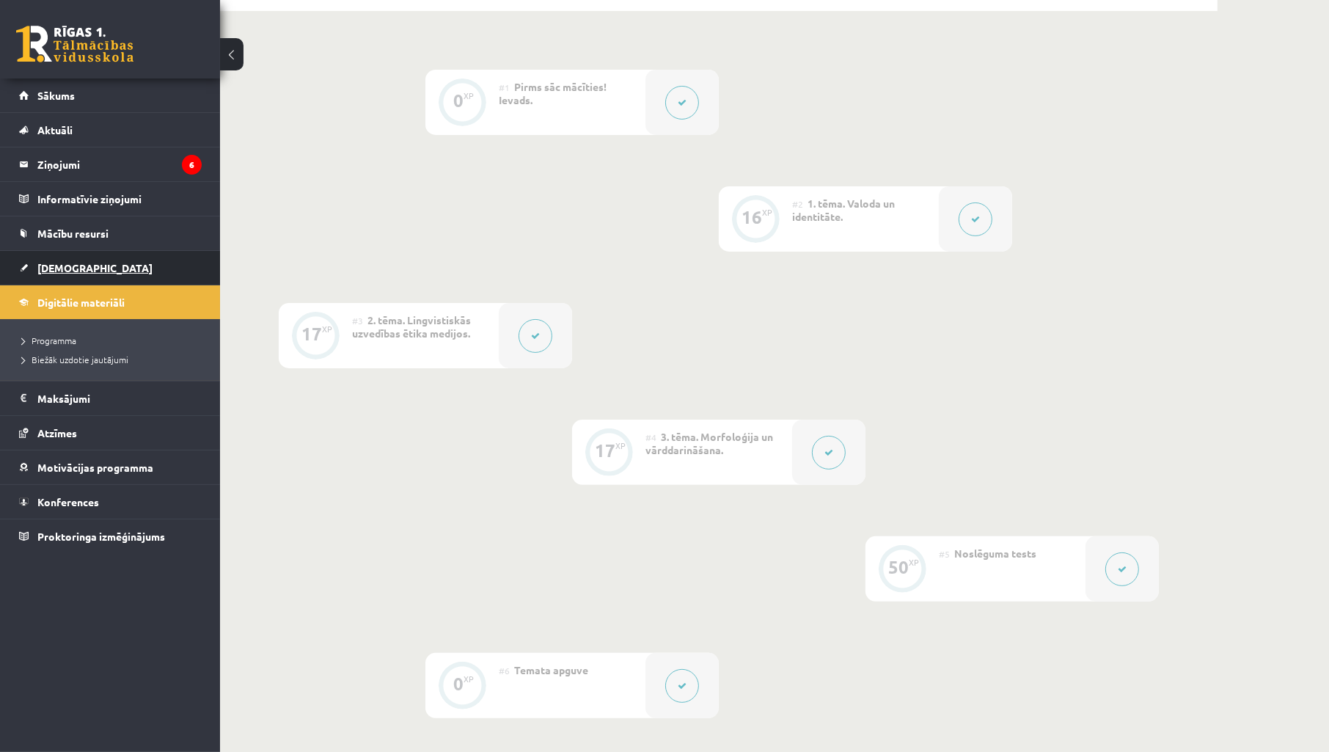
click at [81, 260] on link "[DEMOGRAPHIC_DATA]" at bounding box center [110, 268] width 183 height 34
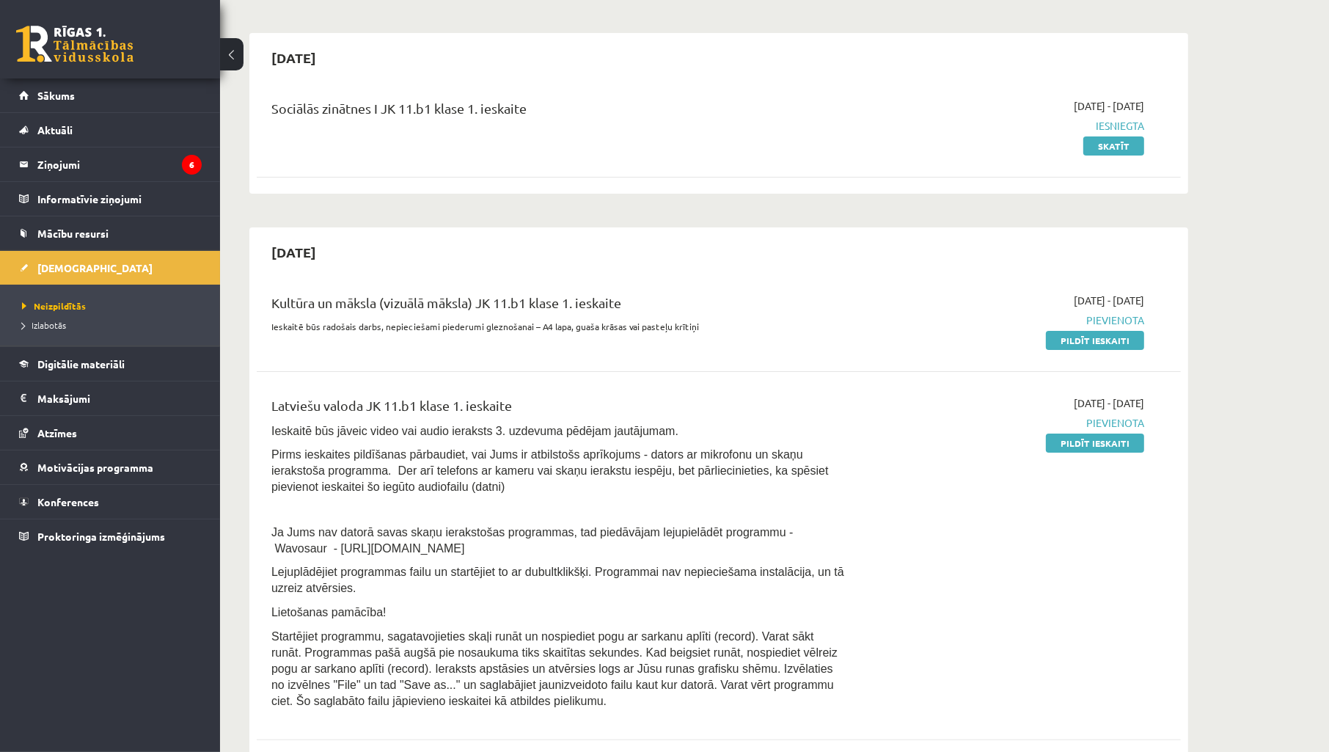
scroll to position [108, 0]
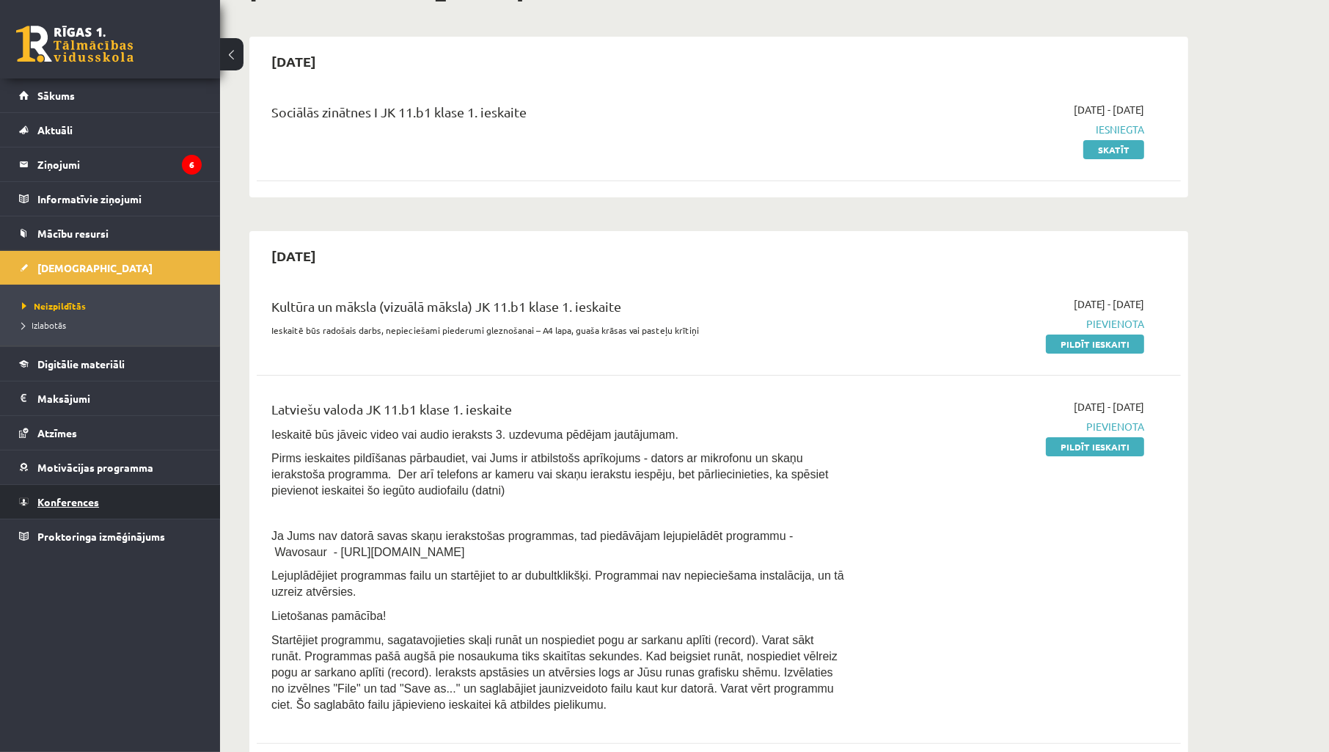
click at [93, 501] on span "Konferences" at bounding box center [68, 501] width 62 height 13
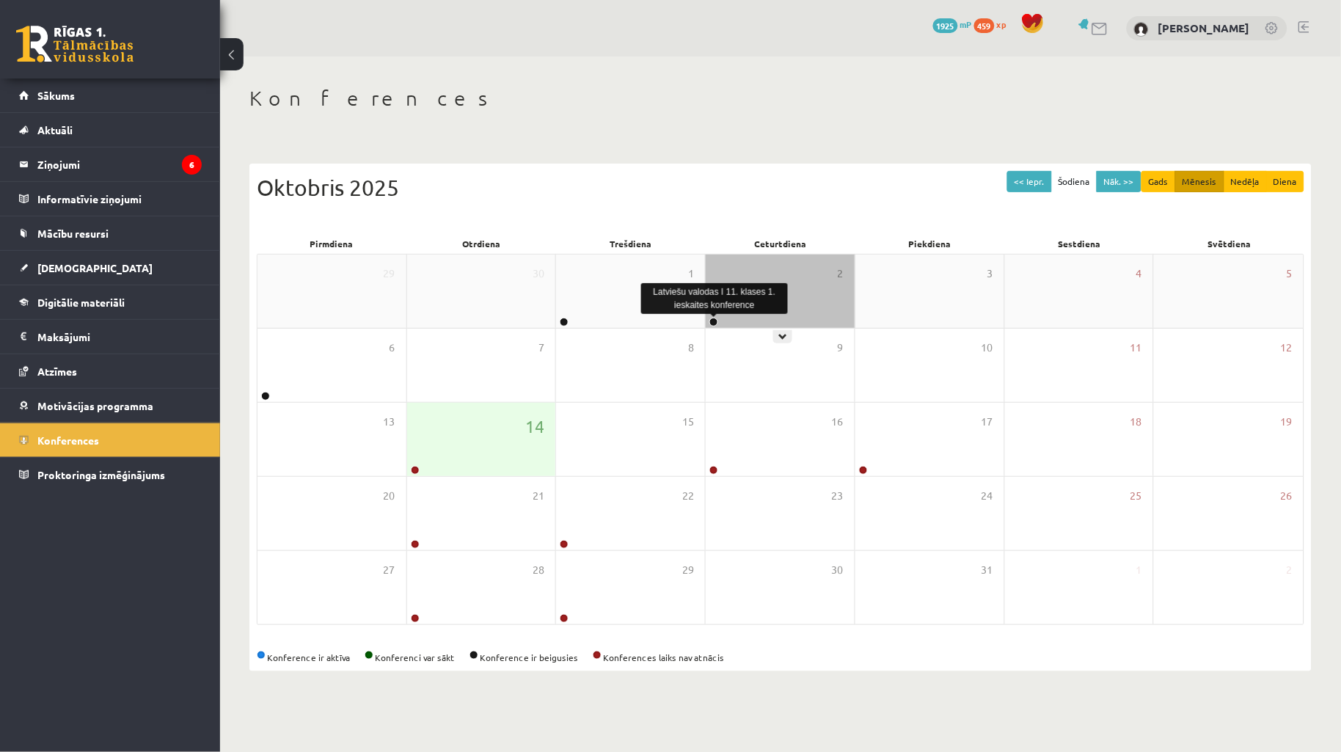
click at [713, 319] on link at bounding box center [713, 322] width 9 height 9
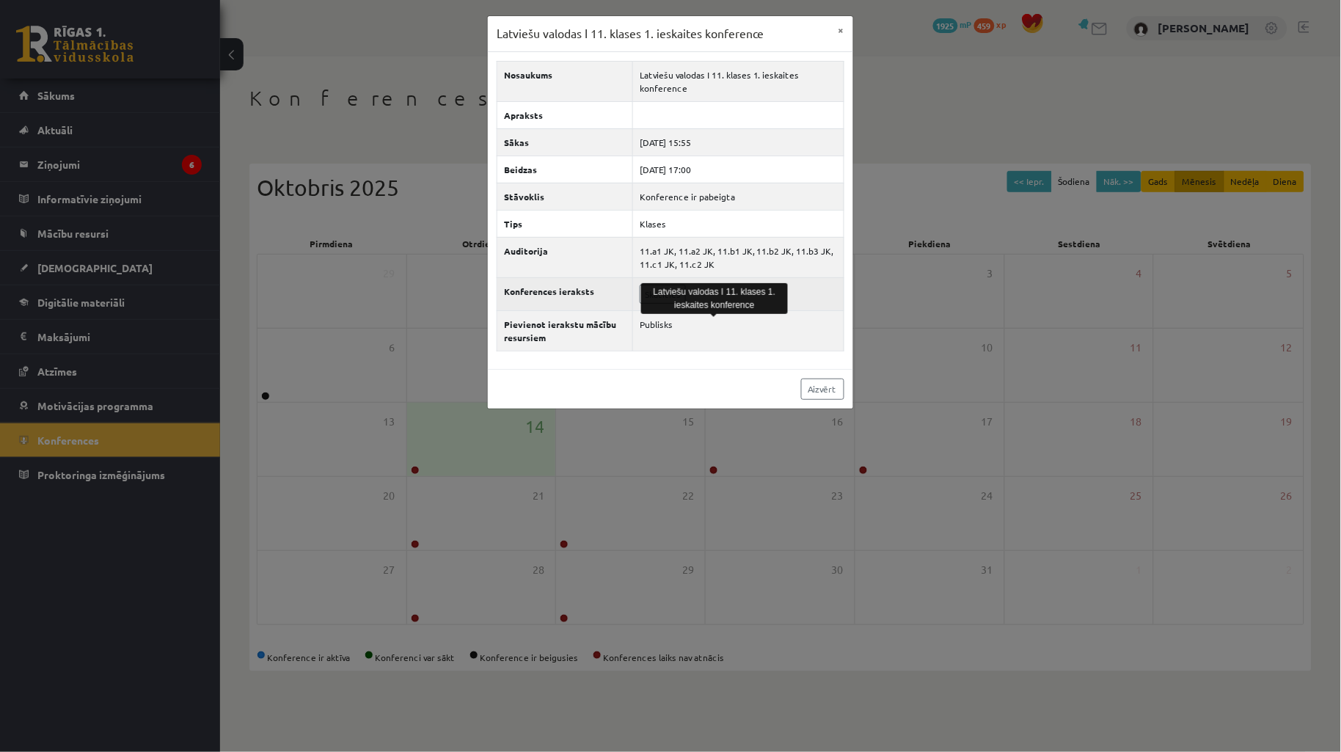
click at [627, 294] on th "Konferences ieraksts" at bounding box center [565, 293] width 136 height 33
click at [653, 289] on link "Skatīties" at bounding box center [662, 294] width 46 height 19
click at [819, 397] on link "Aizvērt" at bounding box center [822, 388] width 43 height 21
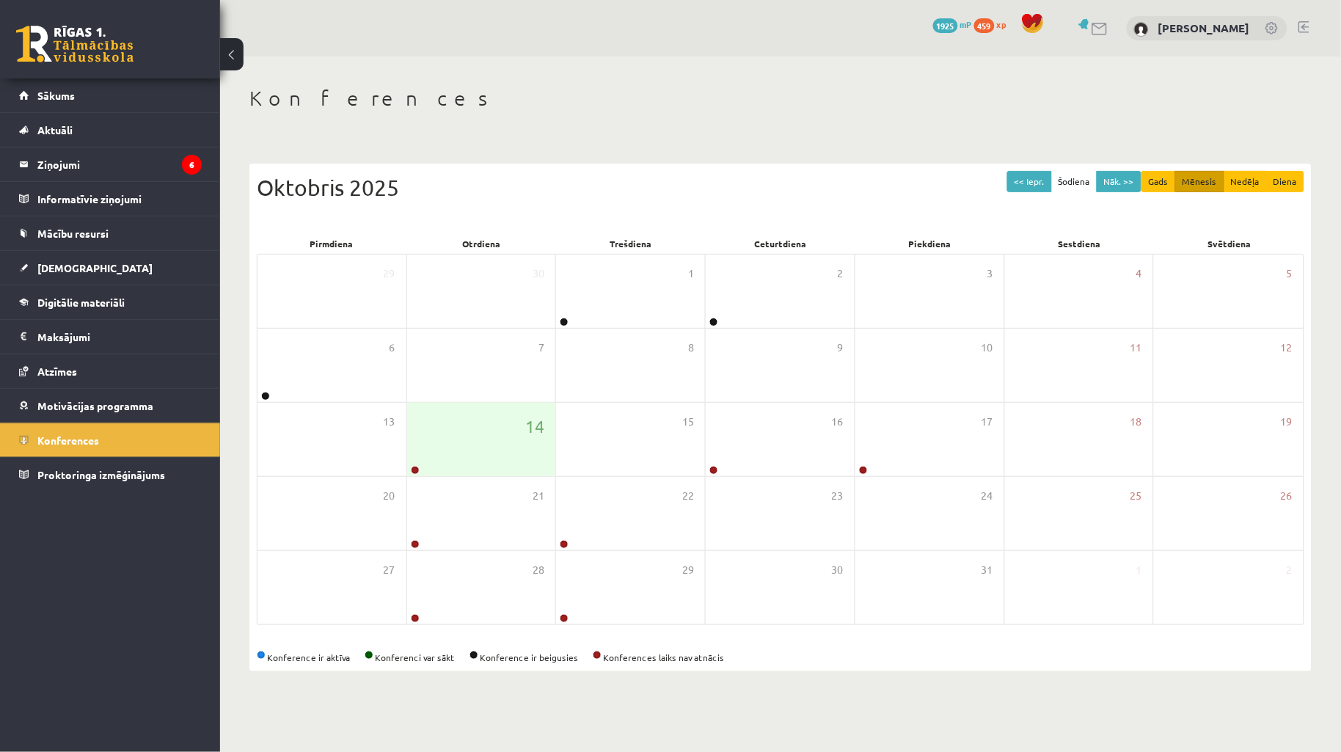
click at [706, 116] on div "Konferences << Iepr. Šodiena Nāk. >> Gads Mēnesis Nedēļa Diena Oktobris 2025 Pi…" at bounding box center [780, 378] width 1121 height 644
click at [438, 101] on h1 "Konferences" at bounding box center [780, 98] width 1062 height 25
click at [56, 268] on span "[DEMOGRAPHIC_DATA]" at bounding box center [94, 267] width 115 height 13
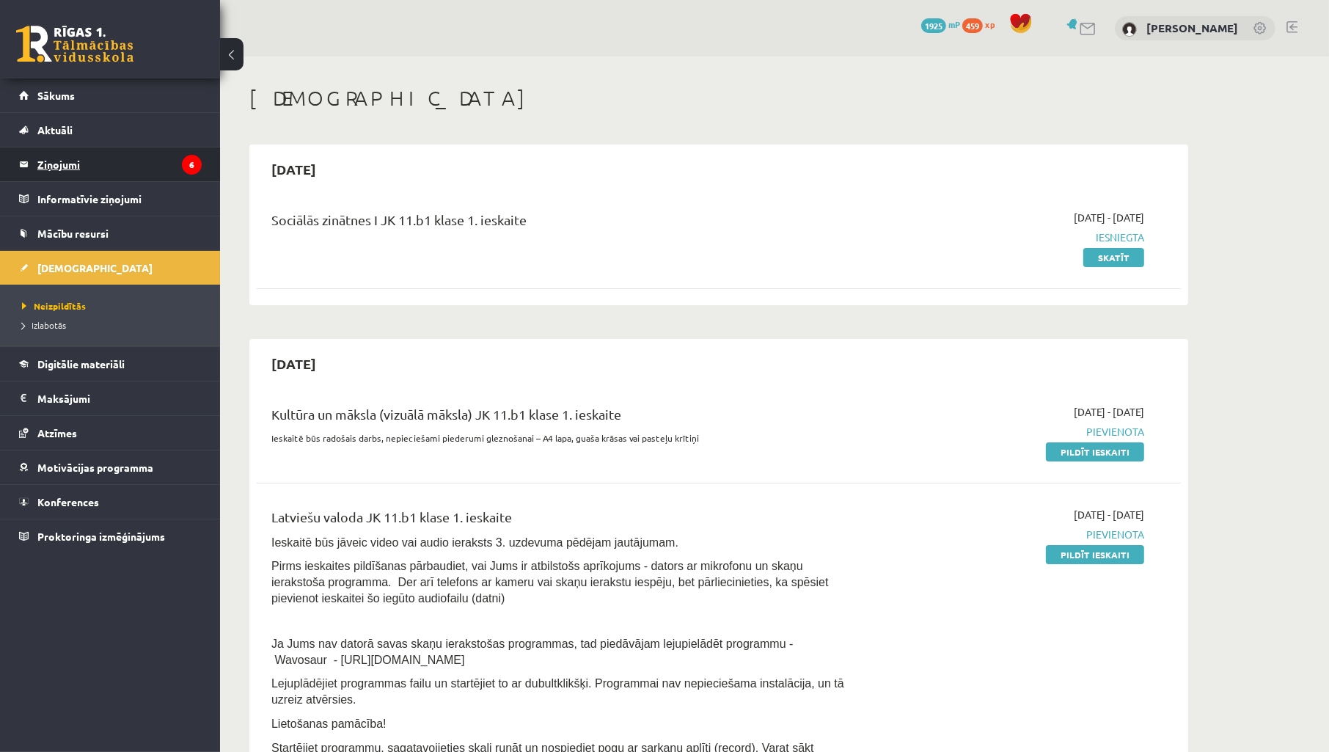
click at [71, 162] on legend "Ziņojumi 6" at bounding box center [119, 164] width 164 height 34
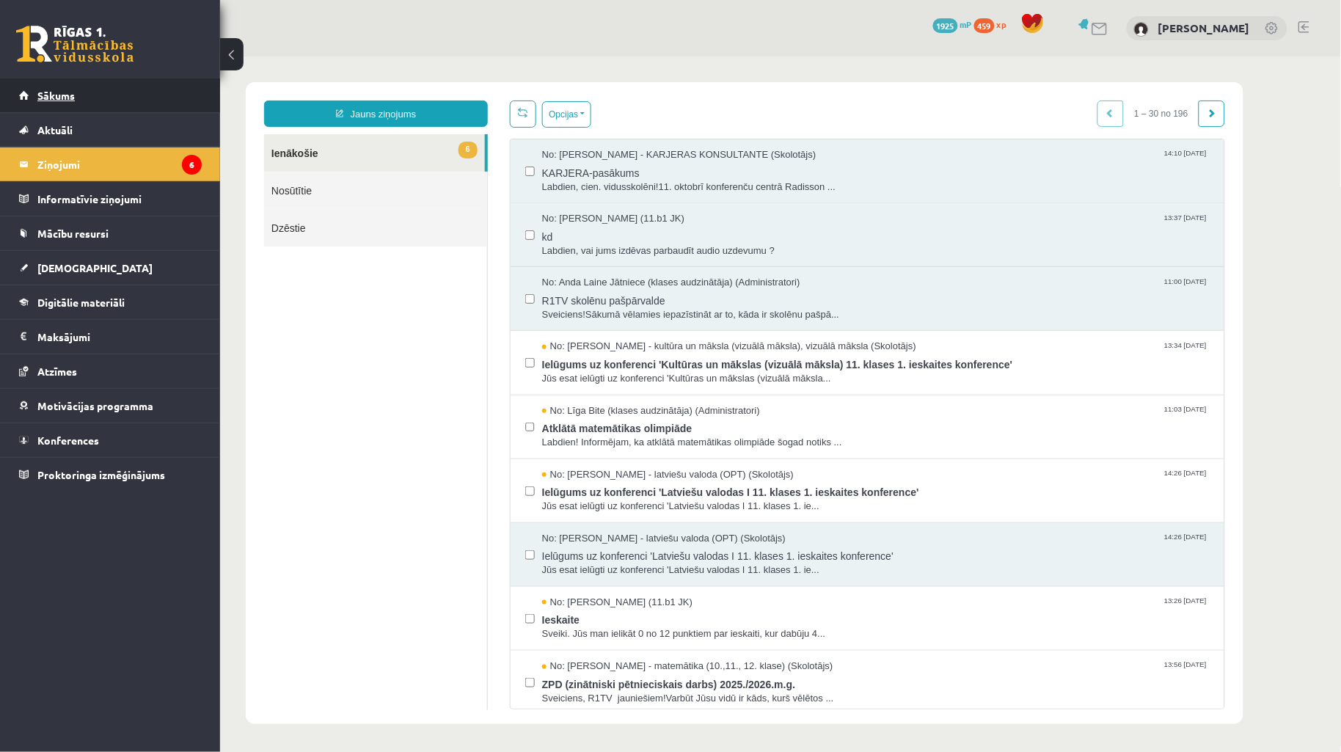
click at [56, 103] on link "Sākums" at bounding box center [110, 95] width 183 height 34
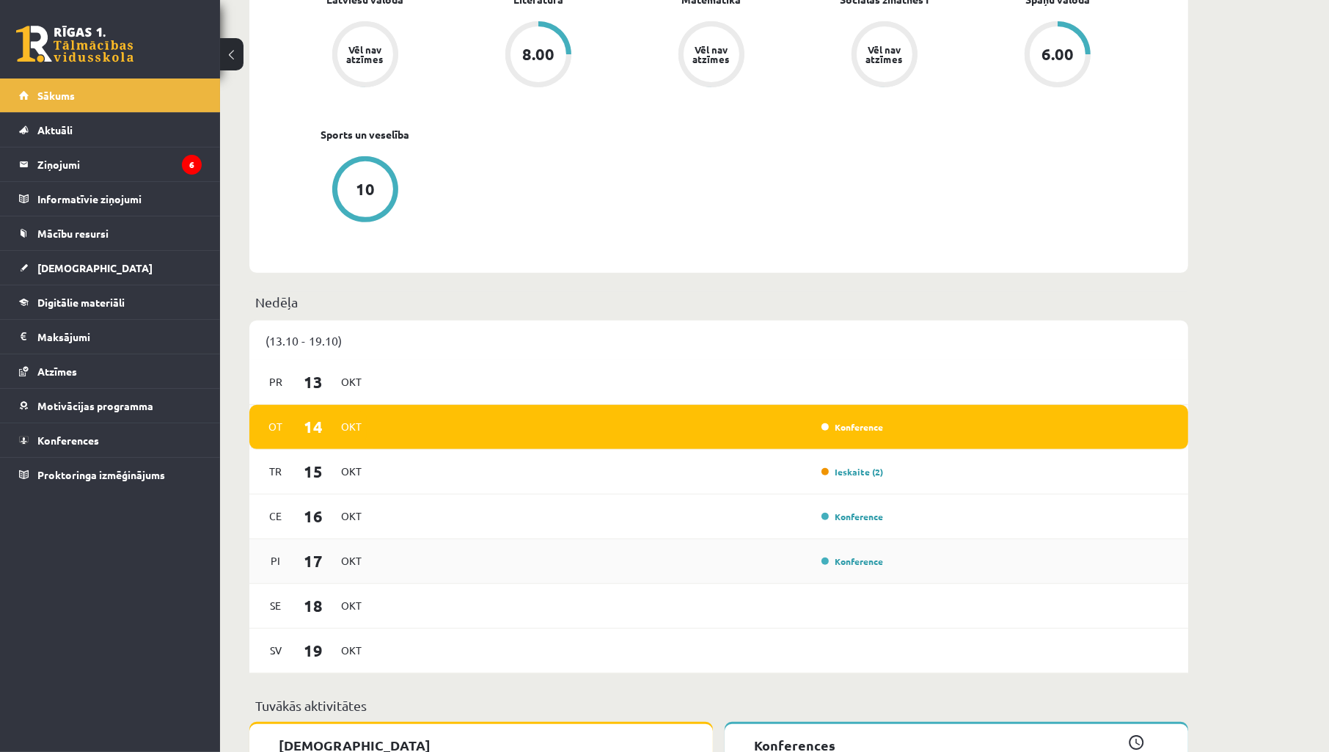
scroll to position [760, 0]
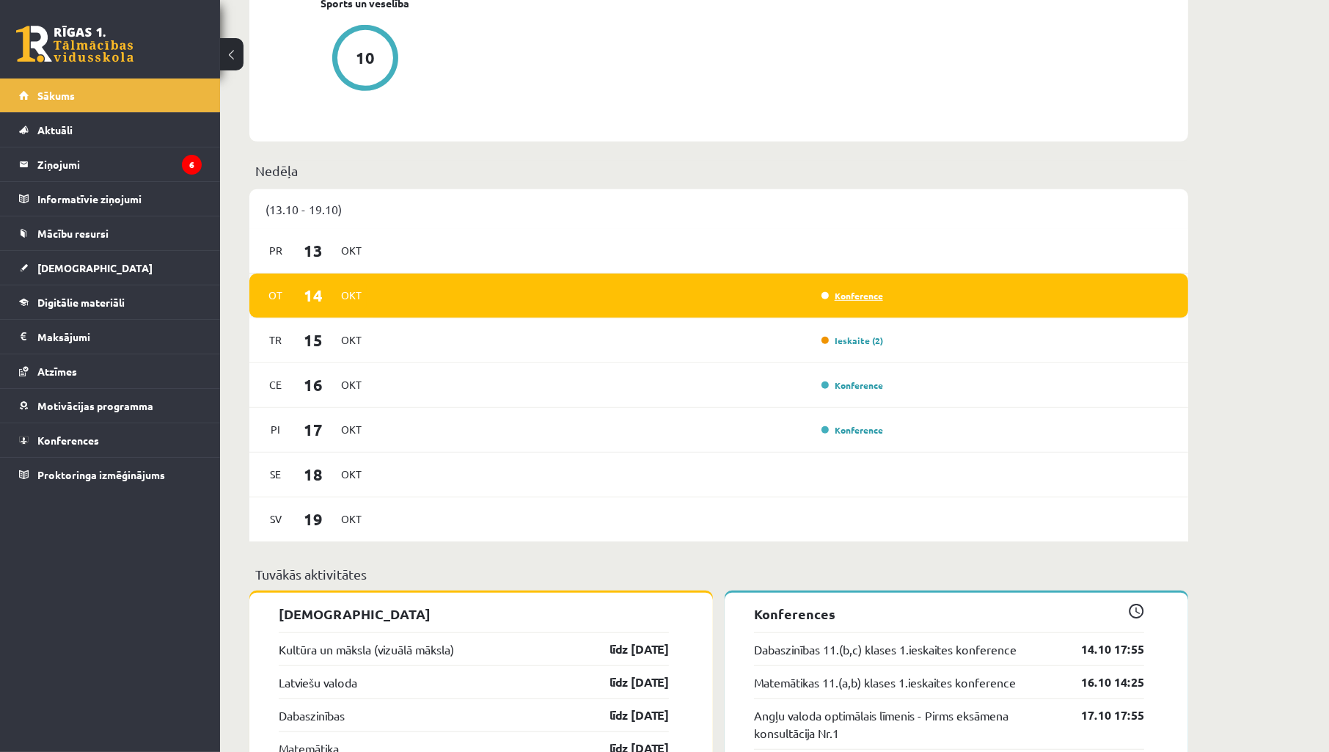
click at [841, 299] on link "Konference" at bounding box center [852, 296] width 62 height 12
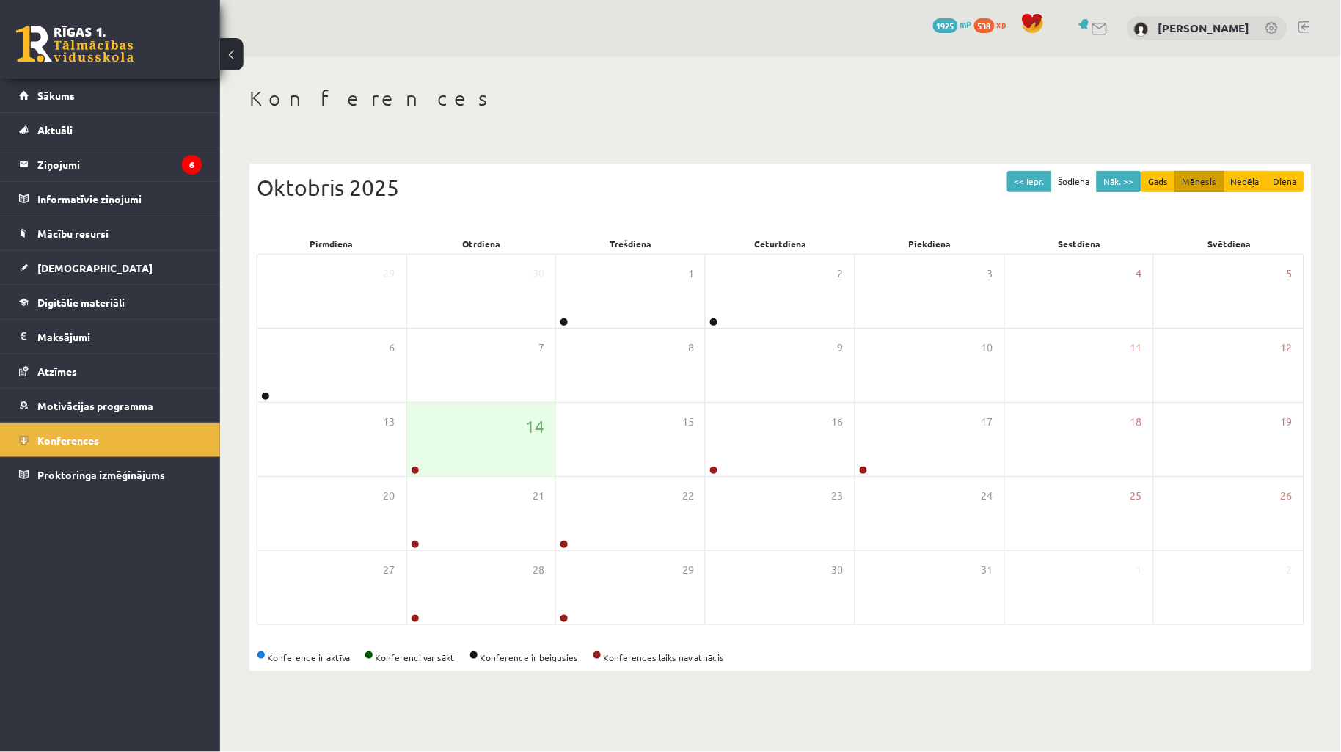
click at [447, 68] on div "Konferences << Iepr. Šodiena Nāk. >> Gads Mēnesis Nedēļa Diena [DATE] Pirmdiena…" at bounding box center [780, 378] width 1121 height 644
click at [71, 257] on link "[DEMOGRAPHIC_DATA]" at bounding box center [110, 268] width 183 height 34
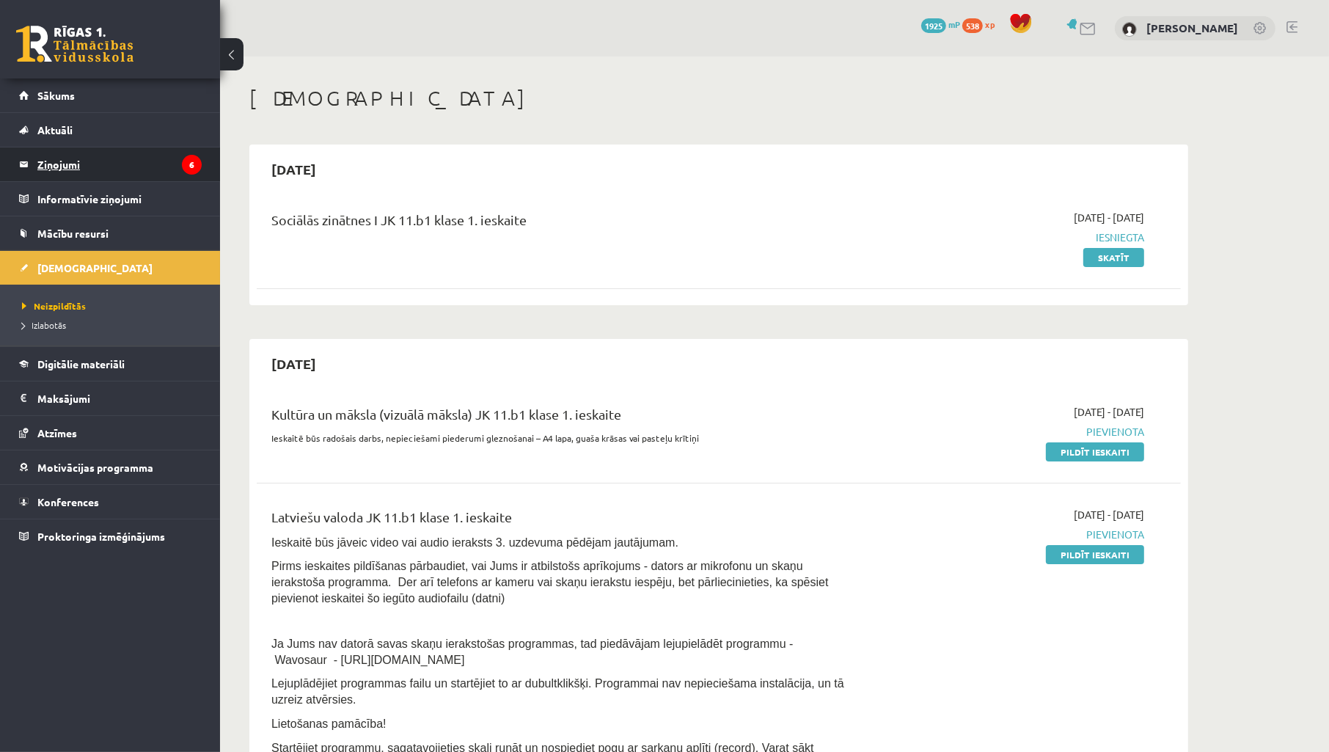
click at [64, 166] on legend "Ziņojumi 6" at bounding box center [119, 164] width 164 height 34
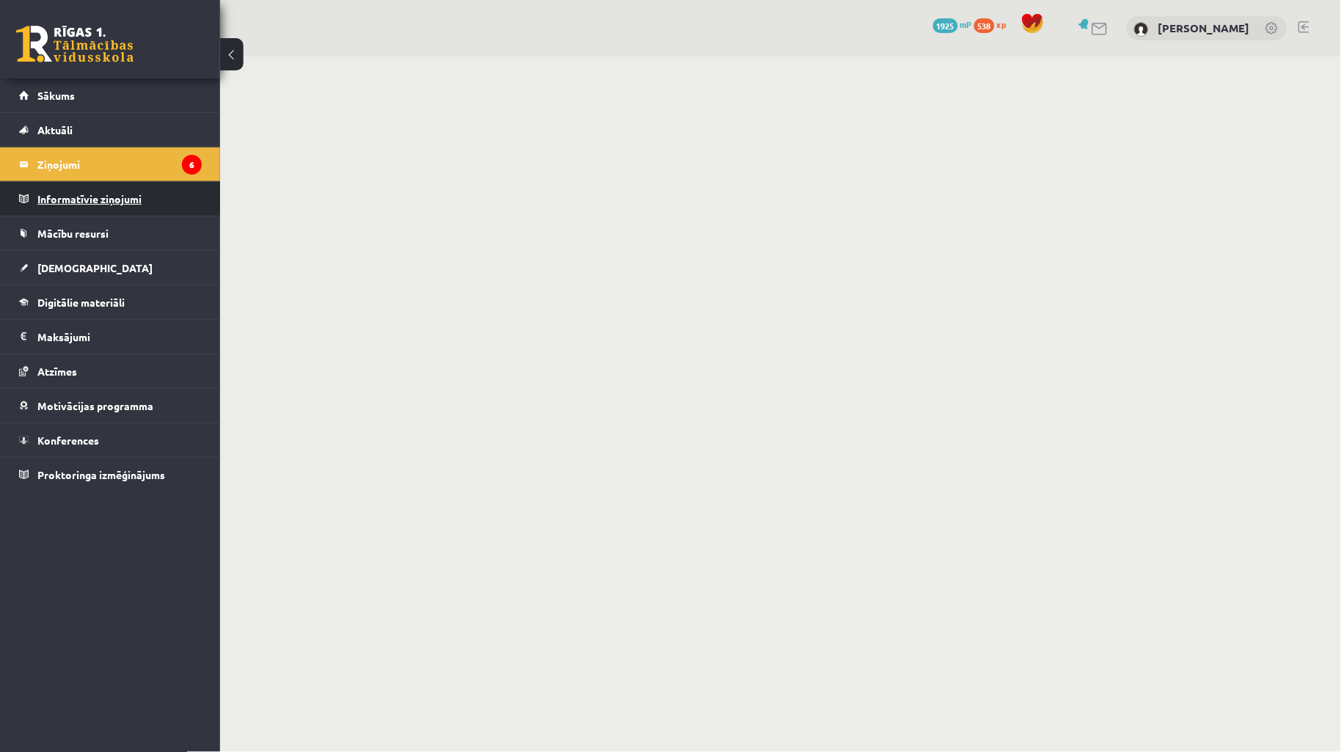
click at [66, 208] on legend "Informatīvie ziņojumi 0" at bounding box center [119, 199] width 164 height 34
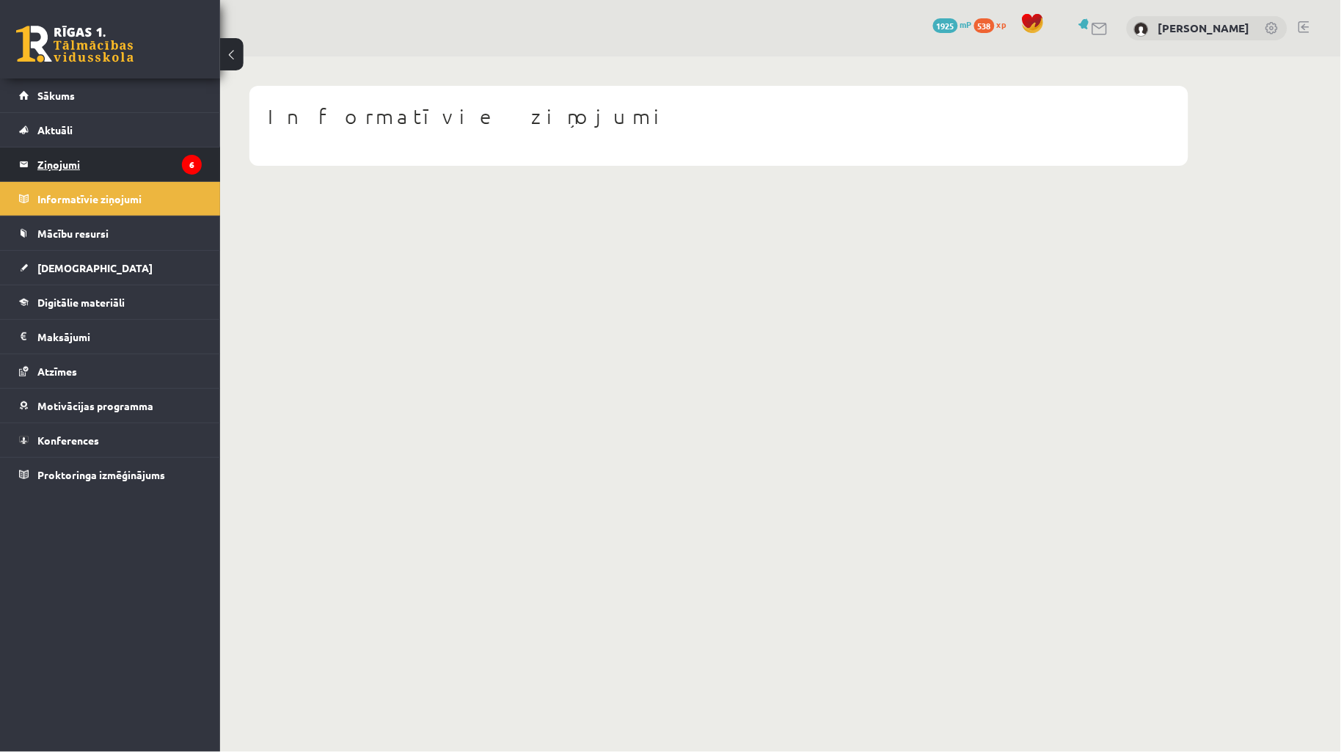
click at [67, 162] on legend "Ziņojumi 6" at bounding box center [119, 164] width 164 height 34
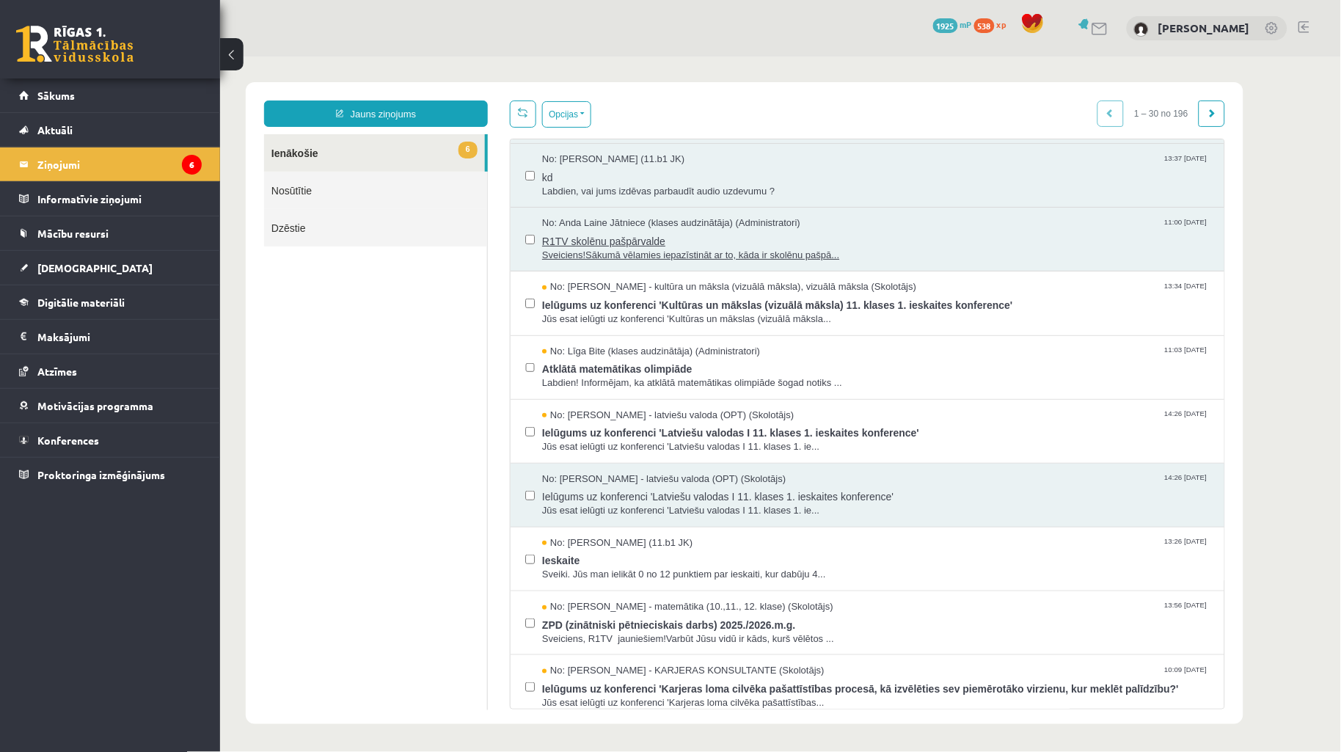
scroll to position [108, 0]
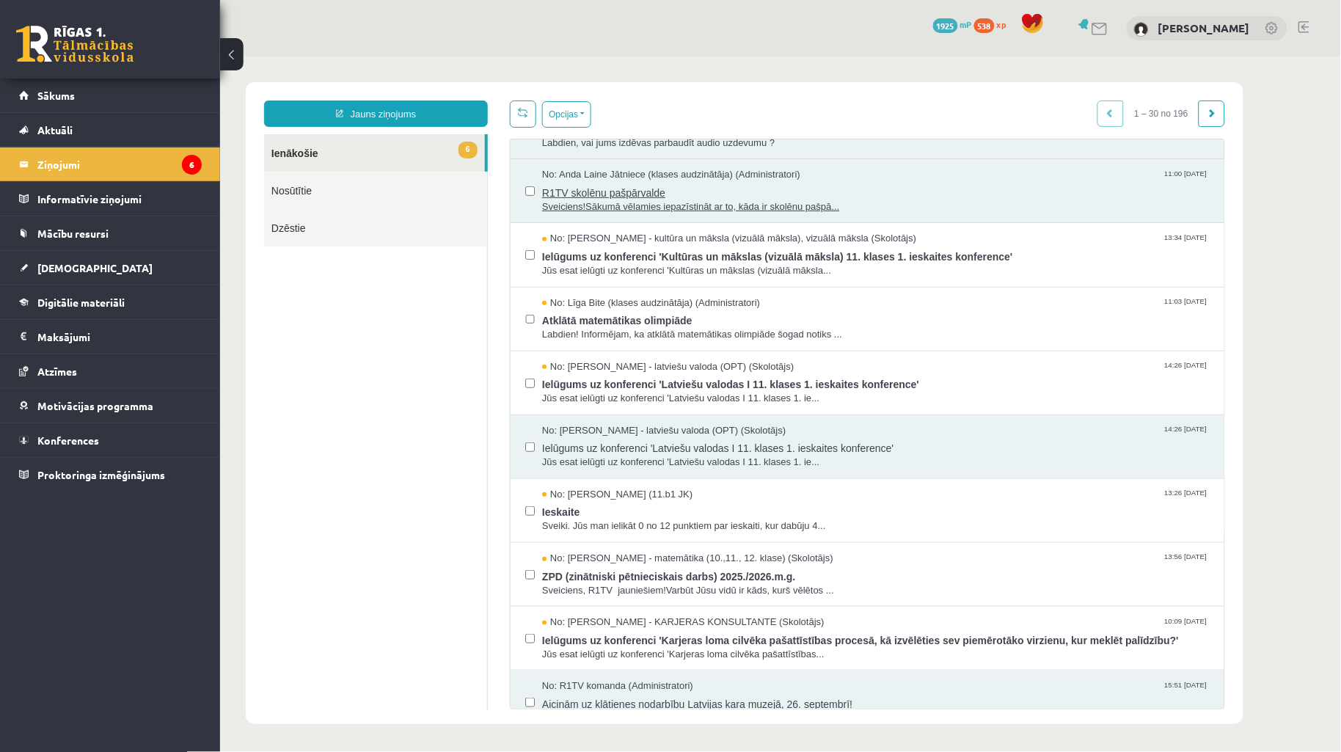
click at [751, 205] on span "Sveiciens!Sākumā vēlamies iepazīstināt ar to, kāda ir skolēnu pašpā..." at bounding box center [874, 206] width 667 height 14
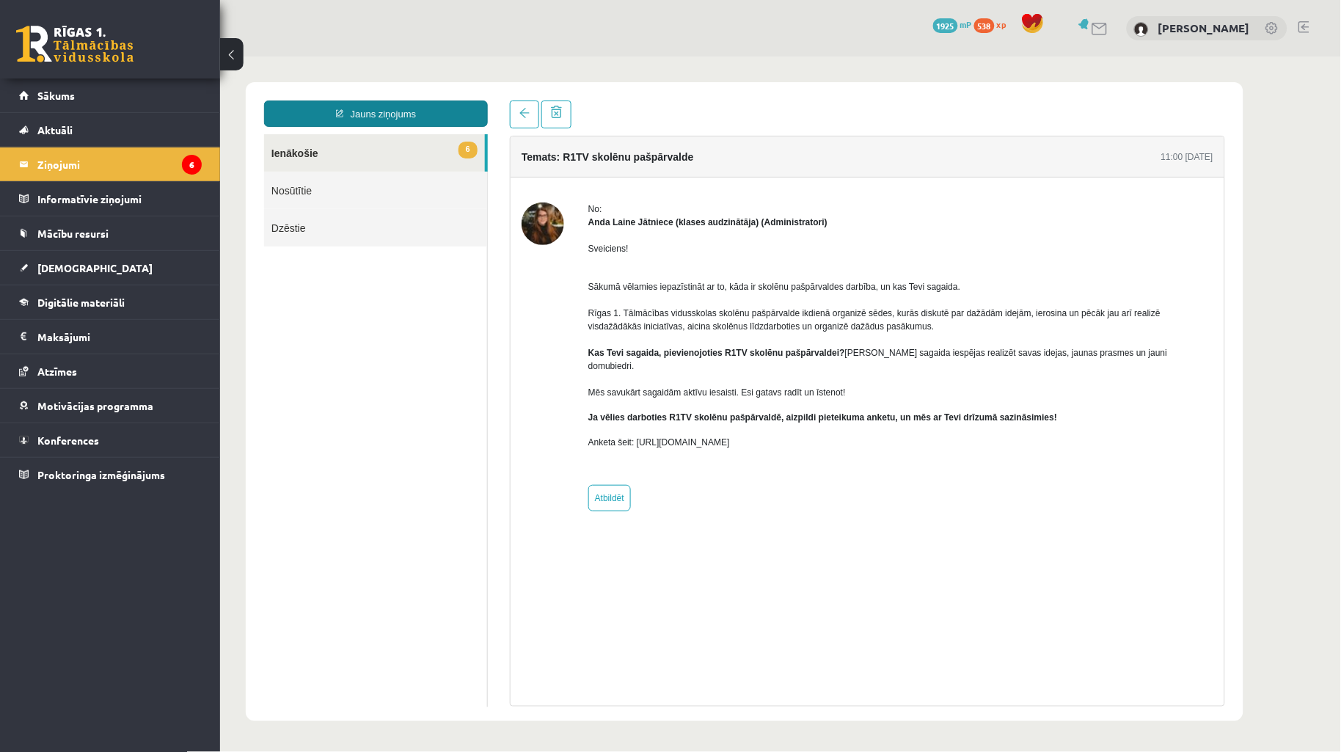
scroll to position [0, 0]
click at [279, 150] on link "6 Ienākošie" at bounding box center [373, 151] width 221 height 37
click at [516, 122] on link at bounding box center [523, 114] width 29 height 28
click at [134, 155] on legend "Ziņojumi 6" at bounding box center [119, 164] width 164 height 34
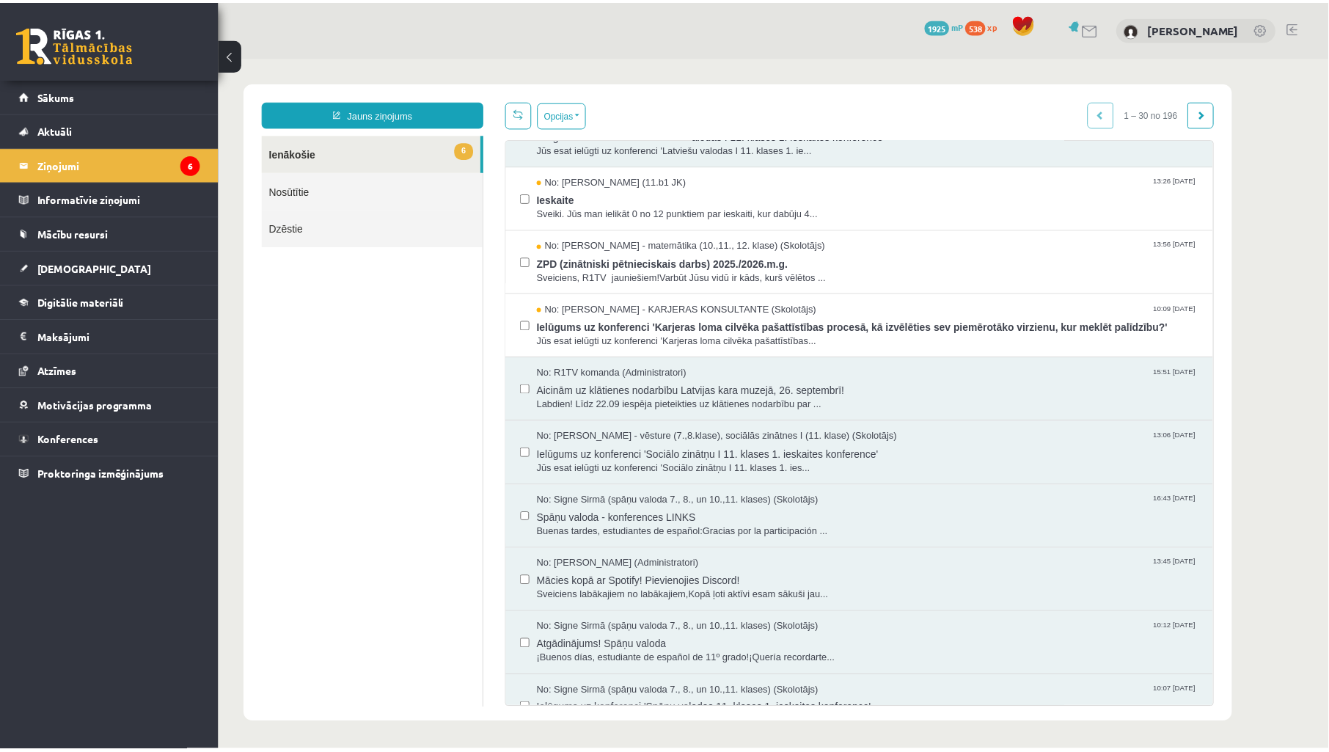
scroll to position [651, 0]
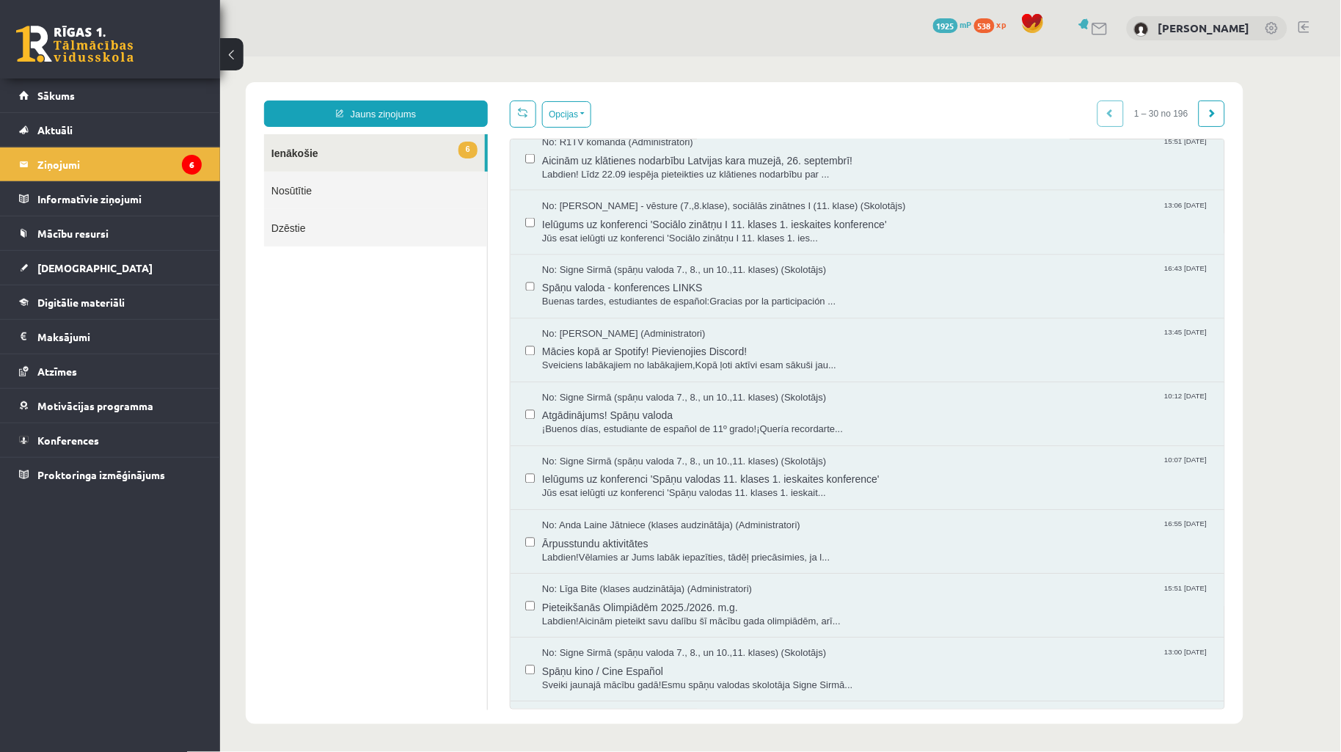
click at [377, 437] on ul "6 Ienākošie Nosūtītie Dzēstie" at bounding box center [375, 421] width 224 height 576
click at [53, 103] on link "Sākums" at bounding box center [110, 95] width 183 height 34
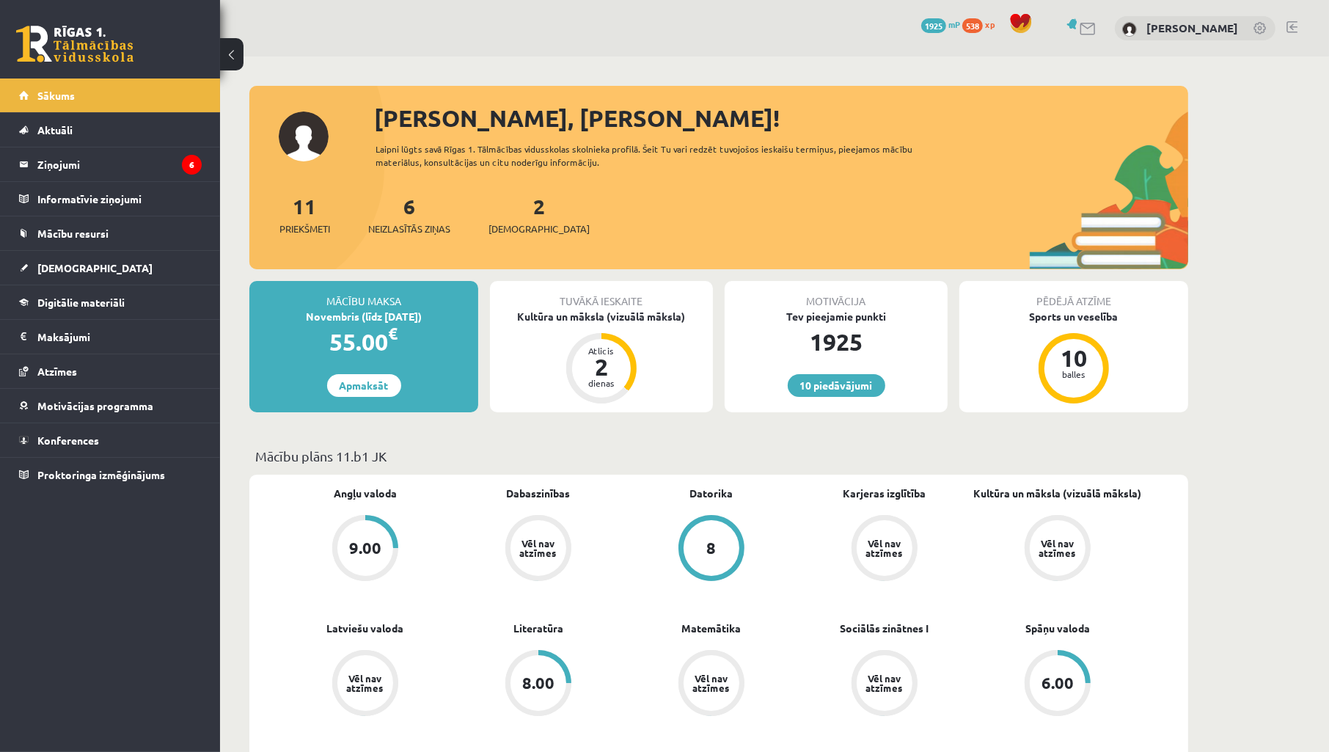
click at [74, 171] on legend "Ziņojumi 6" at bounding box center [119, 164] width 164 height 34
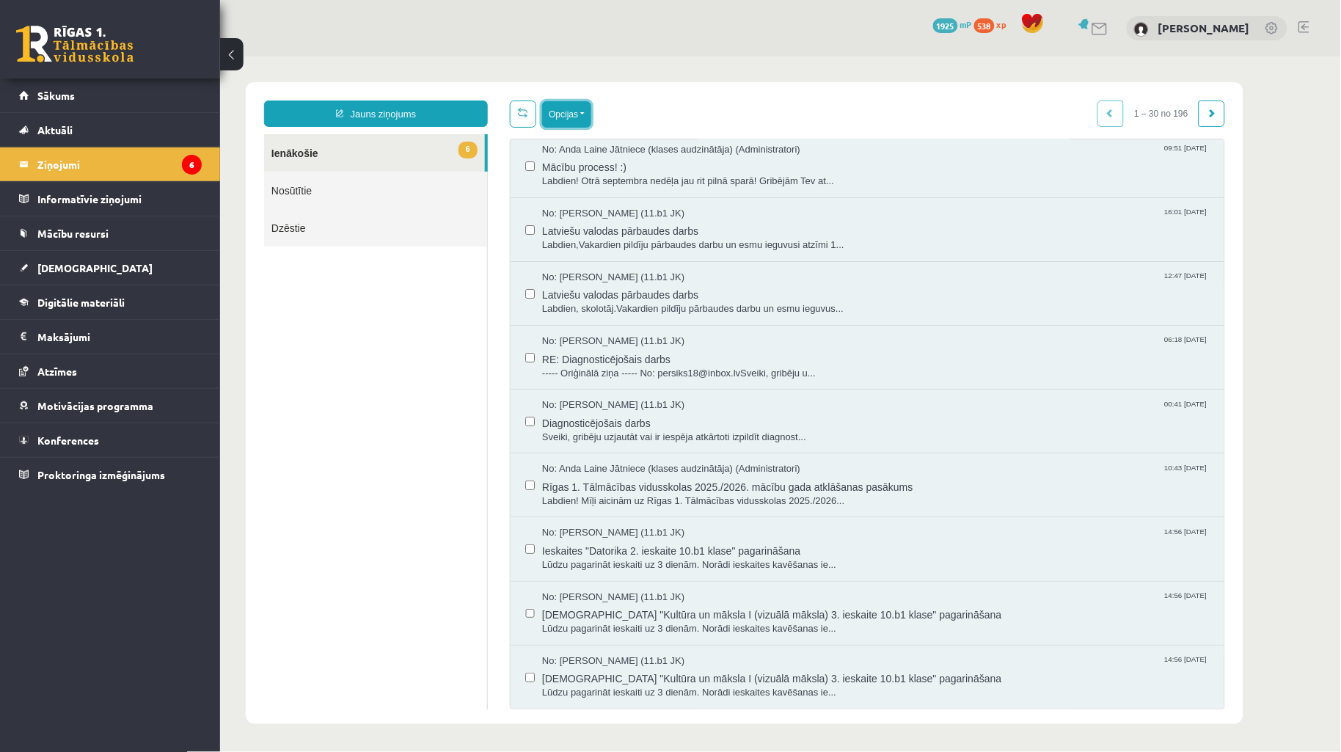
click at [573, 114] on button "Opcijas" at bounding box center [565, 113] width 49 height 26
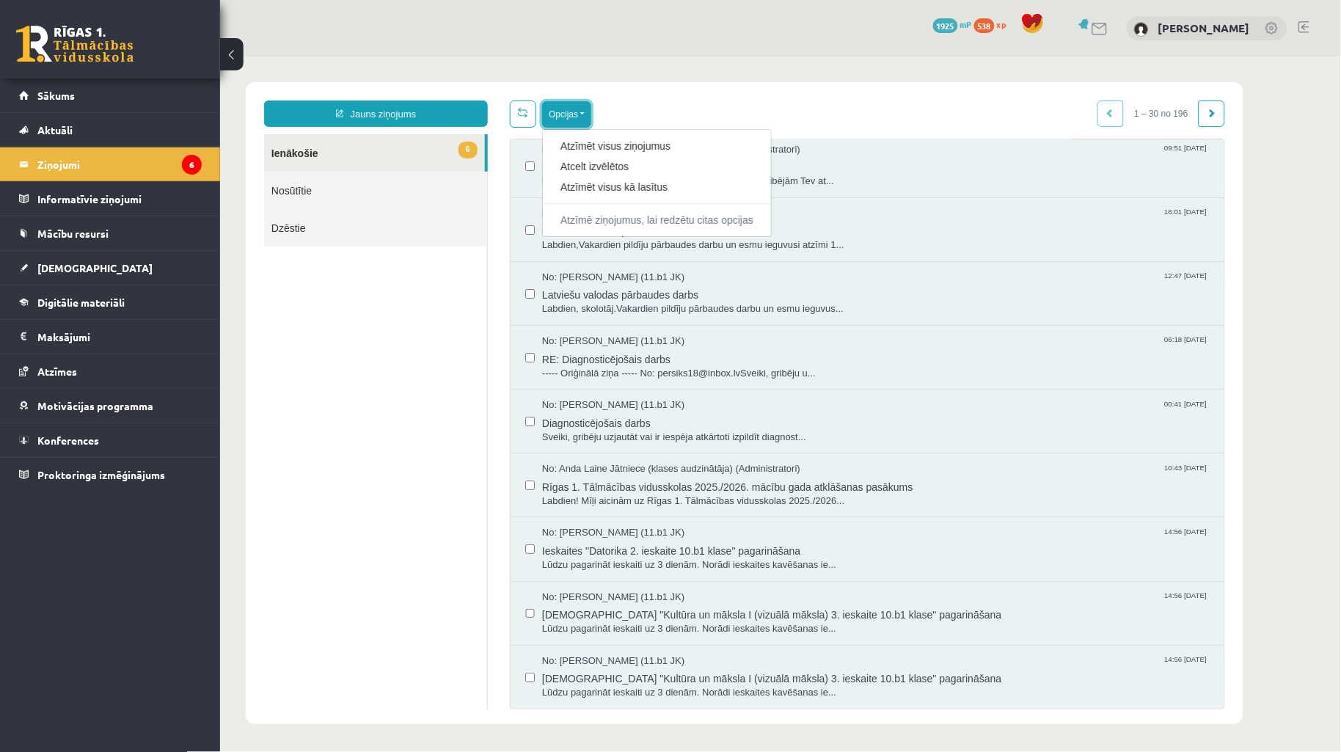
click at [573, 114] on button "Opcijas" at bounding box center [565, 113] width 49 height 26
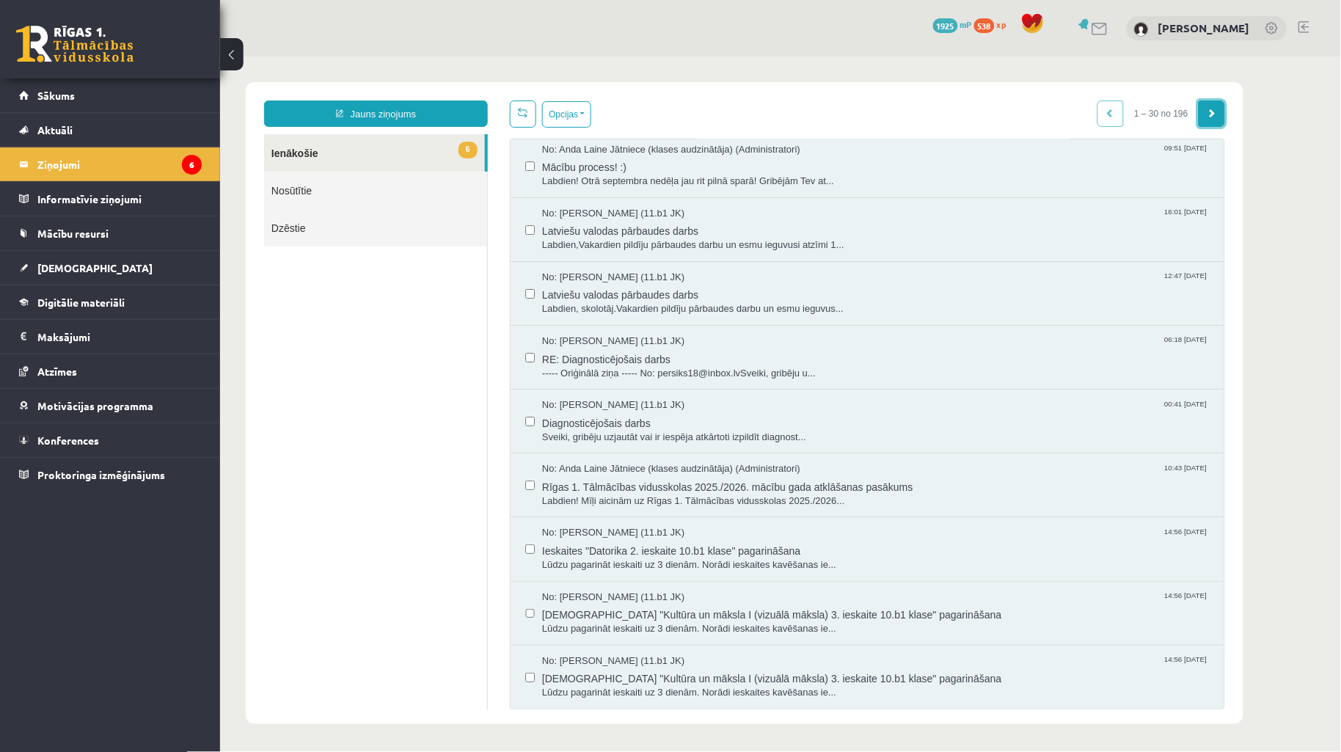
click at [1210, 115] on span at bounding box center [1210, 112] width 9 height 9
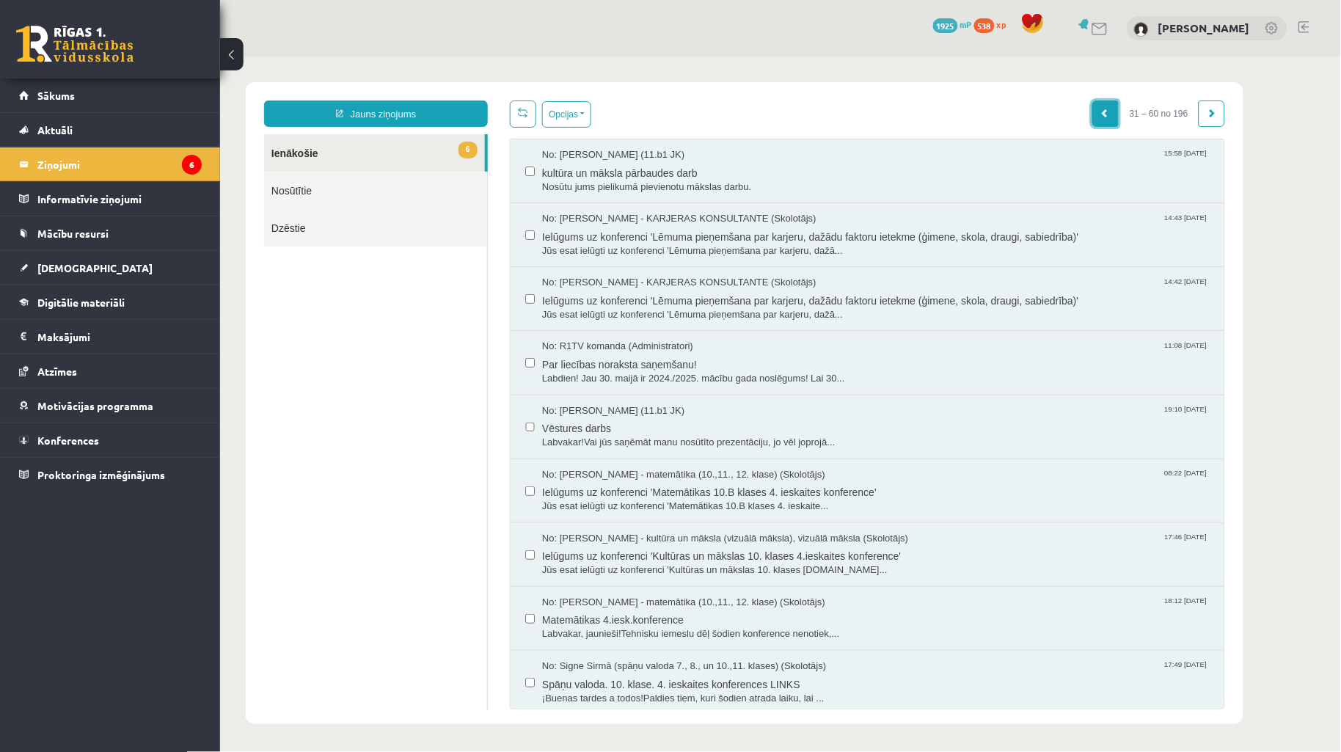
click at [1093, 115] on link at bounding box center [1104, 113] width 26 height 26
click at [1107, 119] on link at bounding box center [1104, 113] width 26 height 26
click at [1101, 111] on span at bounding box center [1104, 112] width 9 height 9
click at [1219, 117] on link at bounding box center [1211, 113] width 26 height 26
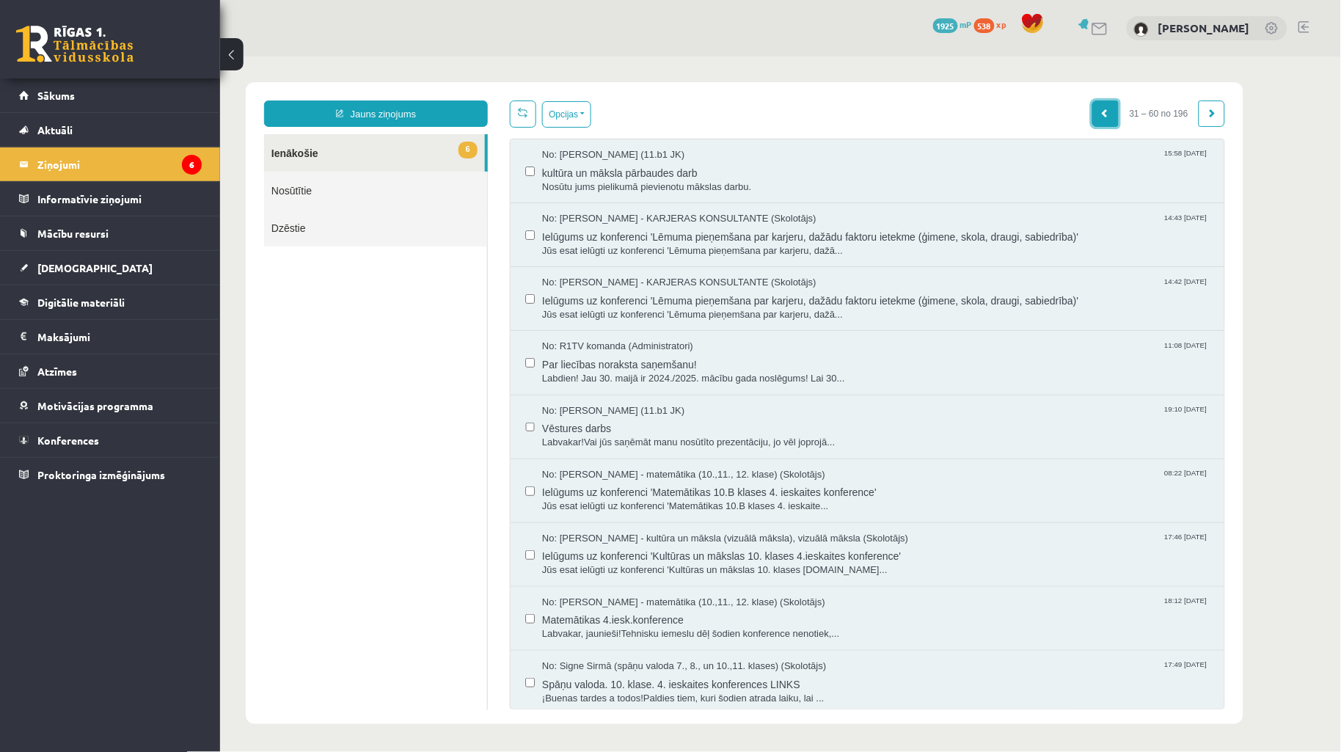
click at [1102, 115] on span at bounding box center [1104, 112] width 9 height 9
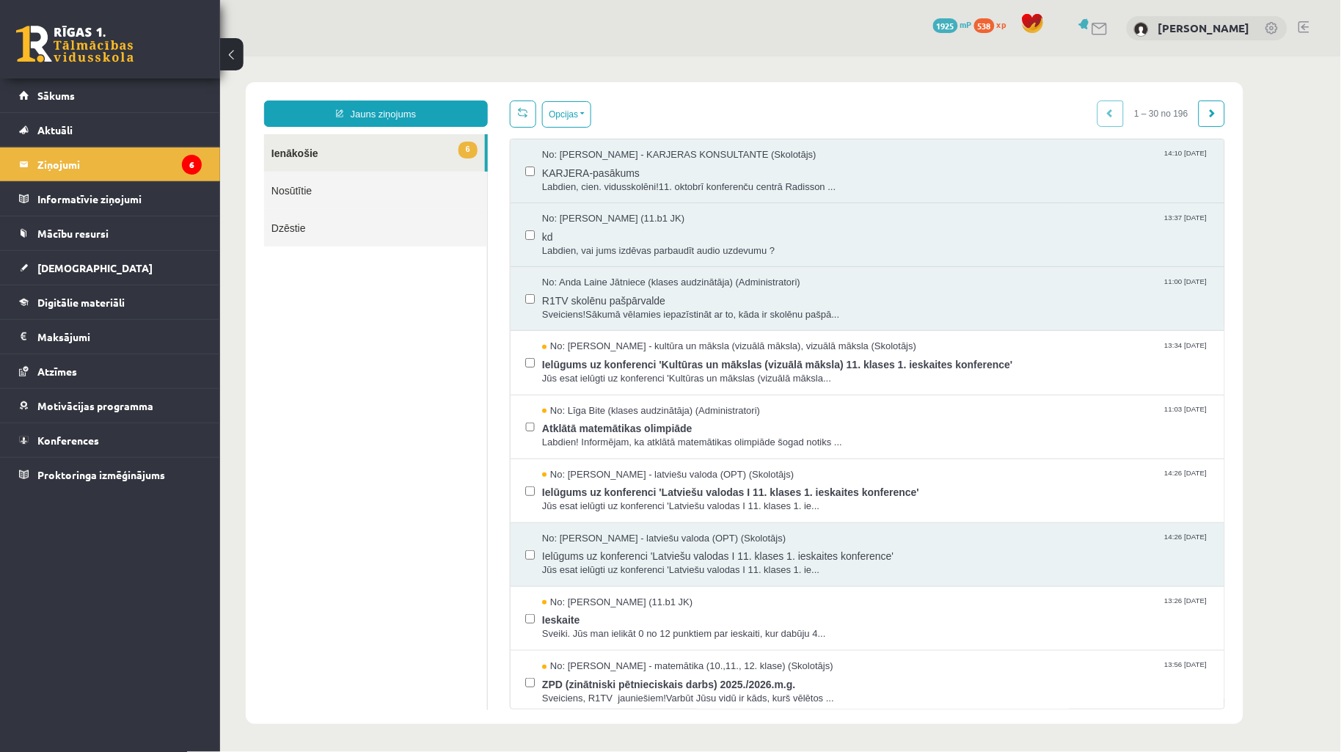
click at [1104, 122] on div "1 – 30 no 196" at bounding box center [1160, 113] width 128 height 26
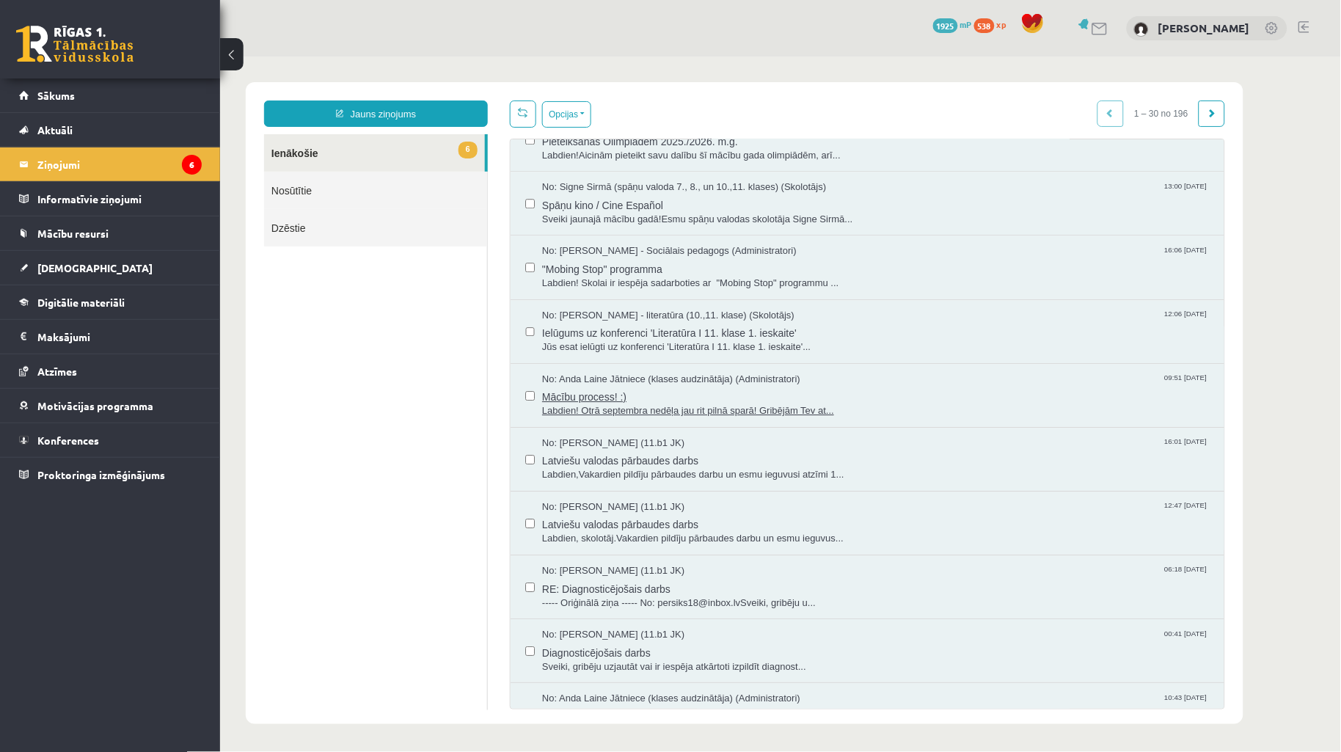
scroll to position [1348, 0]
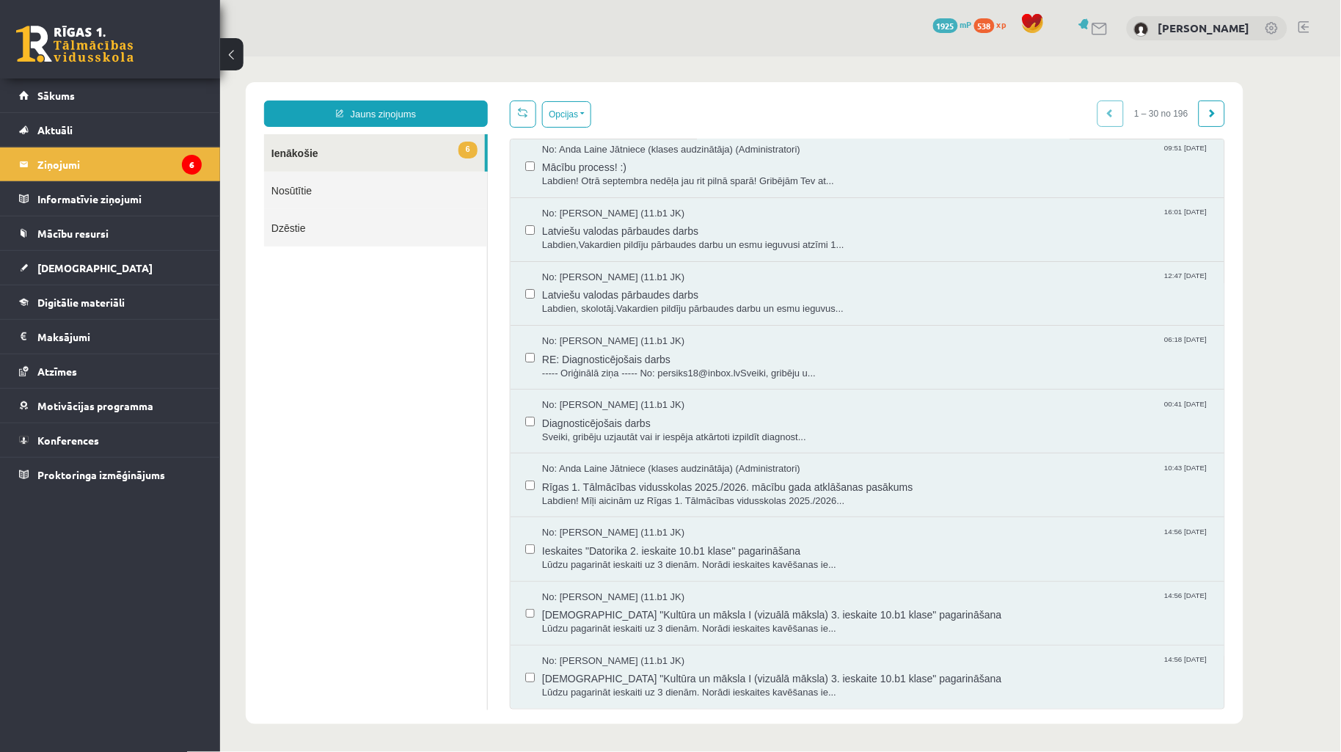
click at [1271, 235] on body "Jauns ziņojums 6 Ienākošie Nosūtītie Dzēstie * ********* ********* ******* Opci…" at bounding box center [779, 402] width 1121 height 693
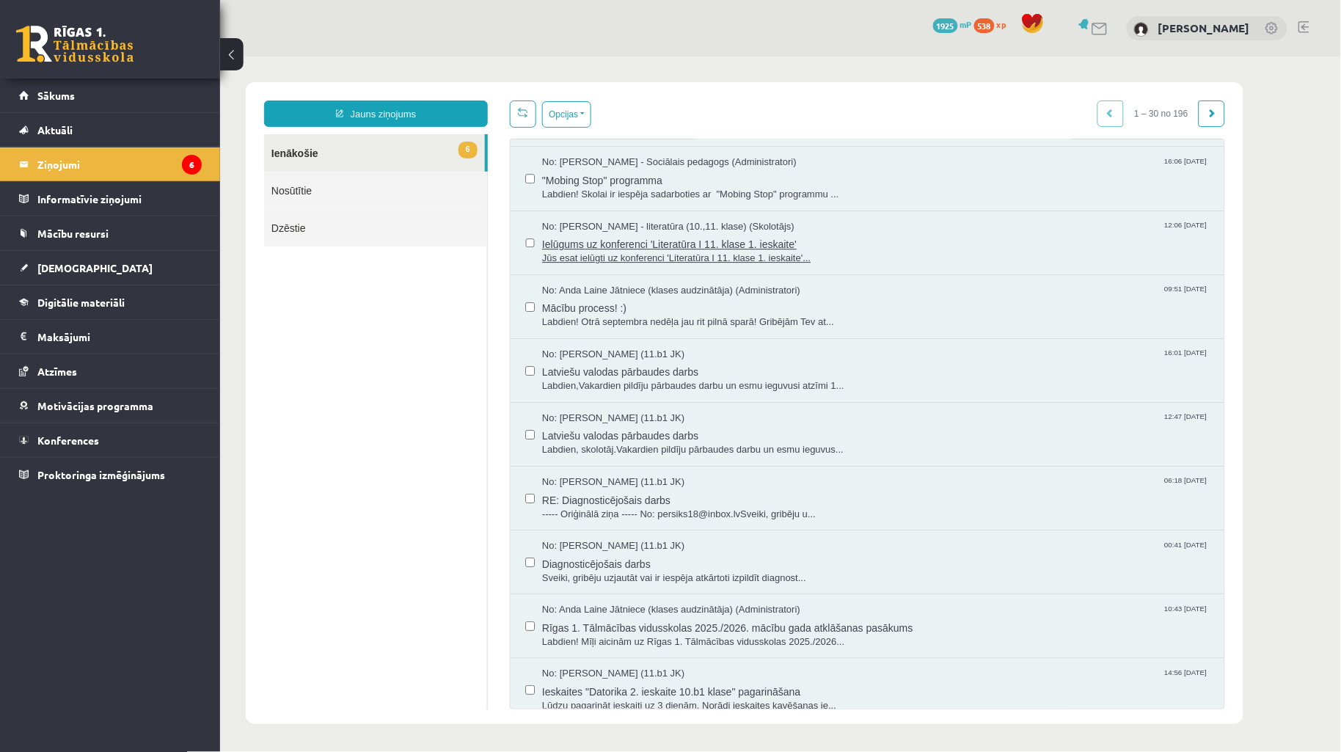
scroll to position [1131, 0]
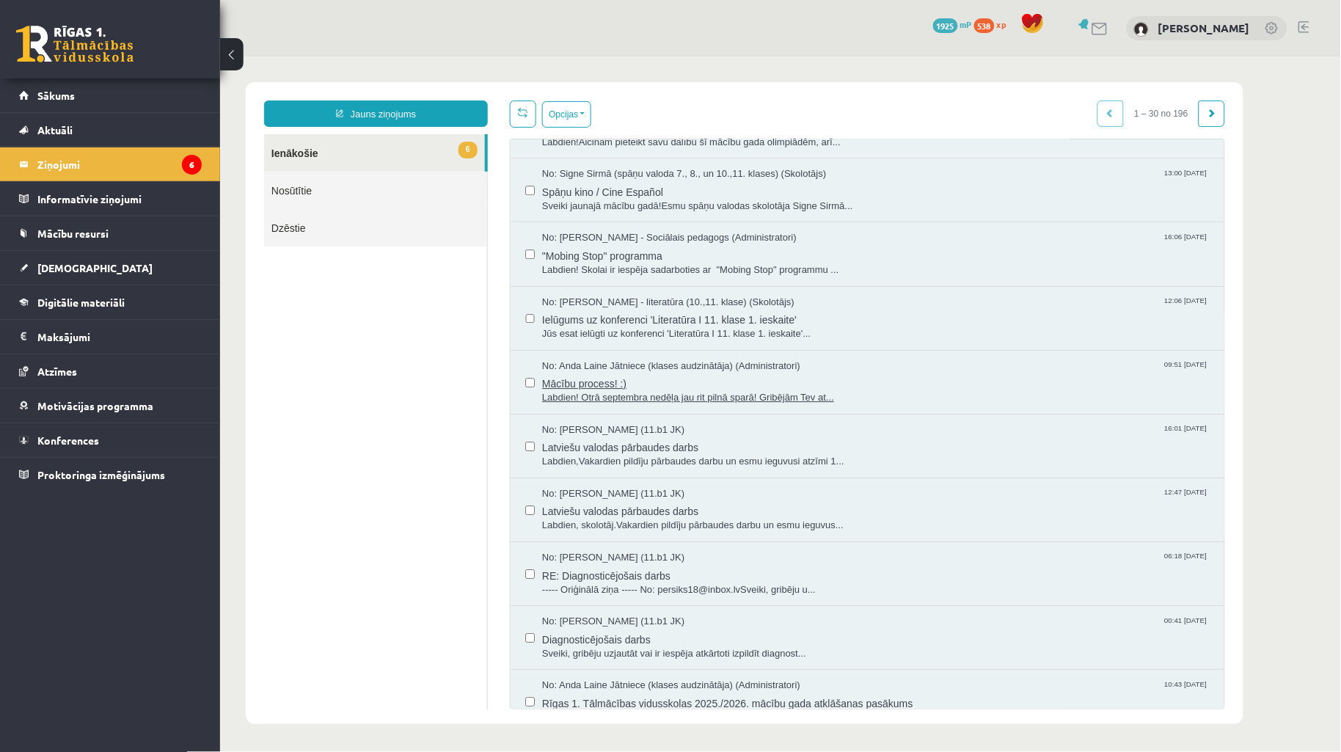
click at [788, 397] on span "Labdien! Otrā septembra nedēļa jau rit pilnā sparā! Gribējām Tev at..." at bounding box center [874, 397] width 667 height 14
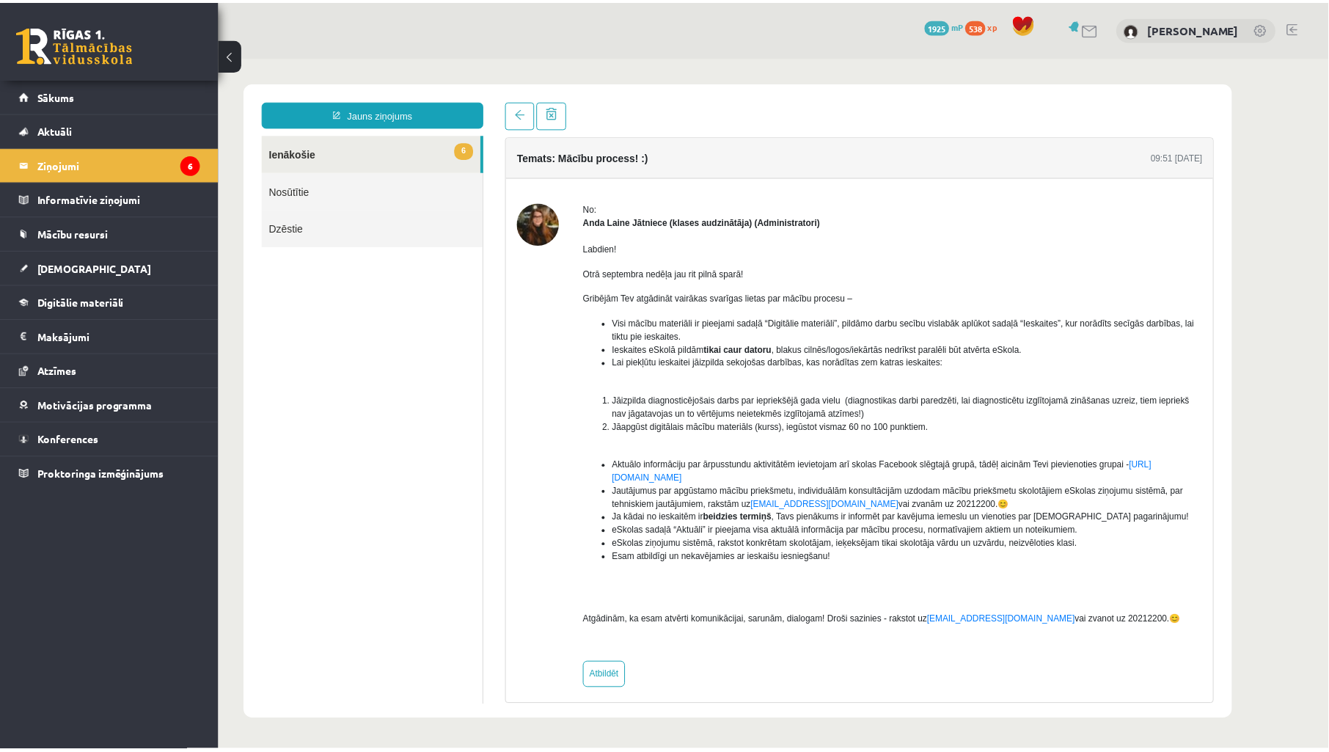
scroll to position [0, 0]
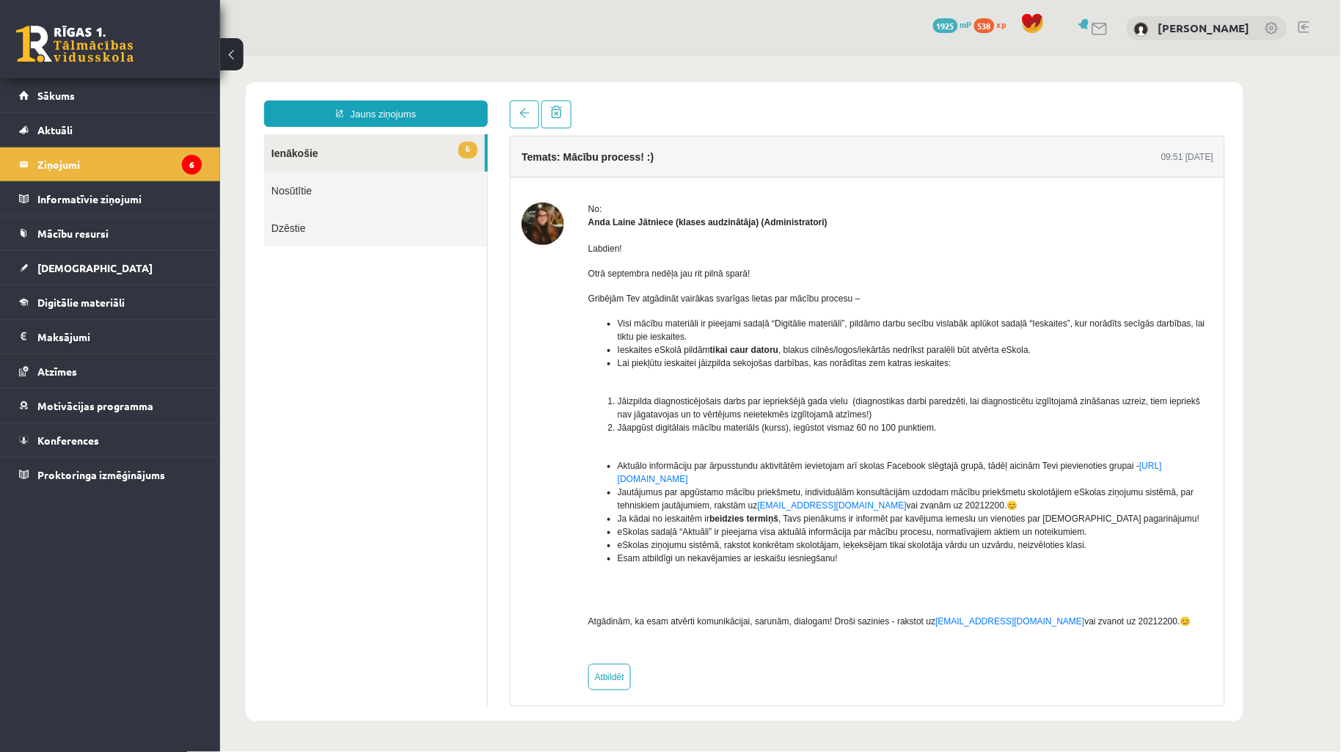
click at [531, 410] on div at bounding box center [542, 446] width 43 height 488
click at [193, 95] on link "Sākums" at bounding box center [110, 95] width 183 height 34
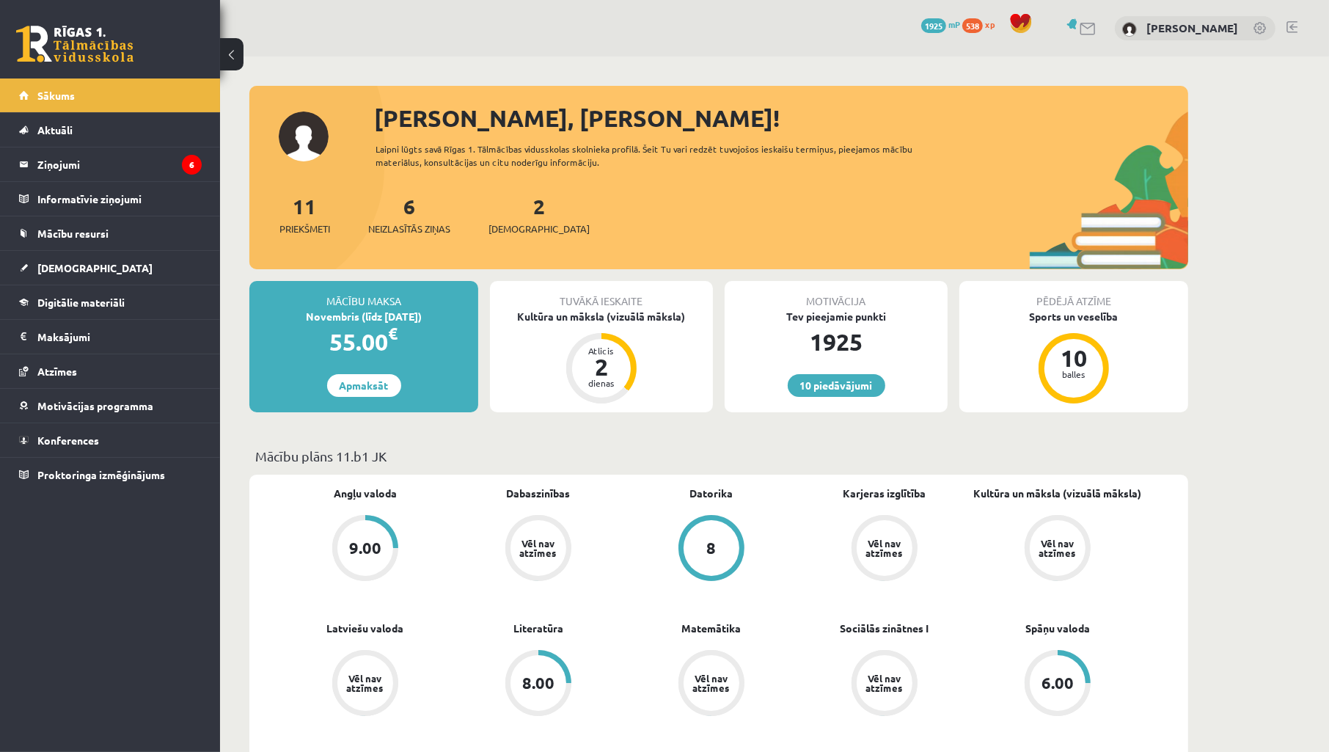
click at [1097, 27] on link at bounding box center [1089, 29] width 18 height 12
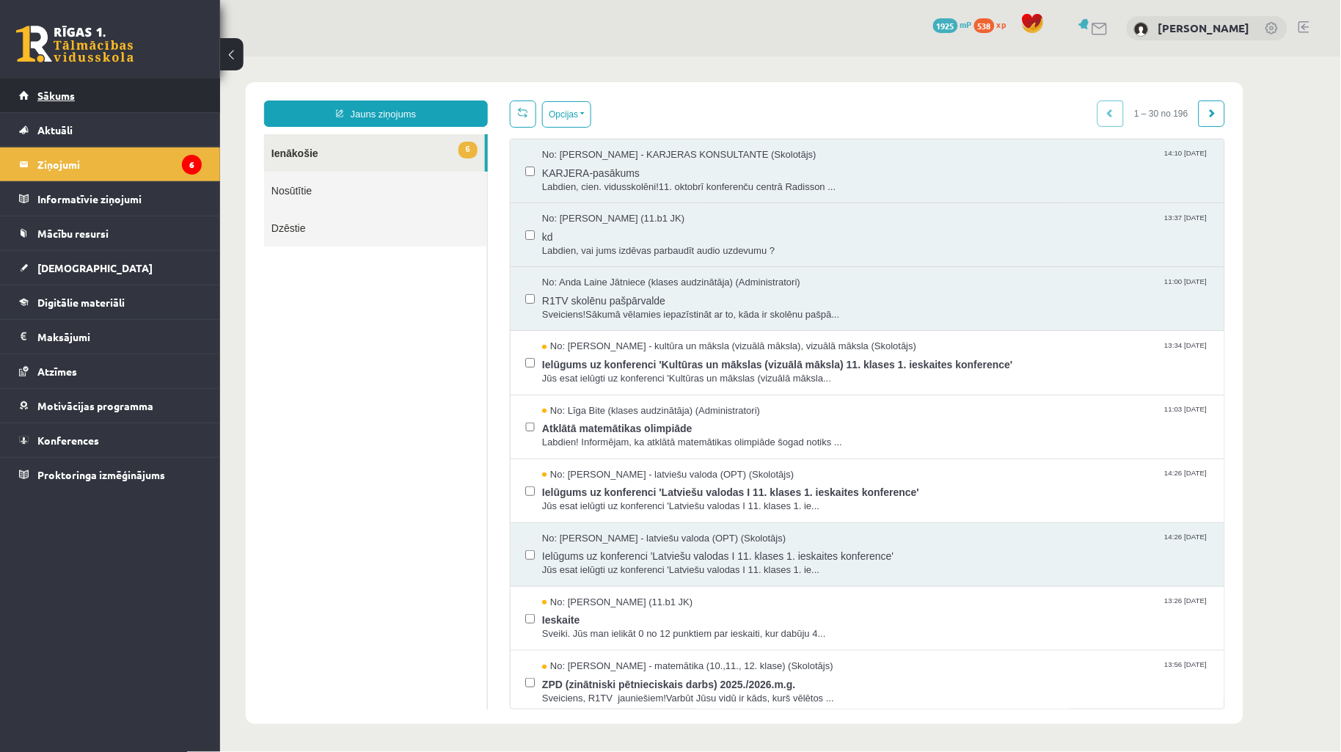
click at [82, 95] on link "Sākums" at bounding box center [110, 95] width 183 height 34
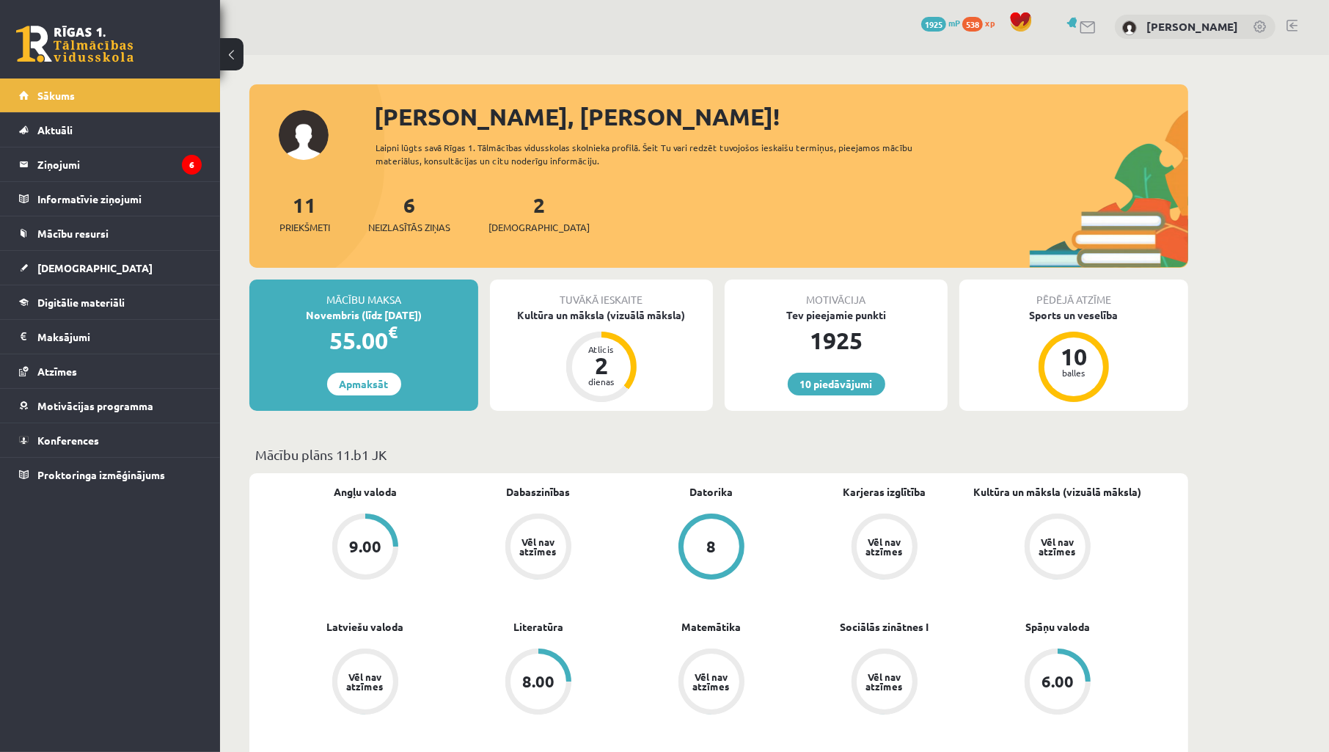
scroll to position [326, 0]
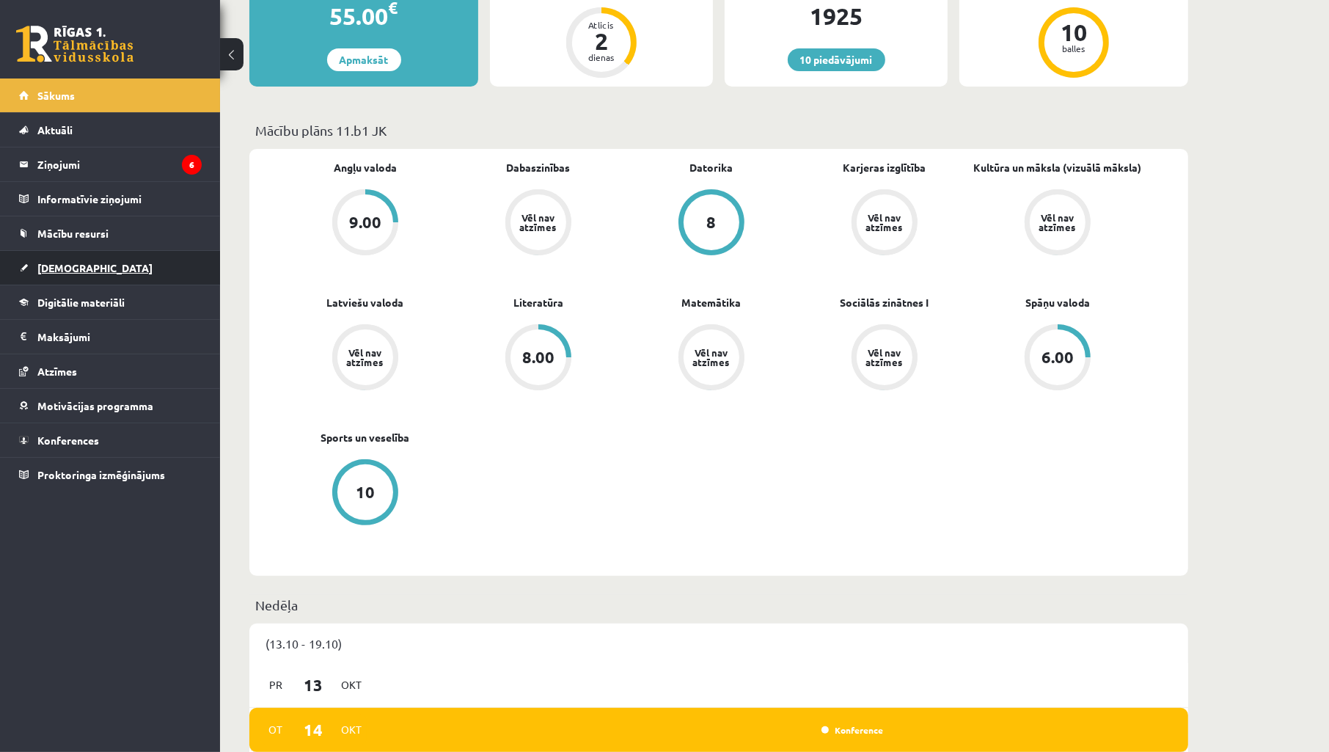
click at [62, 259] on link "[DEMOGRAPHIC_DATA]" at bounding box center [110, 268] width 183 height 34
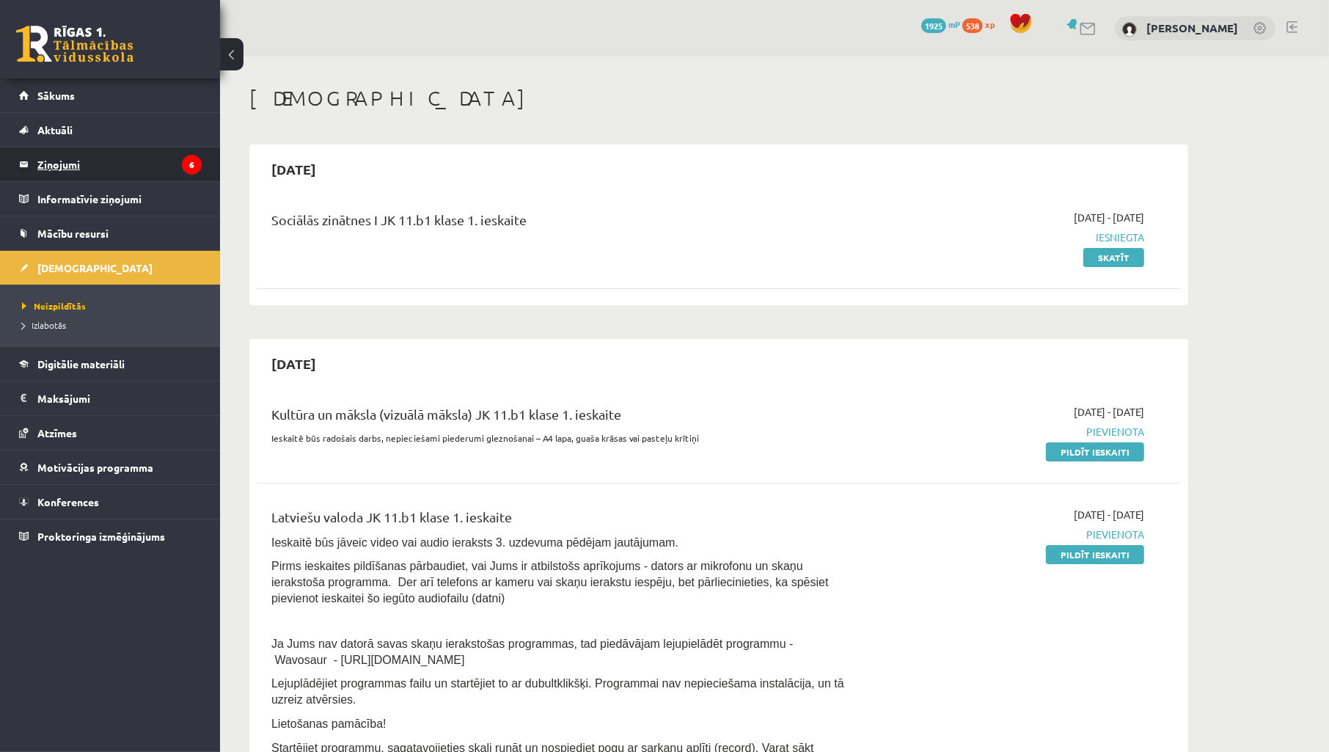
click at [111, 172] on legend "Ziņojumi 6" at bounding box center [119, 164] width 164 height 34
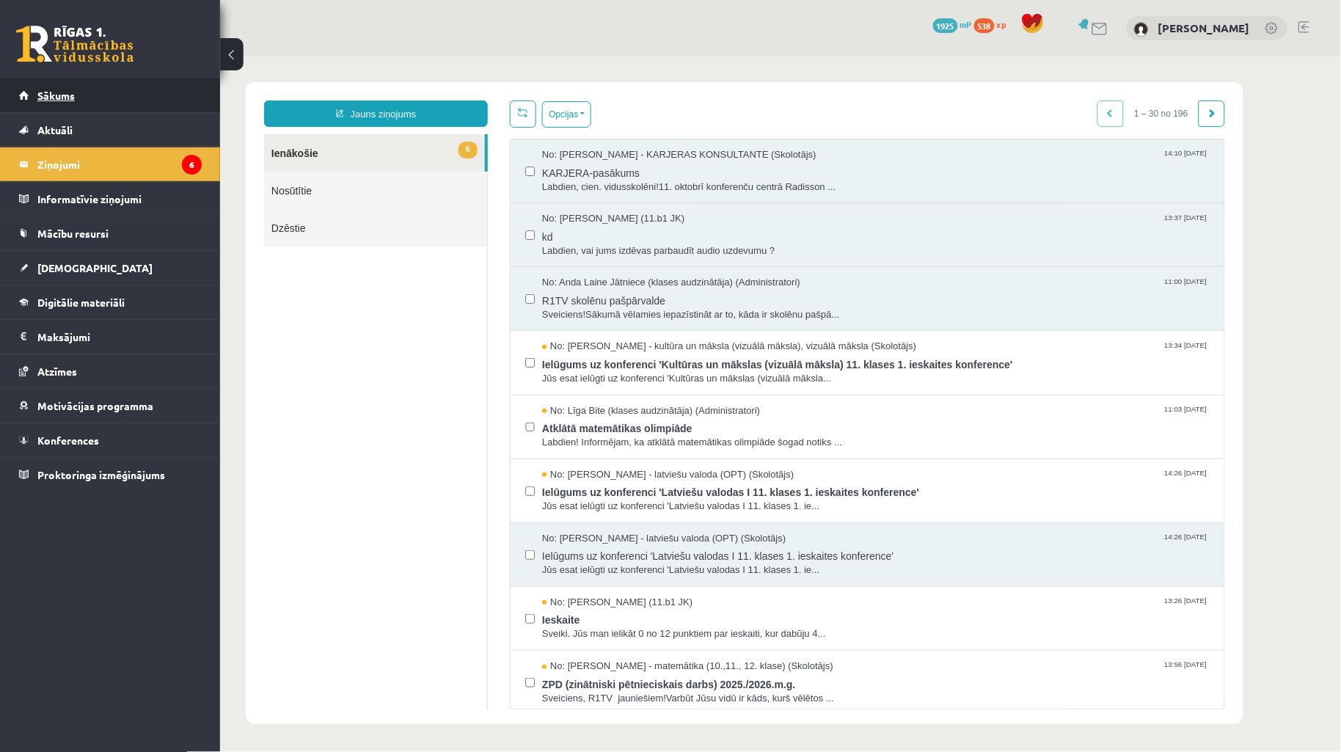
click at [96, 94] on link "Sākums" at bounding box center [110, 95] width 183 height 34
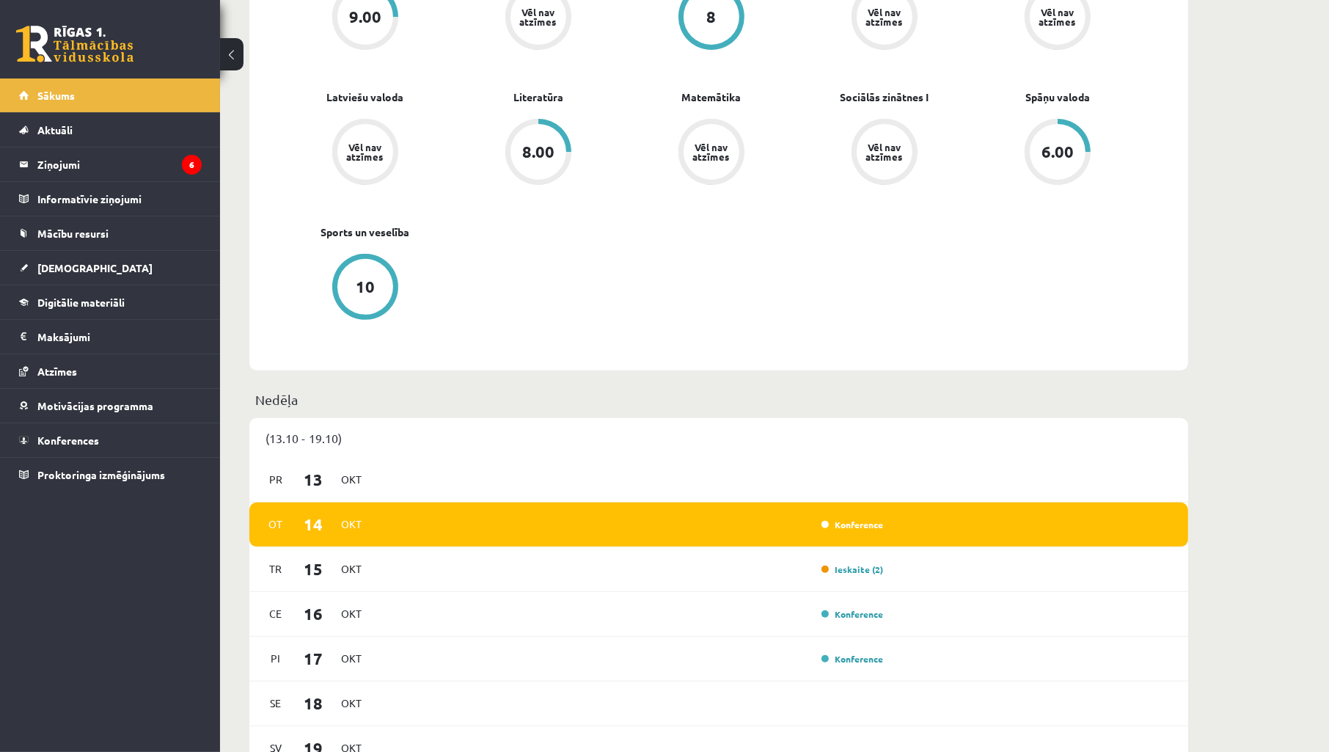
scroll to position [543, 0]
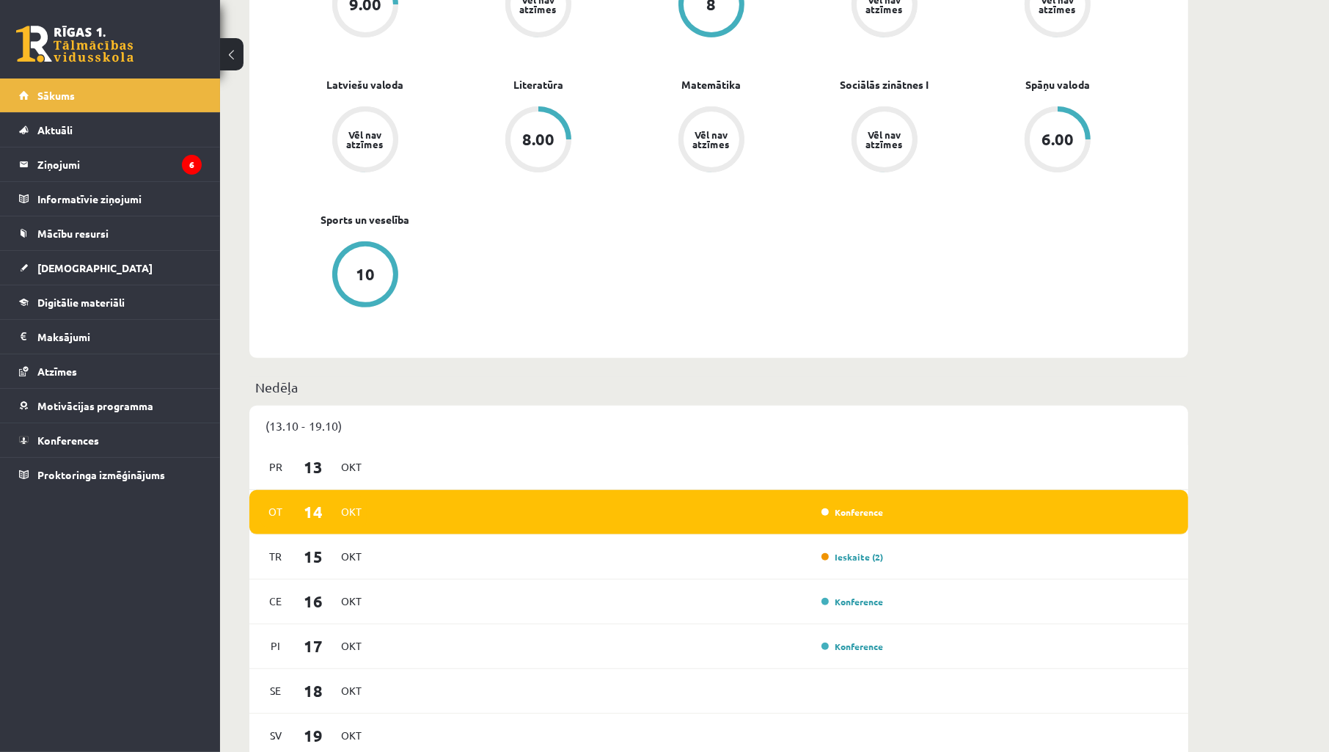
click at [1256, 201] on div "Sveiks, Mareks! Laipni lūgts savā Rīgas 1. Tālmācības vidusskolas skolnieka pro…" at bounding box center [774, 705] width 1109 height 2384
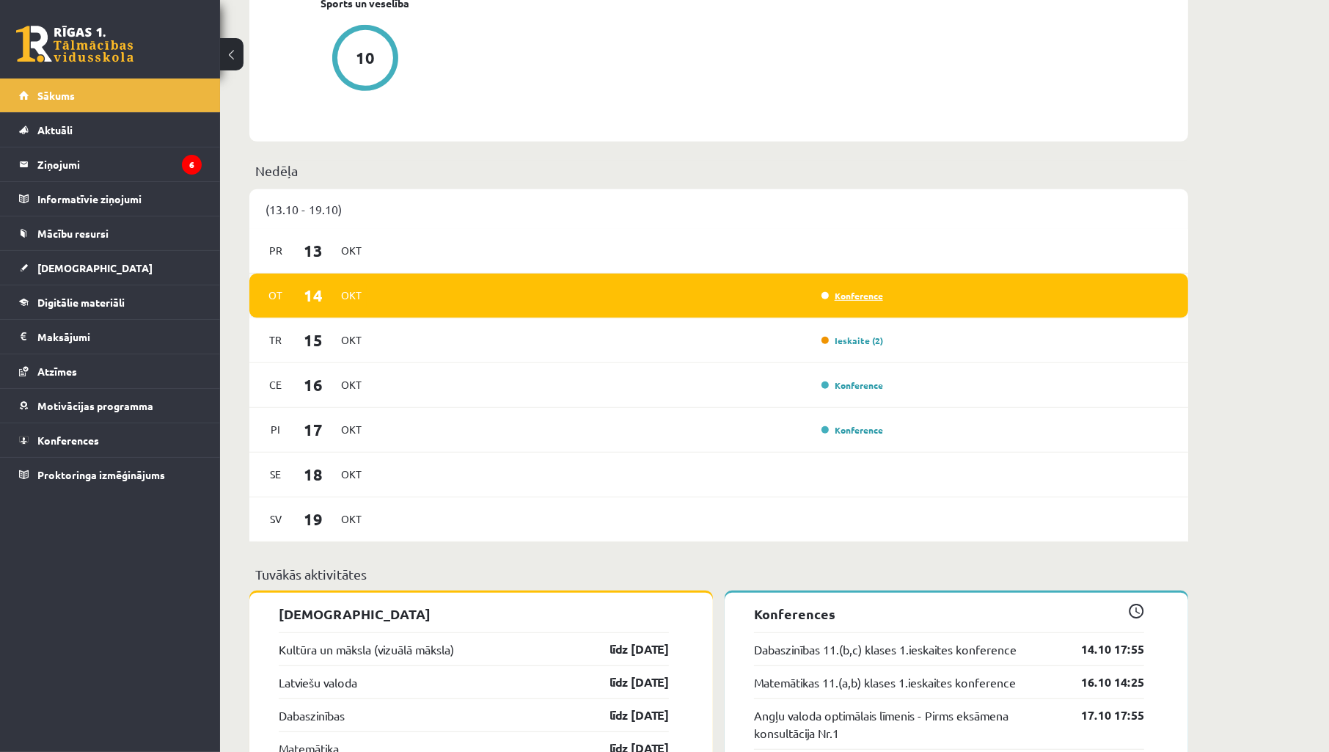
click at [868, 299] on link "Konference" at bounding box center [852, 296] width 62 height 12
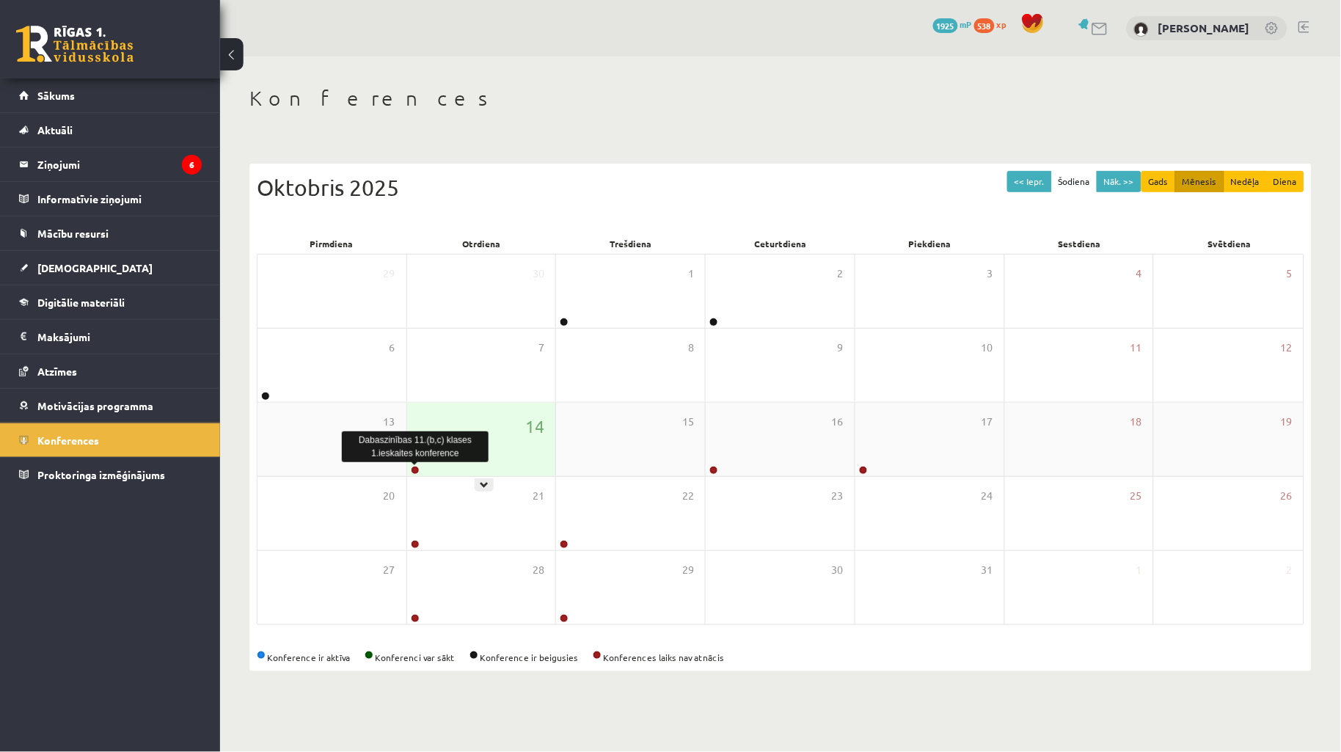
click at [414, 468] on link at bounding box center [415, 470] width 9 height 9
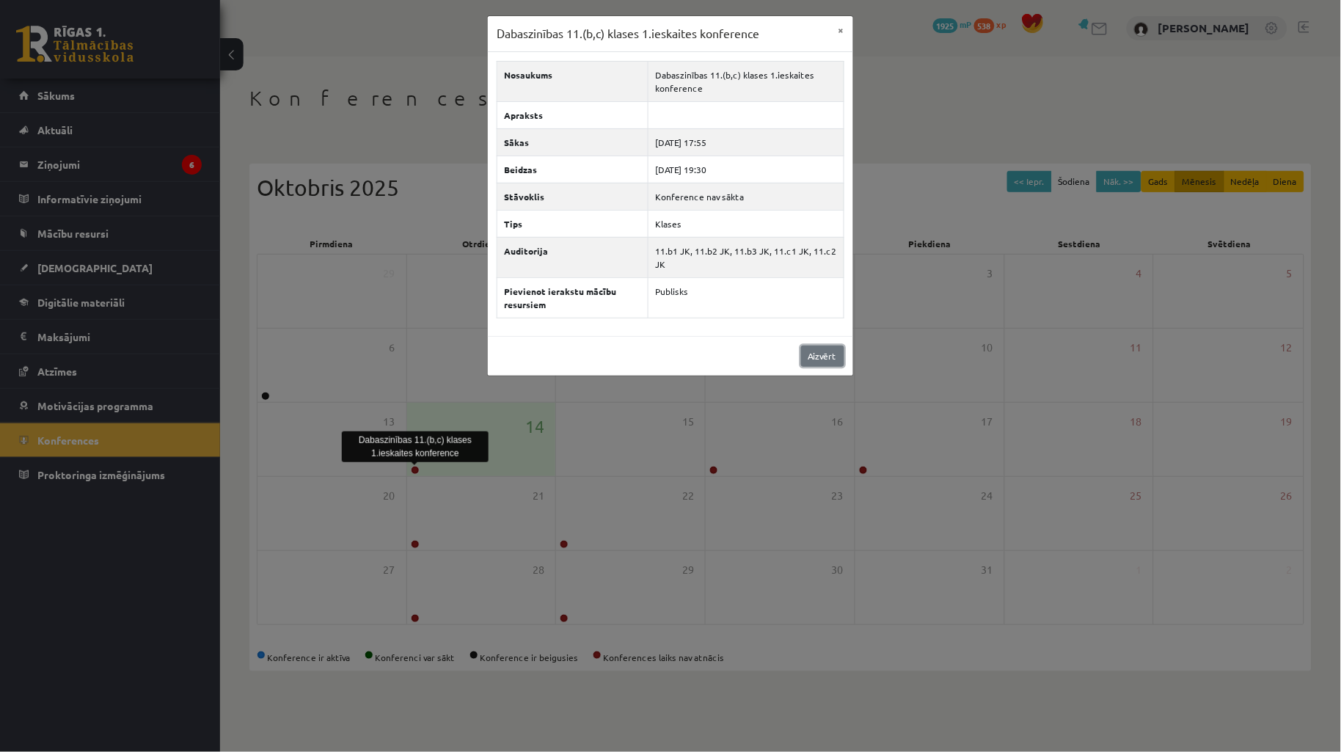
click at [805, 356] on link "Aizvērt" at bounding box center [822, 355] width 43 height 21
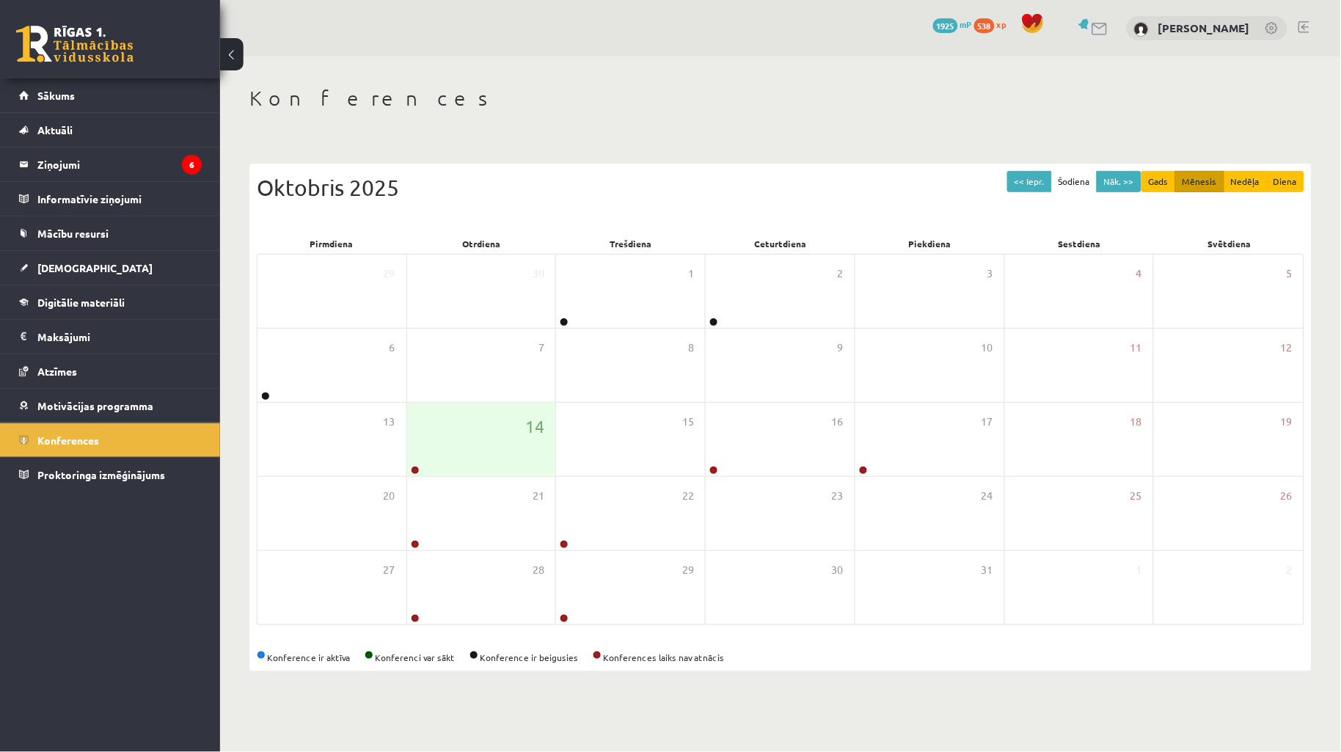
click at [649, 106] on h1 "Konferences" at bounding box center [780, 98] width 1062 height 25
